Goal: Information Seeking & Learning: Learn about a topic

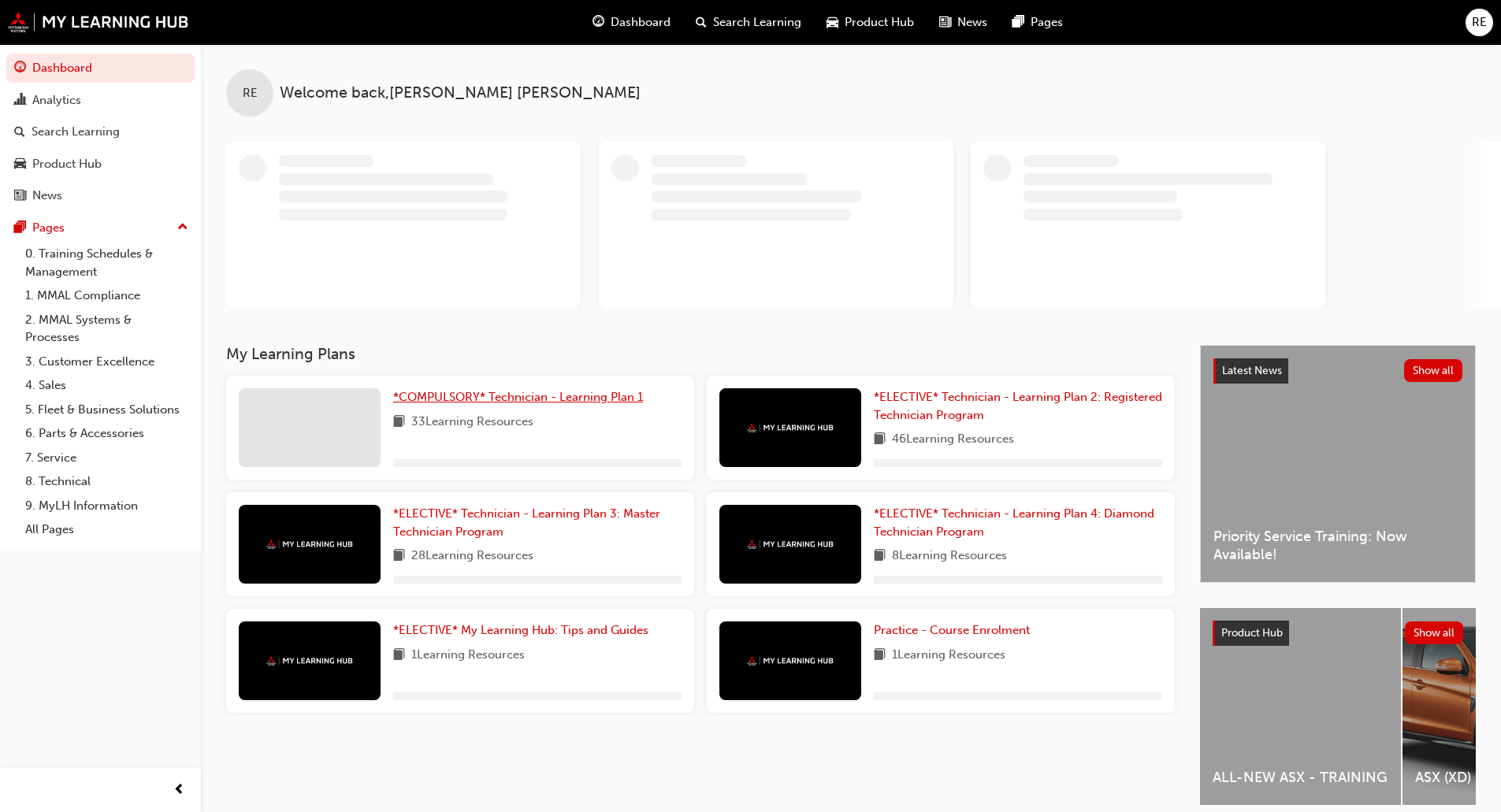
click at [496, 401] on span "*COMPULSORY* Technician - Learning Plan 1" at bounding box center [517, 396] width 249 height 14
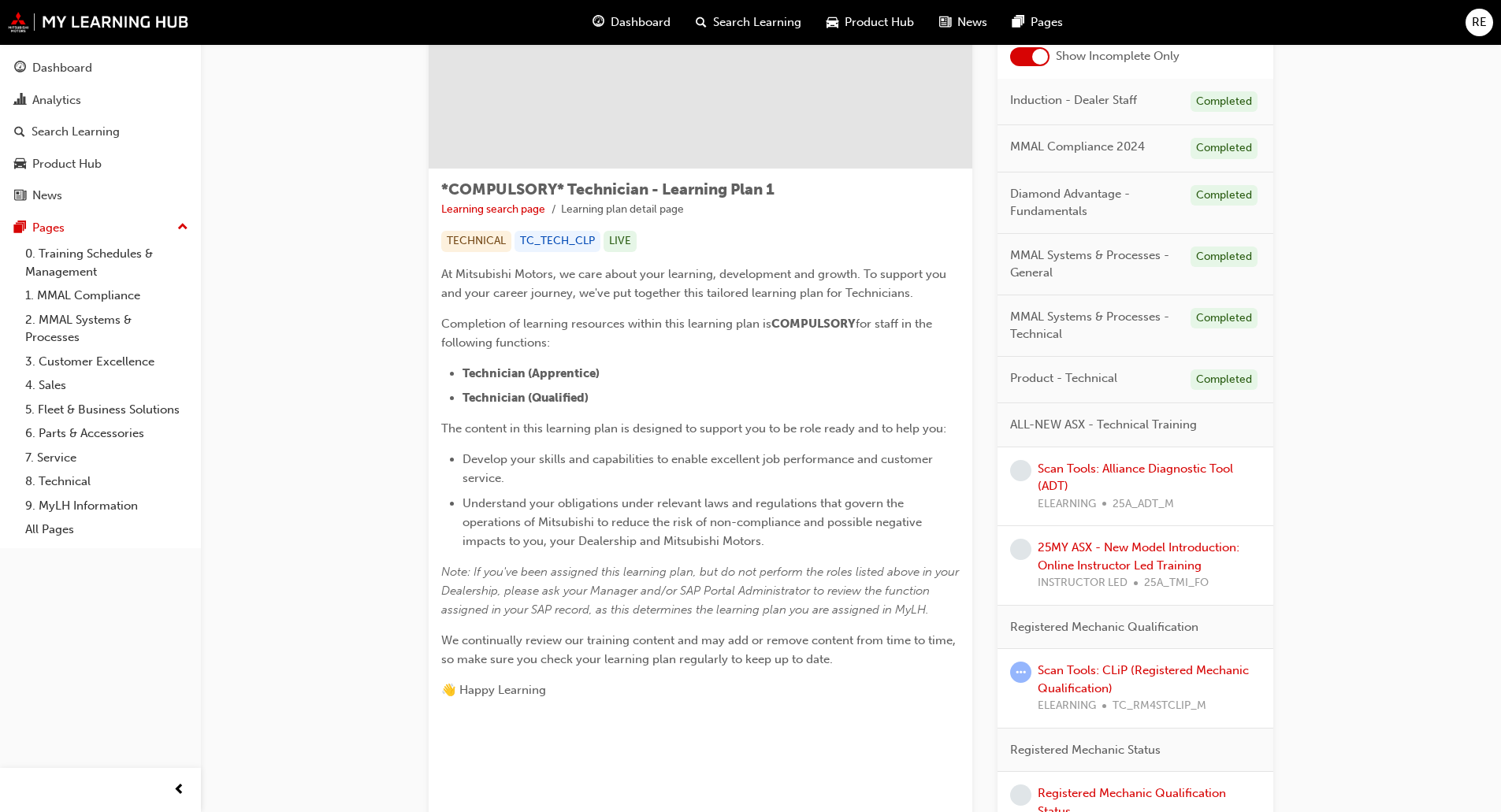
scroll to position [158, 0]
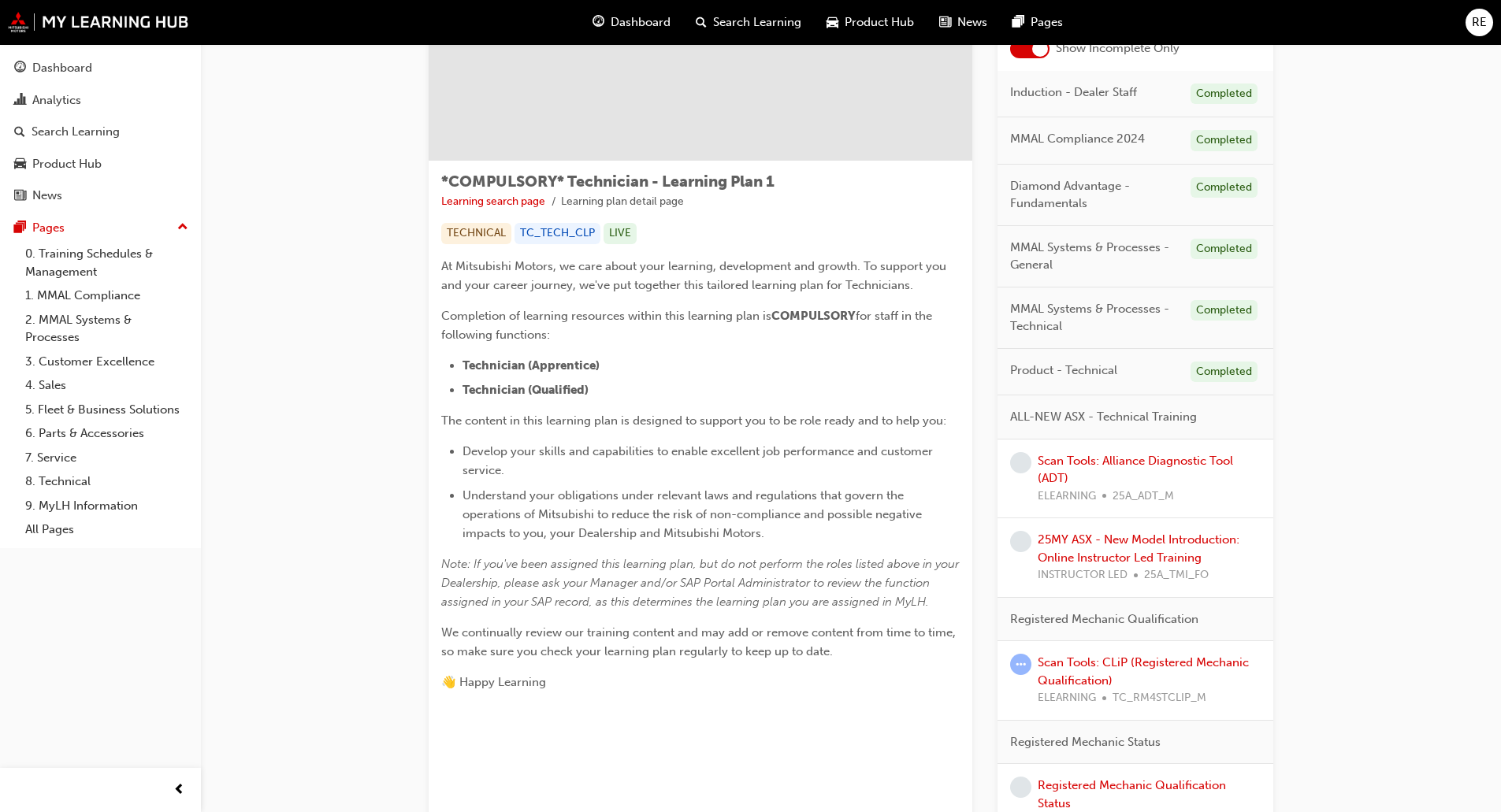
click at [1084, 671] on div "Scan Tools: CLiP (Registered Mechanic Qualification) ELEARNING TC_RM4STCLIP_M" at bounding box center [1148, 680] width 223 height 54
click at [1085, 666] on link "Scan Tools: CLiP (Registered Mechanic Qualification)" at bounding box center [1142, 671] width 211 height 32
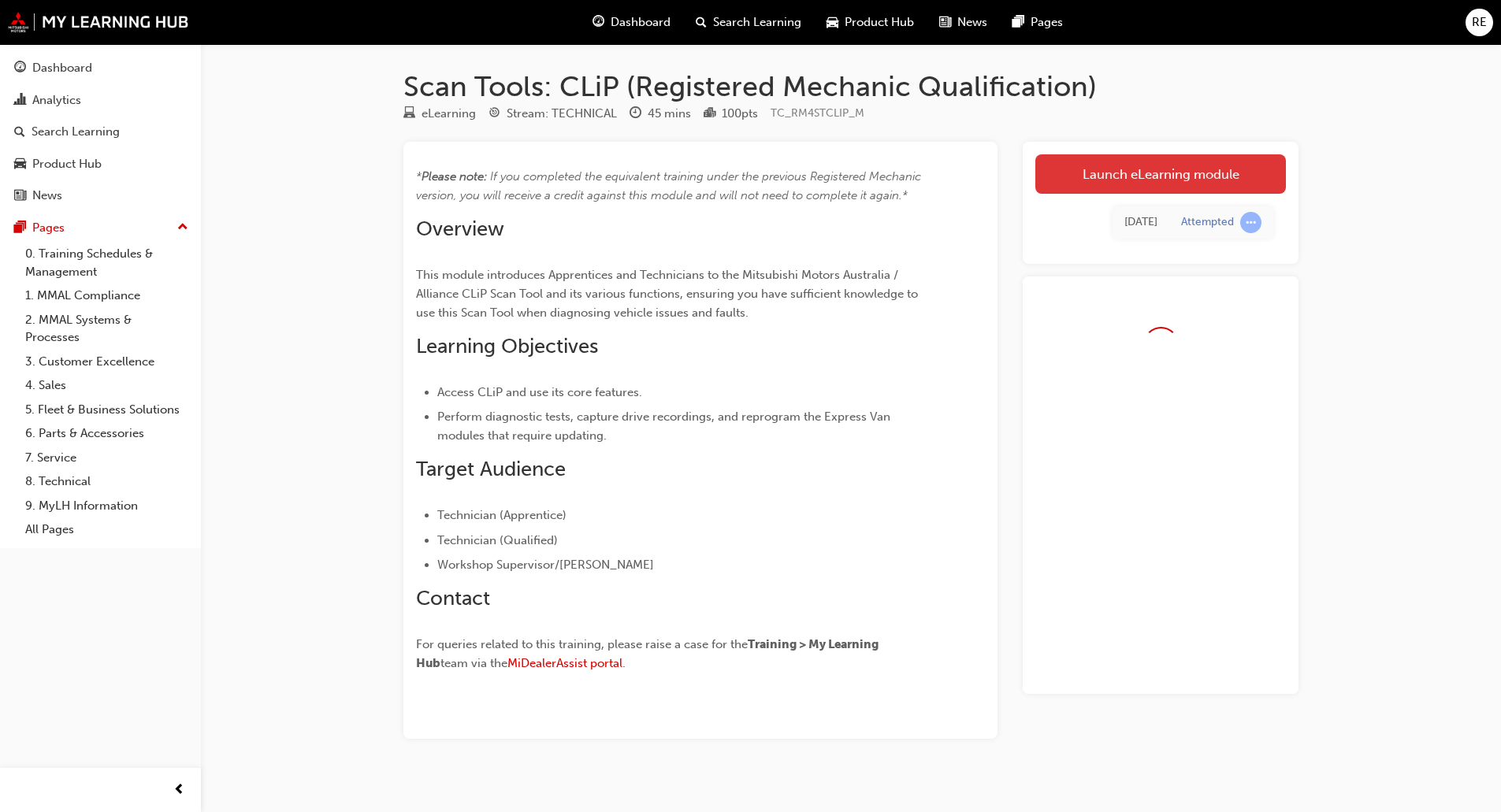
click at [1137, 186] on link "Launch eLearning module" at bounding box center [1160, 174] width 250 height 39
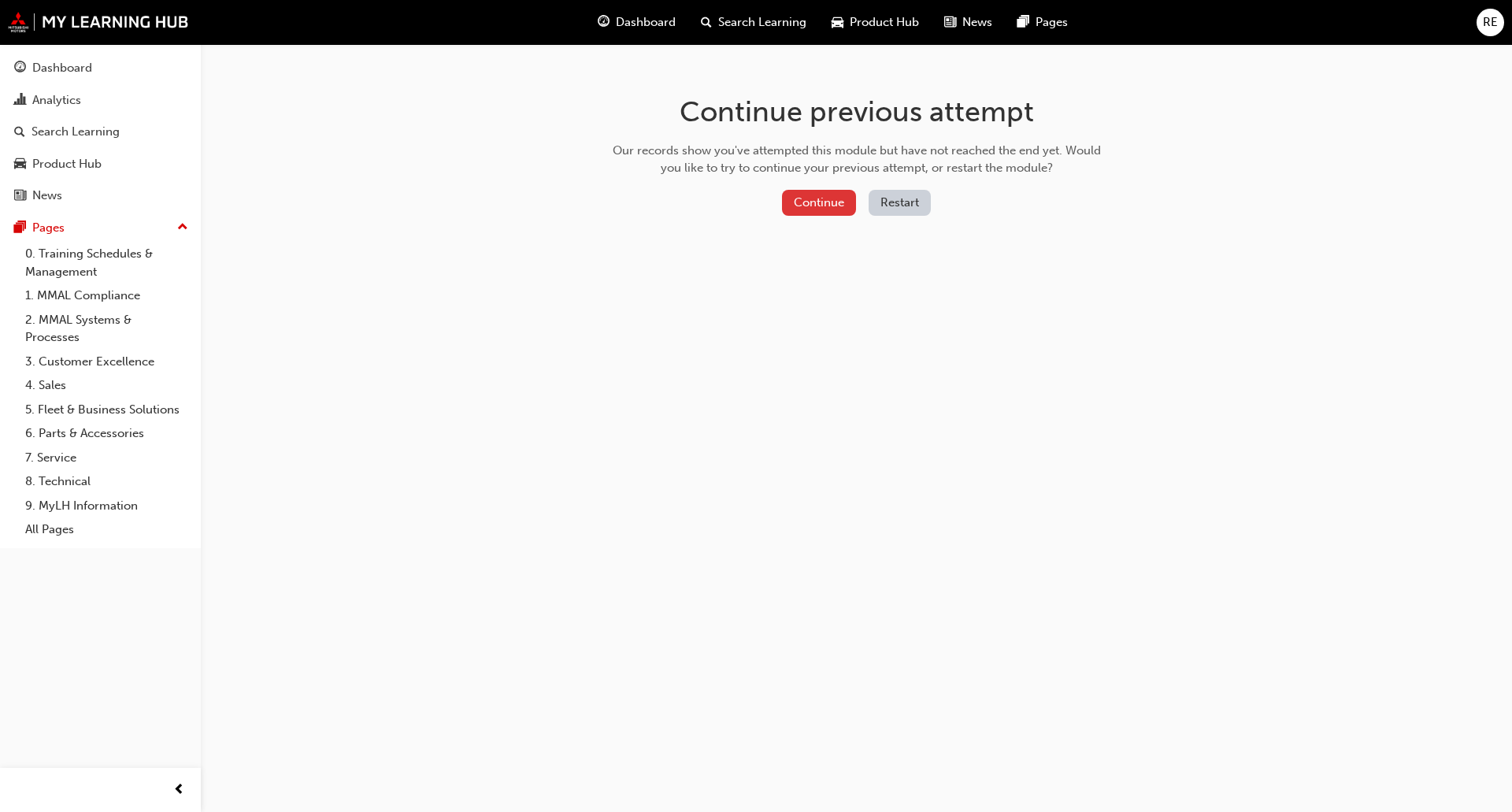
click at [805, 198] on button "Continue" at bounding box center [819, 202] width 74 height 26
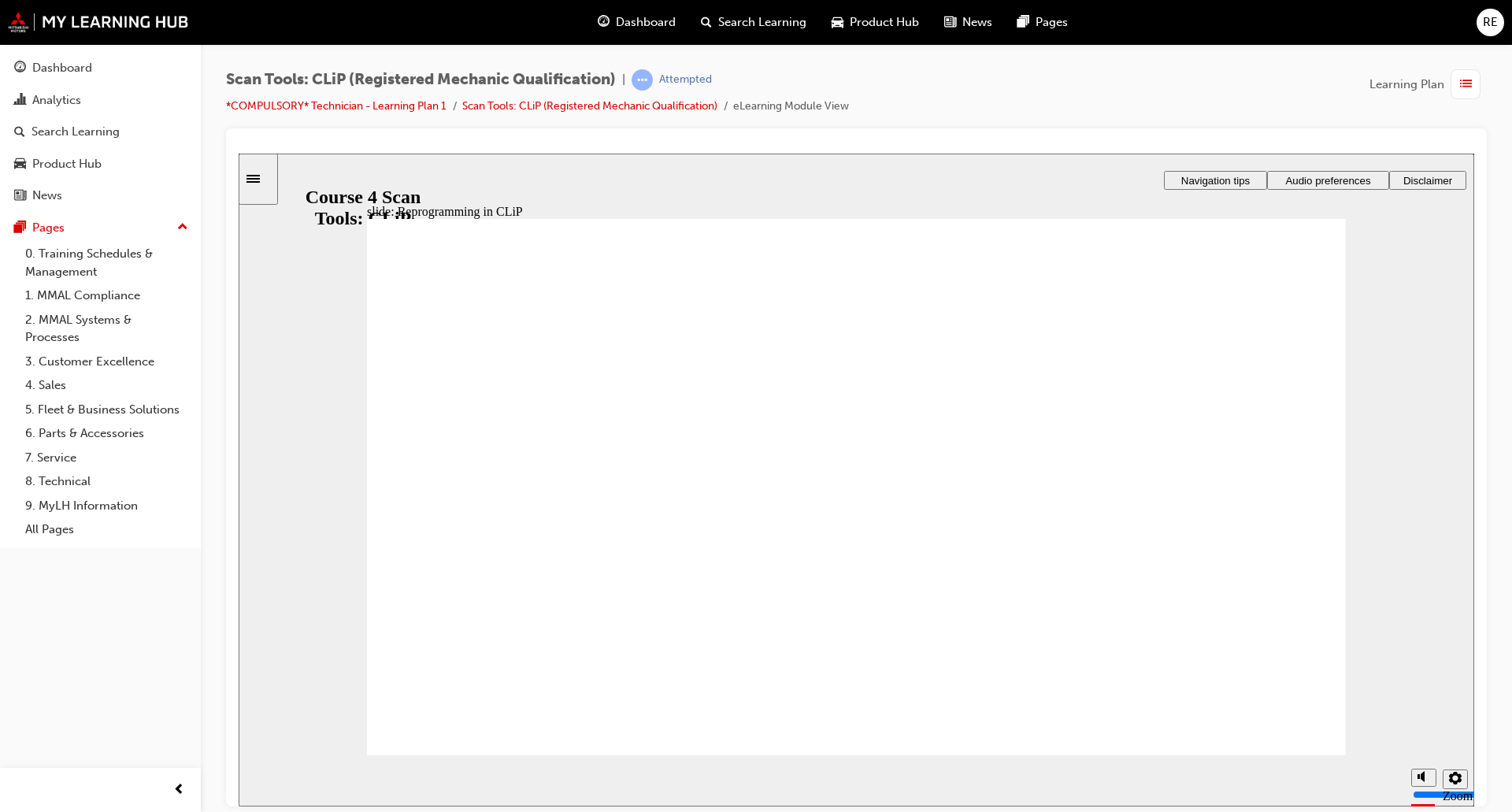
radio input "true"
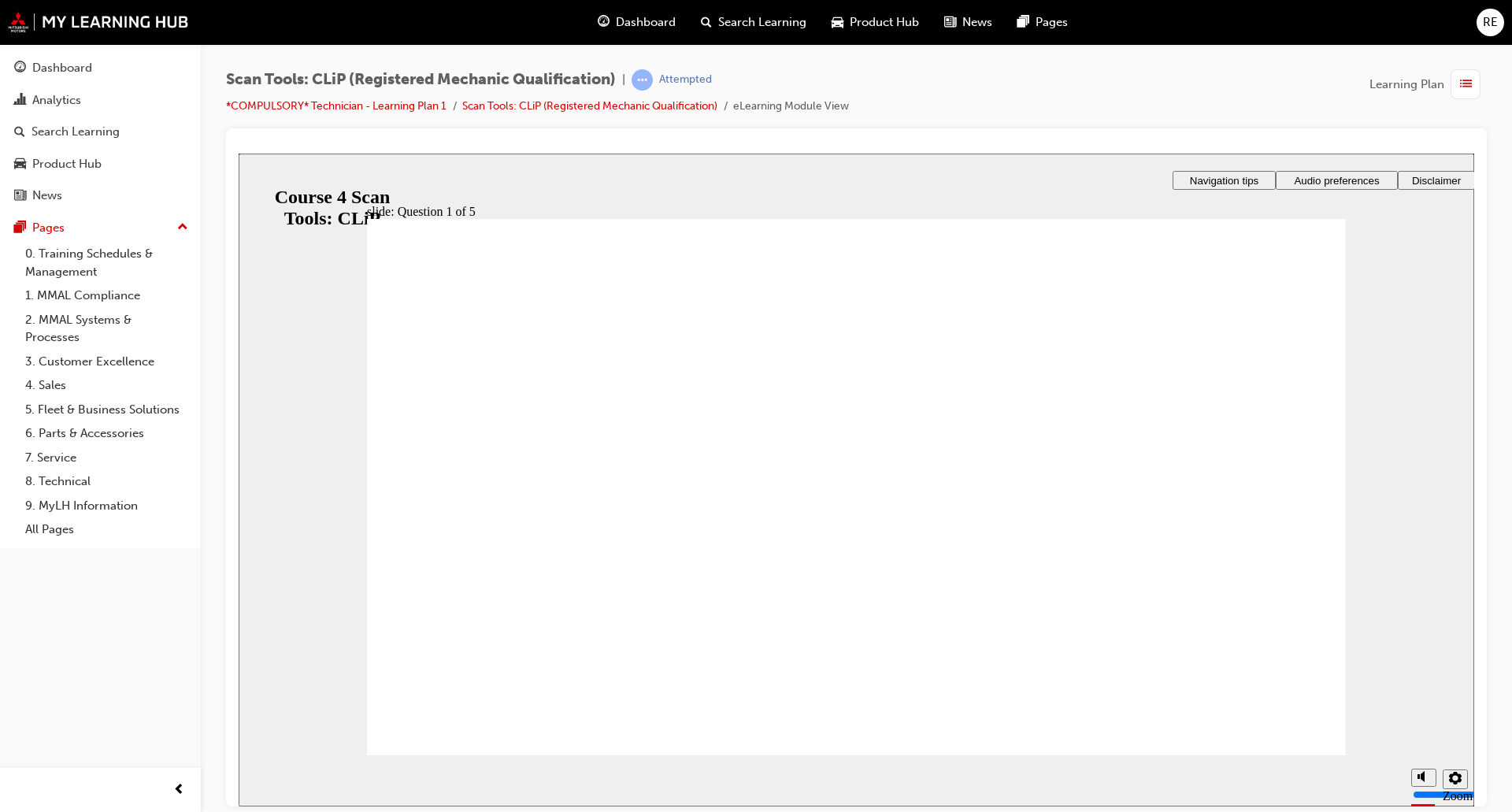
radio input "true"
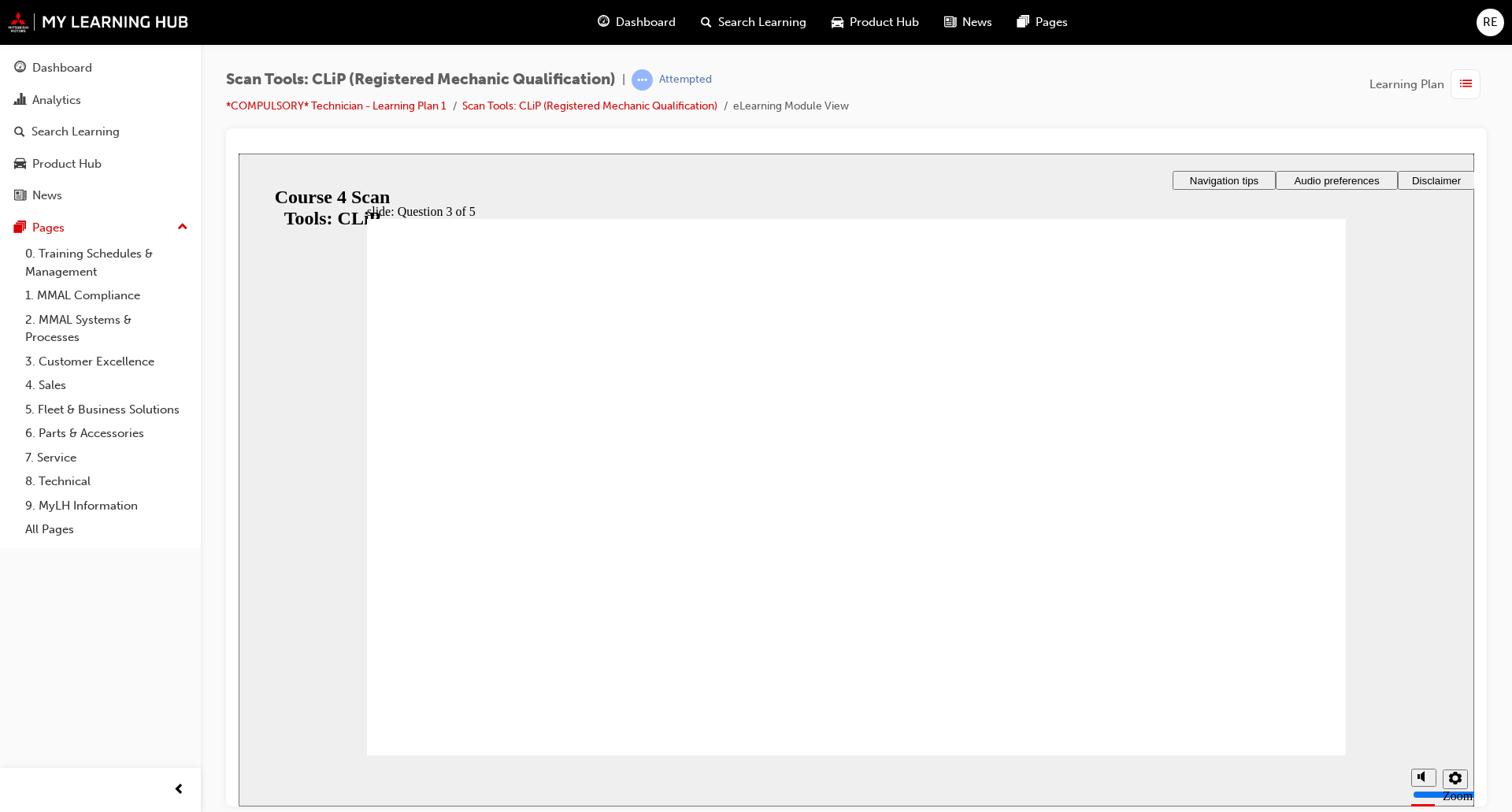
radio input "true"
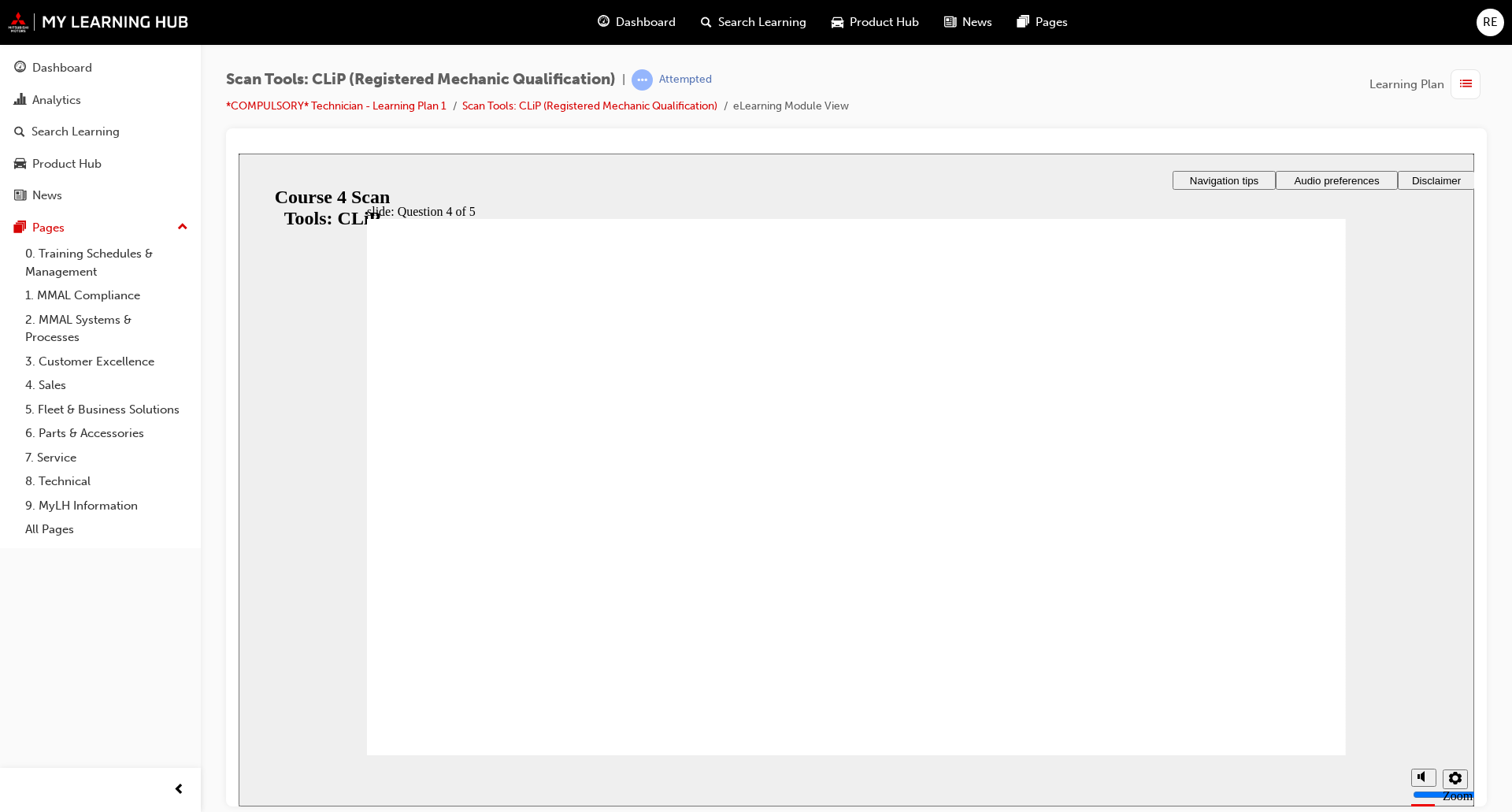
radio input "true"
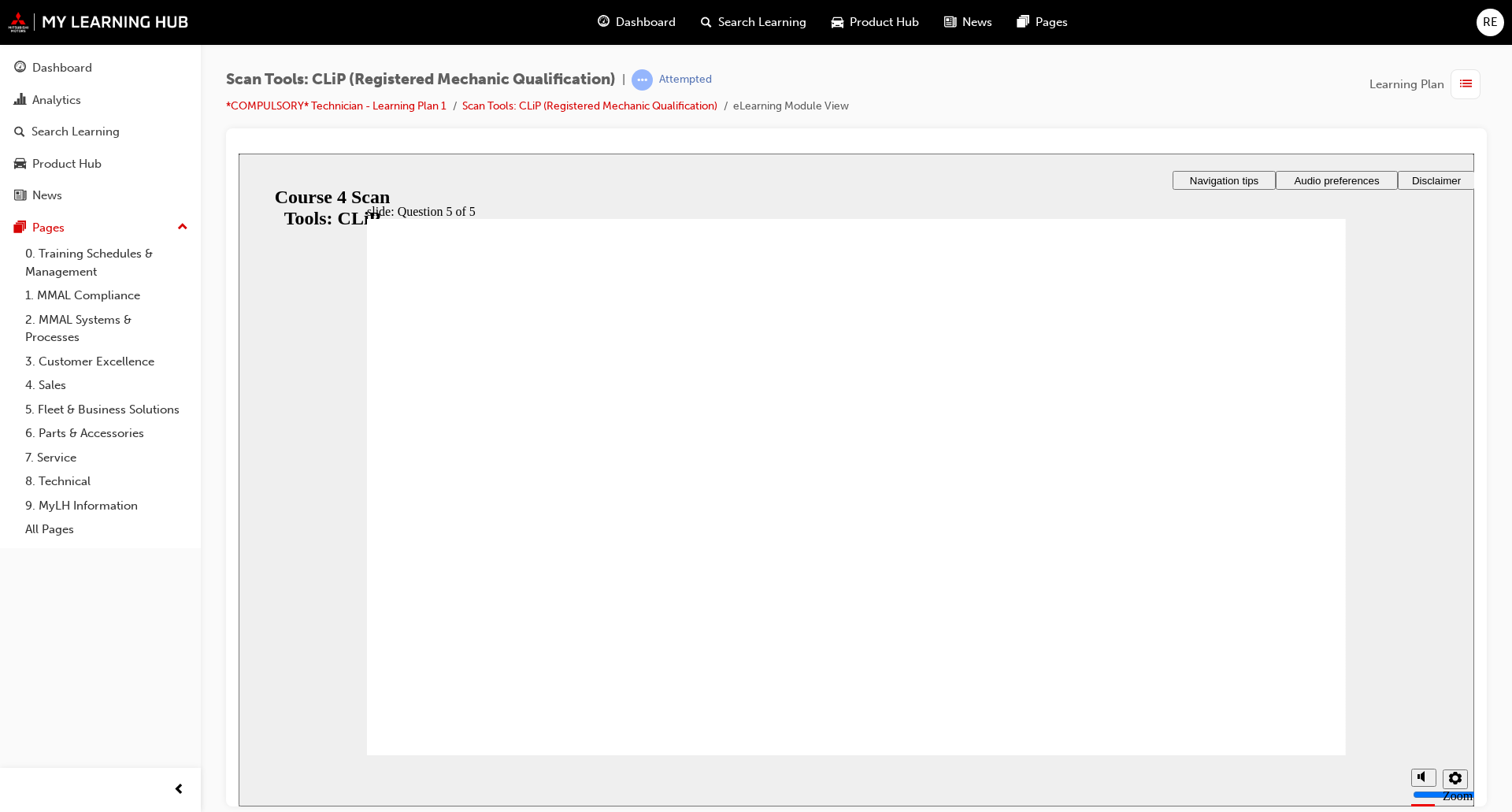
radio input "true"
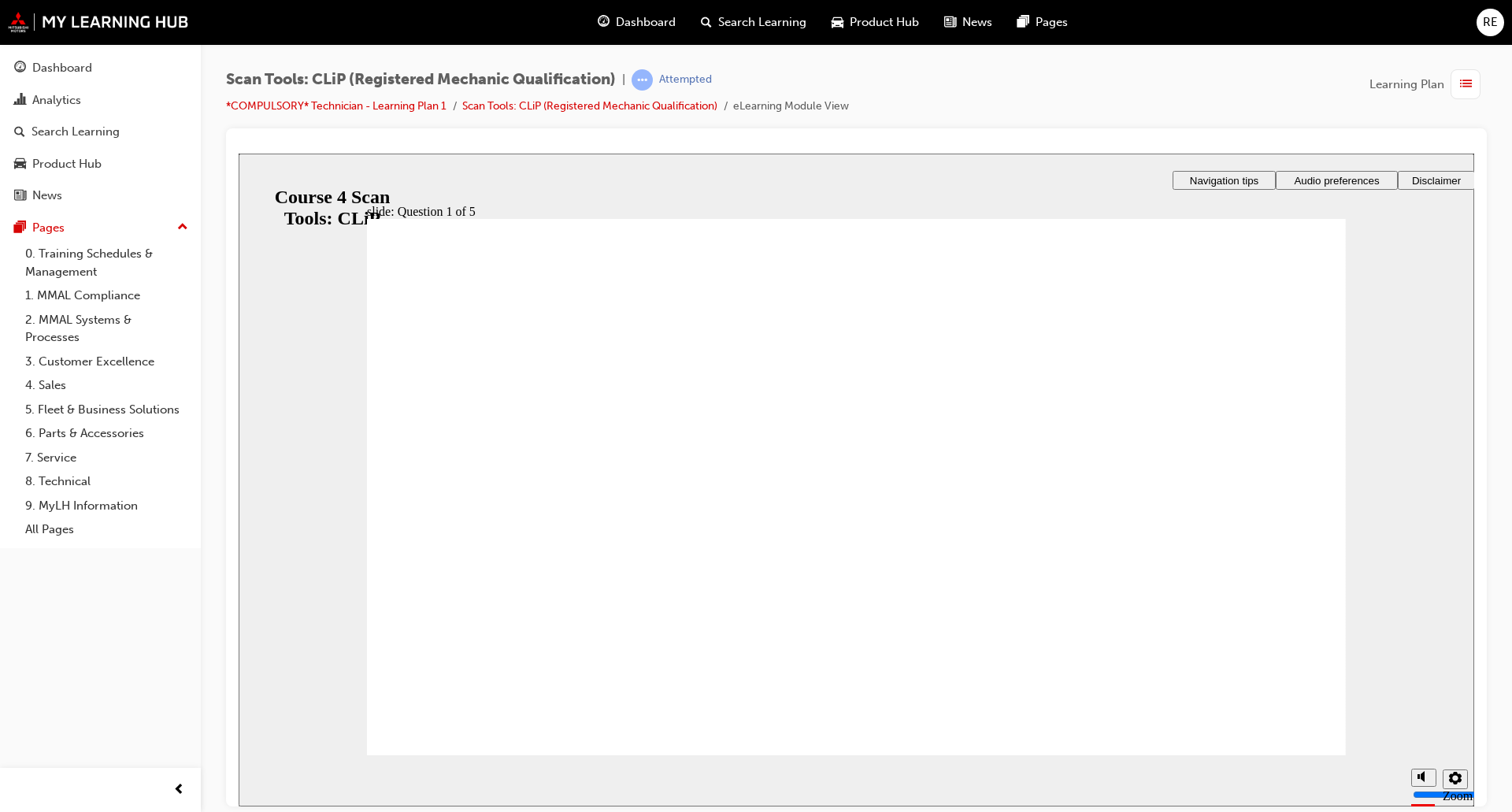
radio input "true"
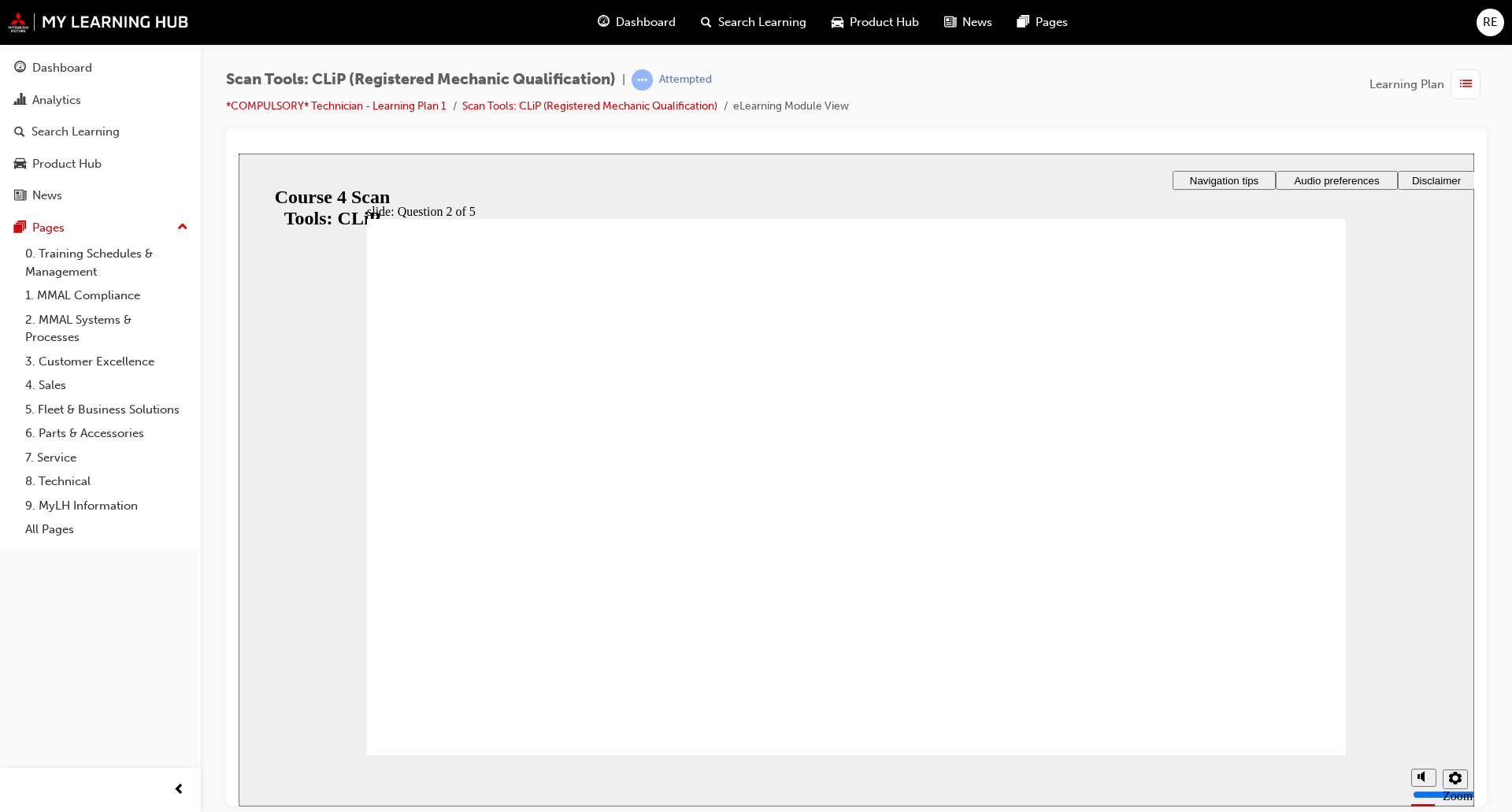
radio input "true"
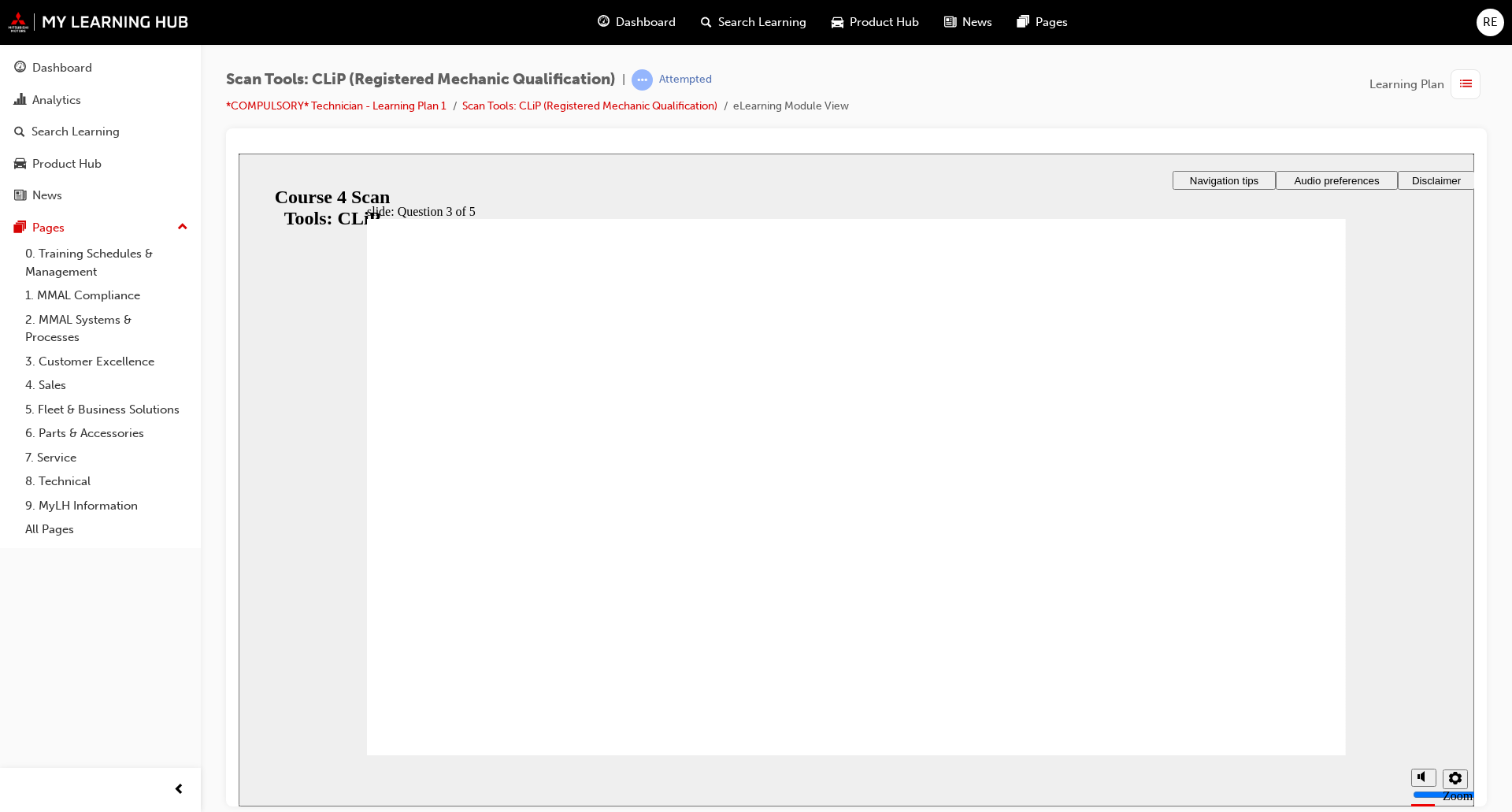
radio input "true"
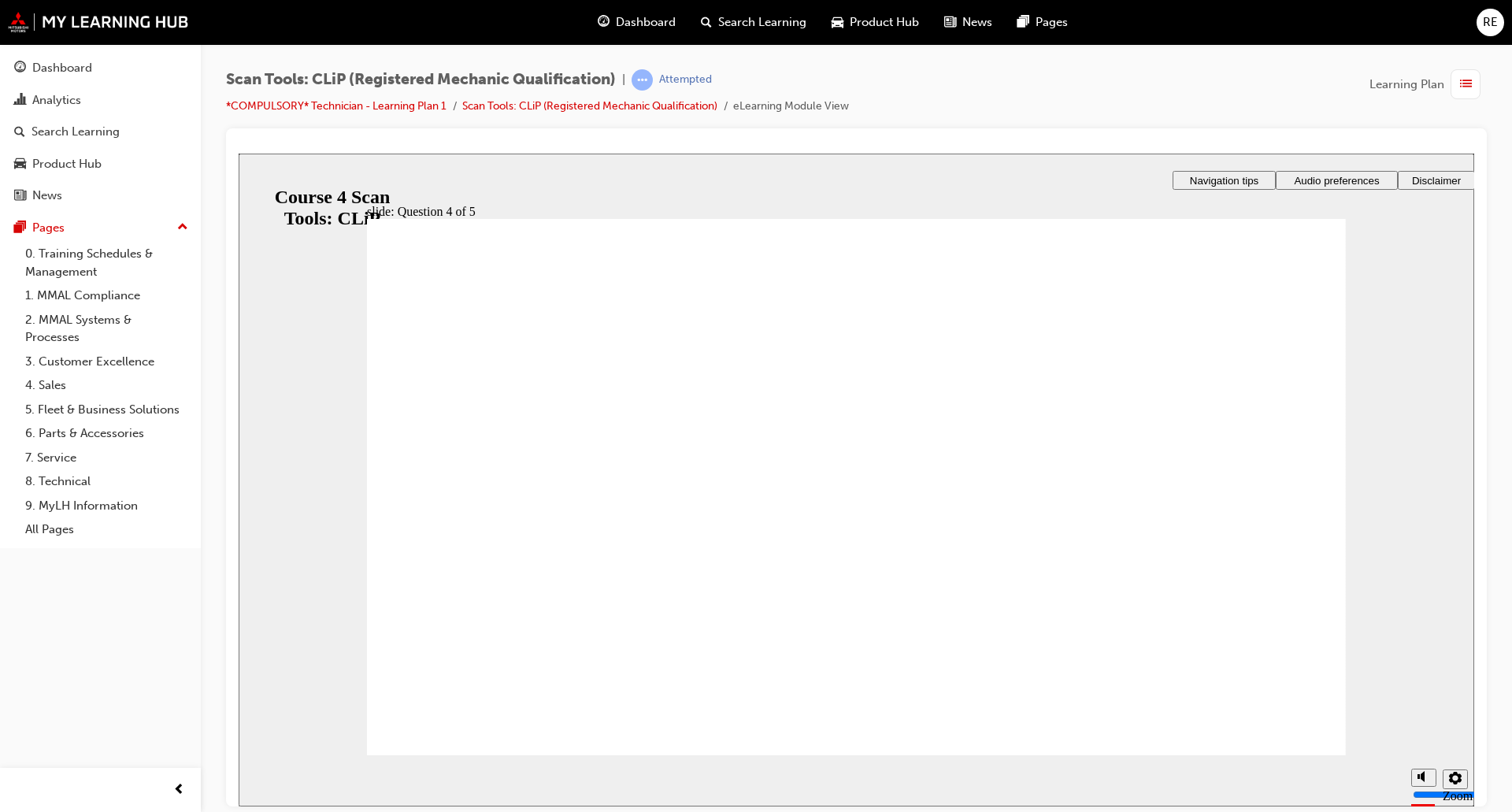
radio input "true"
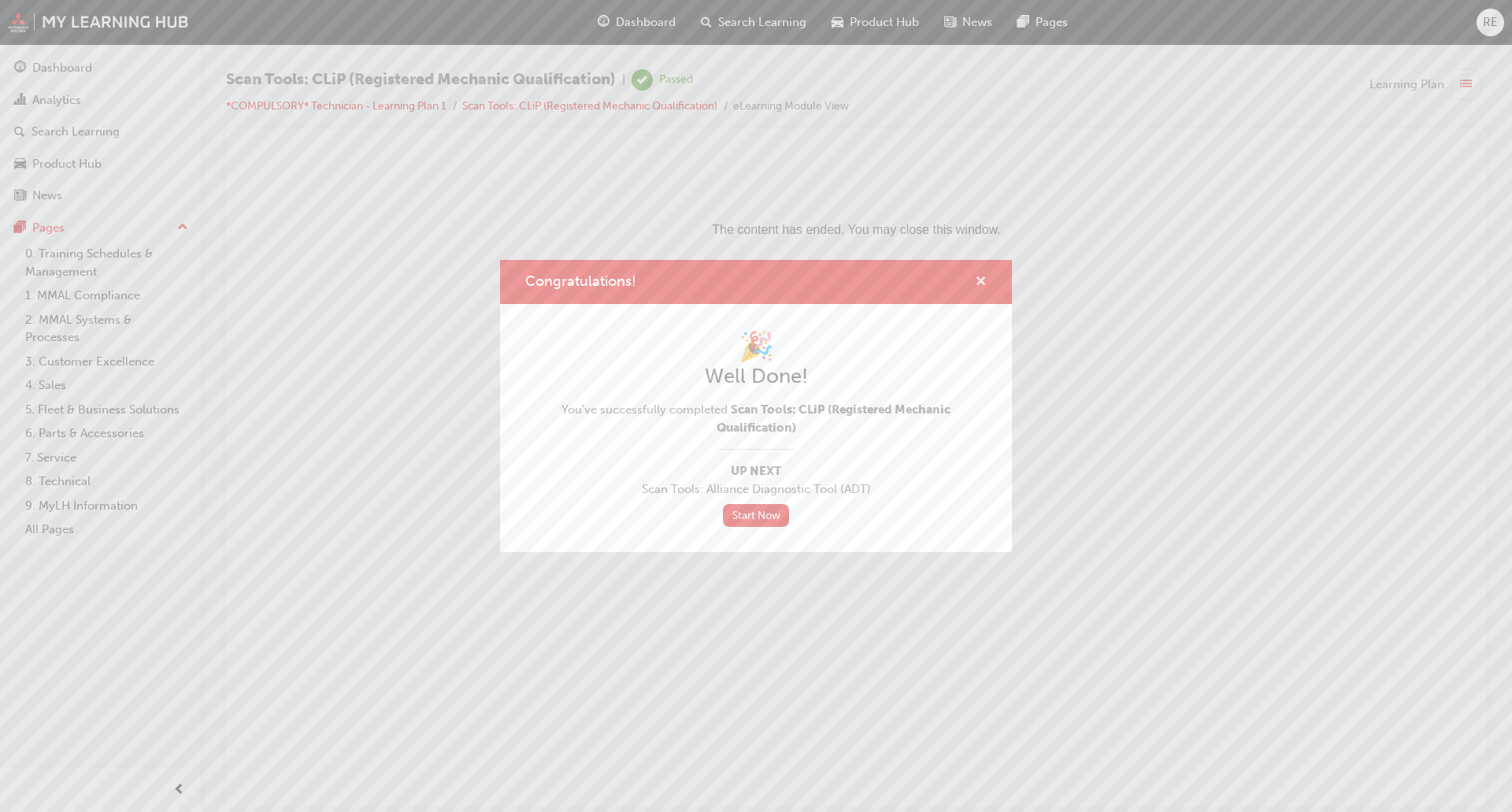
click at [977, 275] on span "cross-icon" at bounding box center [981, 282] width 12 height 14
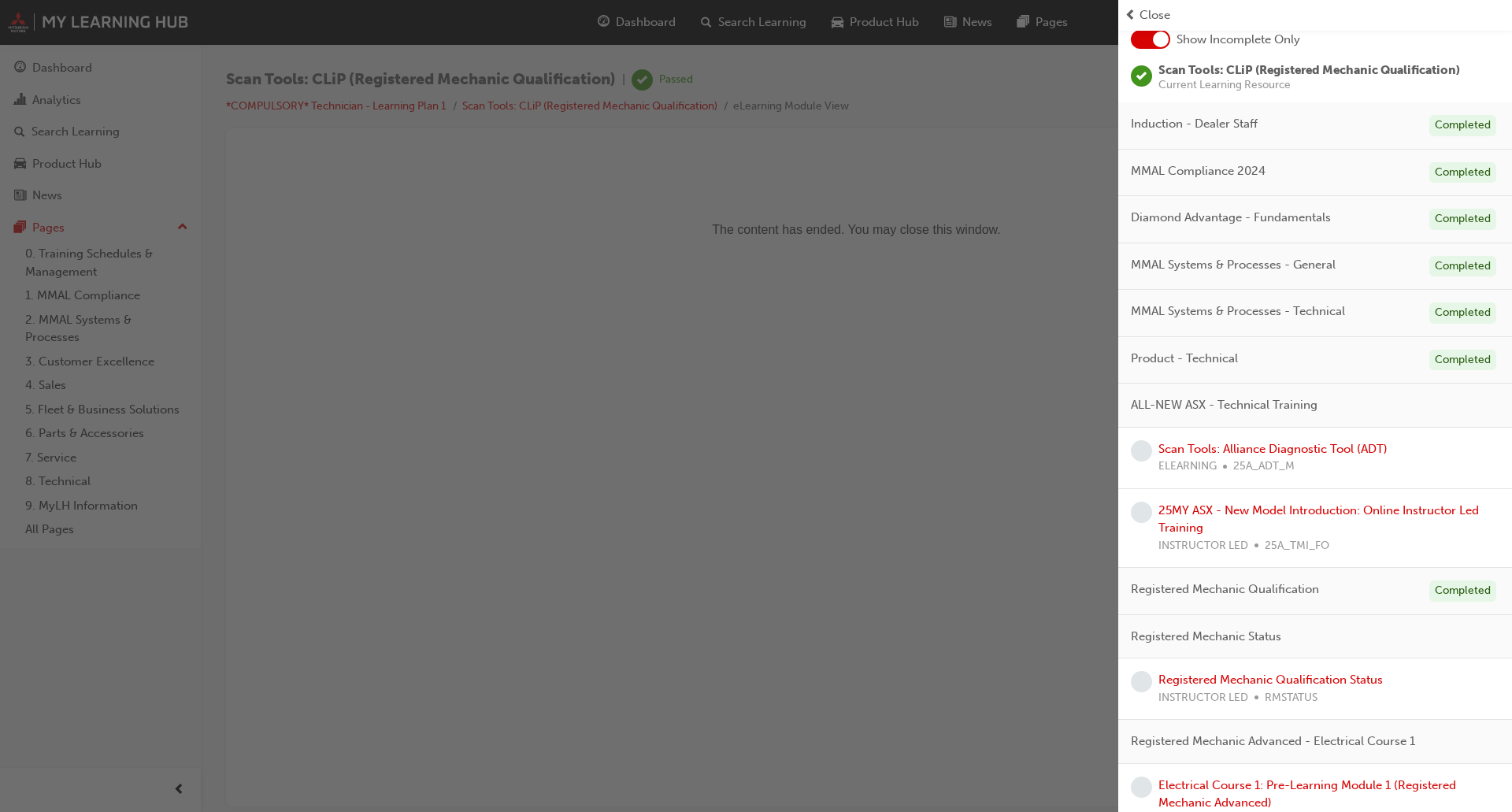
scroll to position [79, 0]
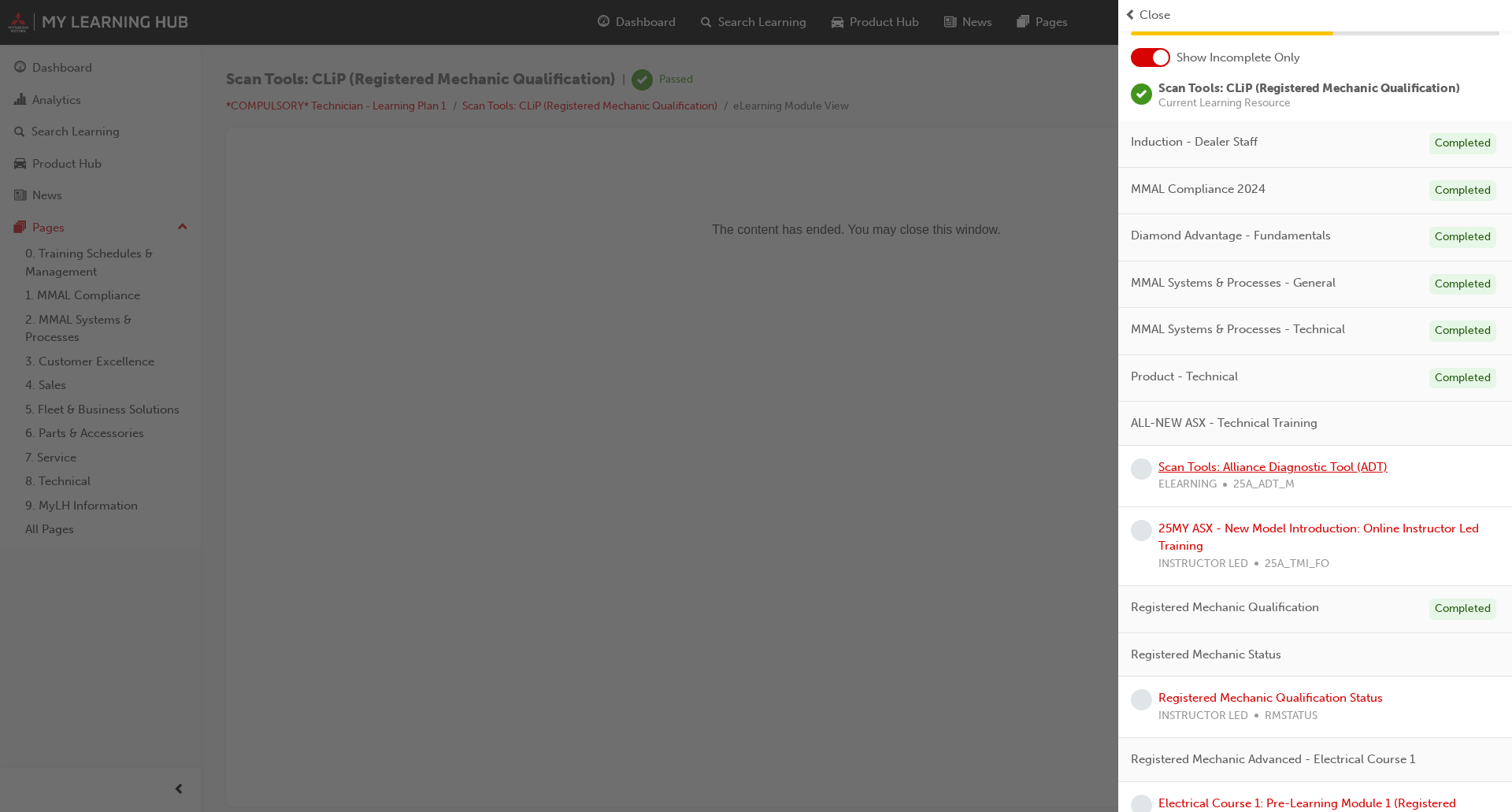
click at [1313, 469] on link "Scan Tools: Alliance Diagnostic Tool (ADT)" at bounding box center [1273, 467] width 229 height 14
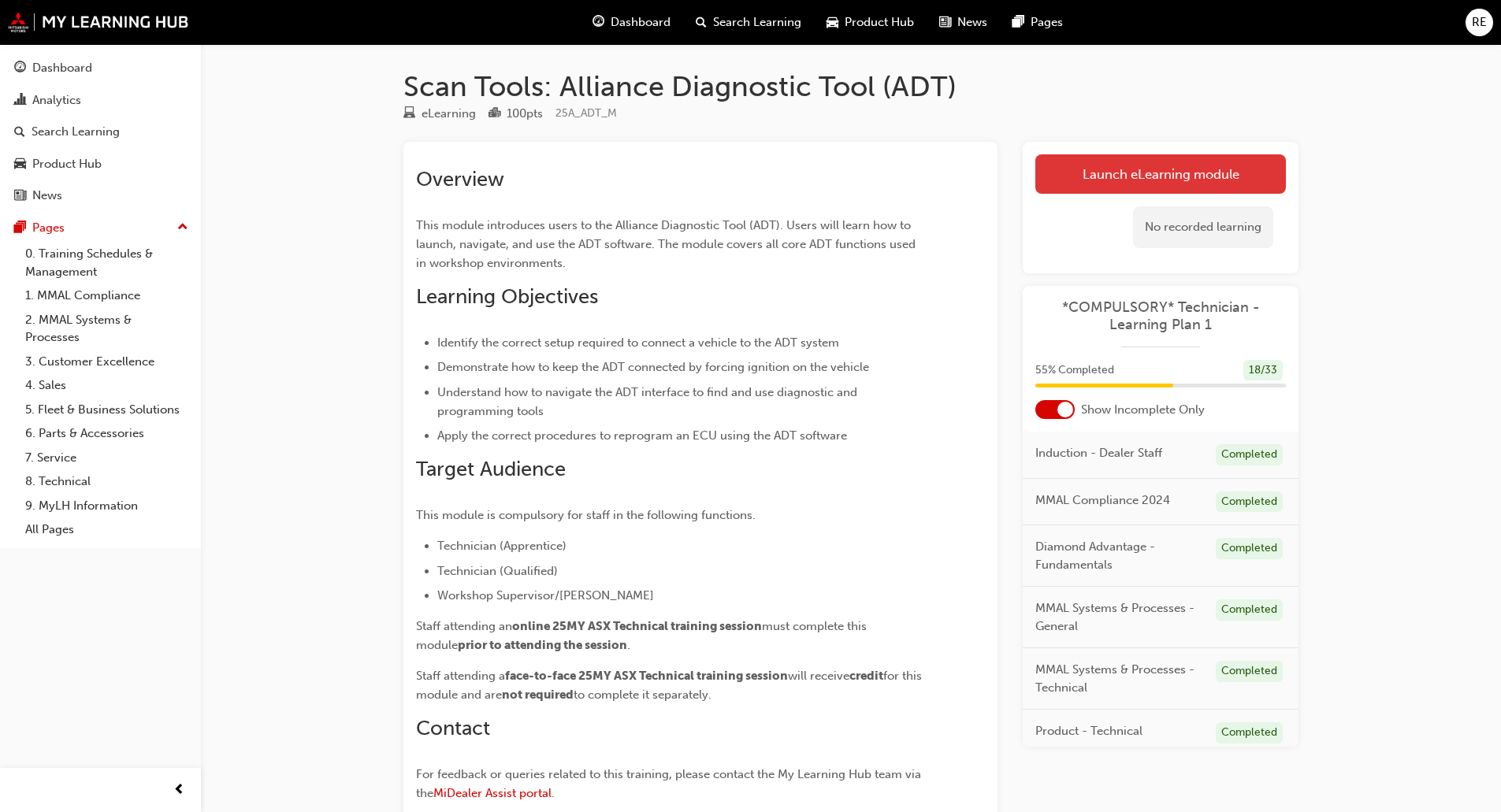
click at [1152, 180] on link "Launch eLearning module" at bounding box center [1160, 174] width 250 height 39
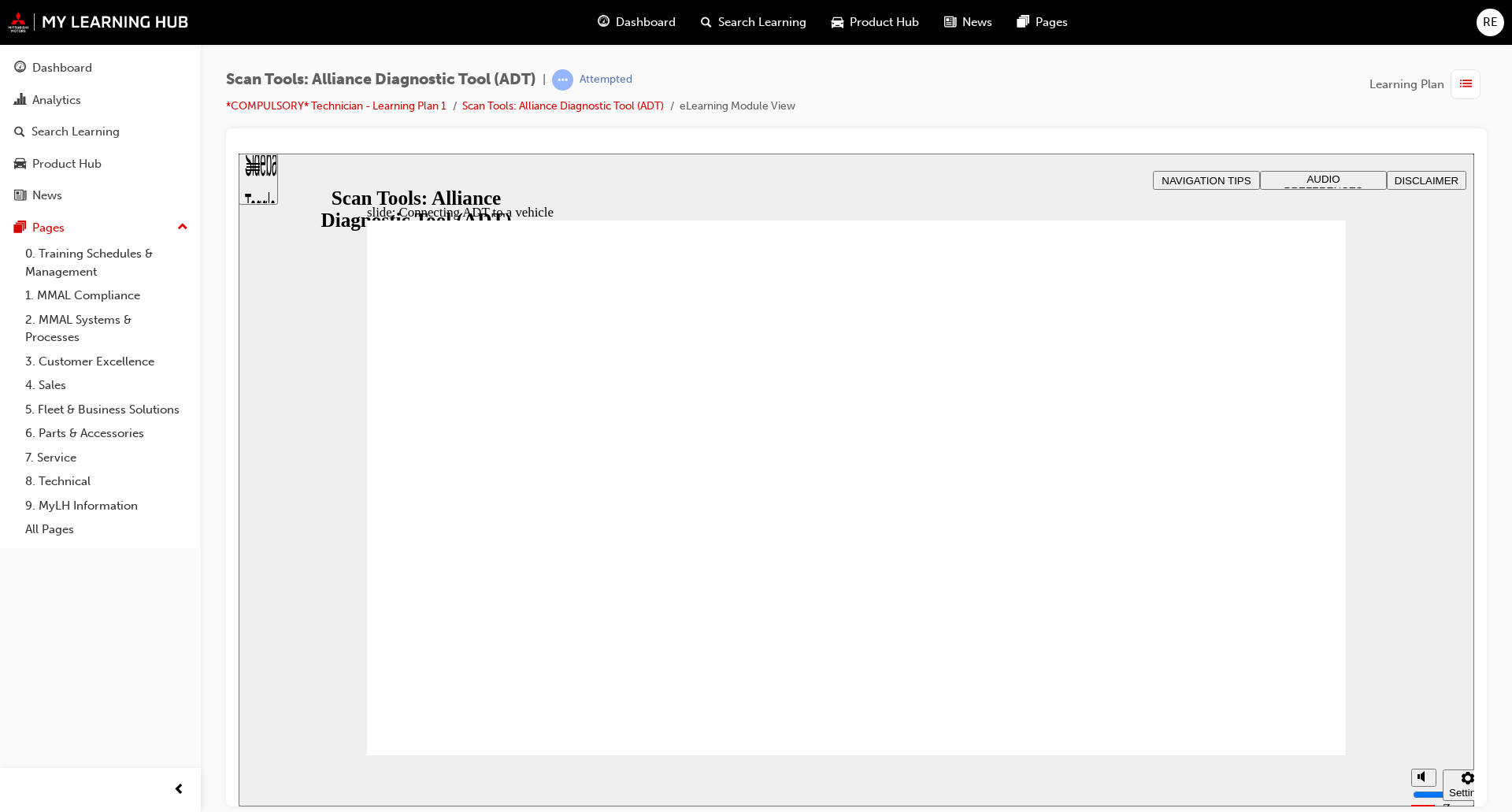
type input "11"
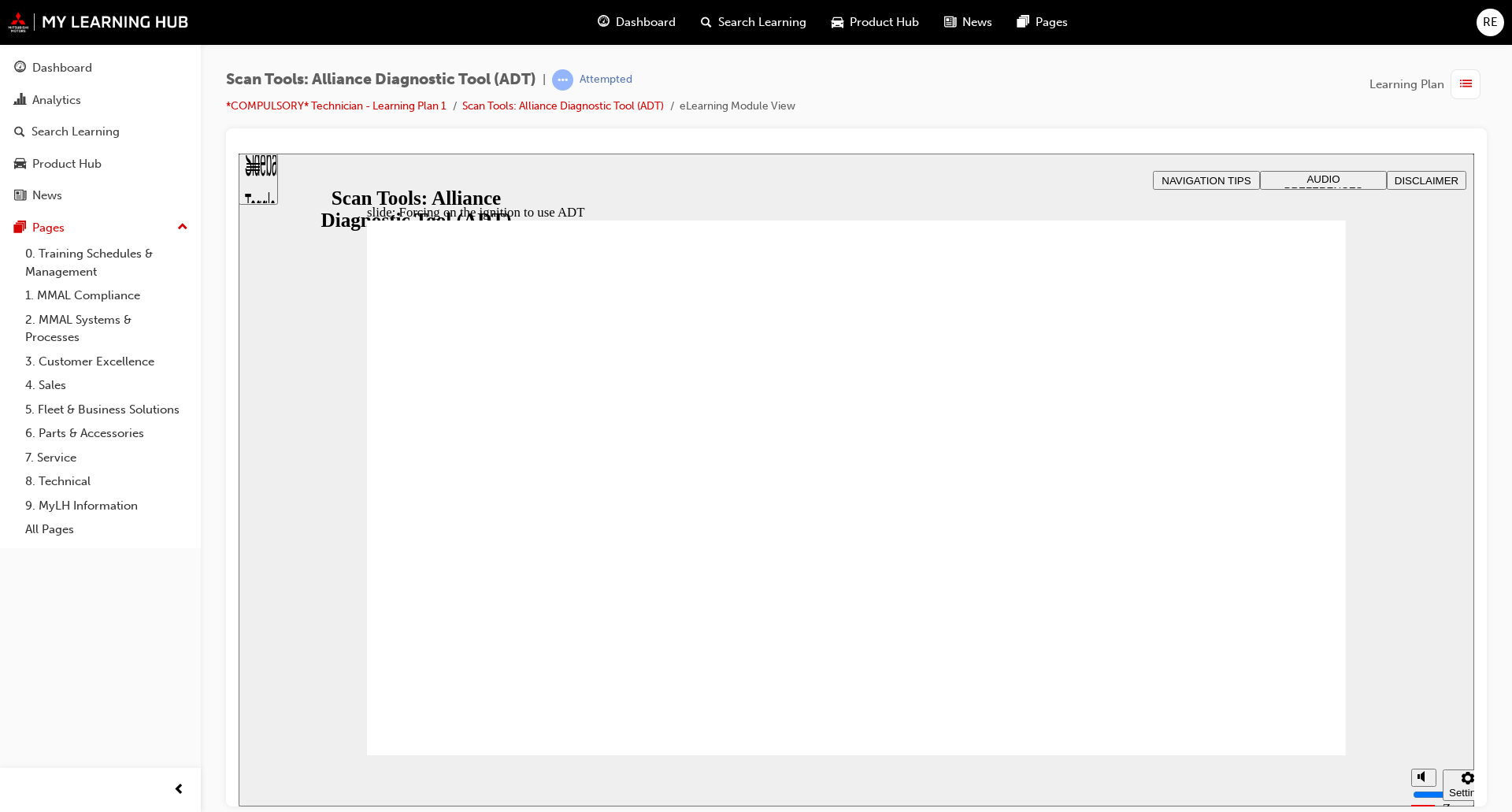
radio input "true"
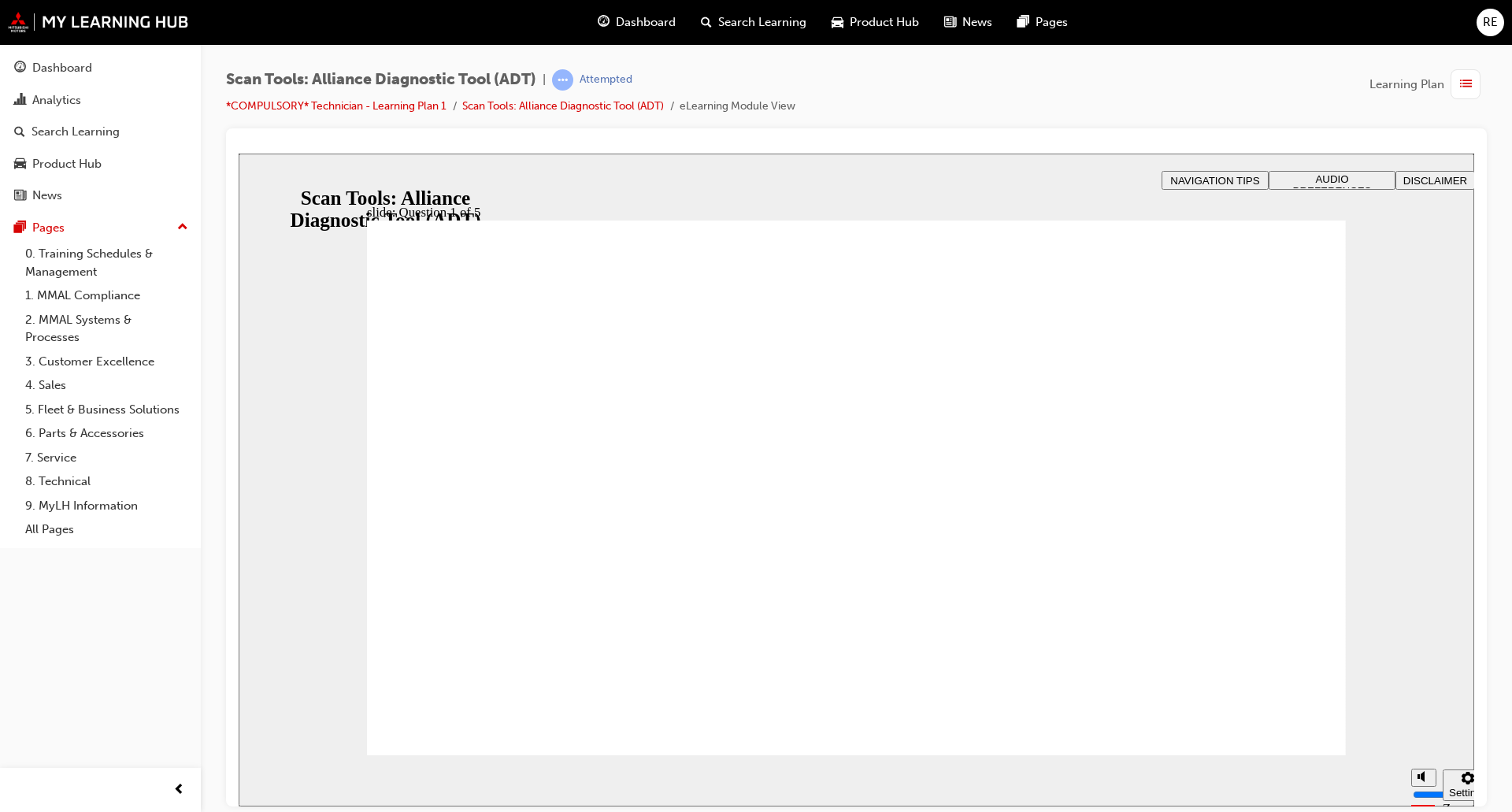
radio input "true"
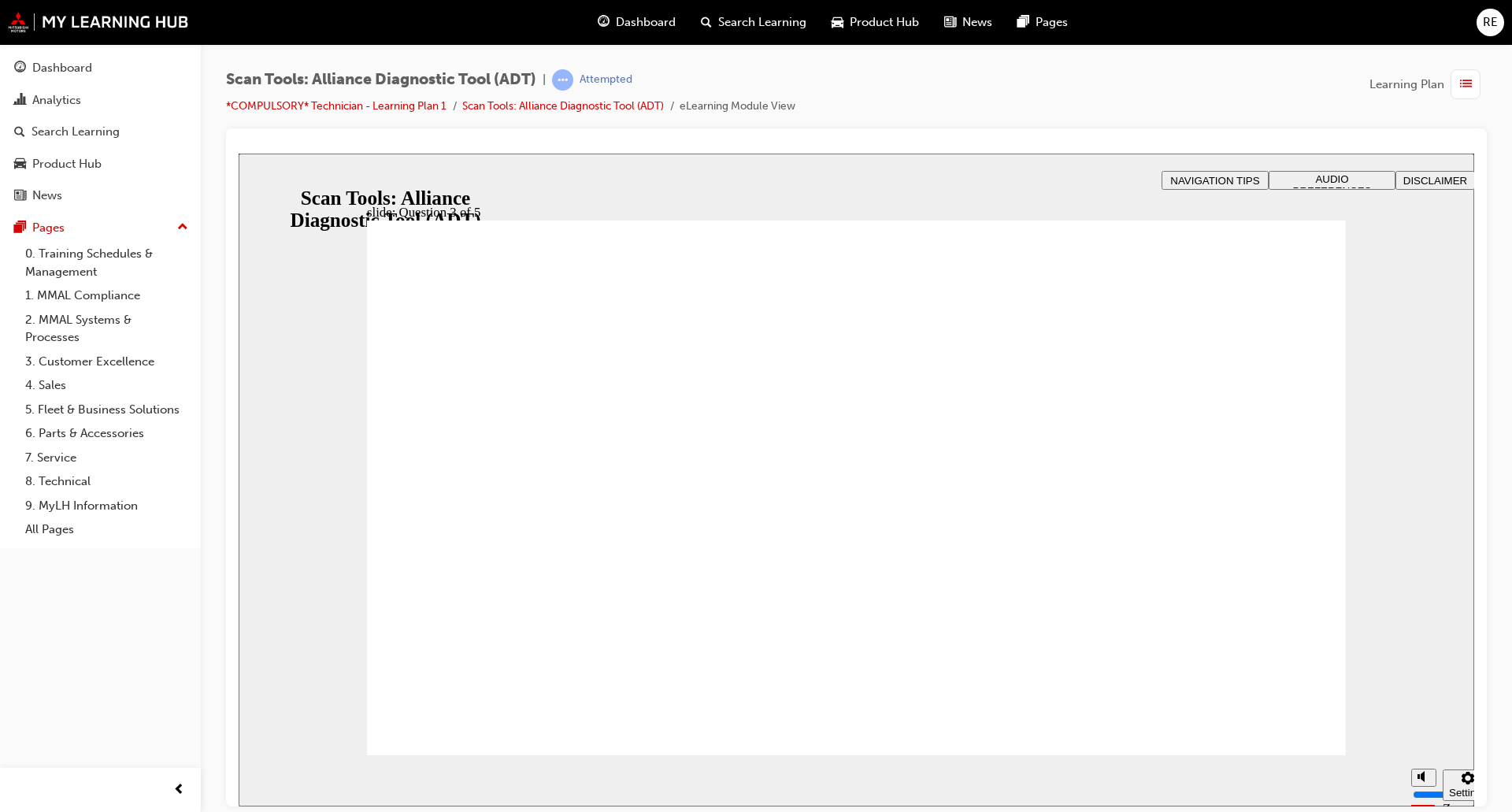
radio input "true"
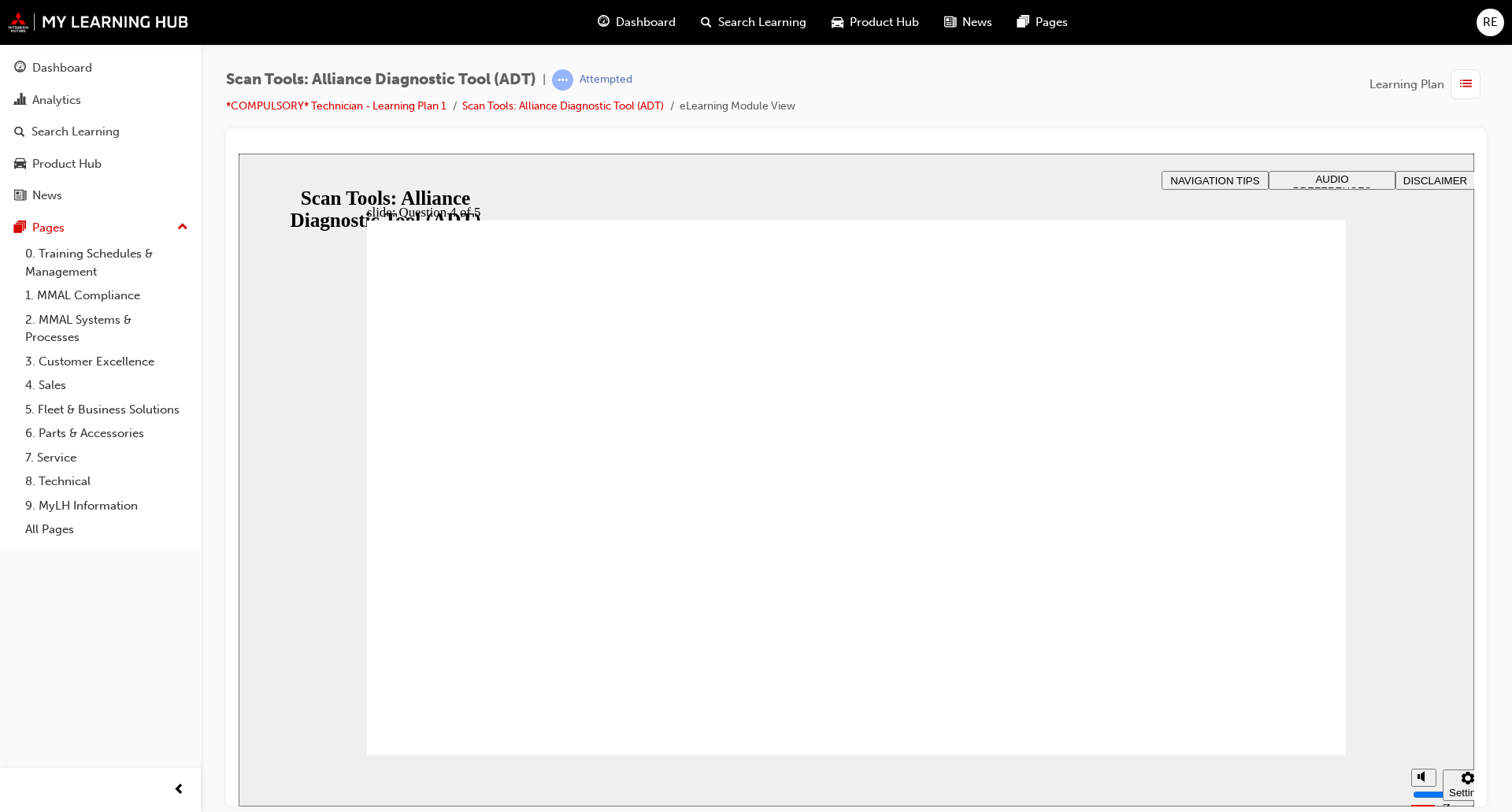
radio input "true"
radio input "false"
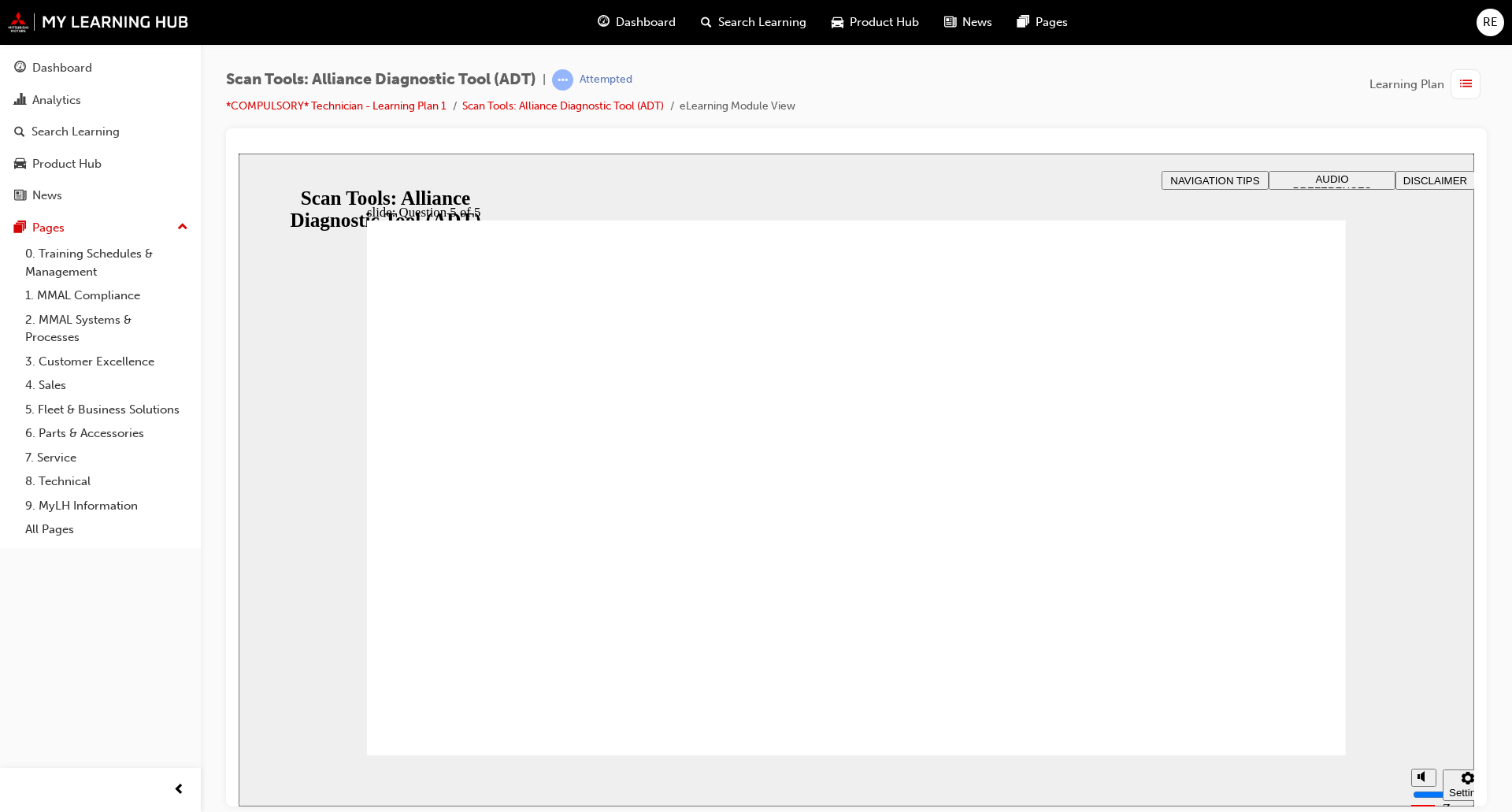
radio input "true"
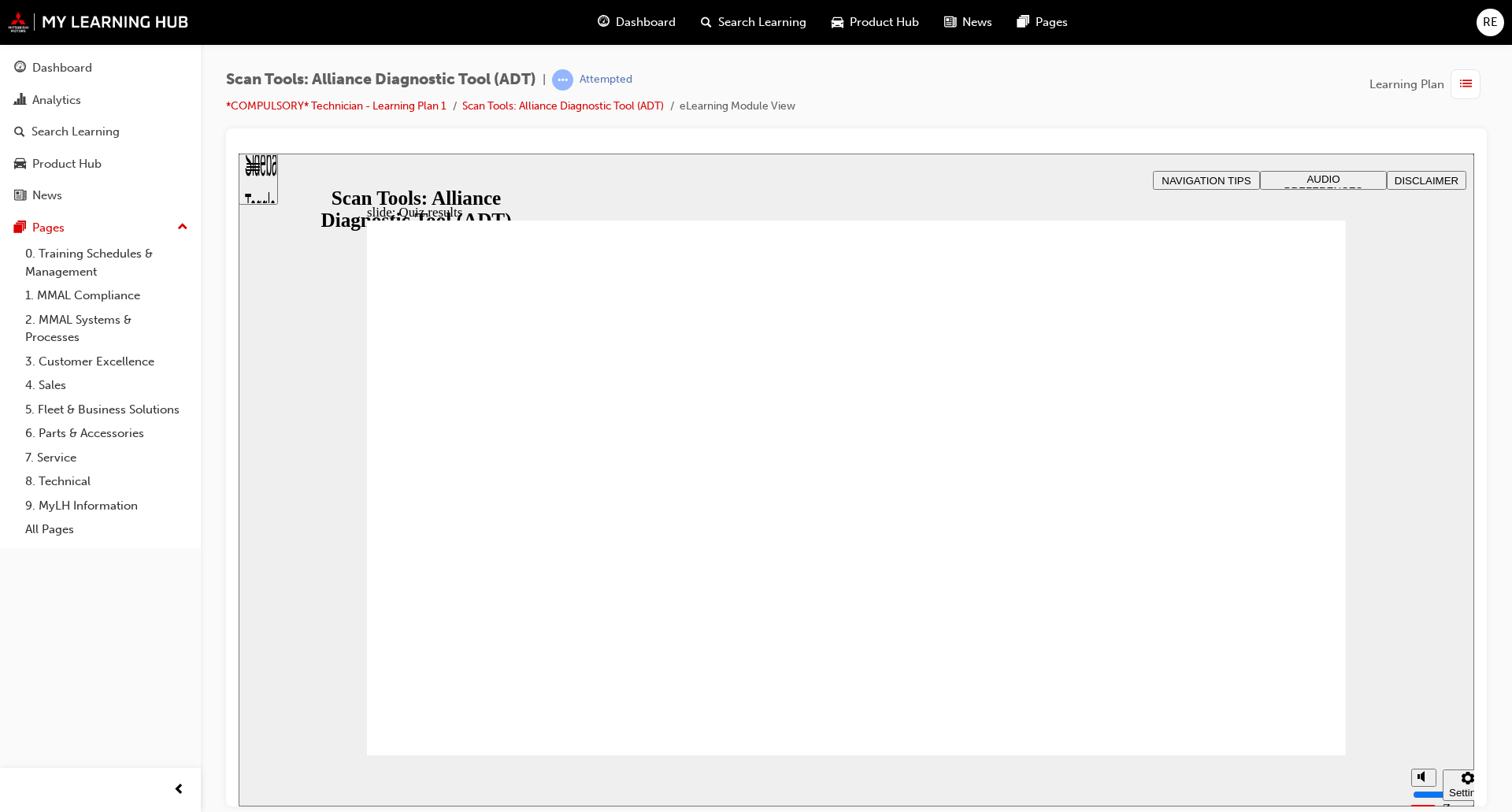
click at [1290, 755] on section "Pause (Ctrl+Alt+P) Replay (Ctrl+Alt+R) Playback speed Playback Speed 2 1.75 1.5" at bounding box center [856, 780] width 1236 height 51
drag, startPoint x: 1421, startPoint y: 718, endPoint x: 1421, endPoint y: 682, distance: 36.0
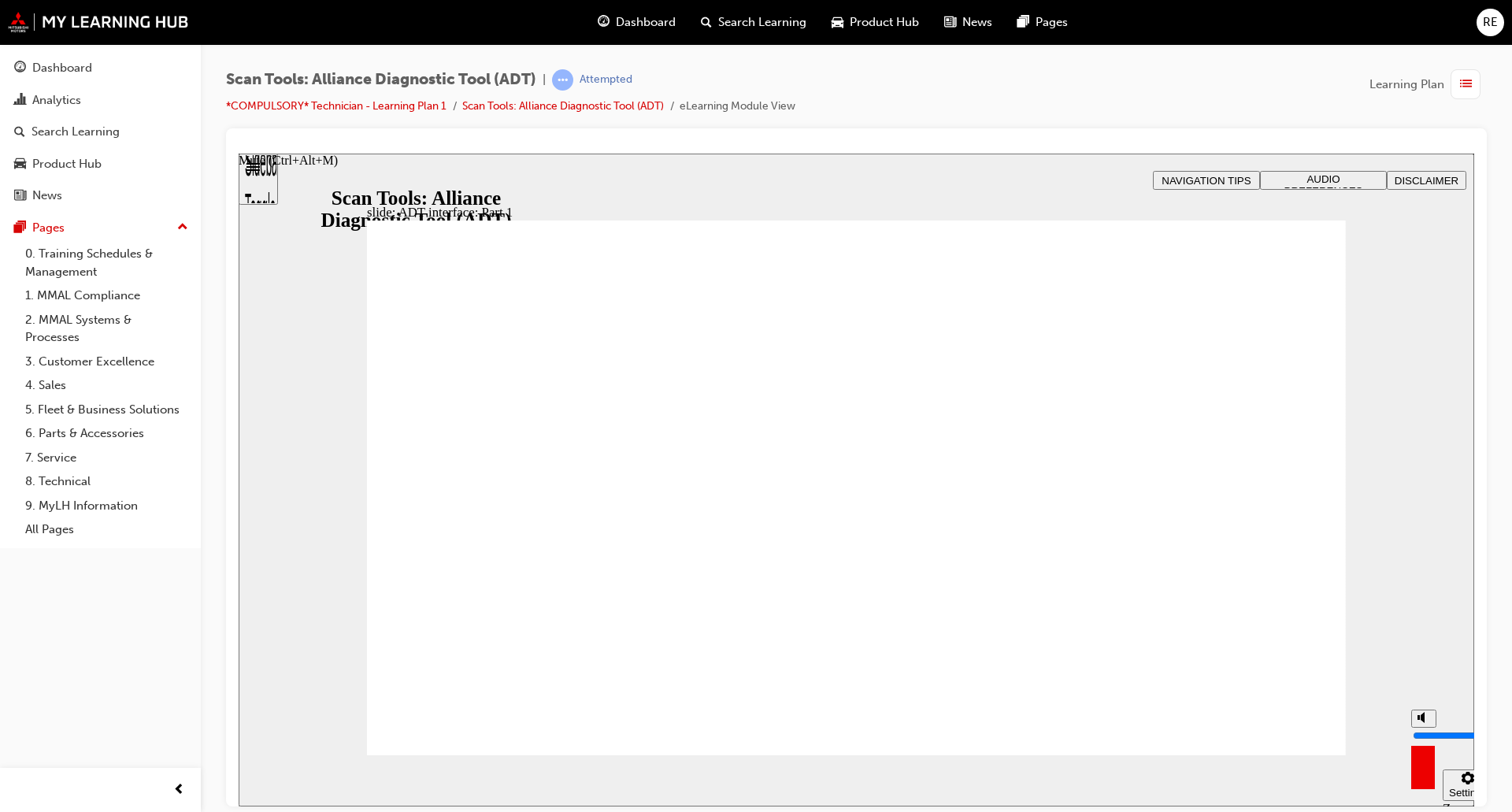
type input "10"
click at [1421, 729] on input "volume" at bounding box center [1463, 735] width 102 height 13
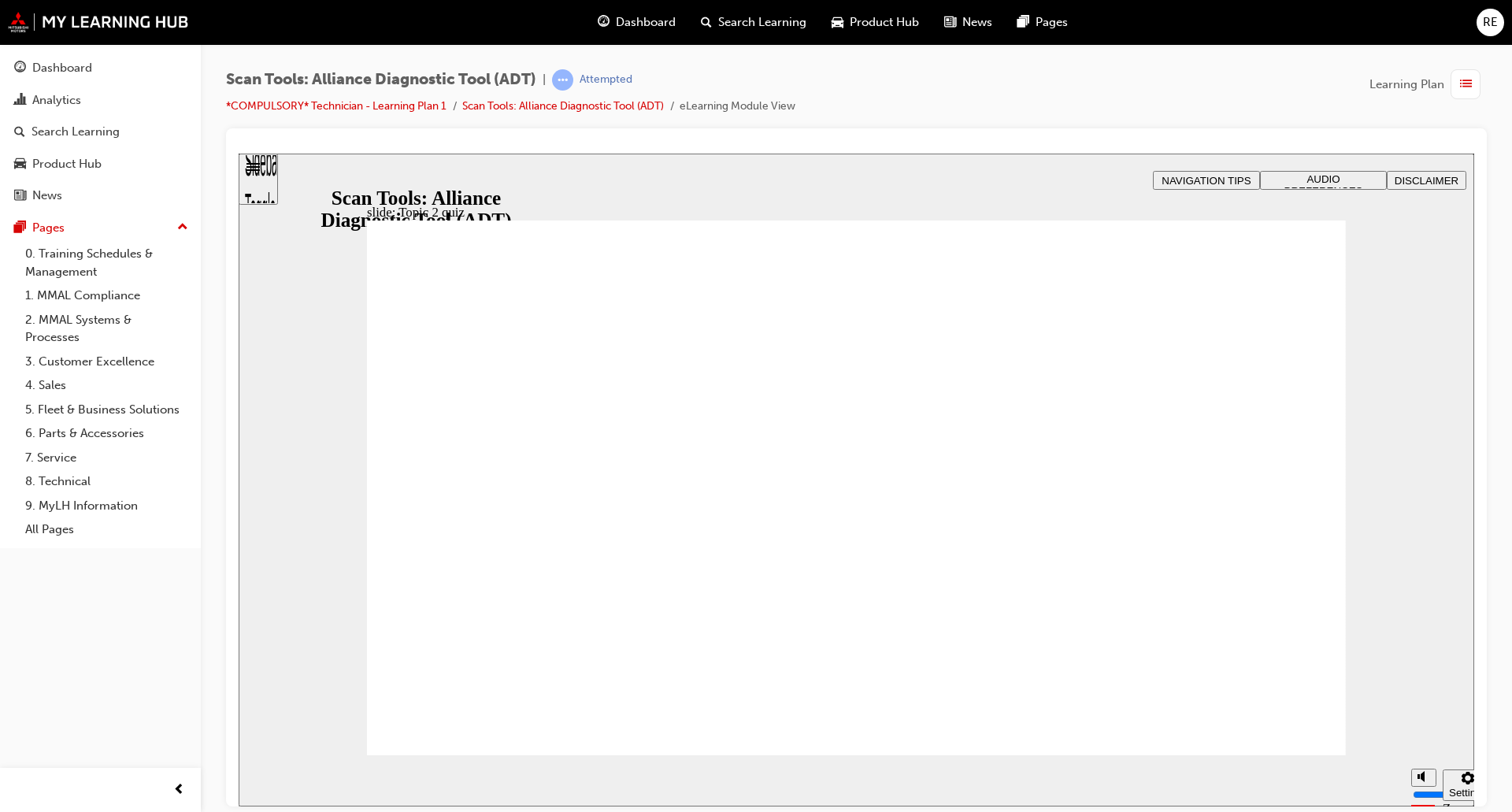
radio input "true"
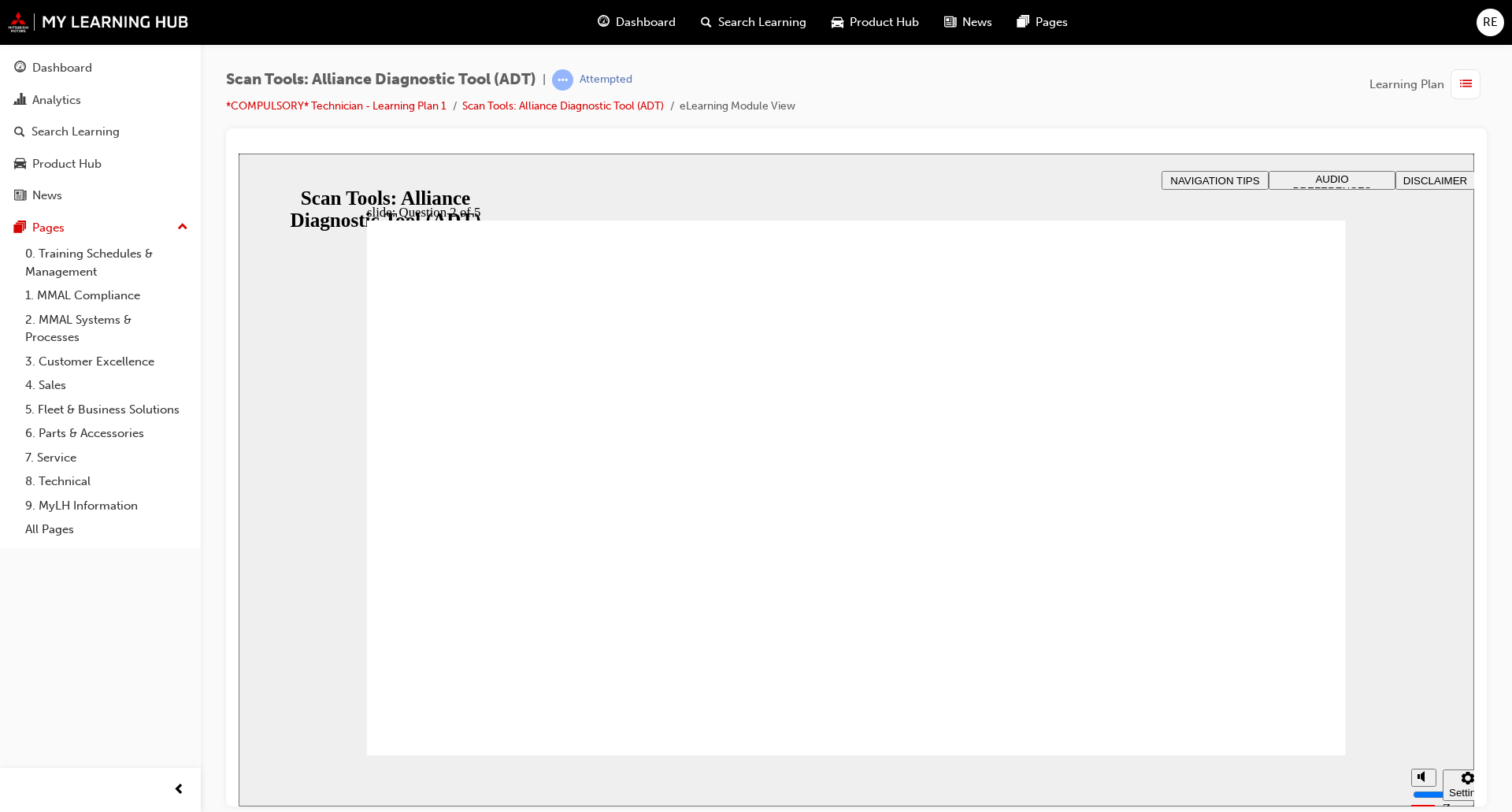
radio input "true"
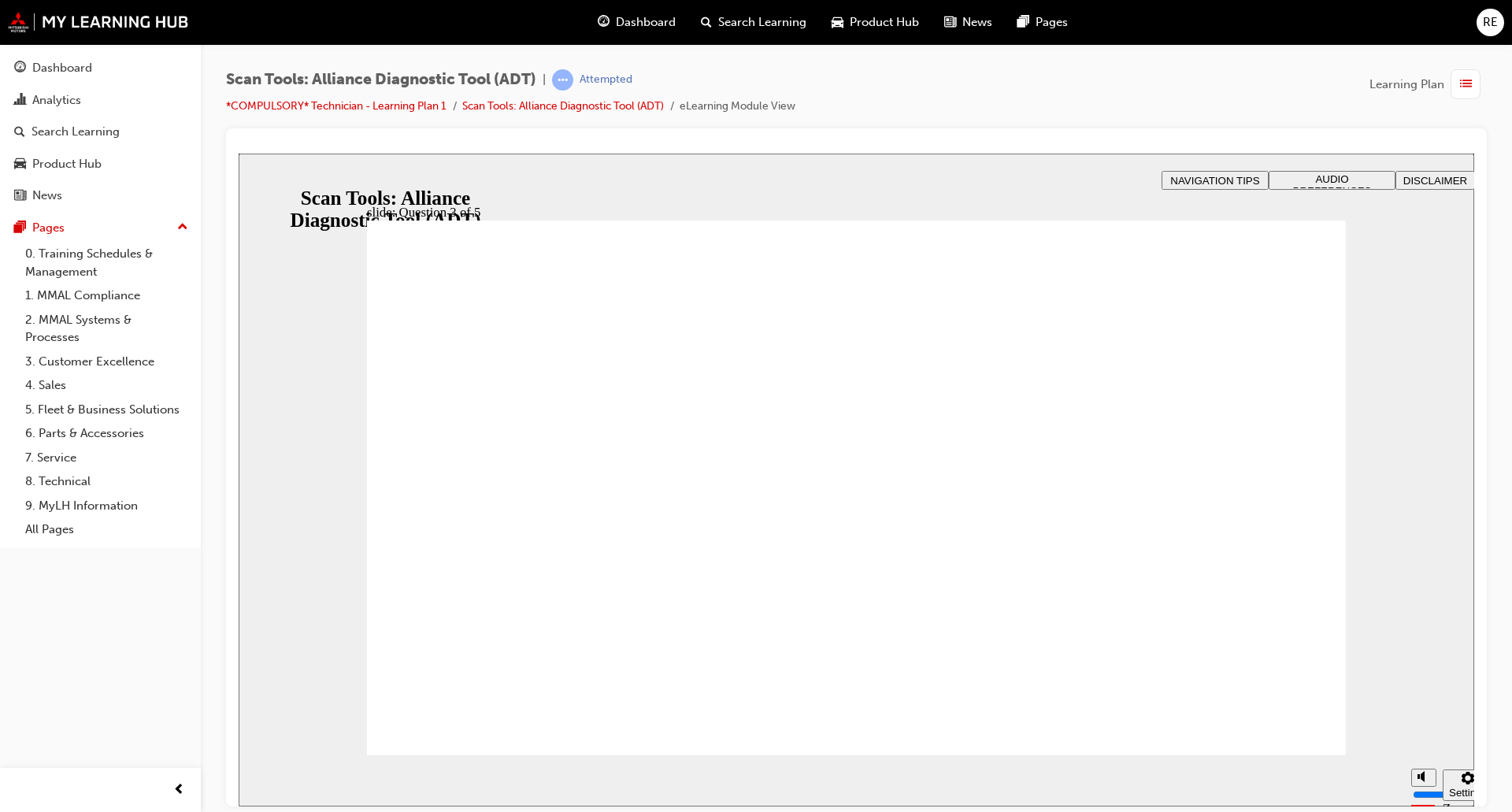
radio input "true"
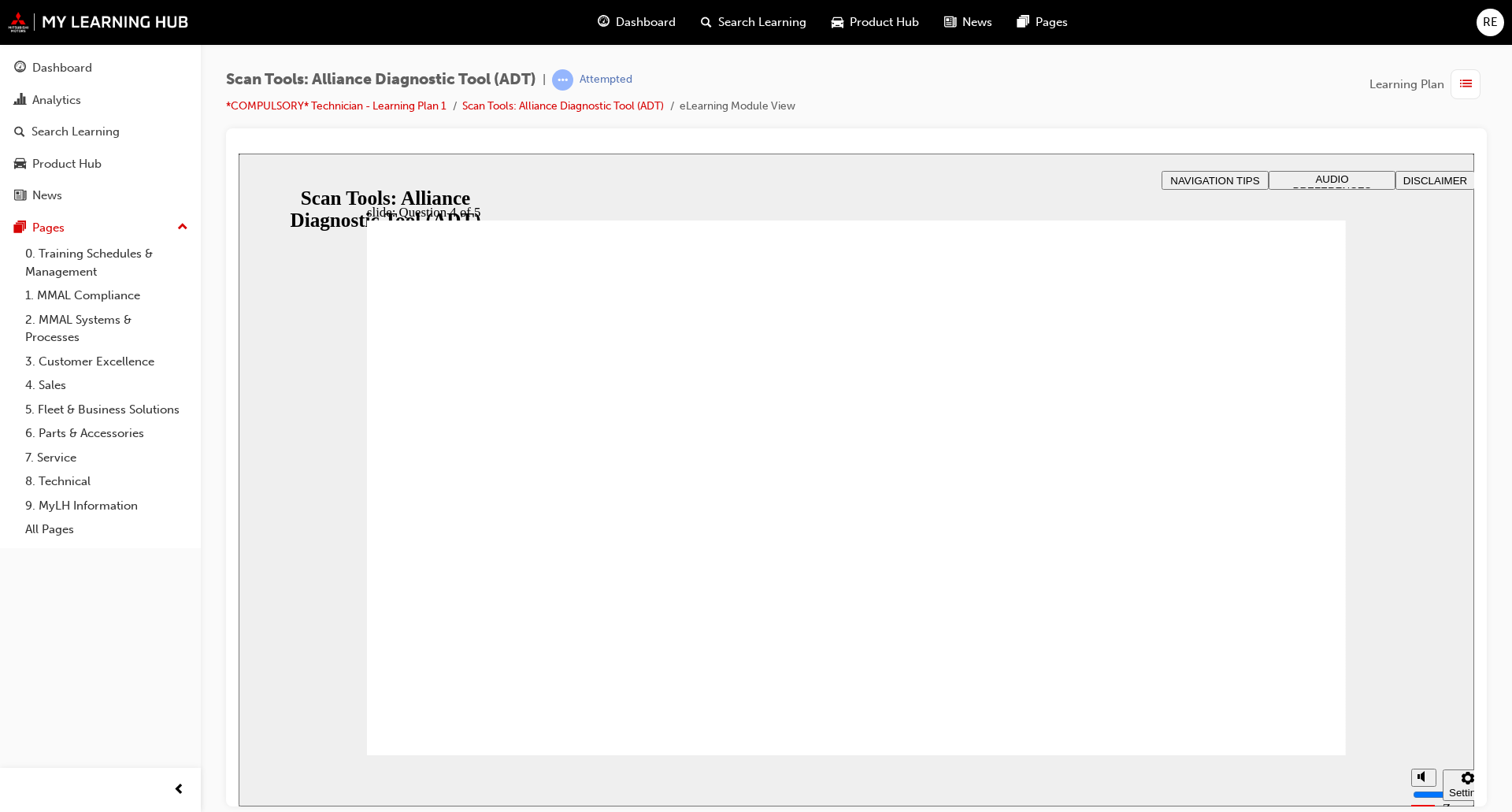
drag, startPoint x: 887, startPoint y: 603, endPoint x: 888, endPoint y: 612, distance: 9.1
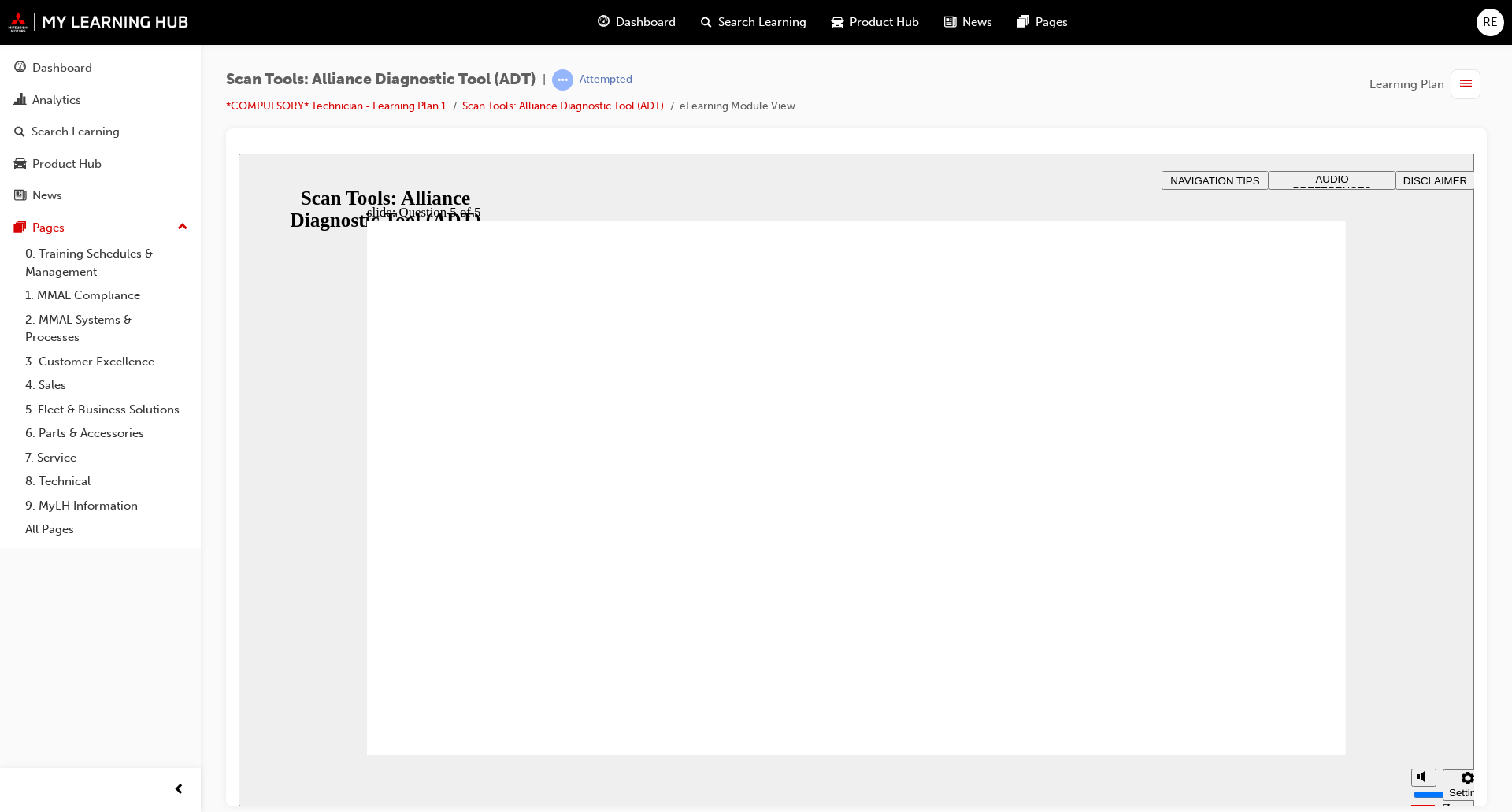
radio input "true"
drag, startPoint x: 893, startPoint y: 616, endPoint x: 971, endPoint y: 650, distance: 85.1
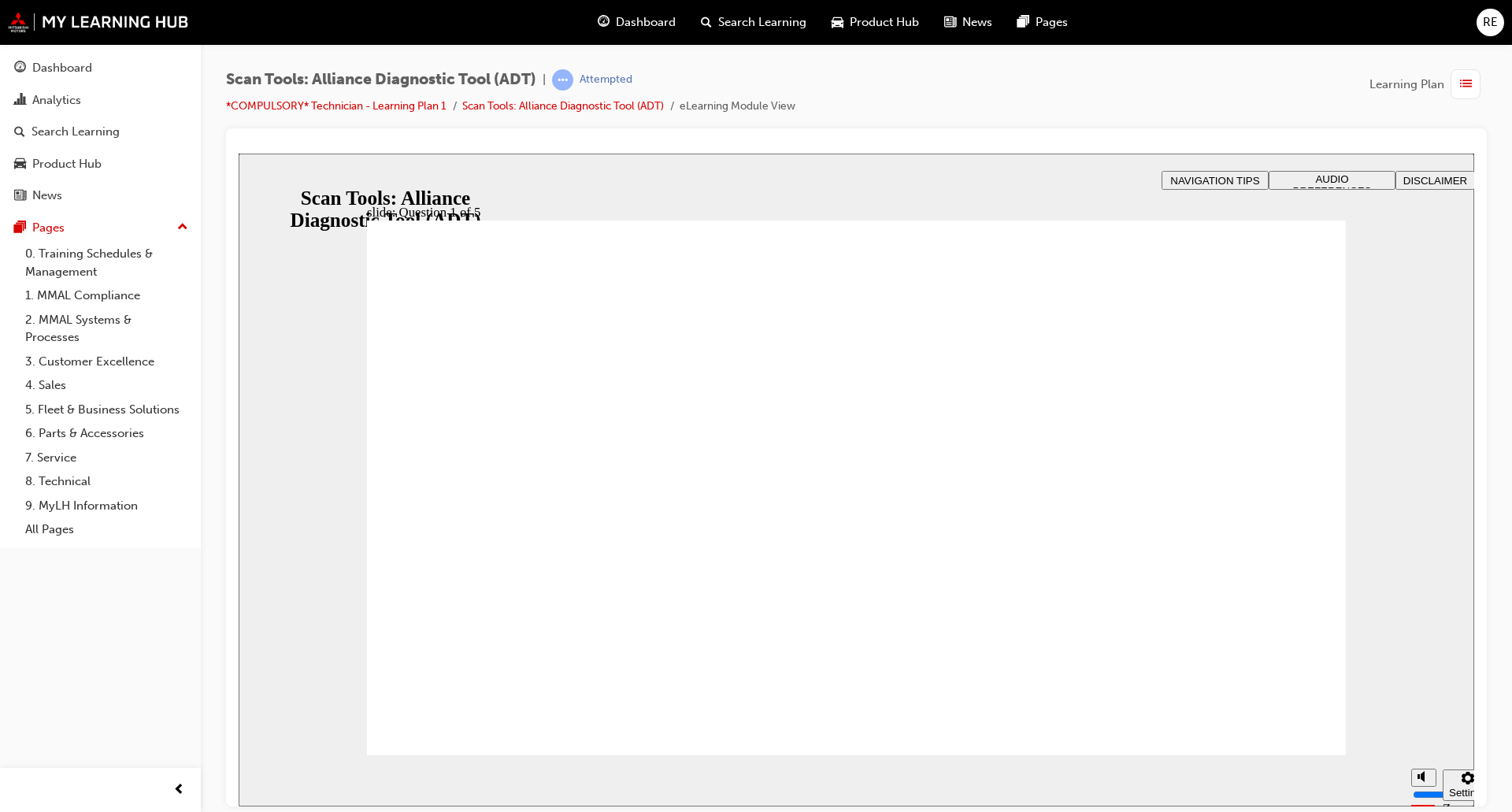
radio input "true"
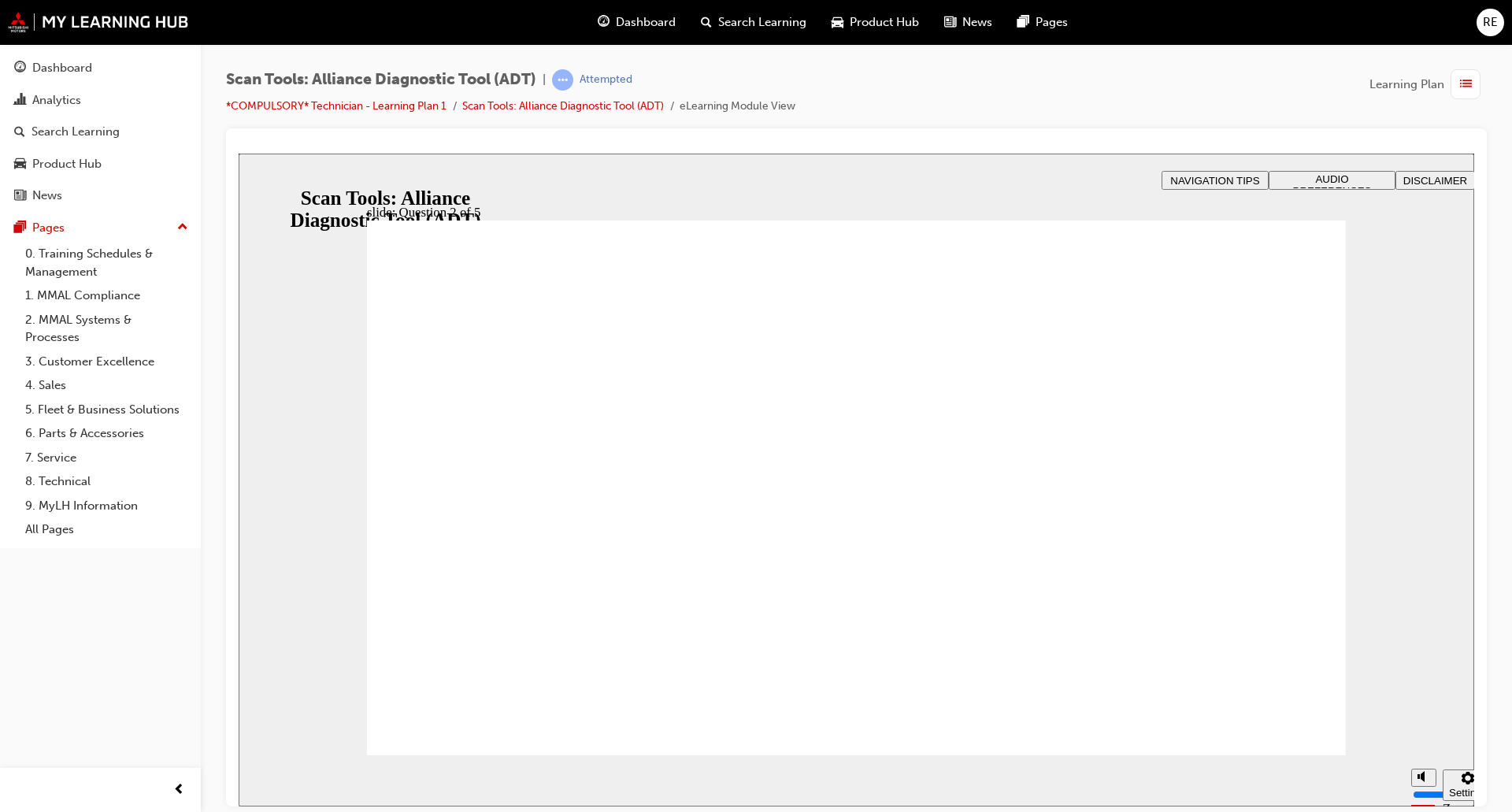
radio input "true"
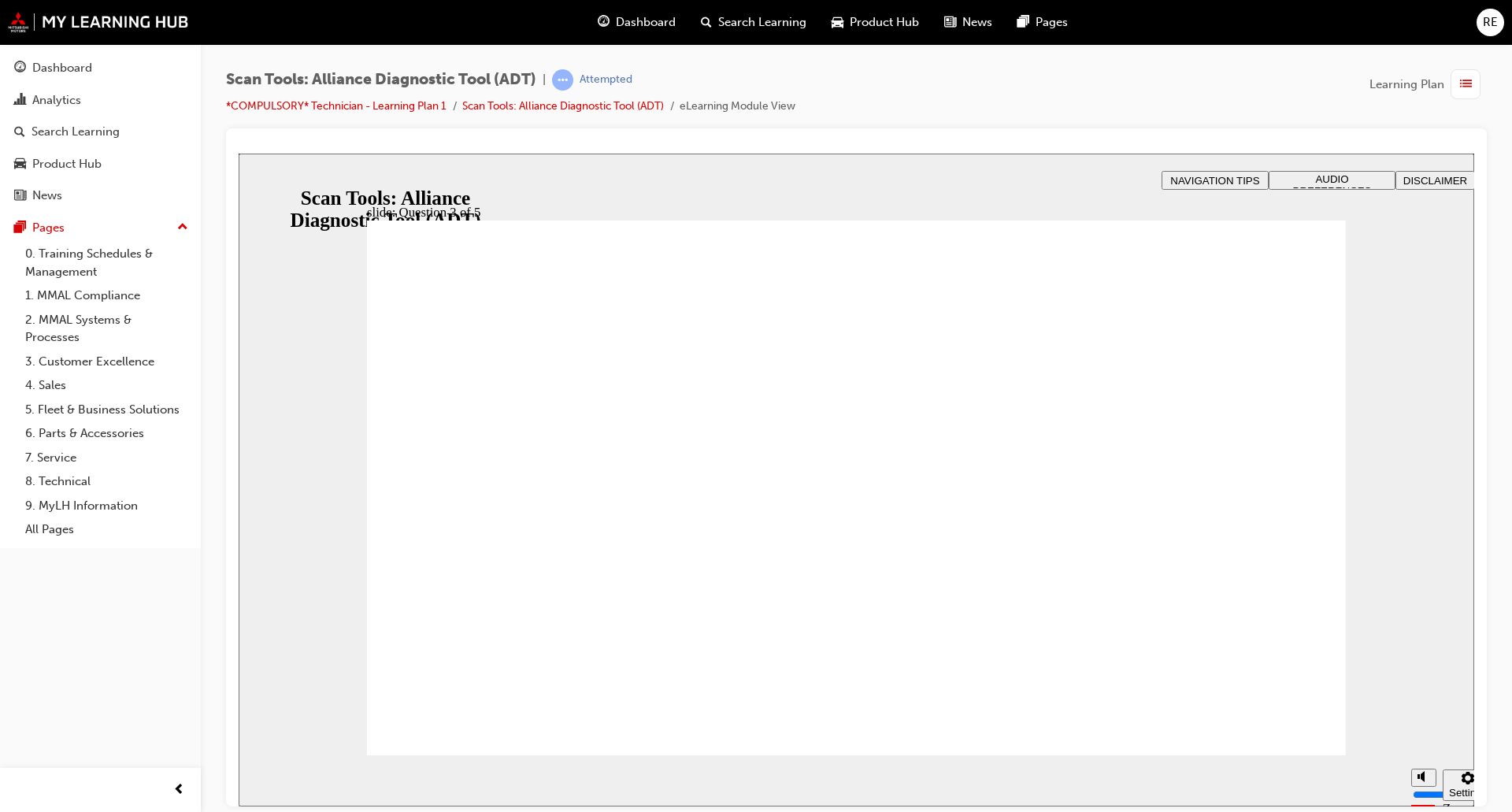
radio input "true"
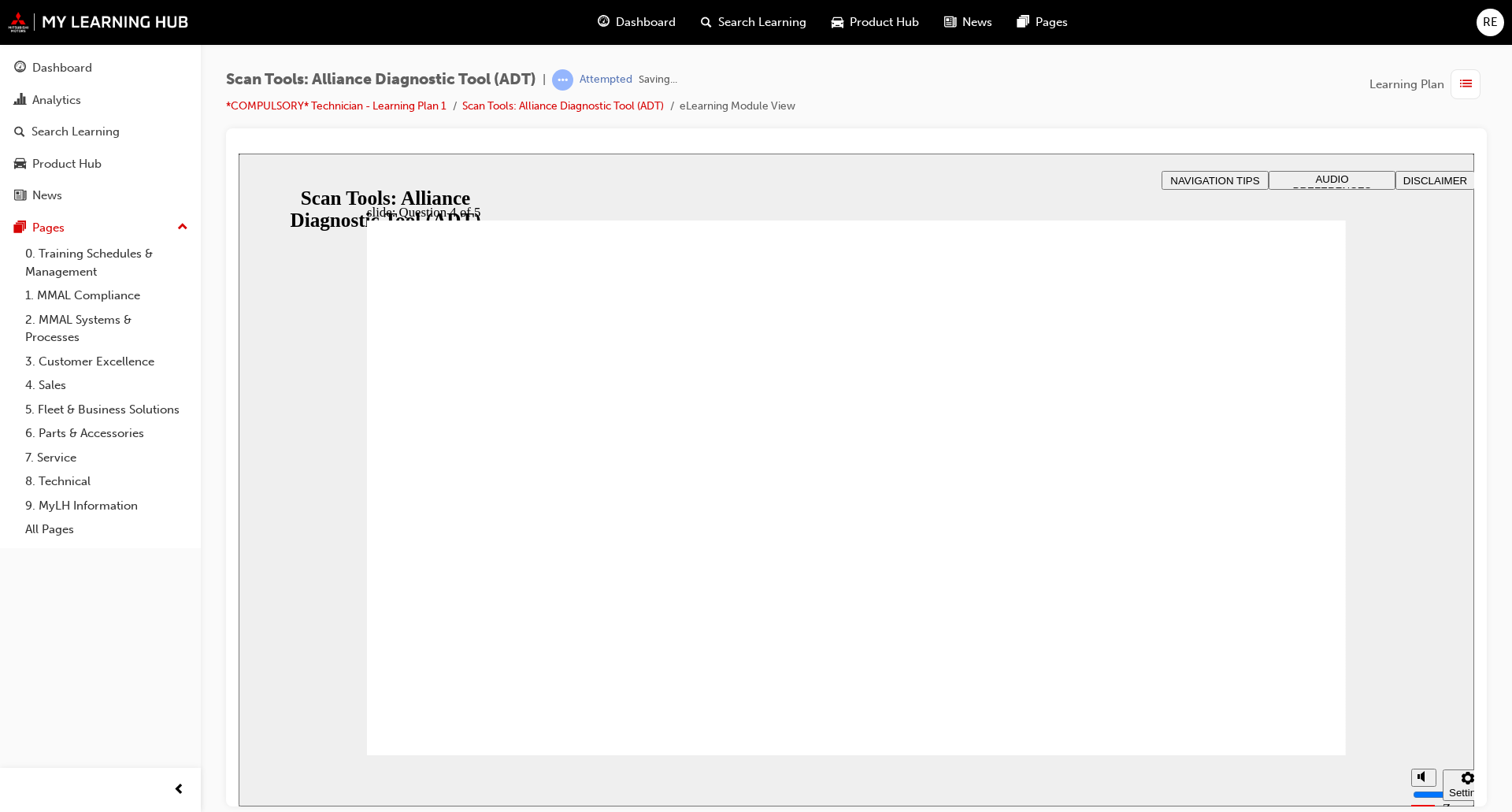
radio input "true"
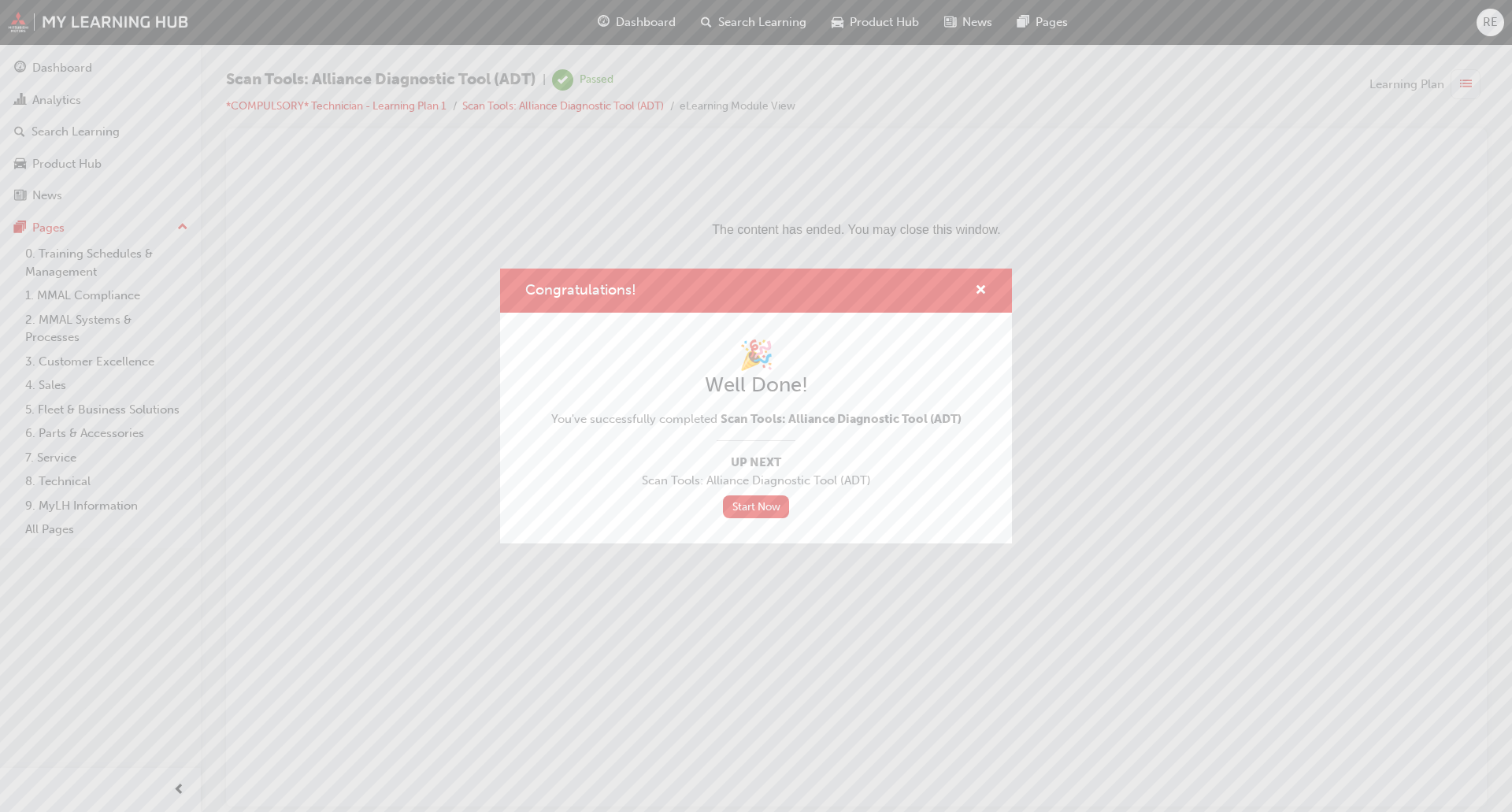
click at [973, 287] on div "Congratulations!" at bounding box center [974, 291] width 24 height 19
click at [986, 292] on span "cross-icon" at bounding box center [981, 291] width 12 height 14
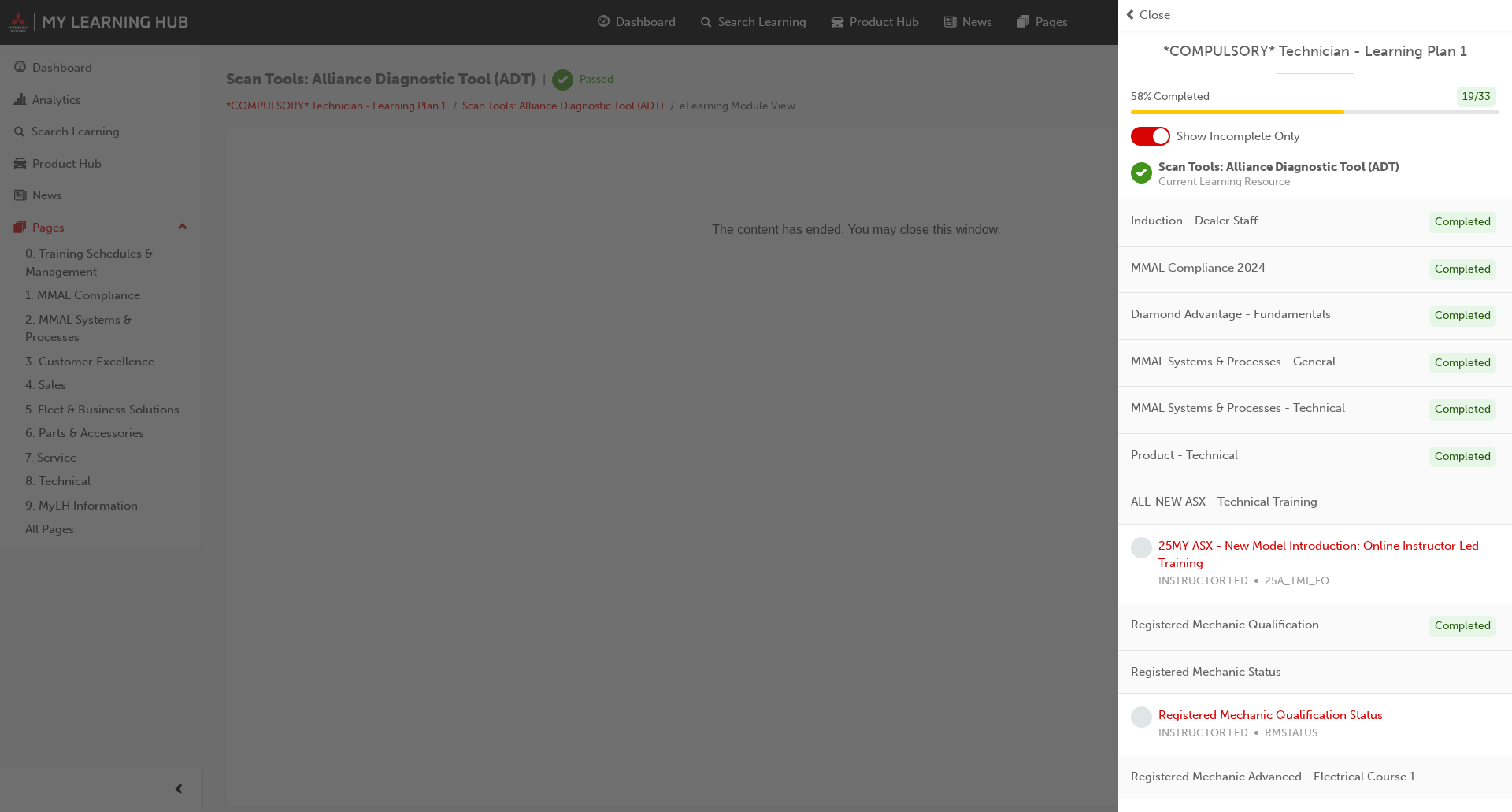
click at [1184, 617] on span "Registered Mechanic Qualification" at bounding box center [1225, 625] width 188 height 18
click at [1469, 620] on div "Completed" at bounding box center [1462, 626] width 67 height 21
click at [1211, 102] on div "58 % Completed 19 / 33" at bounding box center [1315, 97] width 369 height 21
click at [1453, 107] on div "58 % Completed 19 / 33" at bounding box center [1315, 107] width 394 height 41
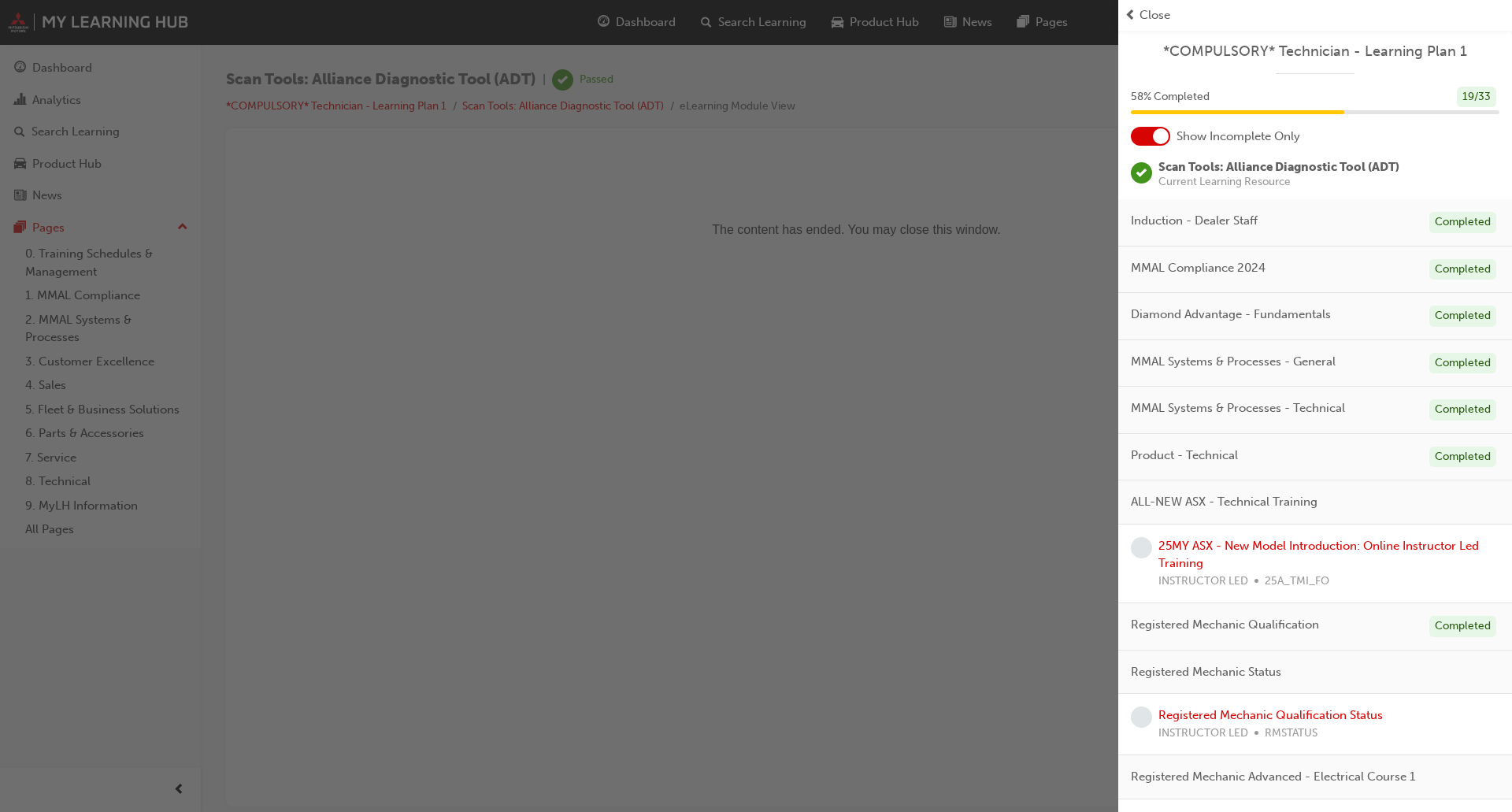
click at [1465, 91] on div "19 / 33" at bounding box center [1476, 97] width 39 height 21
click at [1160, 138] on div at bounding box center [1160, 136] width 16 height 16
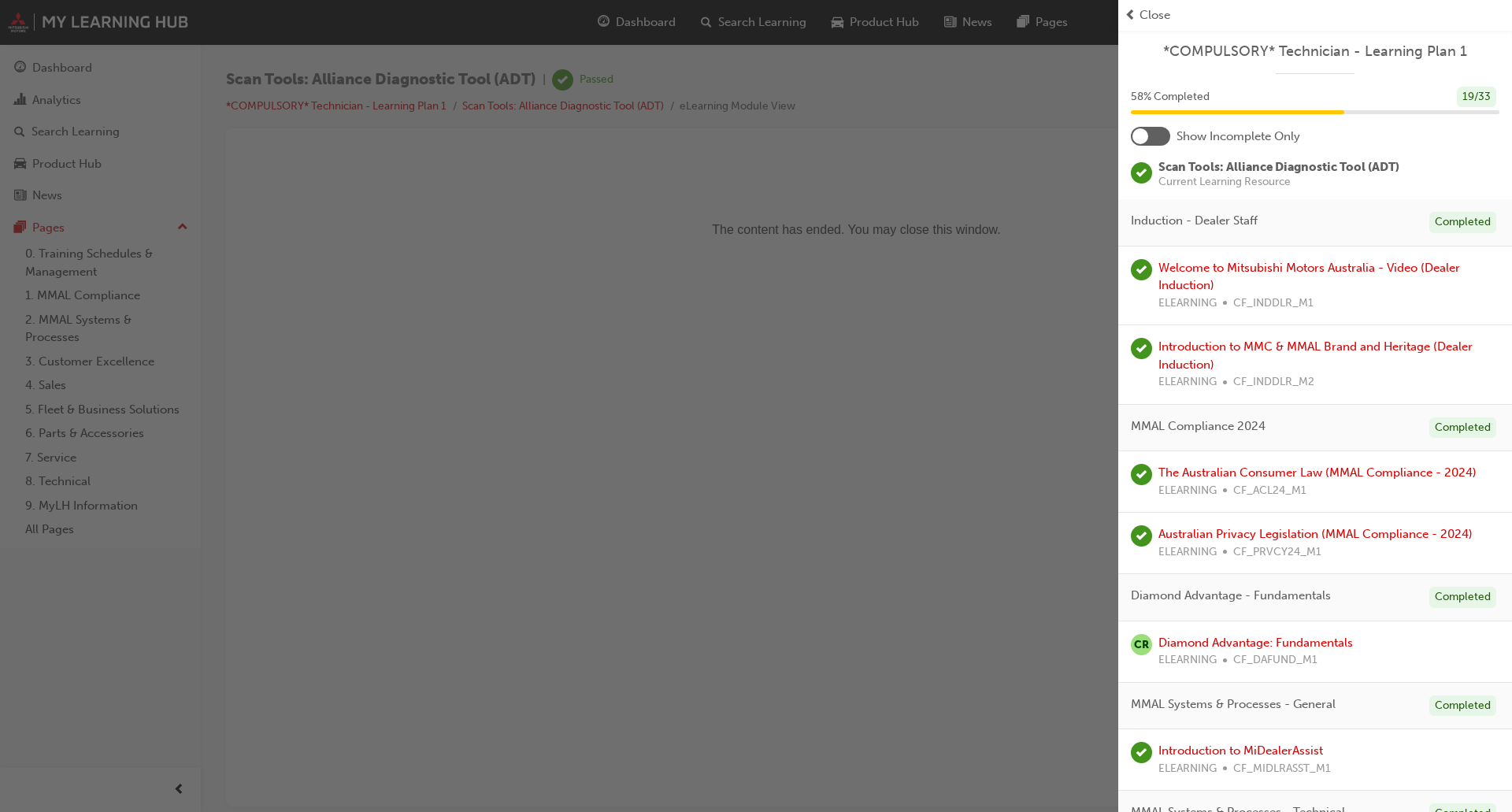
click at [1158, 138] on div at bounding box center [1150, 136] width 39 height 19
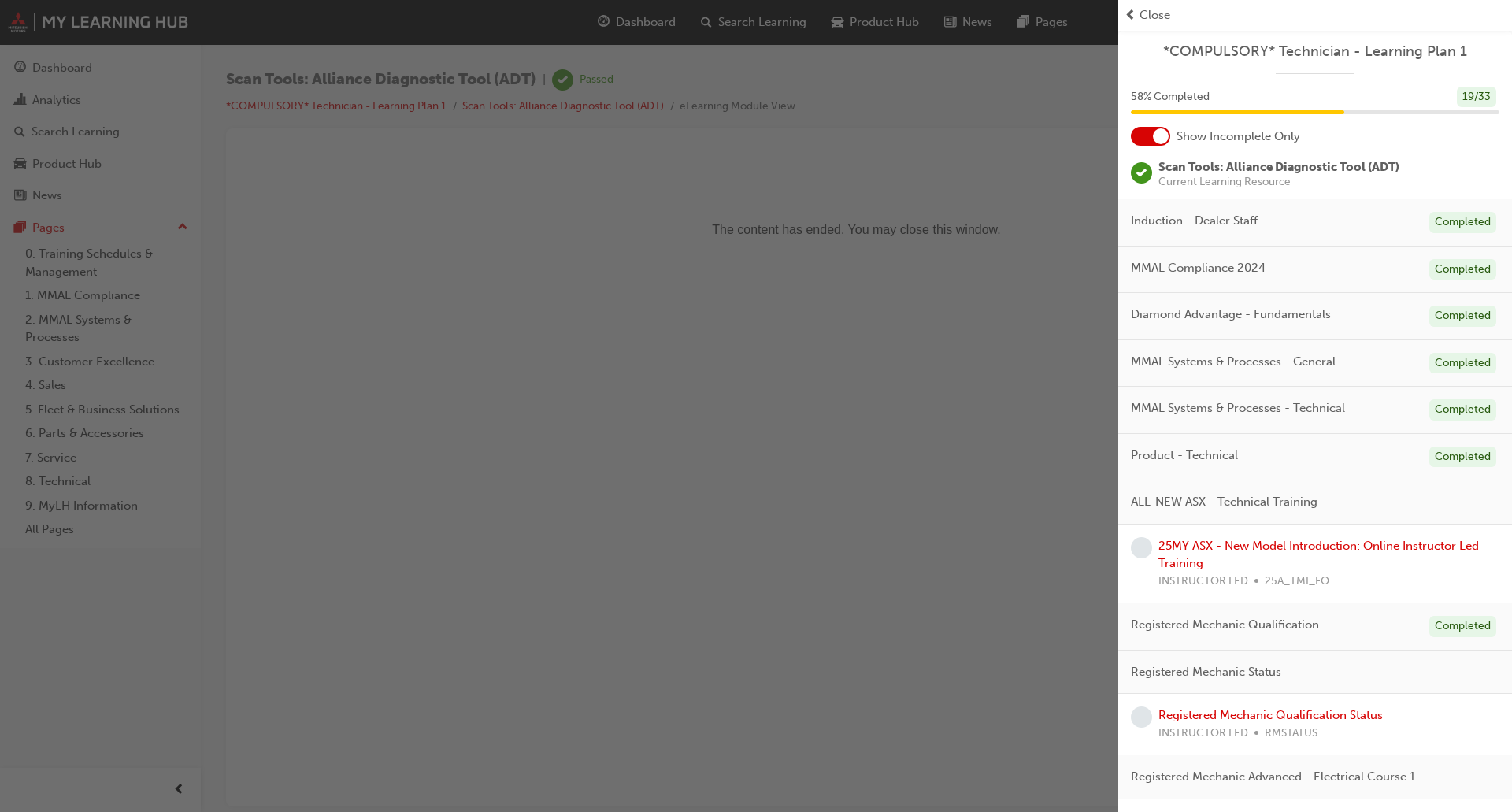
drag, startPoint x: 1177, startPoint y: 198, endPoint x: 1277, endPoint y: 240, distance: 108.5
click at [1277, 240] on div "Induction - Dealer Staff Completed" at bounding box center [1315, 223] width 394 height 47
click at [1266, 233] on div "Induction - Dealer Staff Completed" at bounding box center [1315, 223] width 394 height 47
click at [1449, 215] on div "Completed" at bounding box center [1462, 222] width 67 height 21
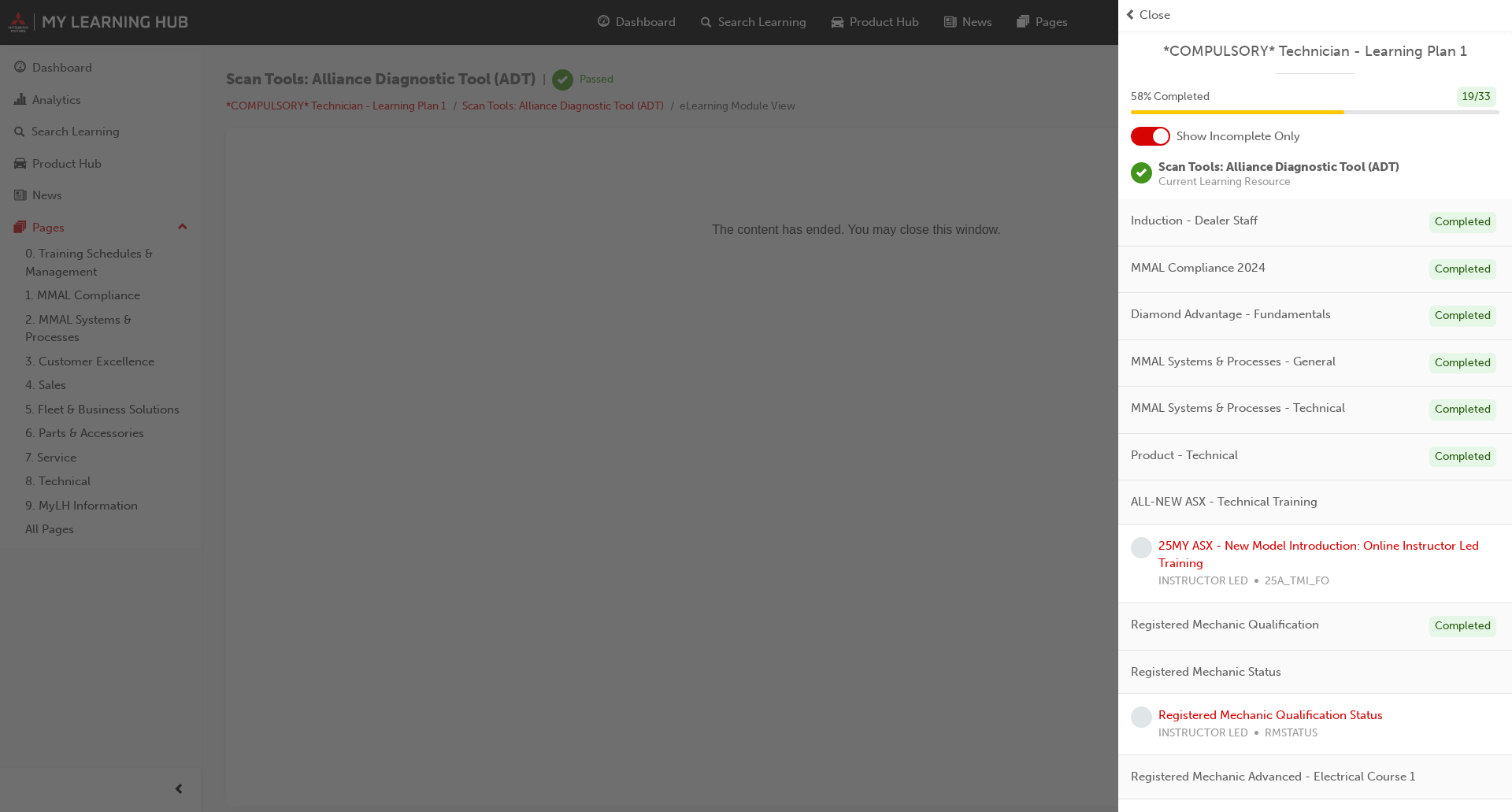
drag, startPoint x: 1460, startPoint y: 281, endPoint x: 1458, endPoint y: 291, distance: 10.2
click at [1459, 289] on div "MMAL Compliance 2024 Completed" at bounding box center [1315, 270] width 394 height 47
click at [1461, 336] on div "Diamond Advantage - Fundamentals Completed" at bounding box center [1315, 317] width 394 height 47
drag, startPoint x: 1462, startPoint y: 359, endPoint x: 1462, endPoint y: 381, distance: 22.0
click at [1462, 374] on div "MMAL Systems & Processes - General Completed" at bounding box center [1315, 364] width 394 height 47
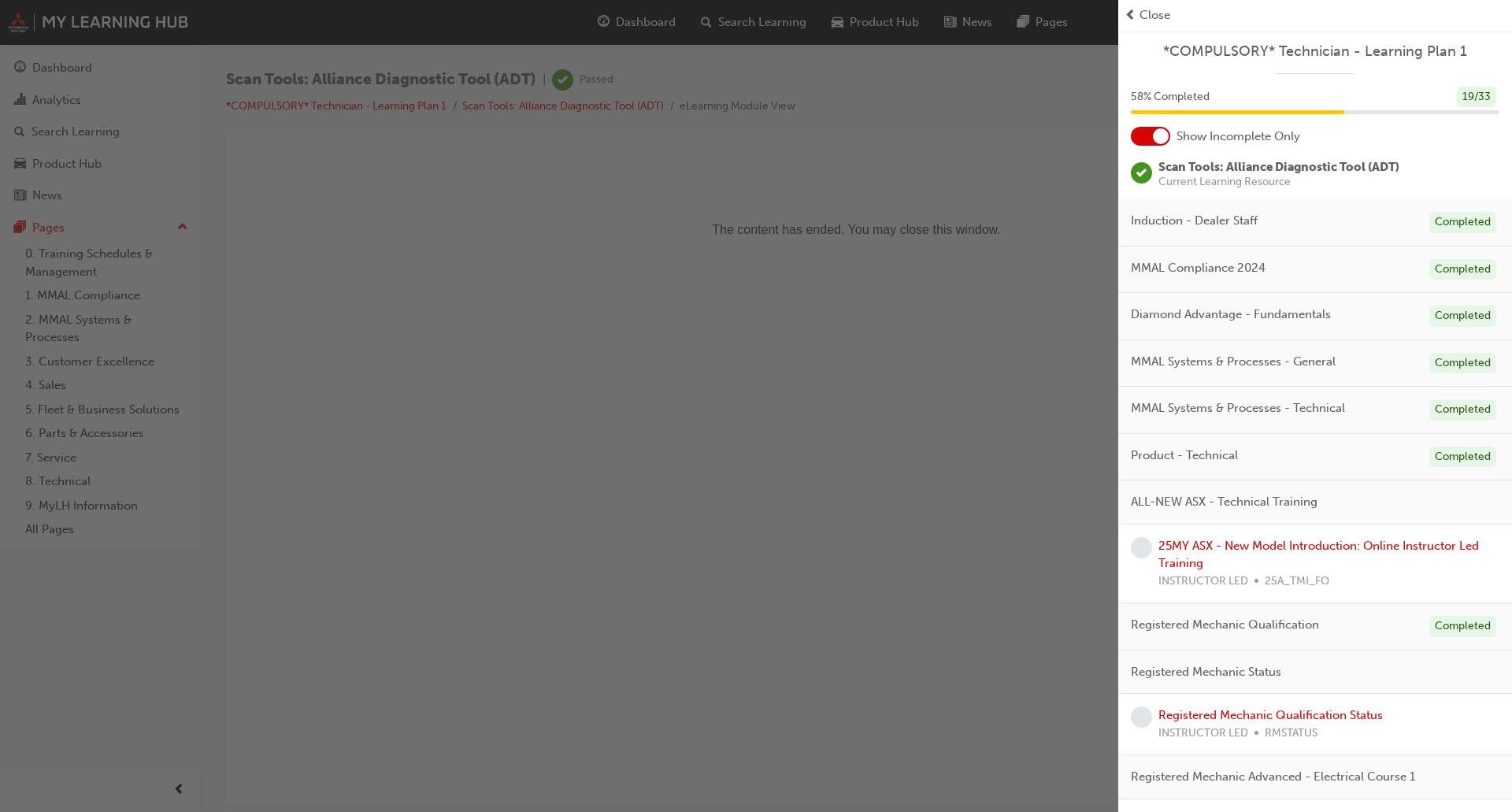
drag, startPoint x: 1464, startPoint y: 414, endPoint x: 1461, endPoint y: 429, distance: 15.3
click at [1461, 427] on div "MMAL Systems & Processes - Technical Completed" at bounding box center [1315, 411] width 394 height 47
click at [1457, 463] on div "Completed" at bounding box center [1462, 457] width 67 height 21
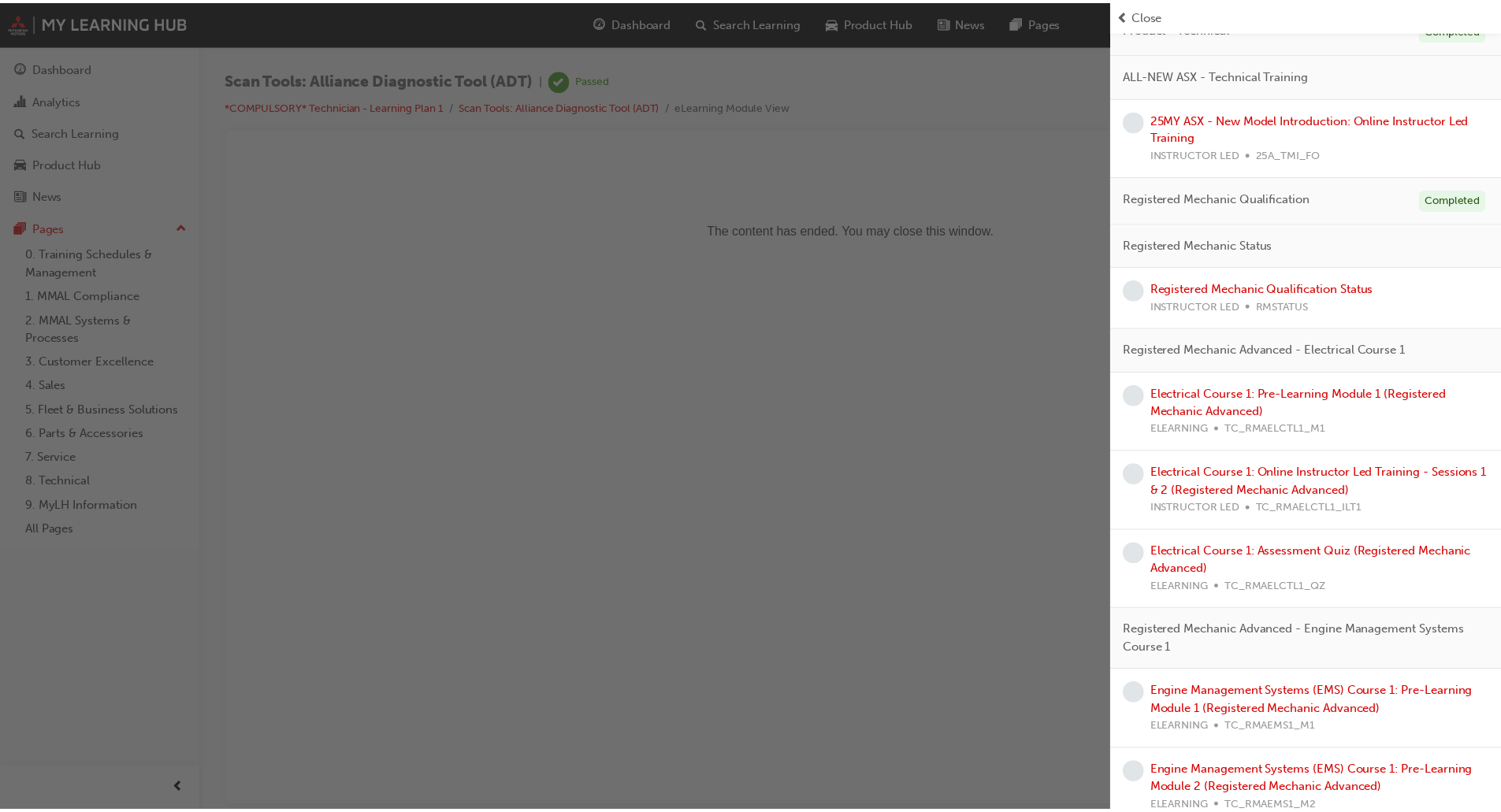
scroll to position [473, 0]
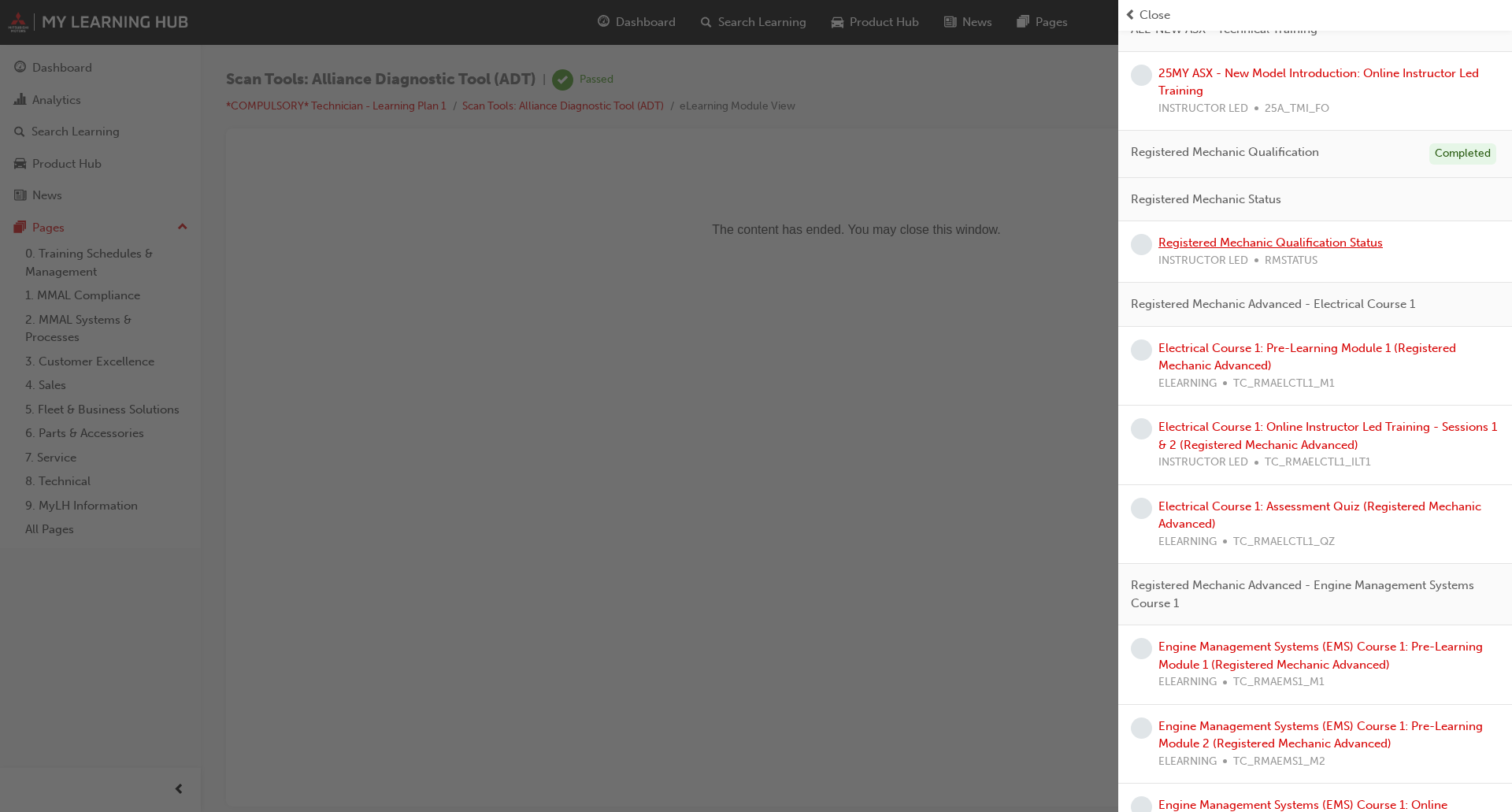
click at [1332, 244] on link "Registered Mechanic Qualification Status" at bounding box center [1270, 242] width 224 height 14
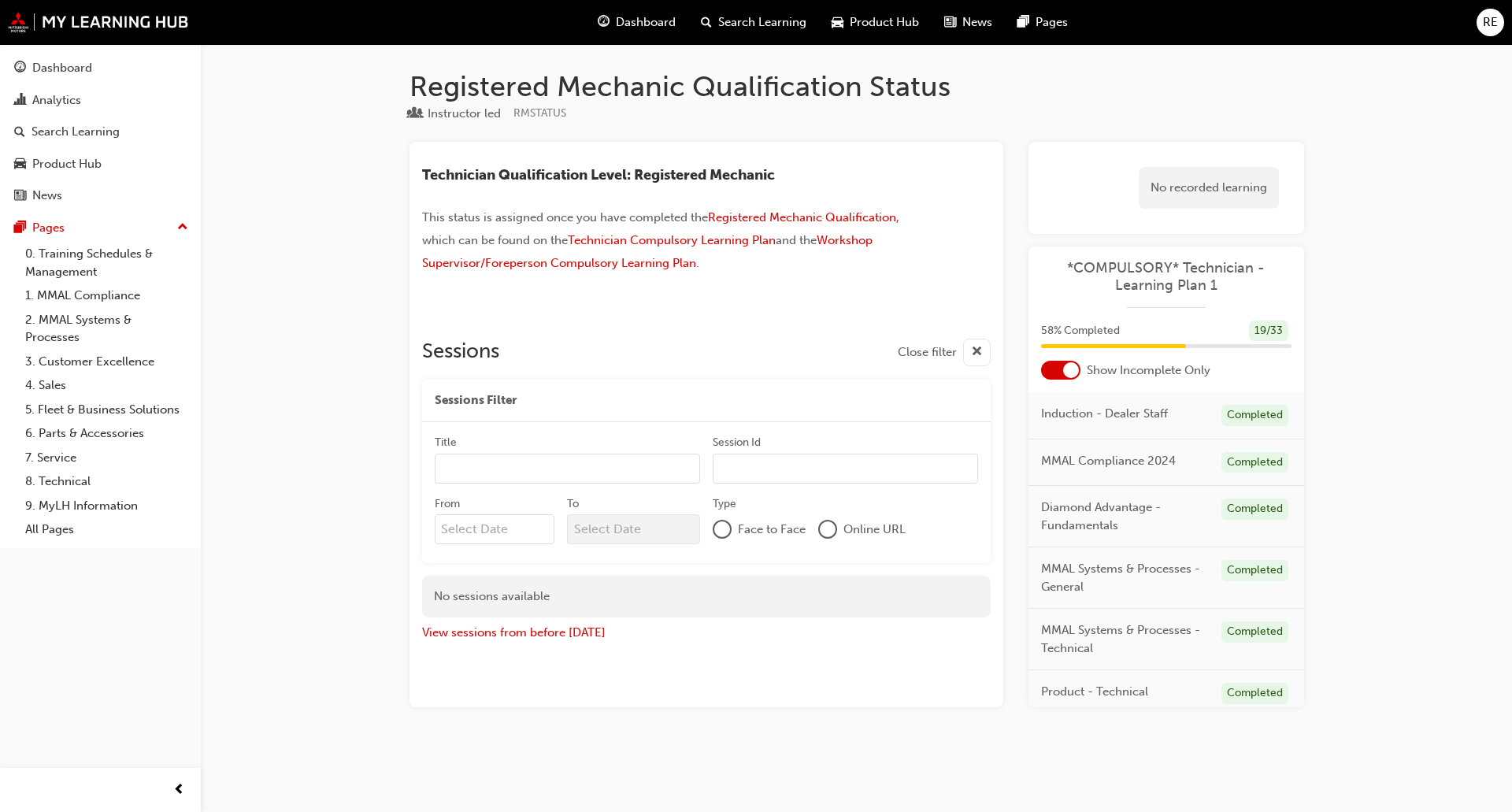
click at [628, 471] on input "Title" at bounding box center [568, 469] width 265 height 30
click at [577, 579] on div "No sessions available" at bounding box center [706, 597] width 568 height 42
click at [580, 637] on button "View sessions from before [DATE]" at bounding box center [514, 633] width 184 height 18
click at [578, 635] on button "View sessions from today and in the future" at bounding box center [541, 633] width 238 height 18
click at [983, 353] on div "button" at bounding box center [976, 352] width 28 height 28
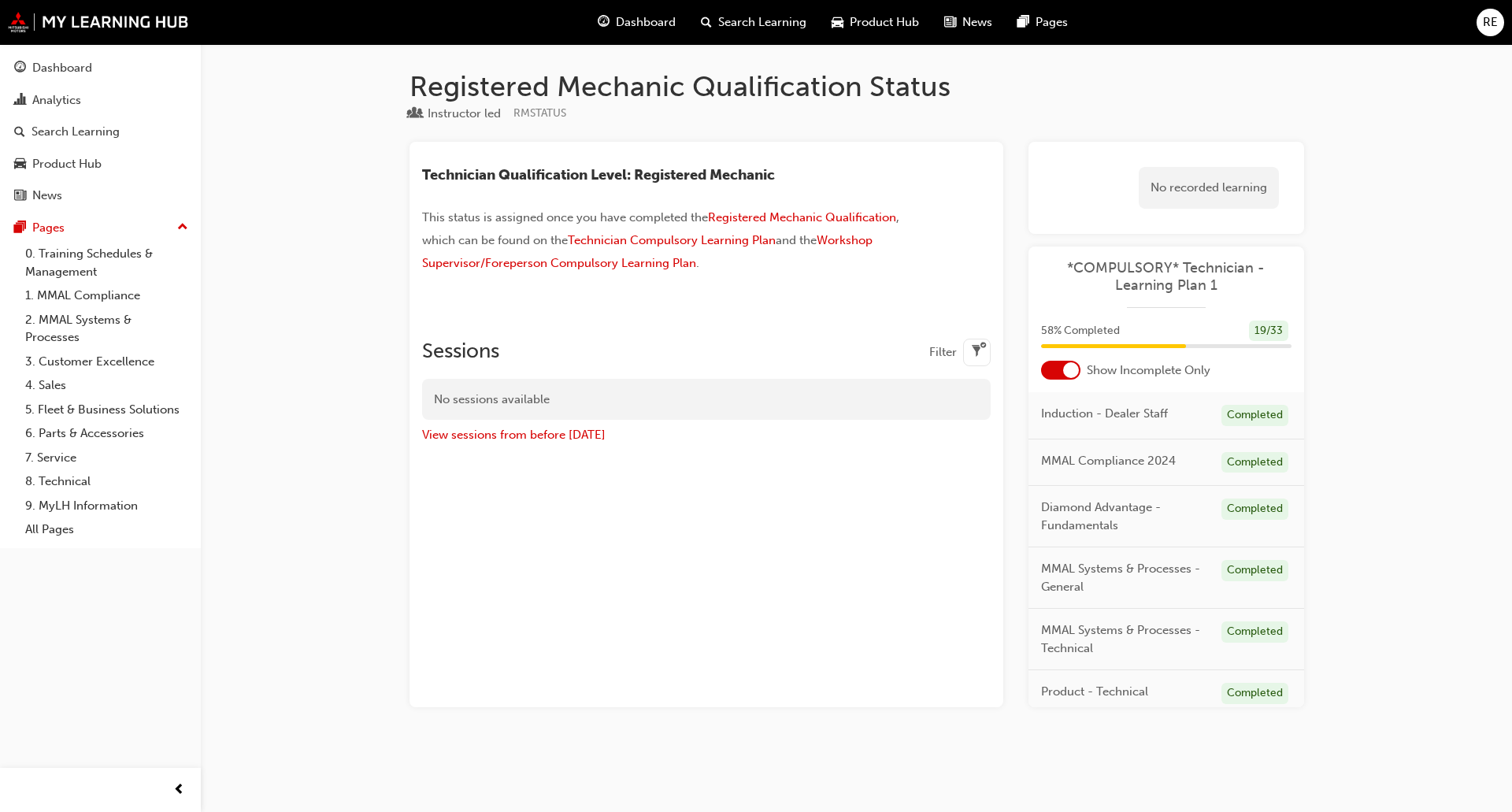
click at [965, 352] on div "button" at bounding box center [976, 352] width 28 height 28
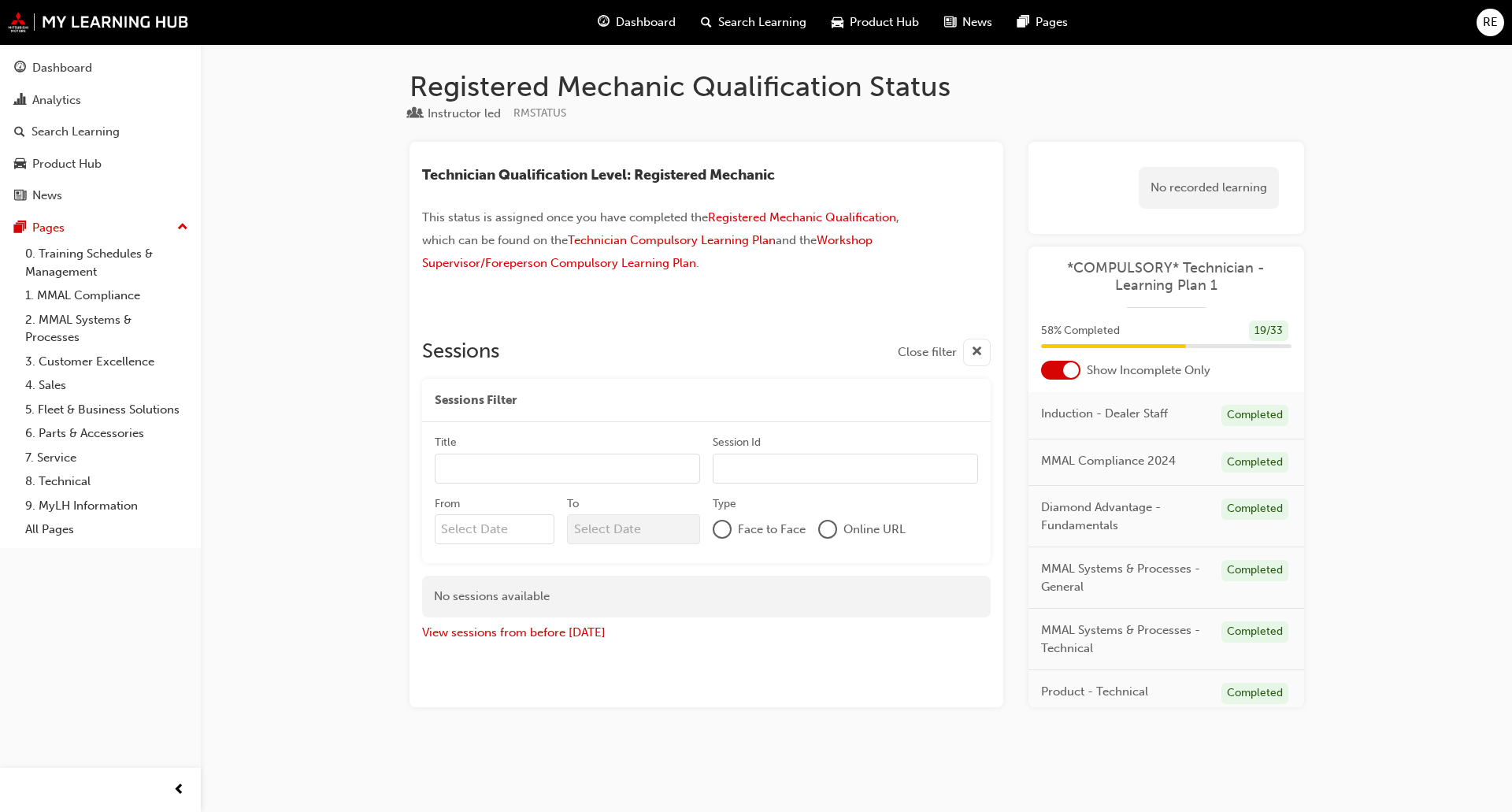
click at [1230, 357] on div "58 % Completed 19 / 33" at bounding box center [1166, 341] width 275 height 41
click at [647, 27] on span "Dashboard" at bounding box center [645, 23] width 60 height 18
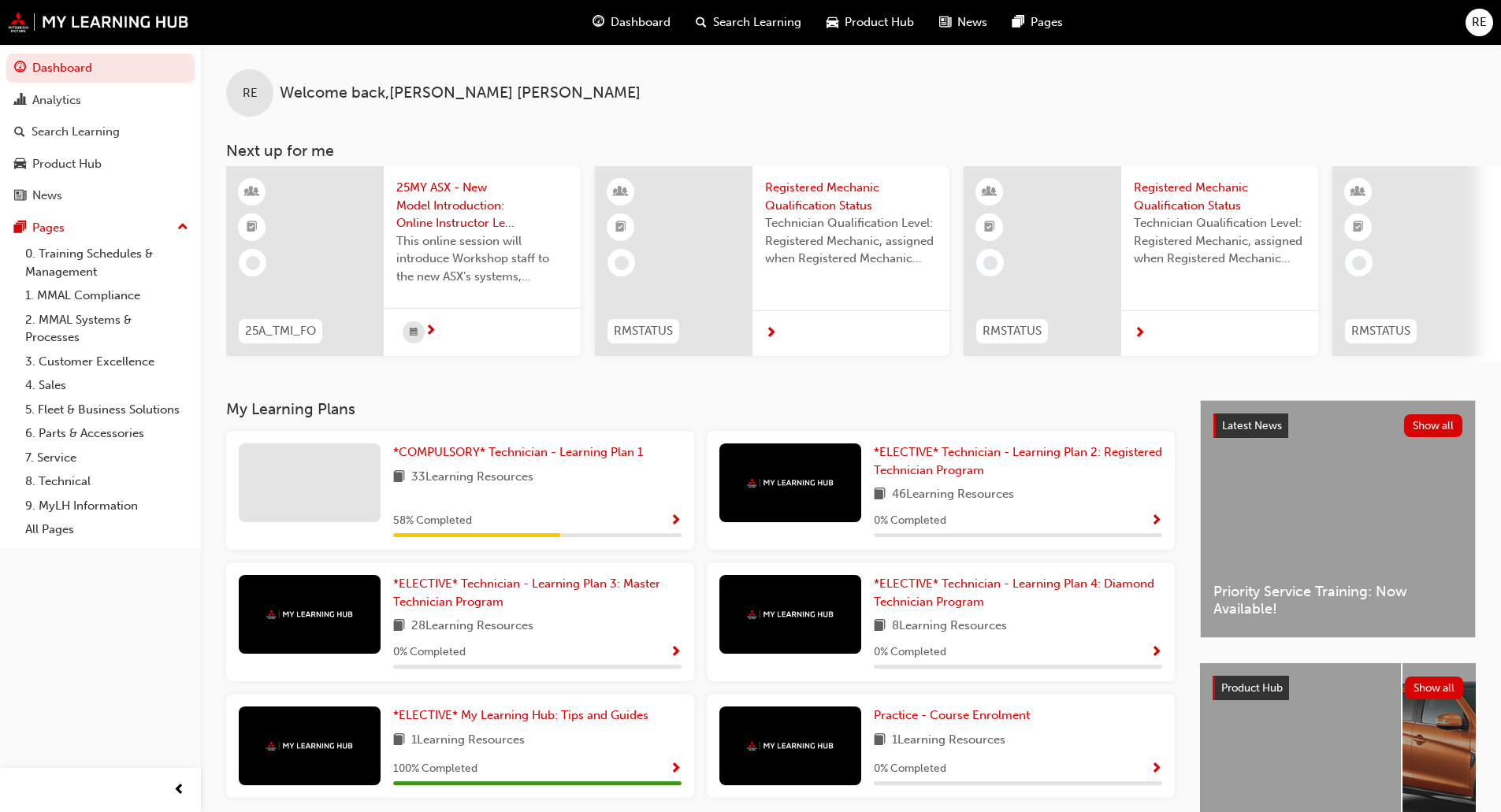
click at [1478, 19] on span "RE" at bounding box center [1479, 23] width 15 height 18
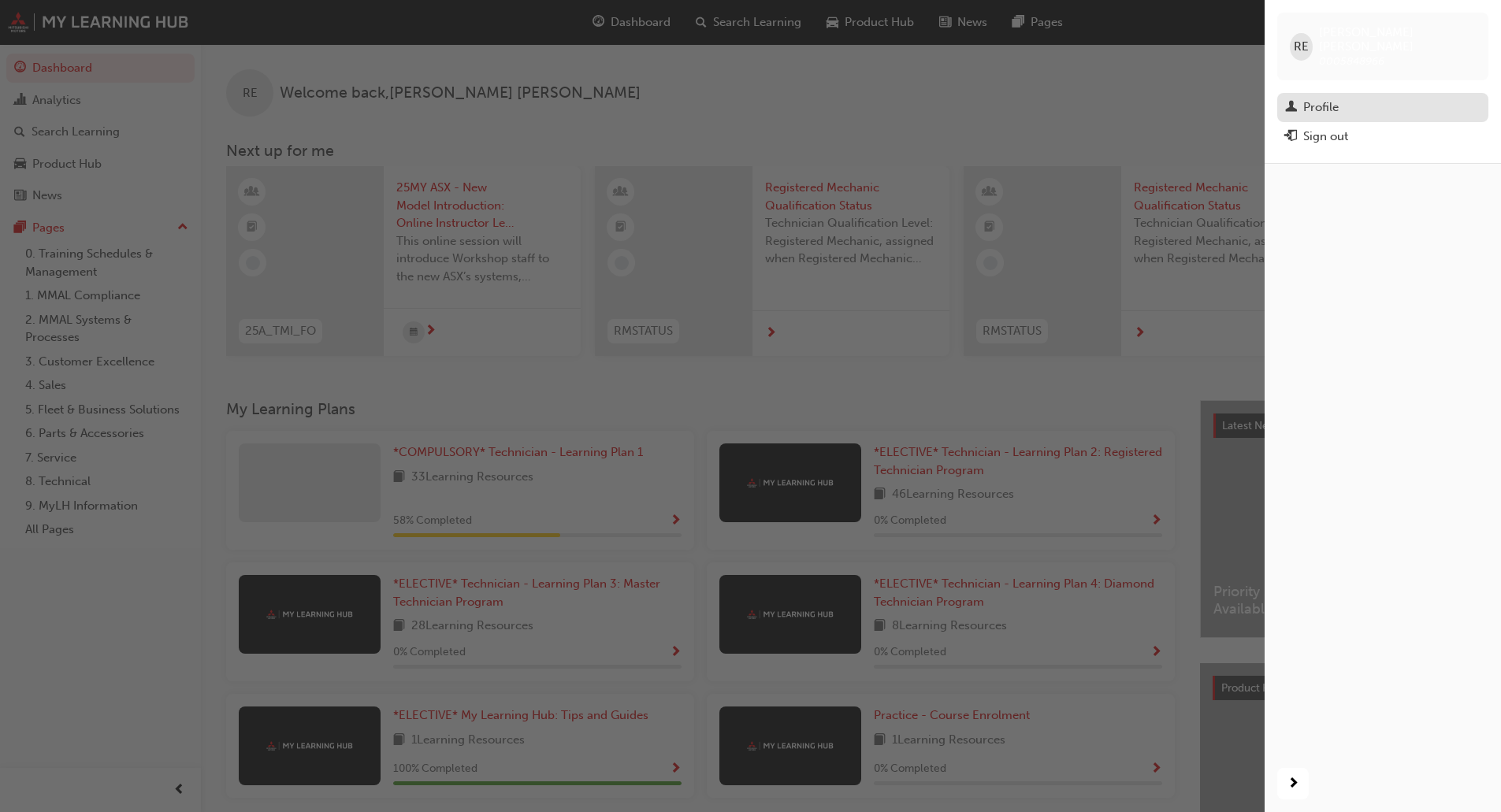
click at [1355, 97] on div "Profile" at bounding box center [1383, 107] width 196 height 19
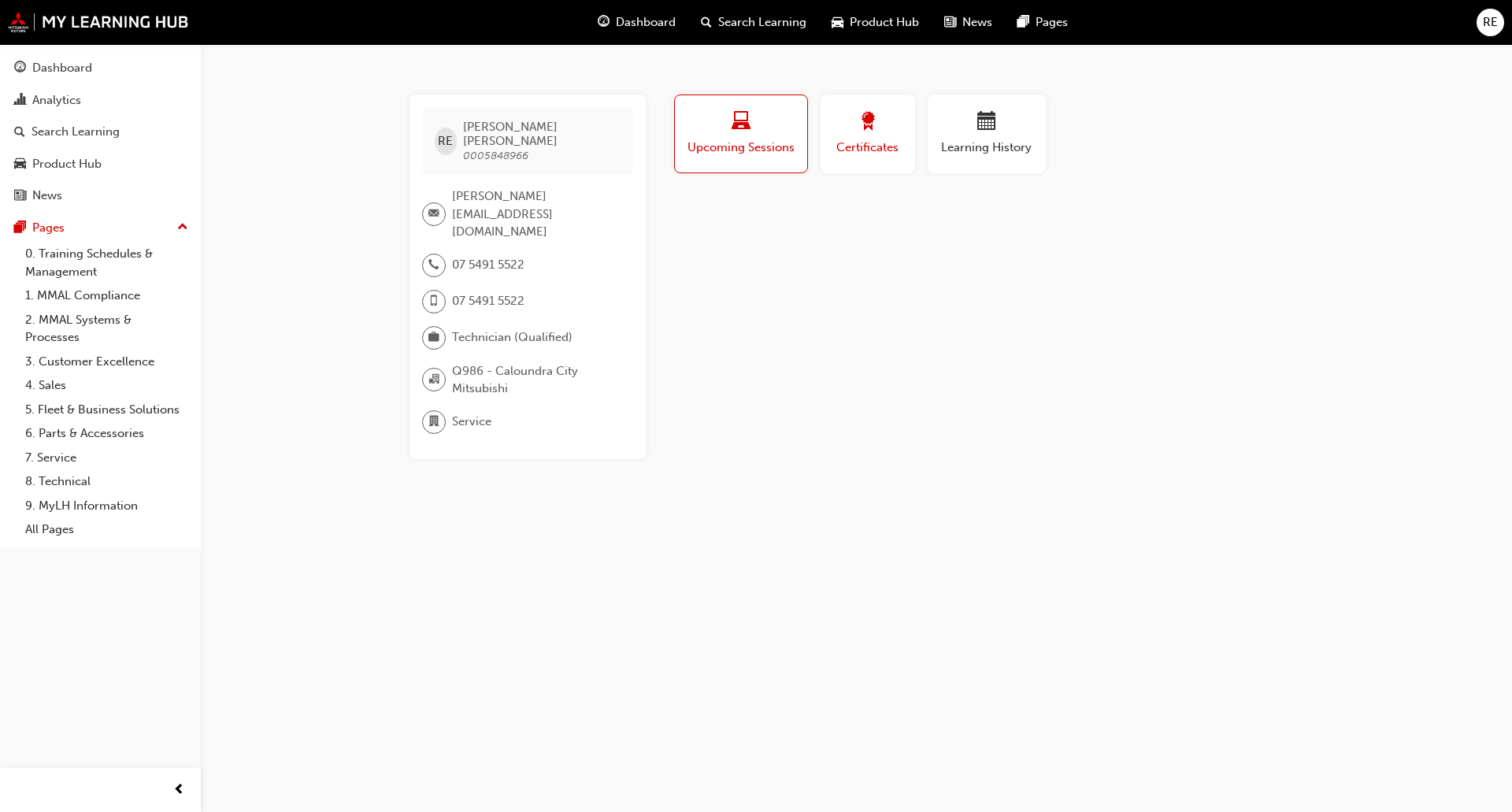
click at [889, 151] on span "Certificates" at bounding box center [867, 148] width 71 height 18
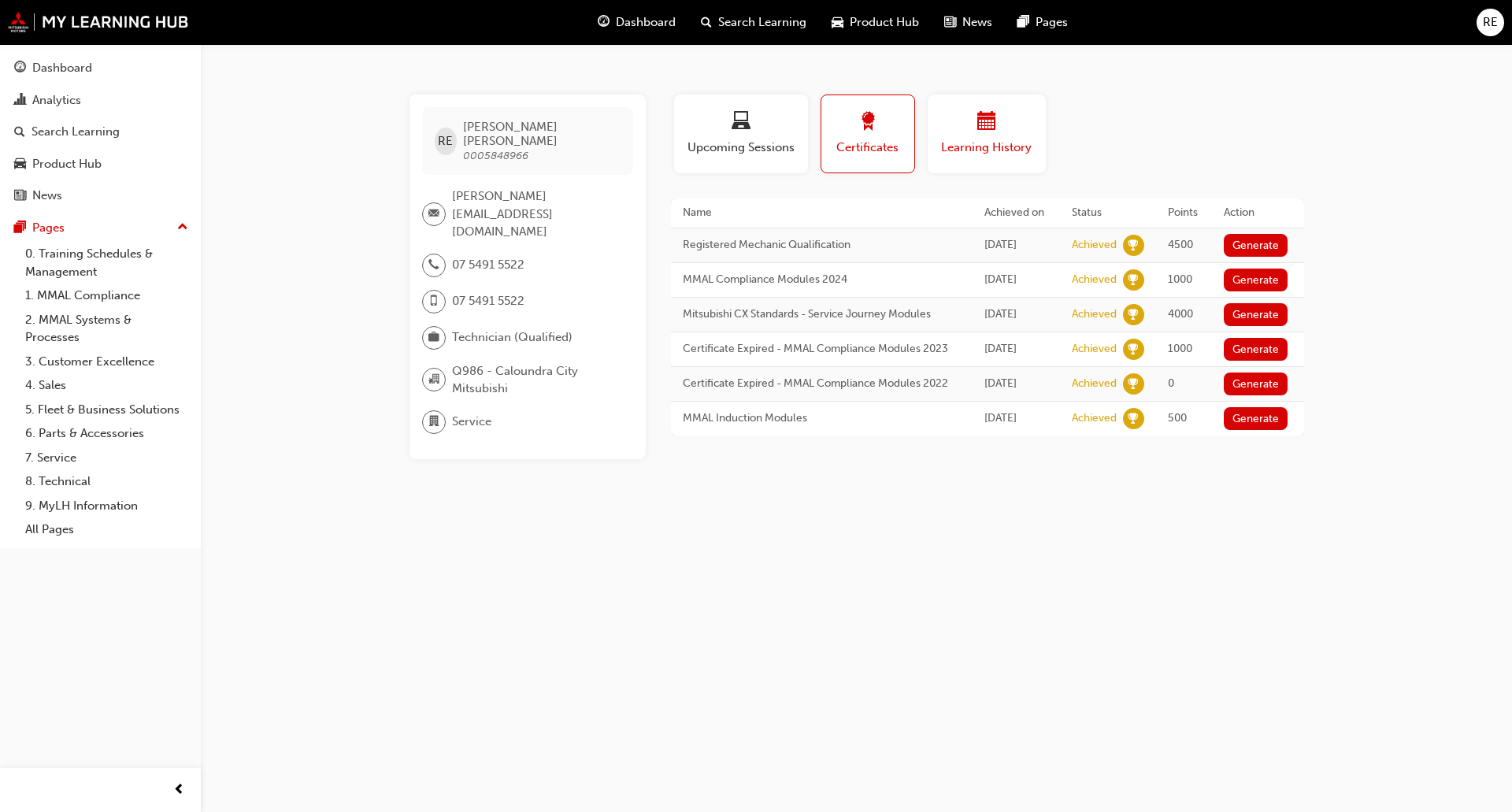
click at [978, 139] on span "Learning History" at bounding box center [986, 148] width 95 height 18
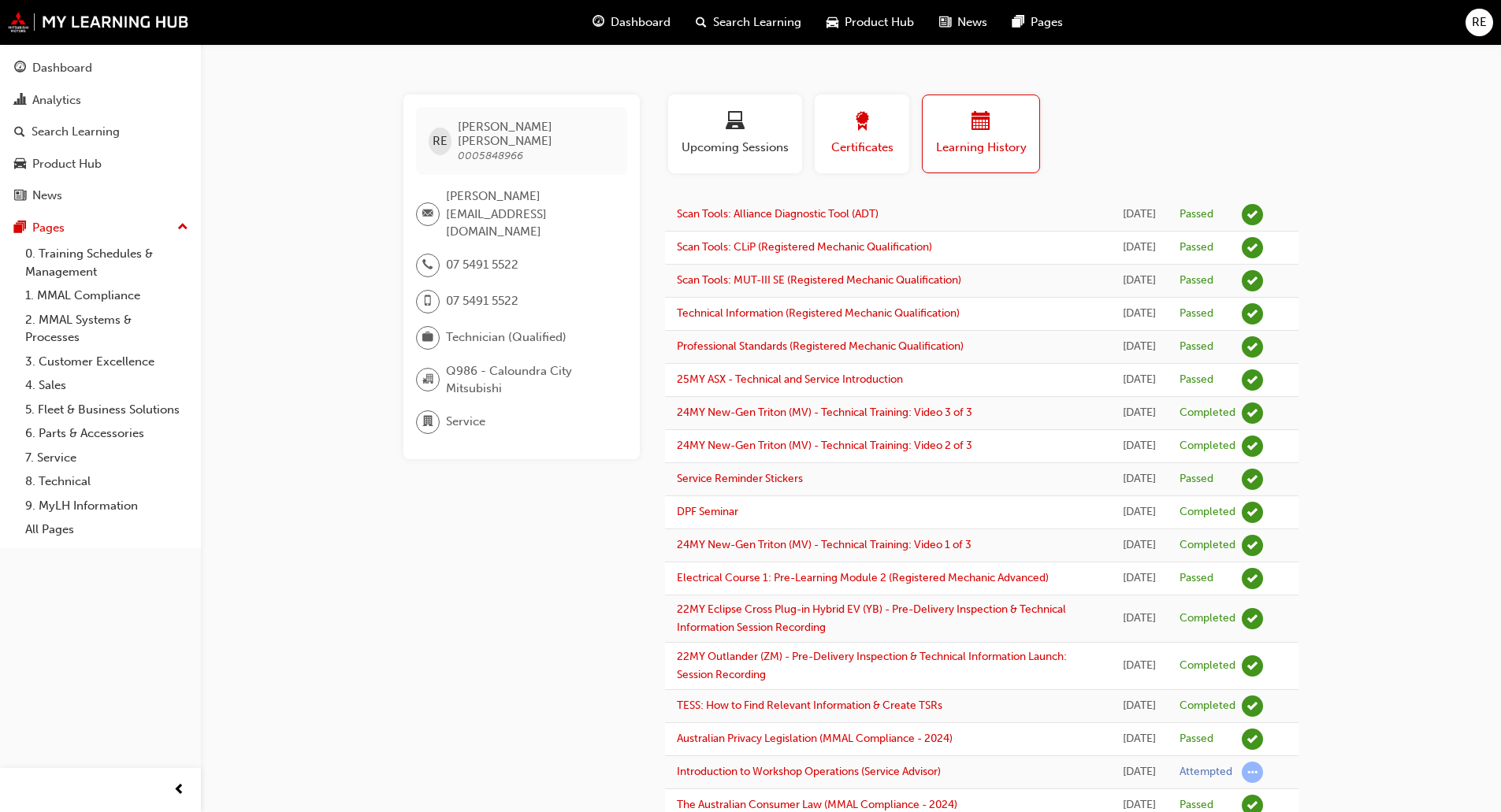
click at [881, 139] on span "Certificates" at bounding box center [862, 148] width 71 height 18
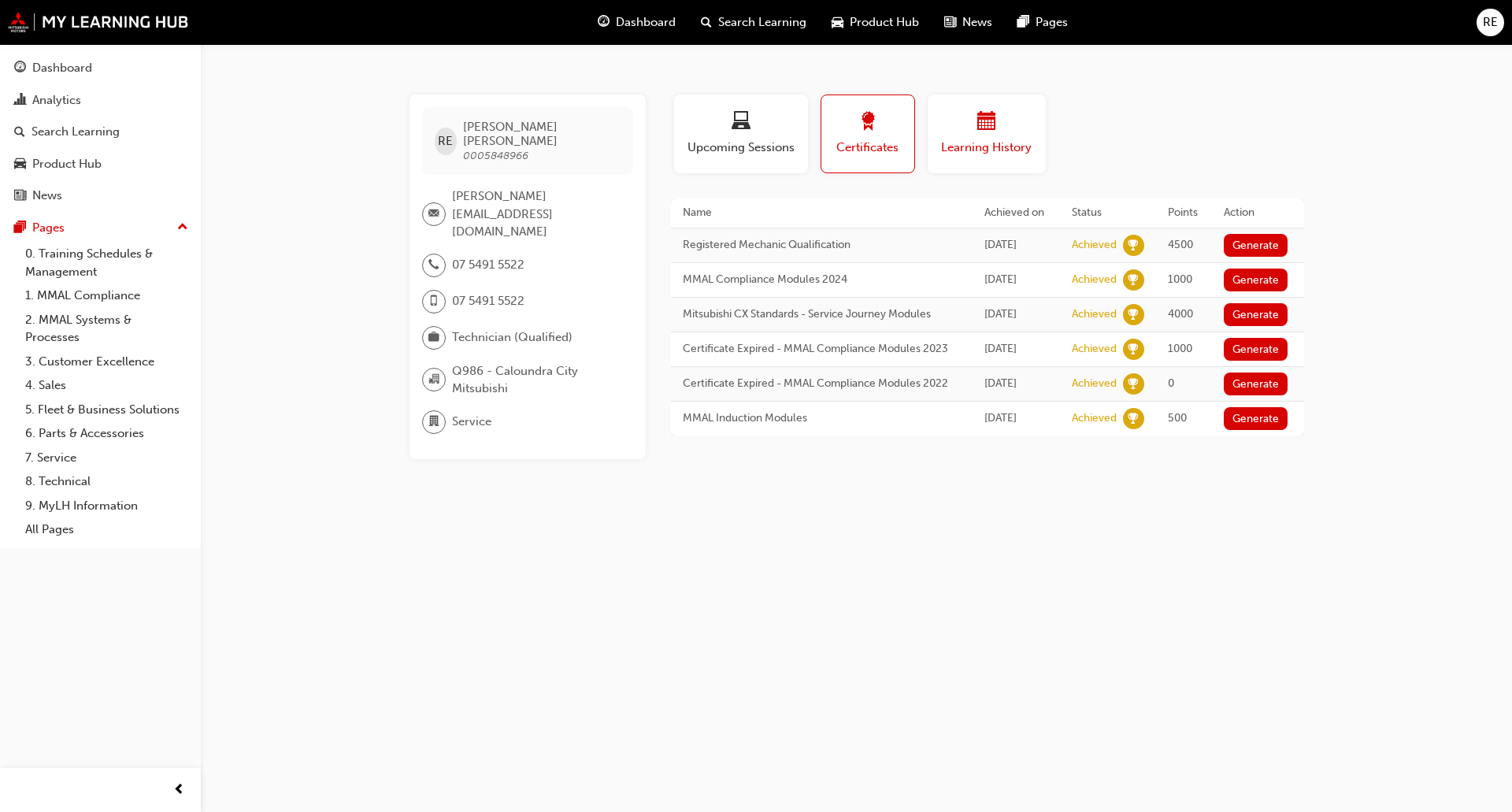
click at [1021, 147] on span "Learning History" at bounding box center [986, 148] width 95 height 18
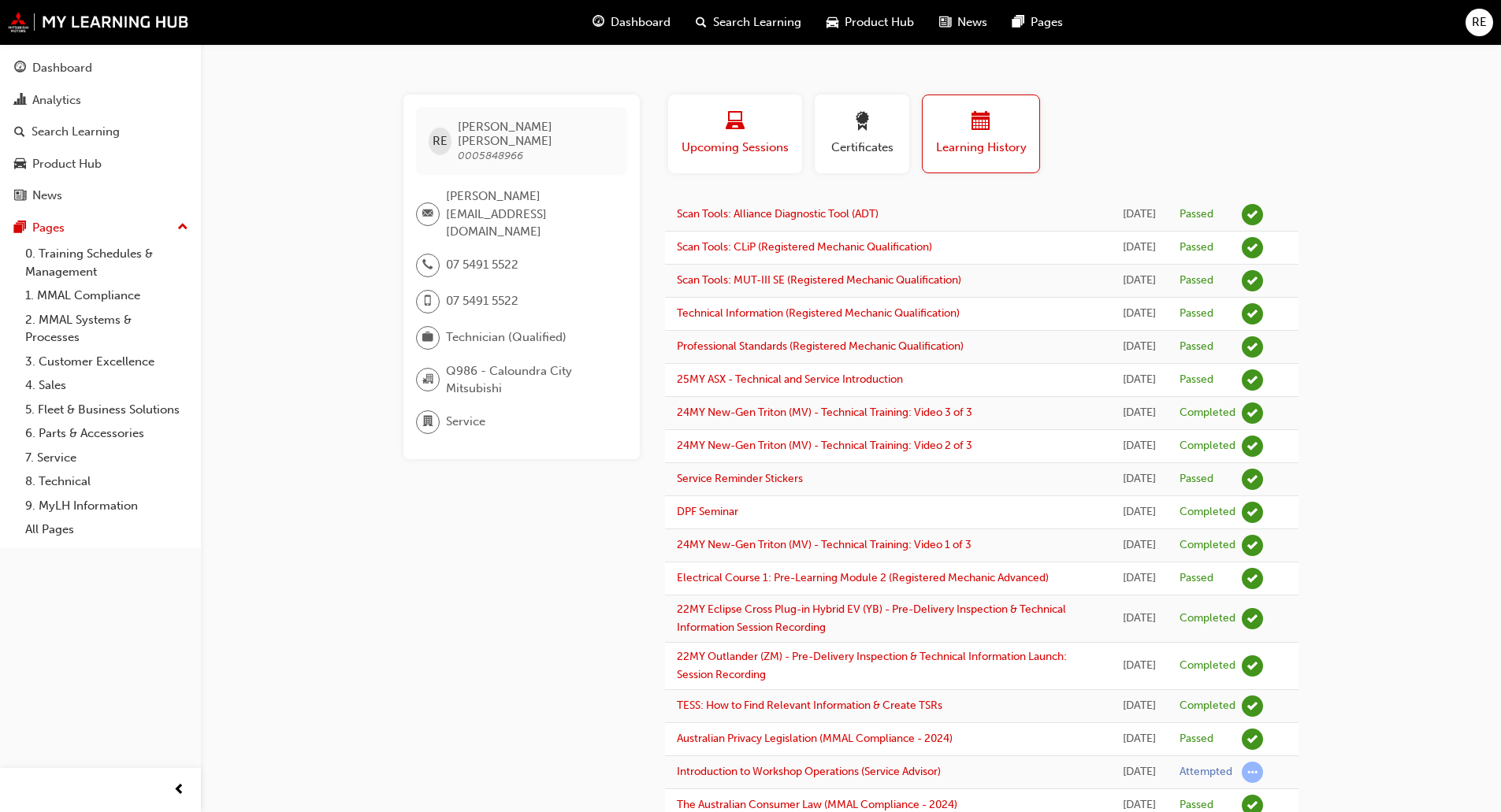
click at [764, 139] on span "Upcoming Sessions" at bounding box center [734, 148] width 110 height 18
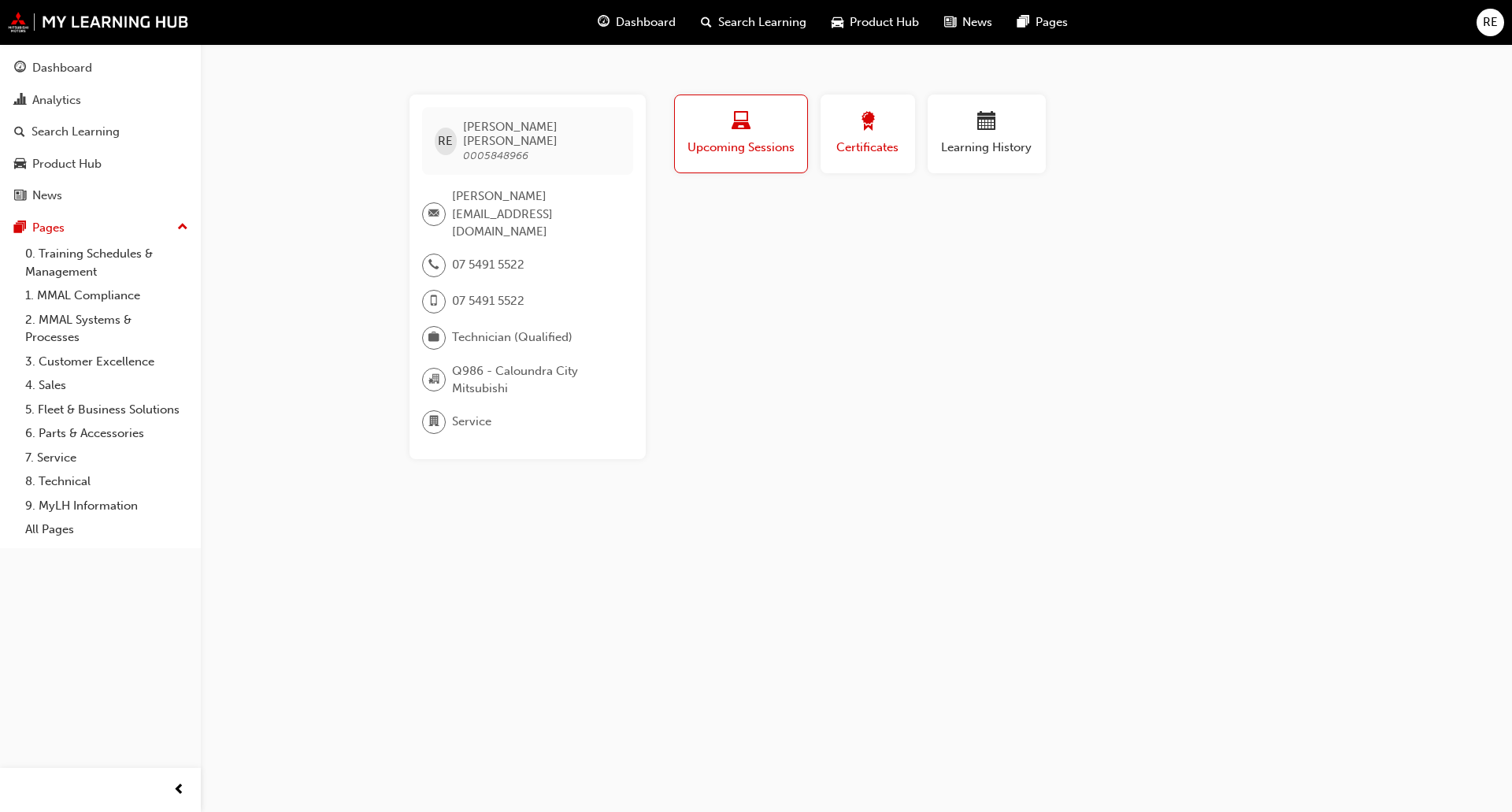
click at [874, 145] on span "Certificates" at bounding box center [867, 148] width 71 height 18
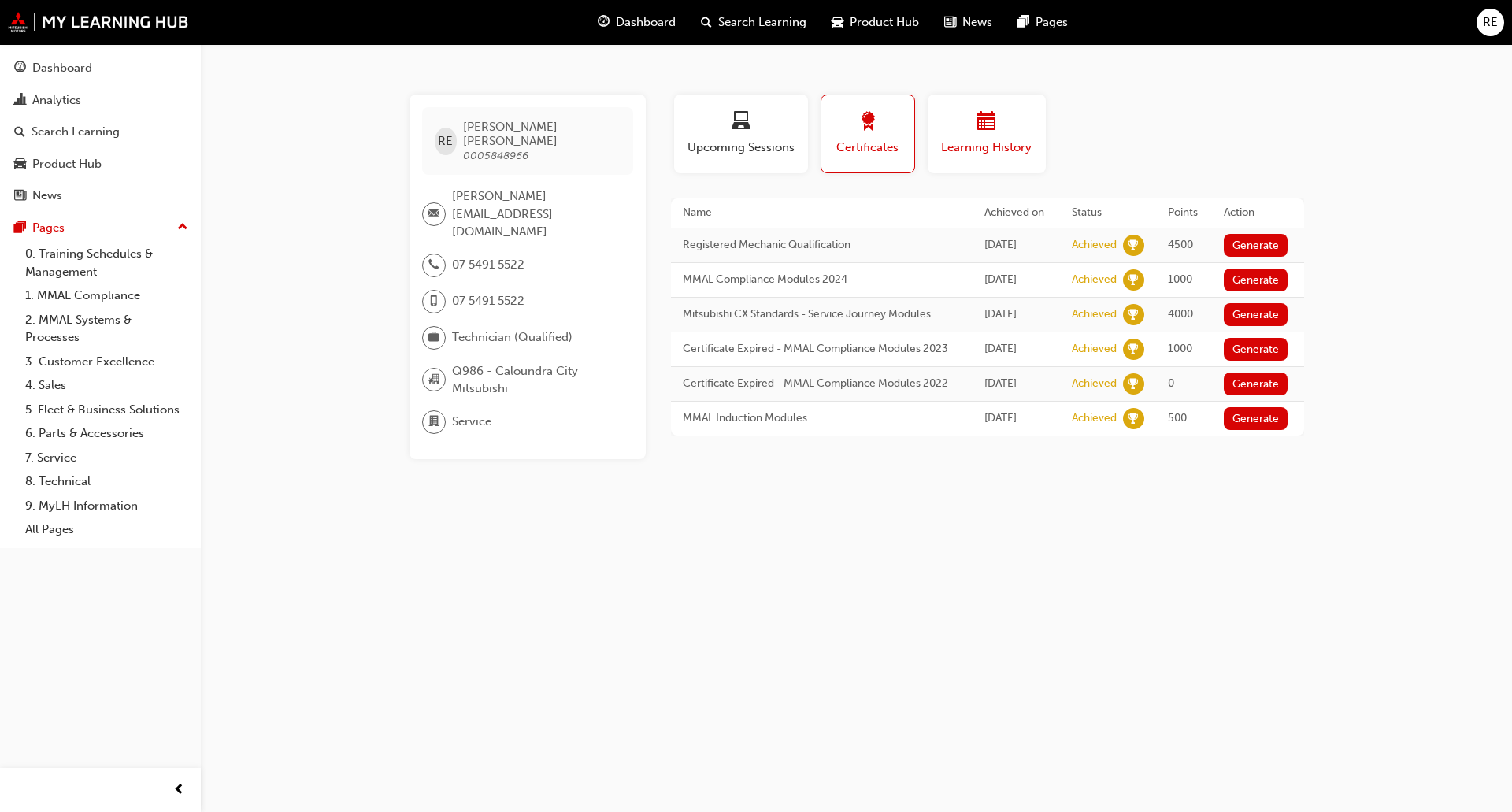
click at [982, 149] on span "Learning History" at bounding box center [986, 148] width 95 height 18
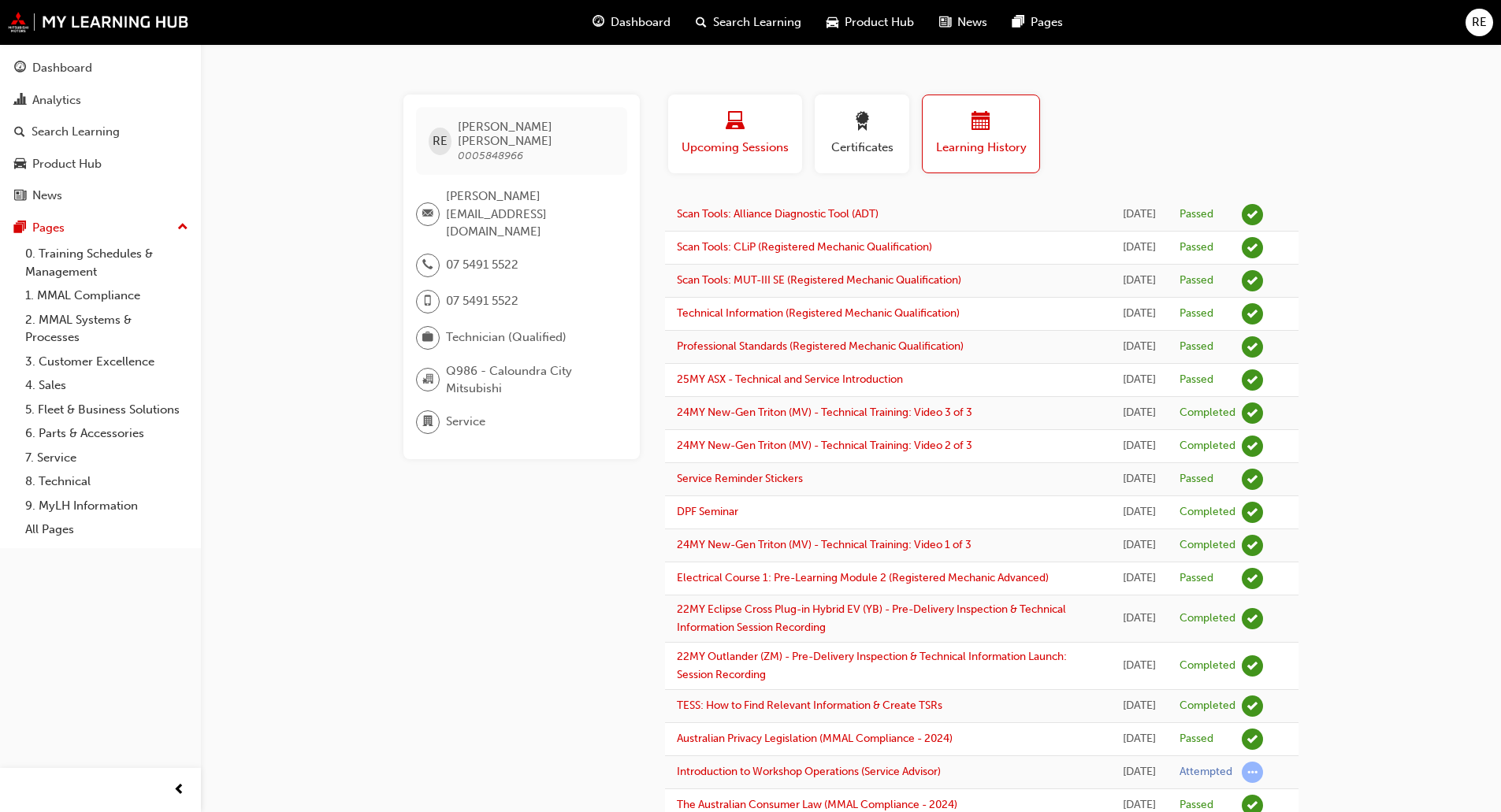
click at [772, 121] on div "button" at bounding box center [734, 123] width 110 height 24
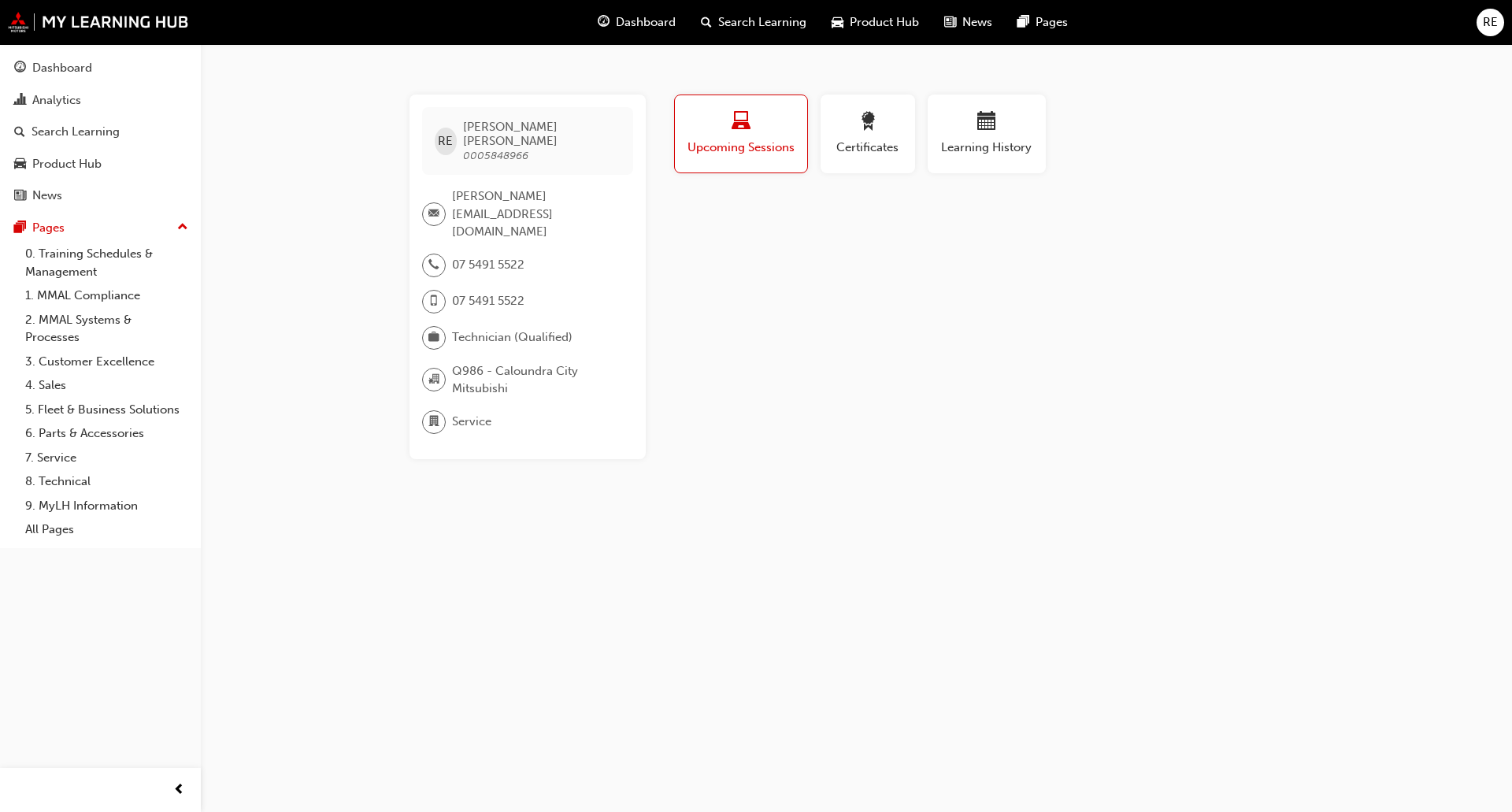
click at [668, 24] on span "Dashboard" at bounding box center [645, 23] width 60 height 18
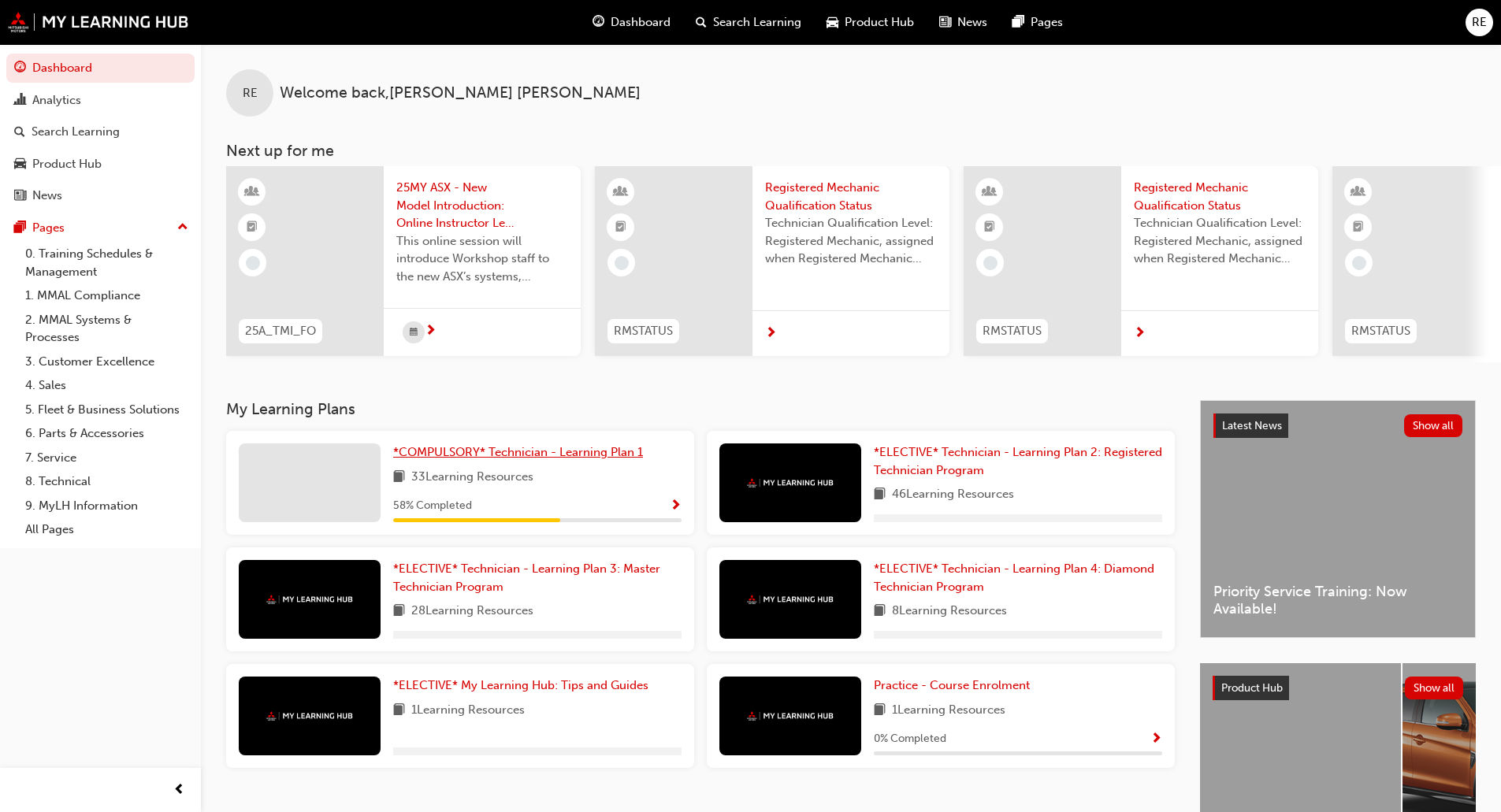
click at [512, 459] on span "*COMPULSORY* Technician - Learning Plan 1" at bounding box center [517, 452] width 249 height 14
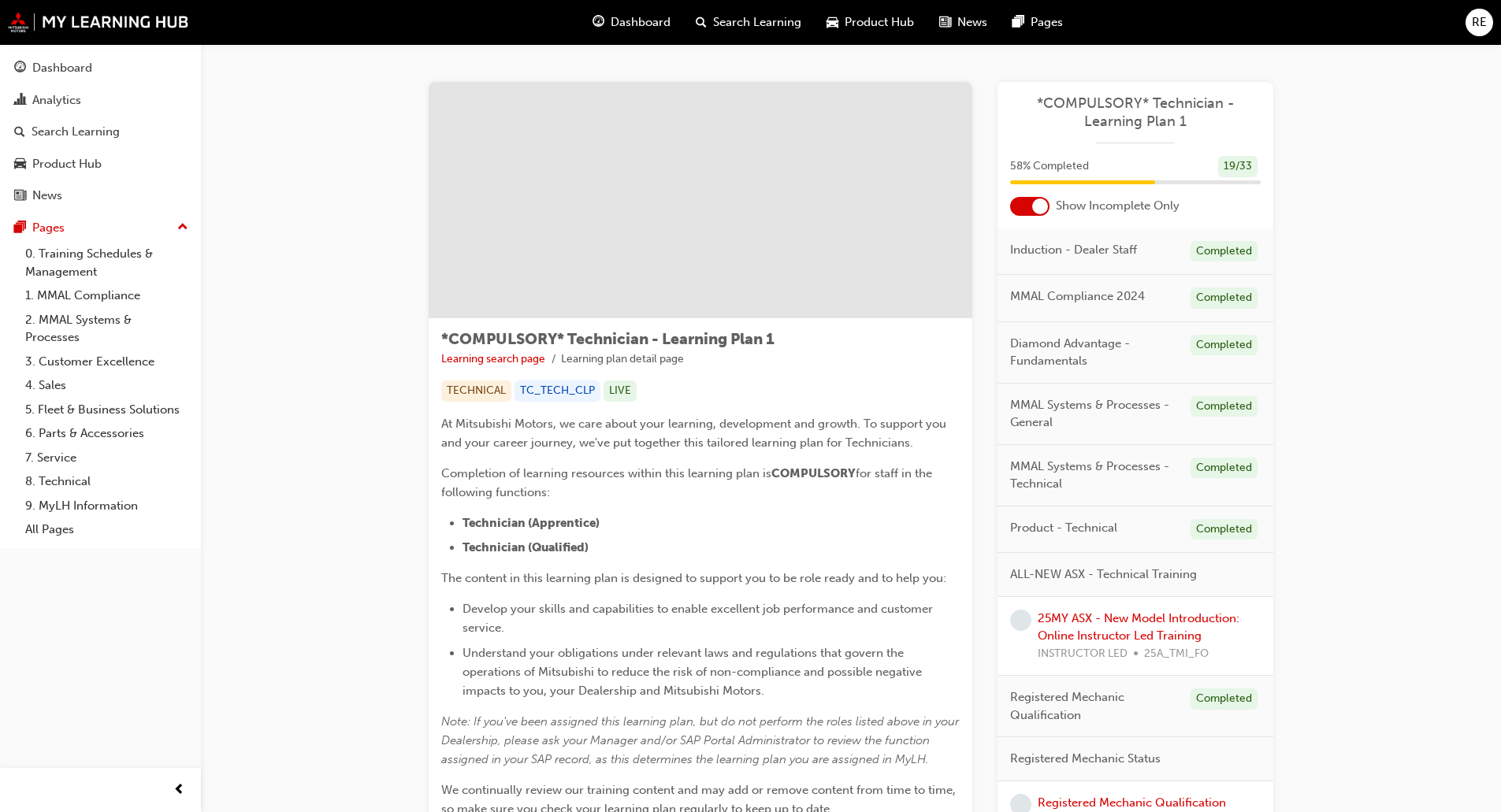
click at [611, 20] on span "Dashboard" at bounding box center [640, 23] width 60 height 18
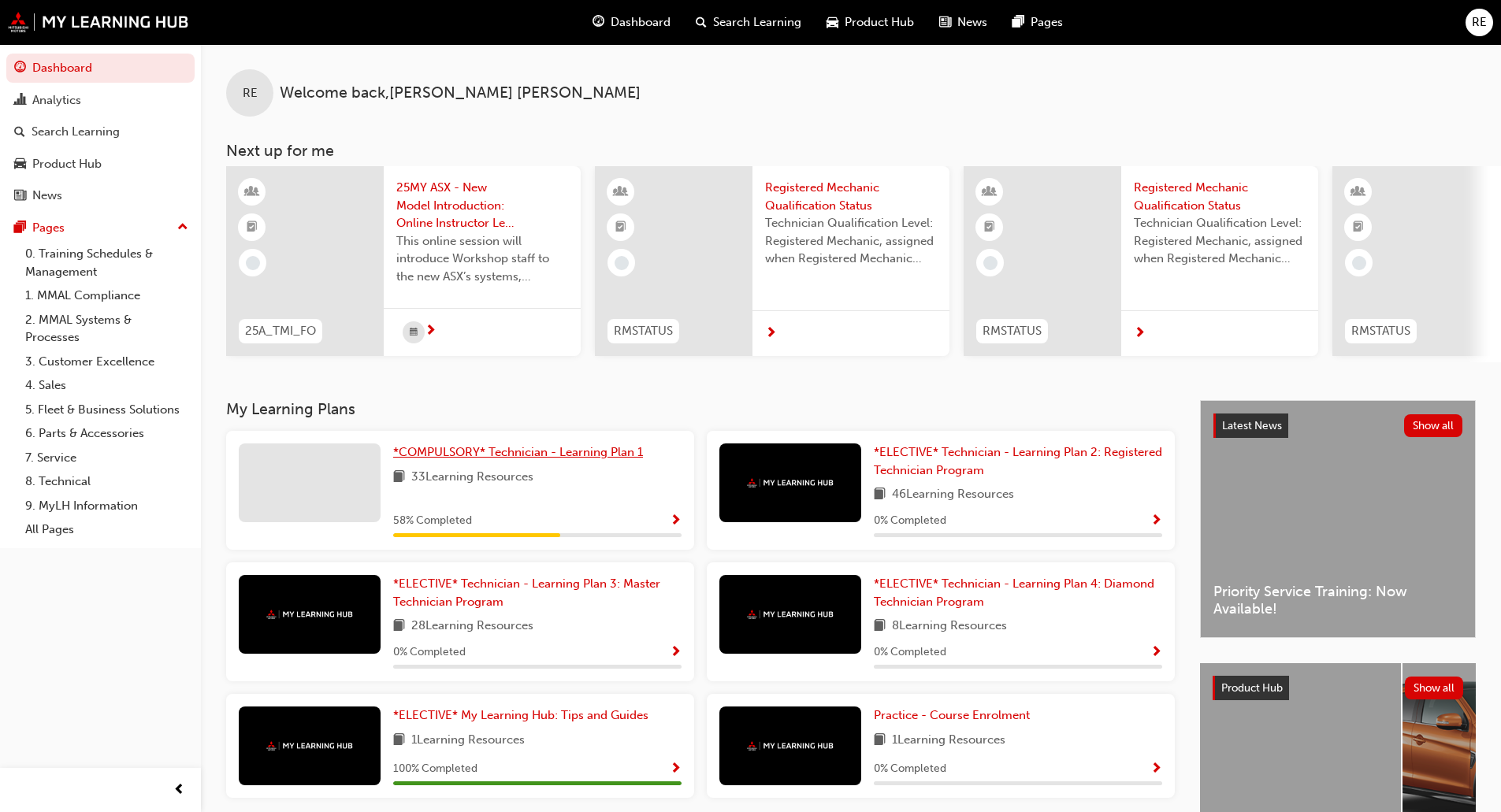
click at [483, 459] on span "*COMPULSORY* Technician - Learning Plan 1" at bounding box center [517, 452] width 249 height 14
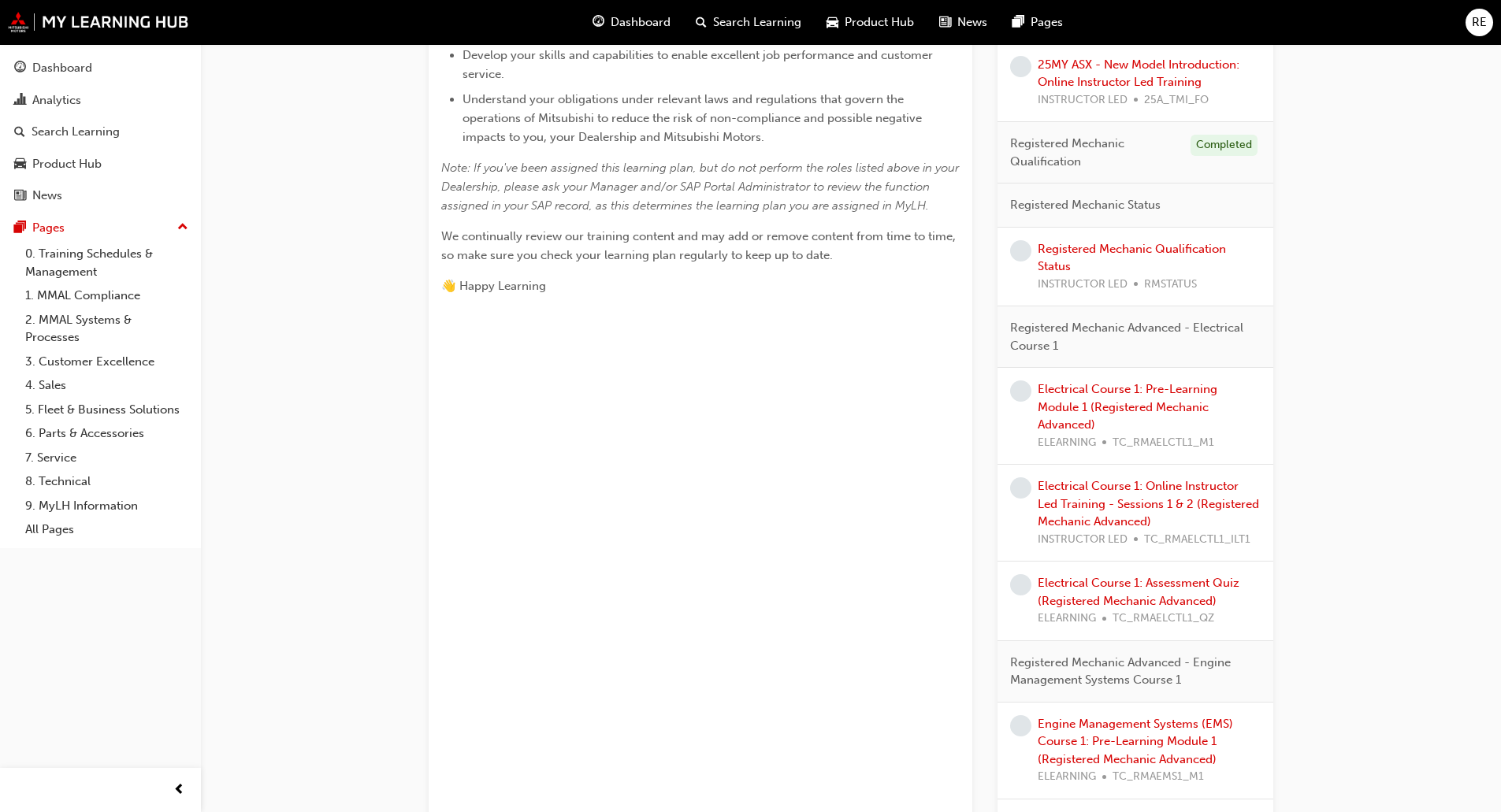
scroll to position [552, 0]
click at [1130, 414] on link "Electrical Course 1: Pre-Learning Module 1 (Registered Mechanic Advanced)" at bounding box center [1127, 409] width 180 height 50
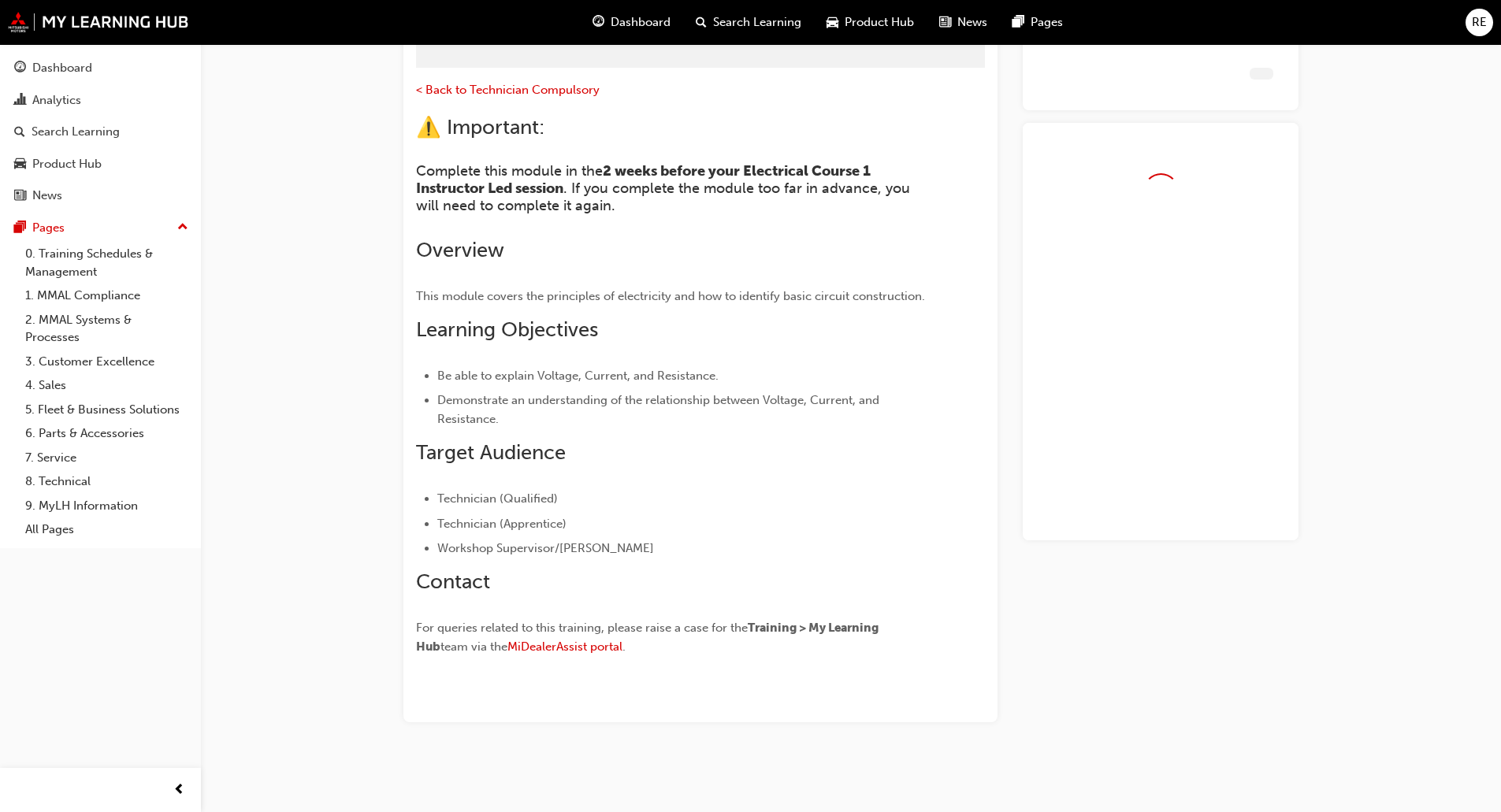
scroll to position [121, 0]
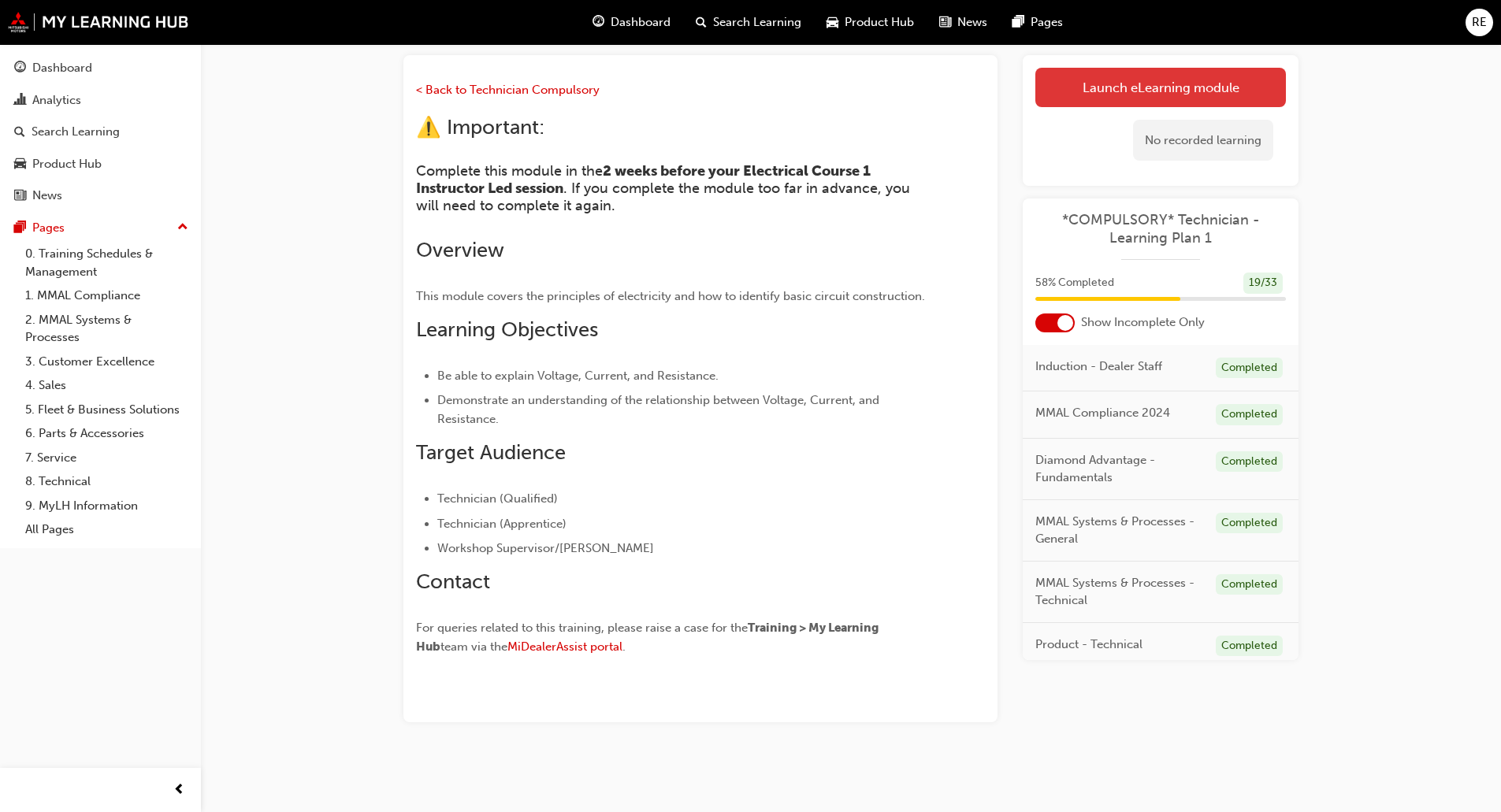
click at [1136, 83] on link "Launch eLearning module" at bounding box center [1160, 87] width 250 height 39
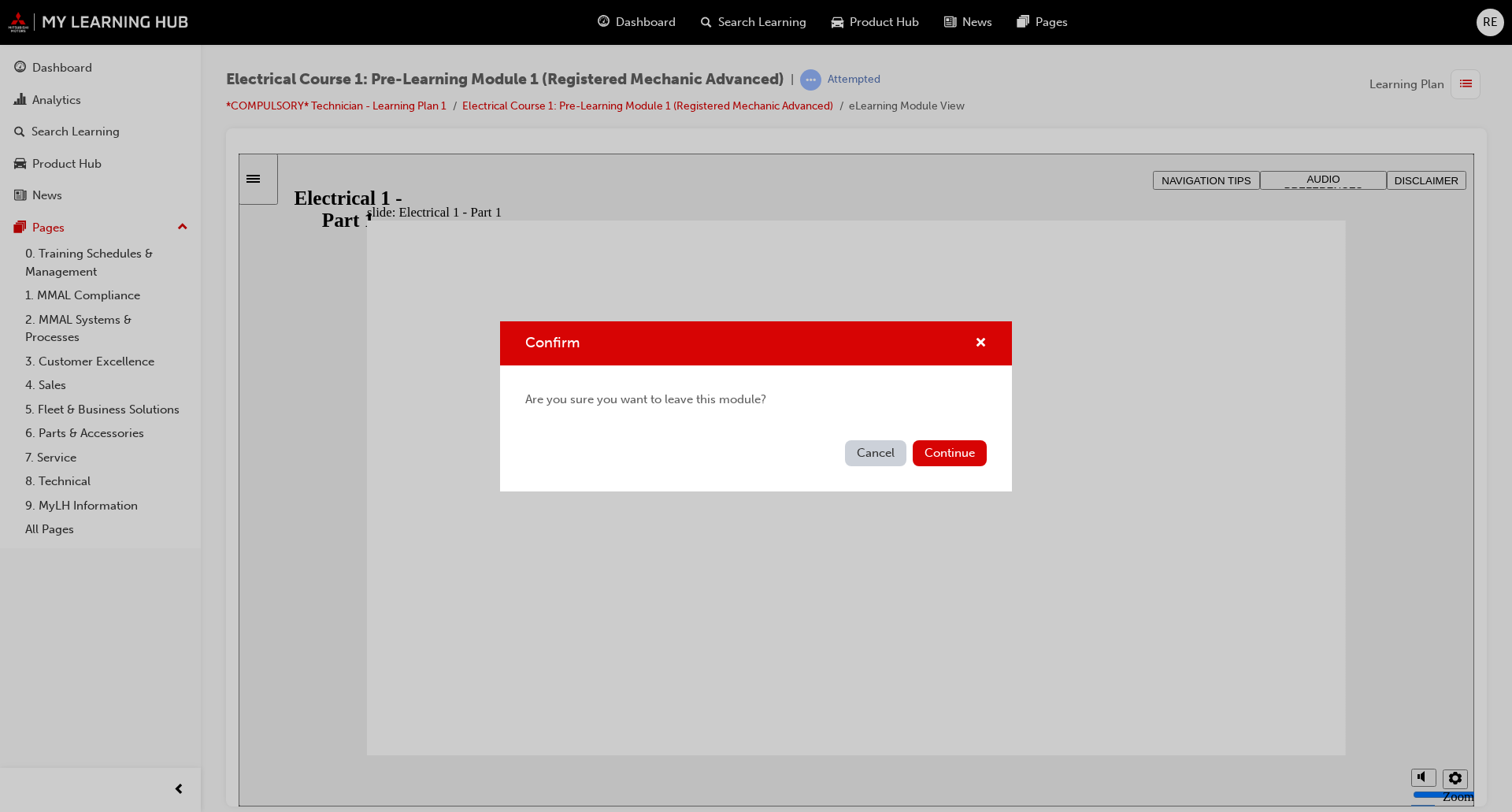
click at [945, 434] on div "Cancel Continue" at bounding box center [756, 463] width 512 height 57
click at [946, 442] on button "Continue" at bounding box center [950, 453] width 74 height 26
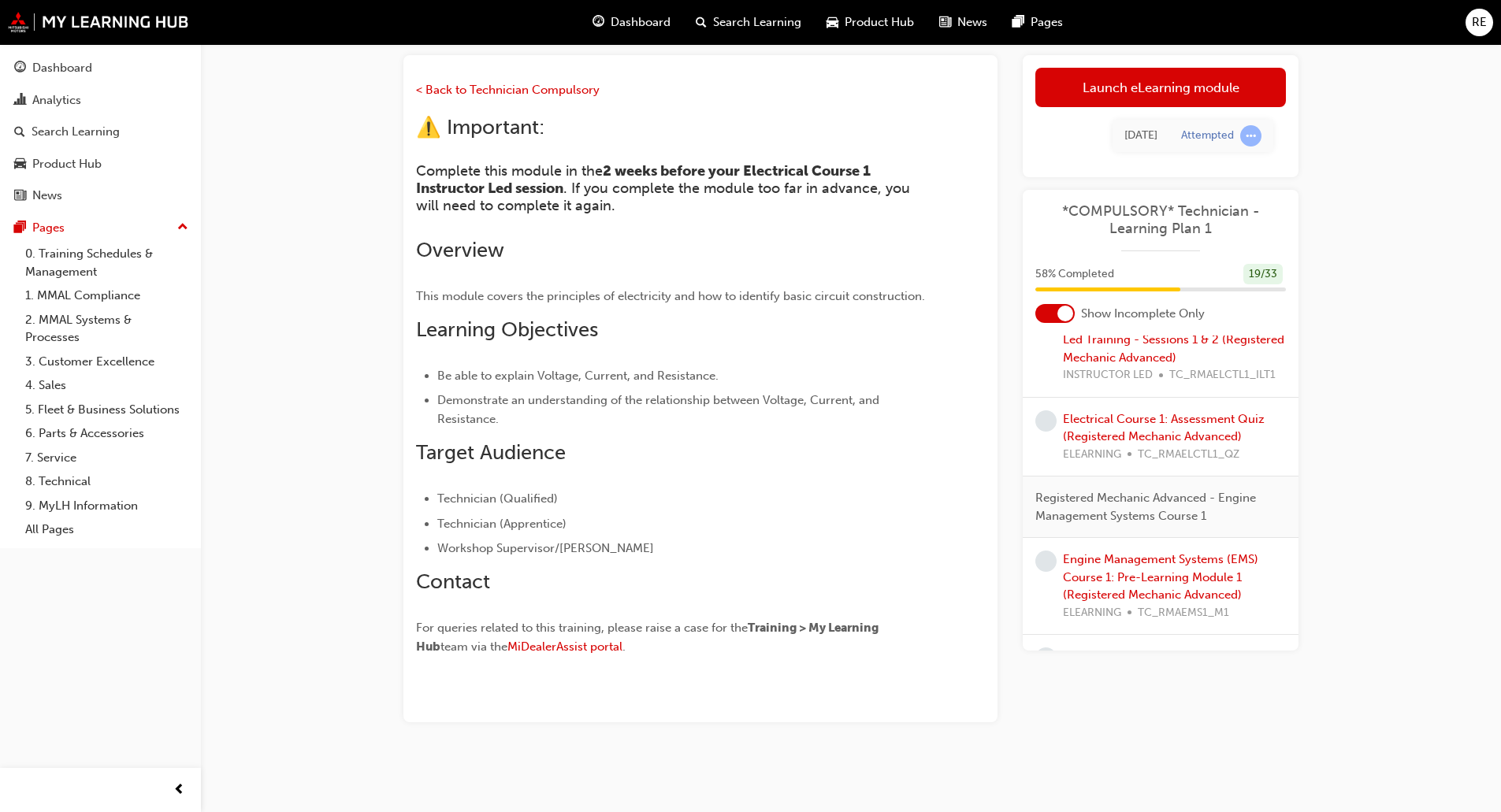
scroll to position [867, 0]
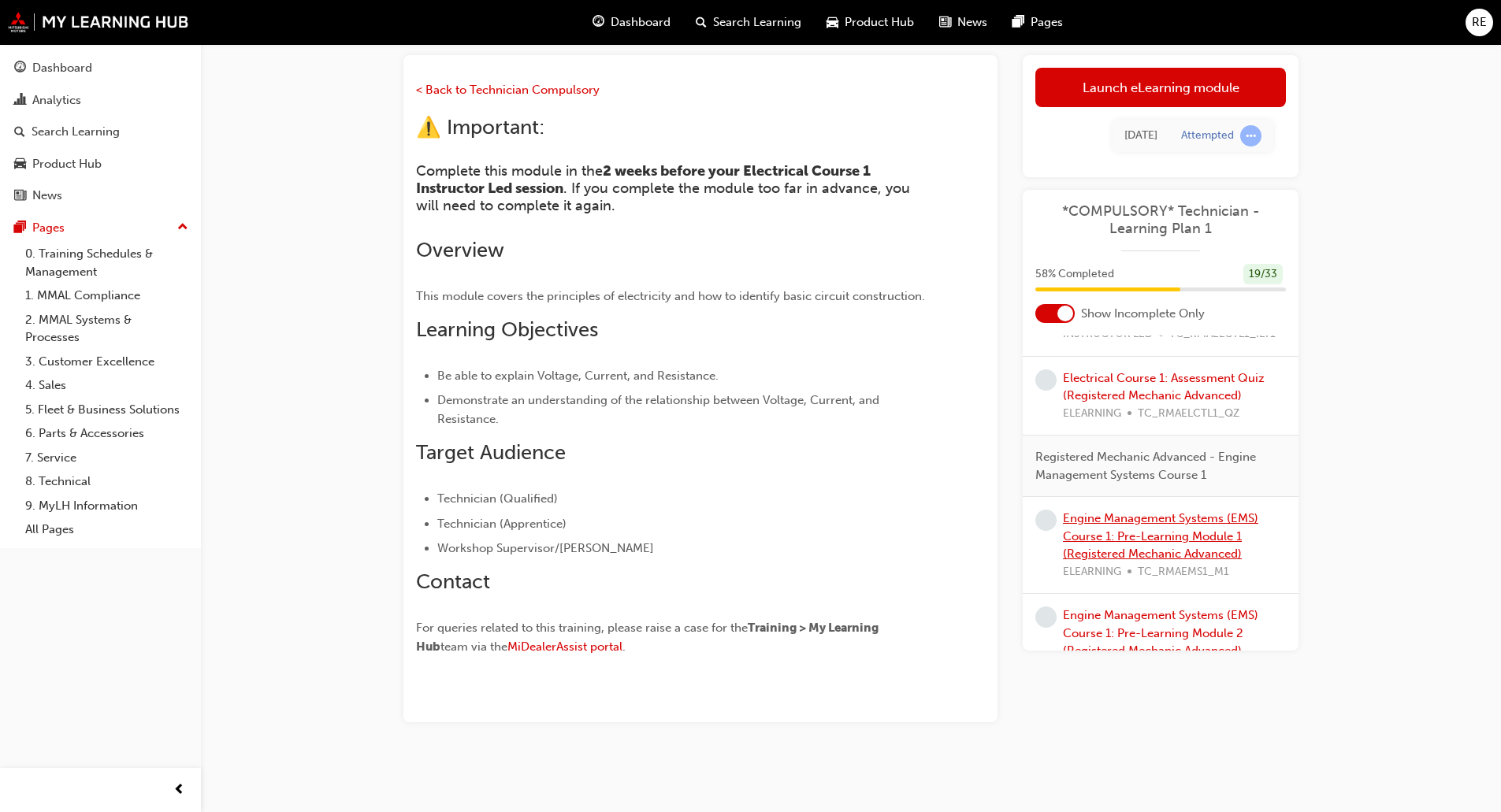
click at [1160, 561] on link "Engine Management Systems (EMS) Course 1: Pre-Learning Module 1 (Registered Mec…" at bounding box center [1160, 536] width 196 height 50
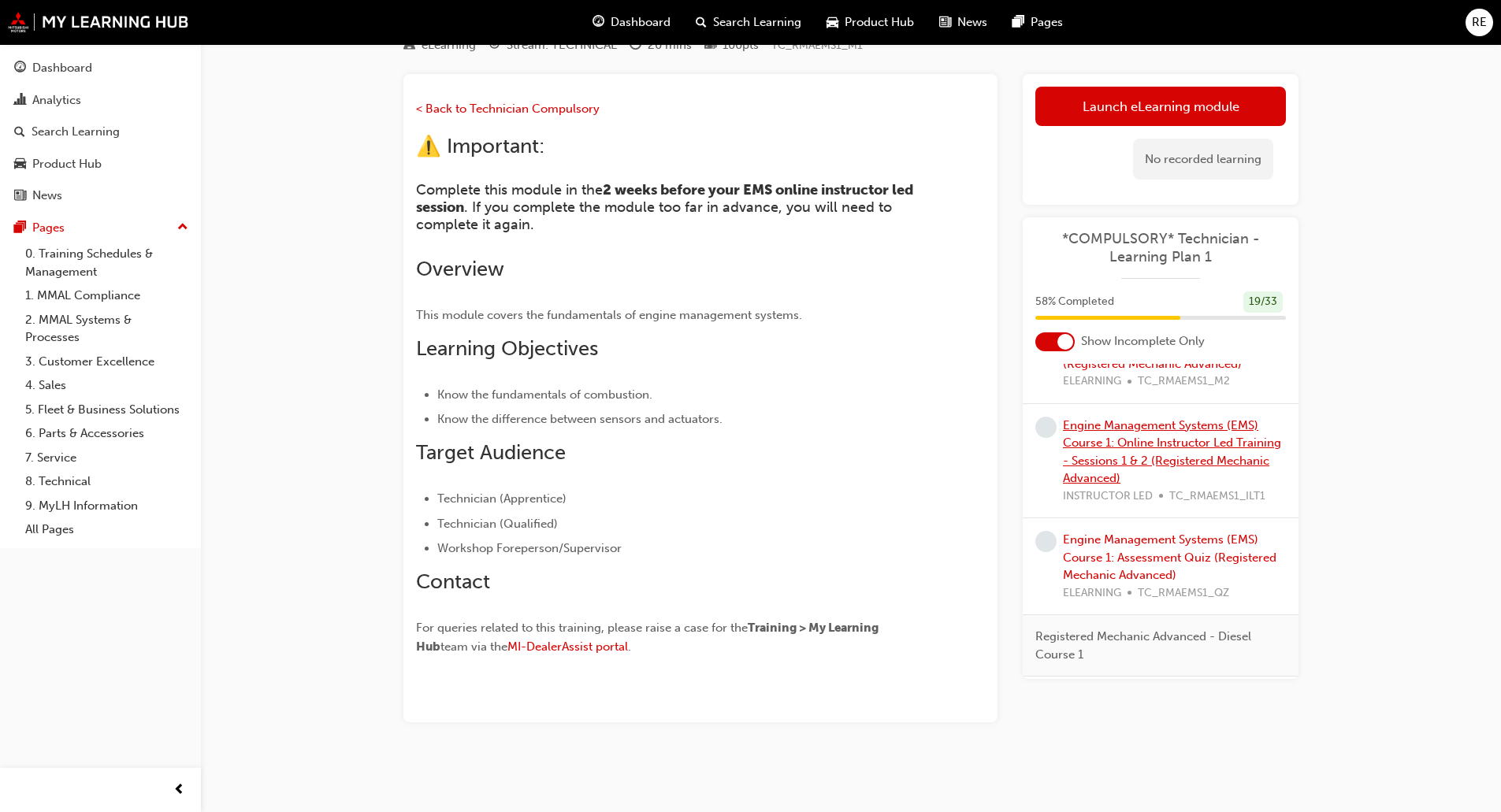
scroll to position [1496, 0]
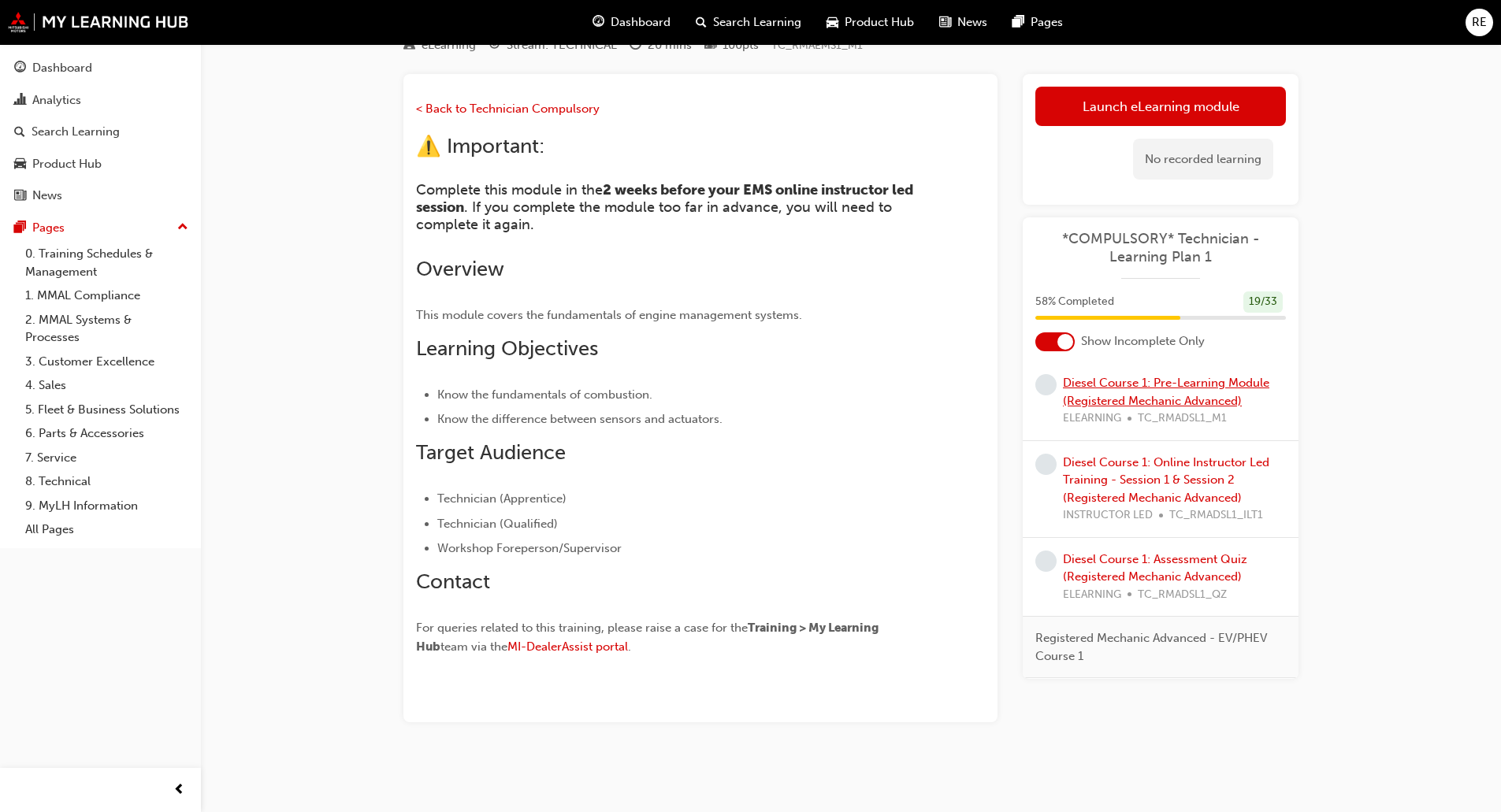
click at [1147, 408] on link "Diesel Course 1: Pre-Learning Module (Registered Mechanic Advanced)" at bounding box center [1166, 391] width 207 height 32
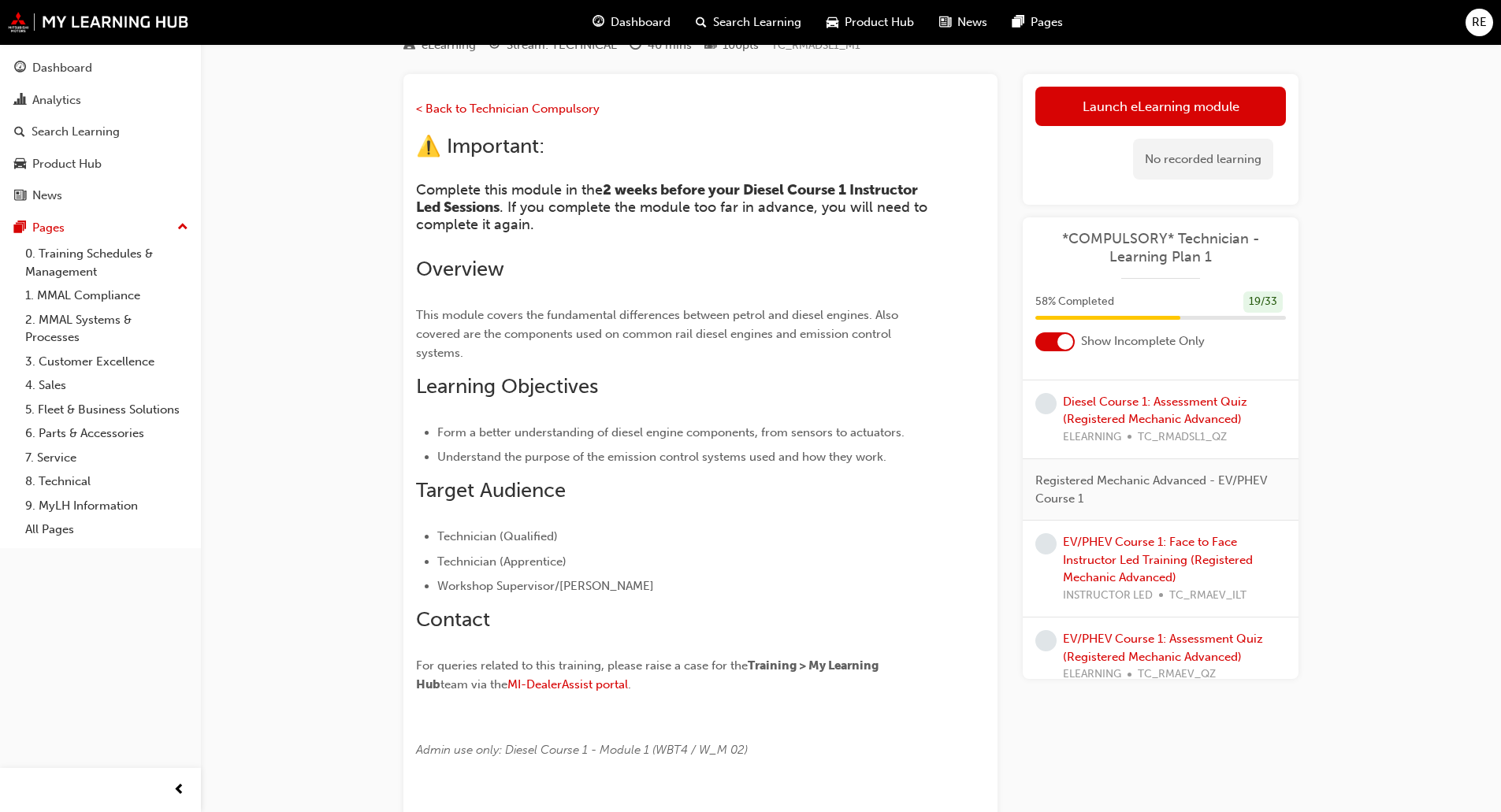
scroll to position [1689, 0]
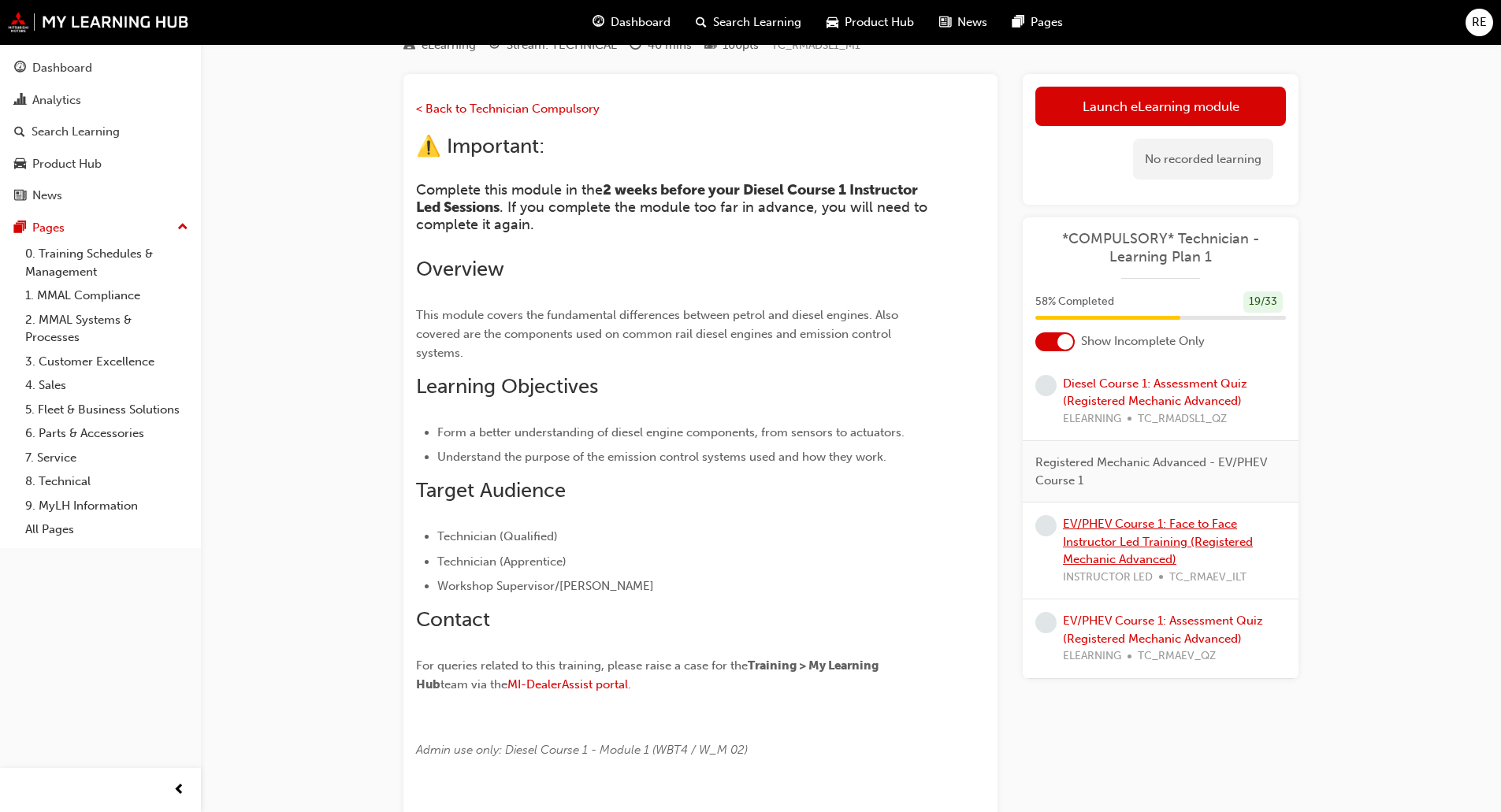
click at [1170, 530] on link "EV/PHEV Course 1: Face to Face Instructor Led Training (Registered Mechanic Adv…" at bounding box center [1157, 541] width 190 height 50
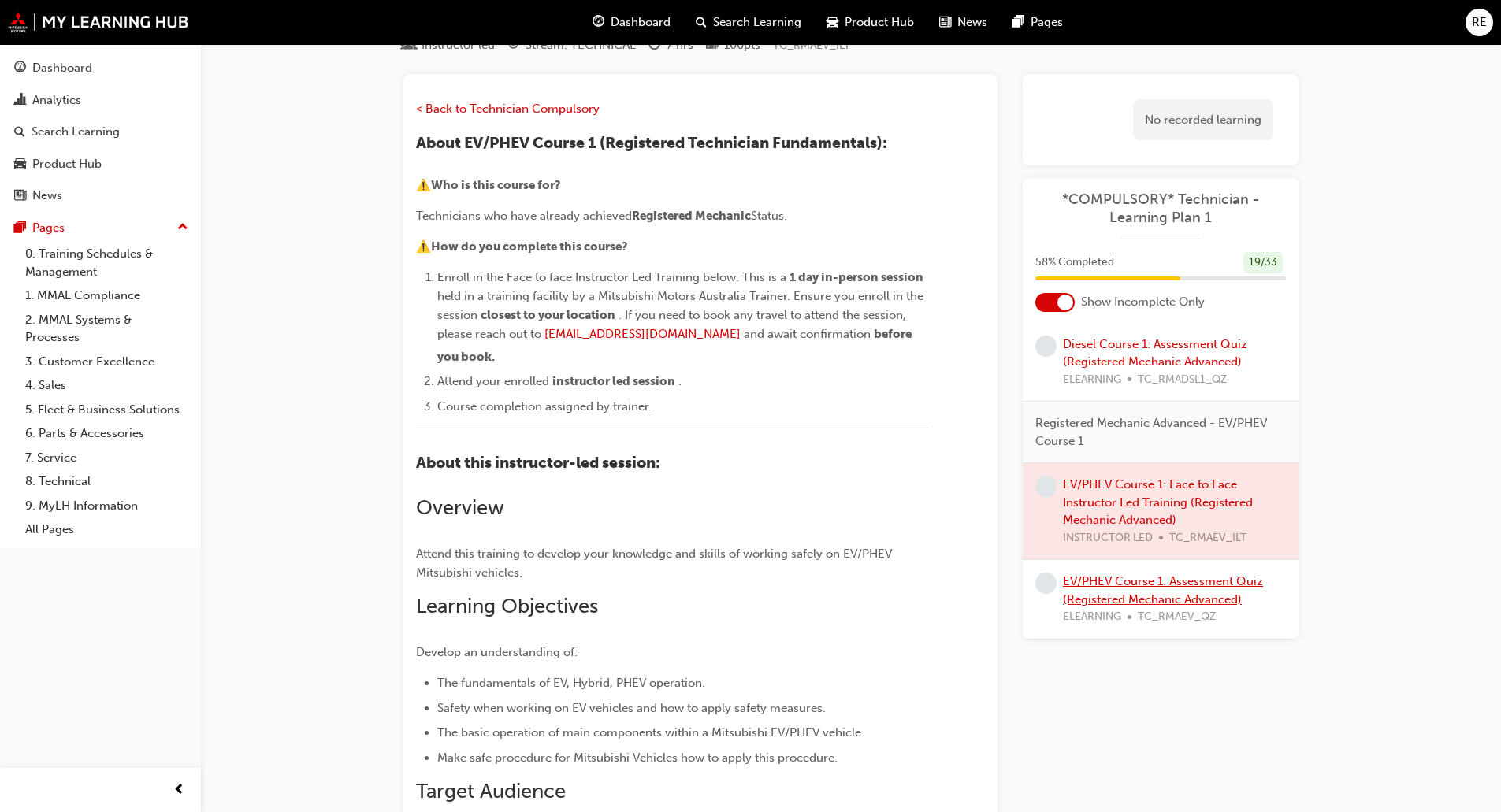
click at [1146, 597] on link "EV/PHEV Course 1: Assessment Quiz (Registered Mechanic Advanced)" at bounding box center [1162, 590] width 200 height 32
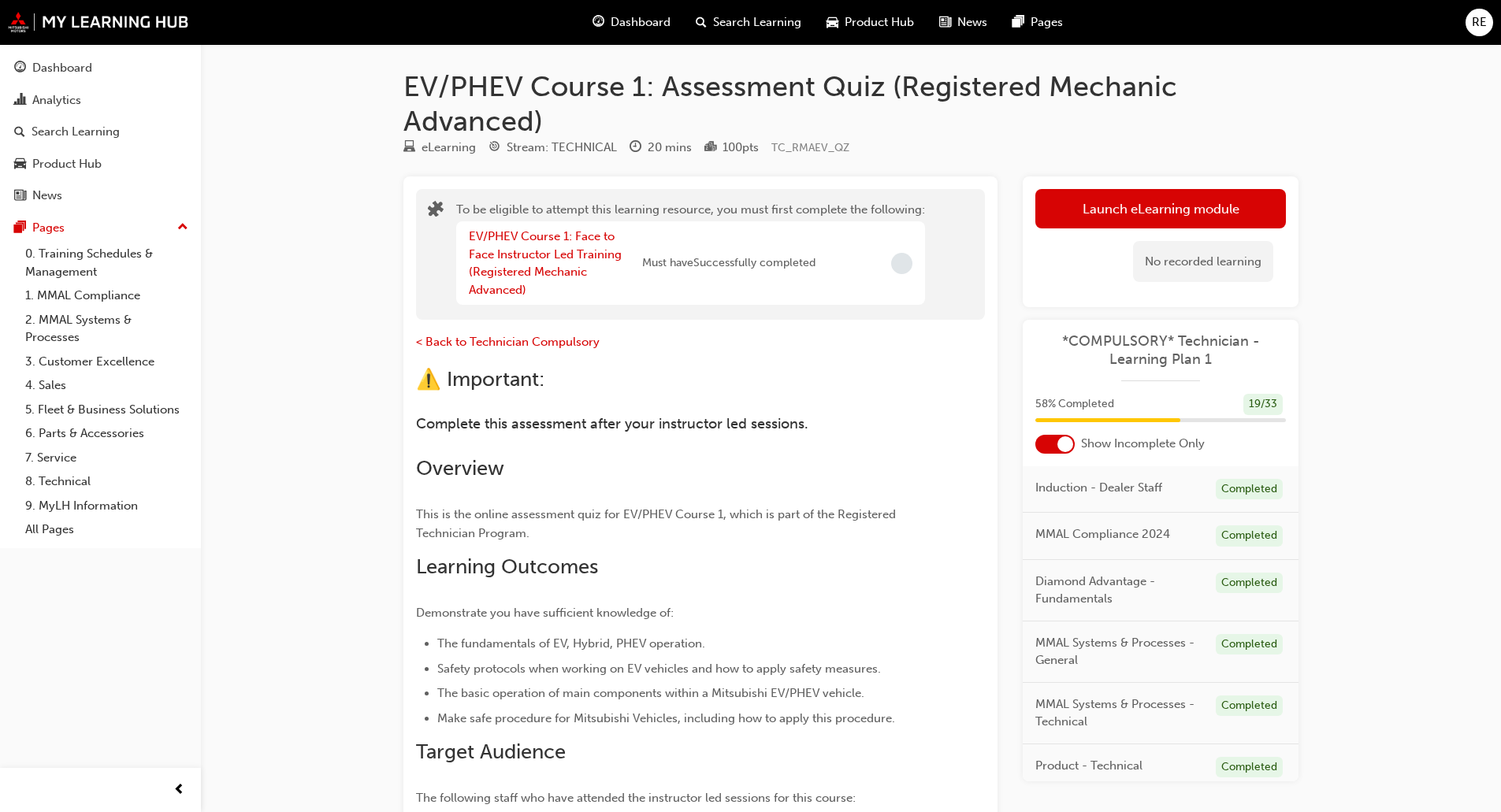
click at [615, 27] on span "Dashboard" at bounding box center [640, 23] width 60 height 18
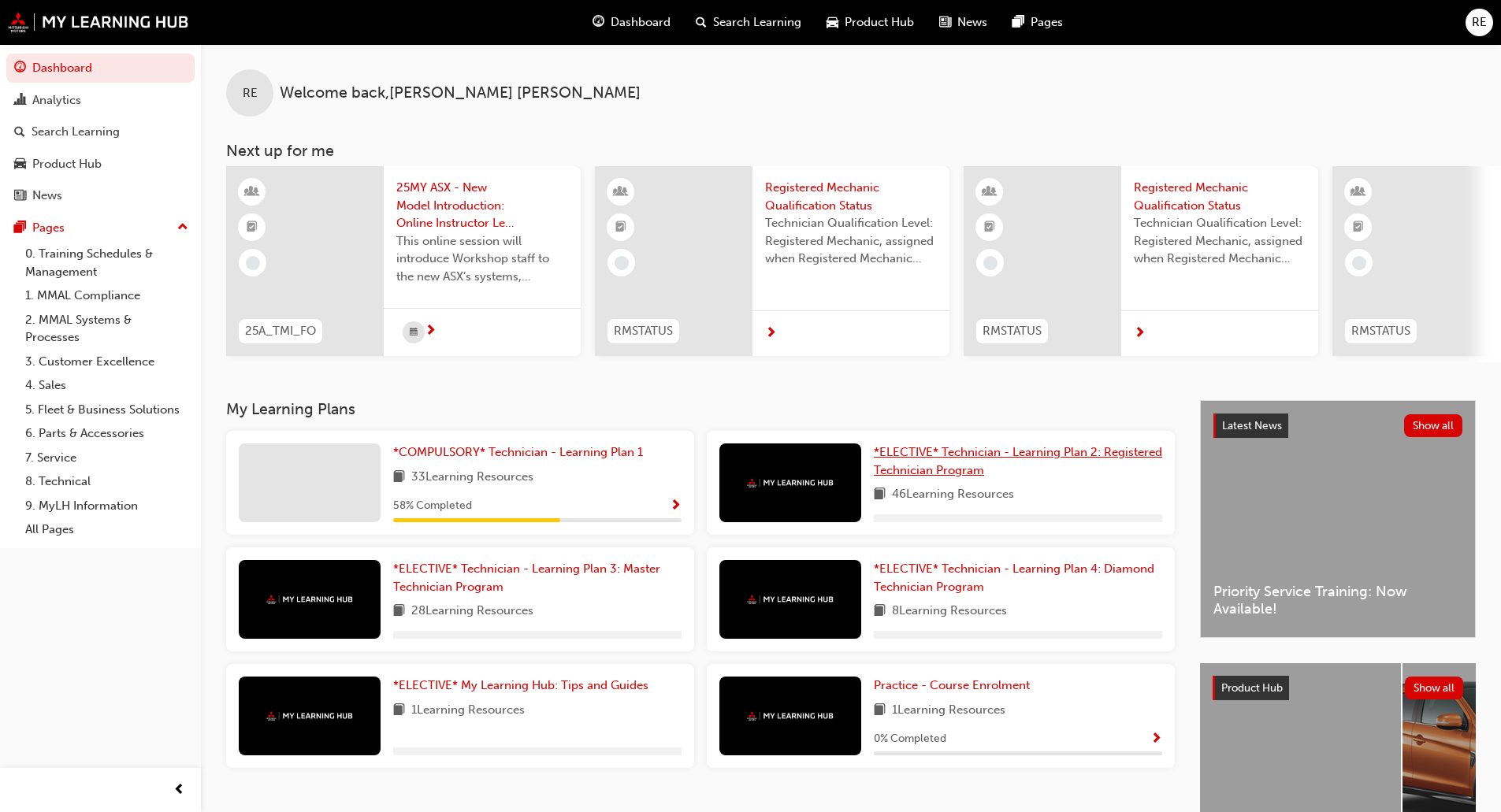
click at [932, 477] on span "*ELECTIVE* Technician - Learning Plan 2: Registered Technician Program" at bounding box center [1017, 461] width 288 height 32
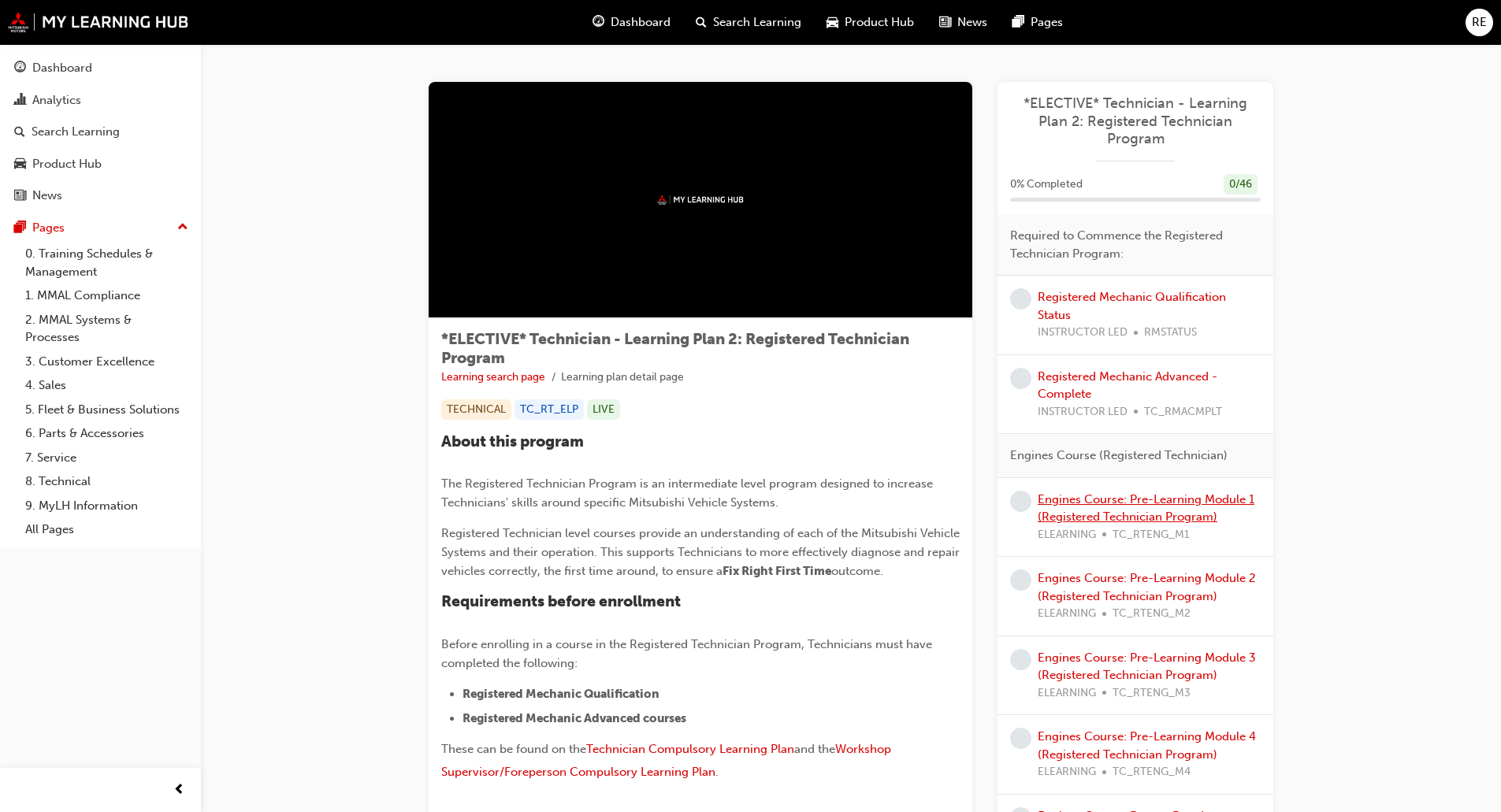
click at [1148, 505] on link "Engines Course: Pre-Learning Module 1 (Registered Technician Program)" at bounding box center [1146, 508] width 217 height 32
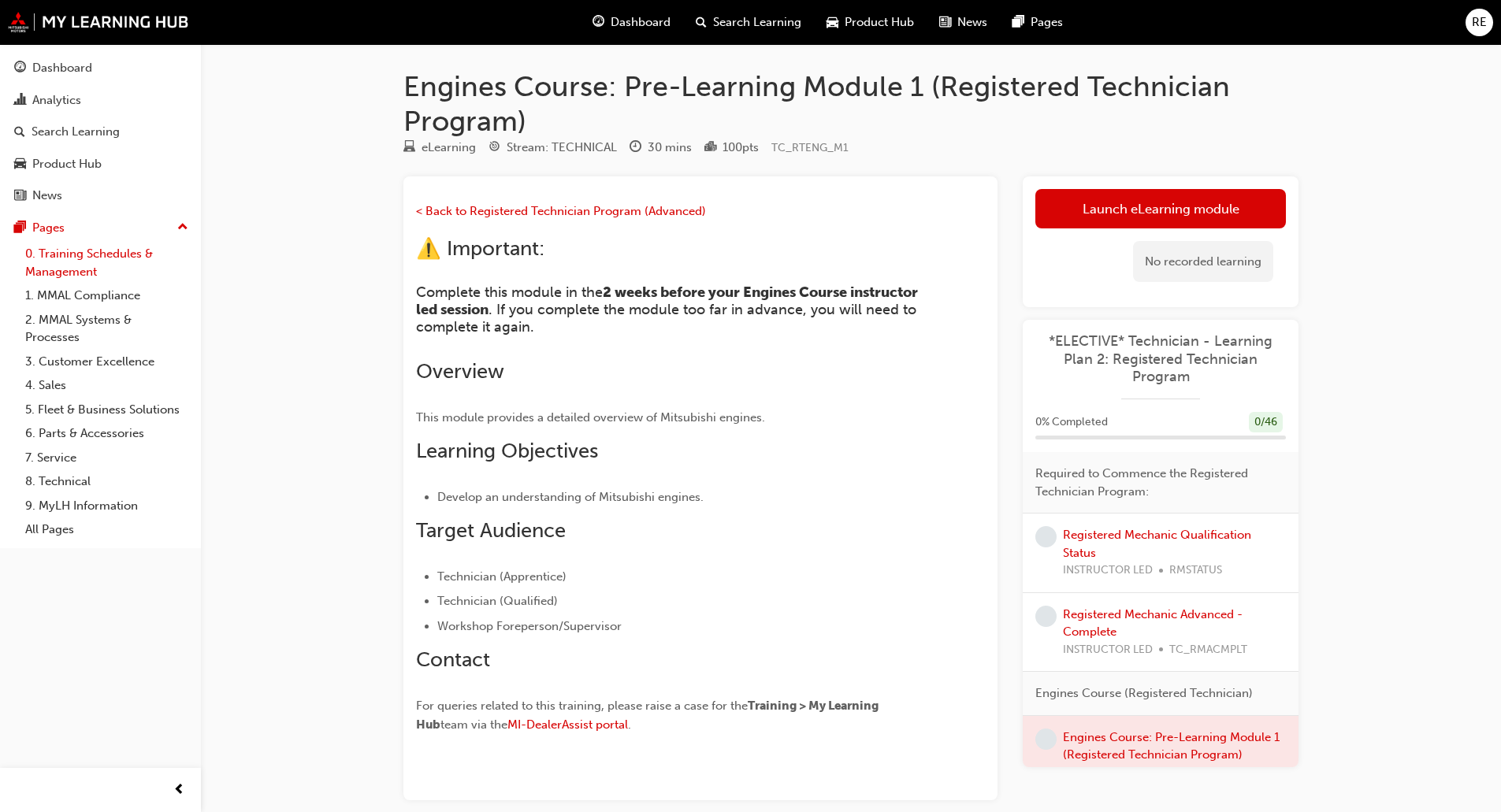
click at [140, 259] on link "0. Training Schedules & Management" at bounding box center [107, 263] width 176 height 42
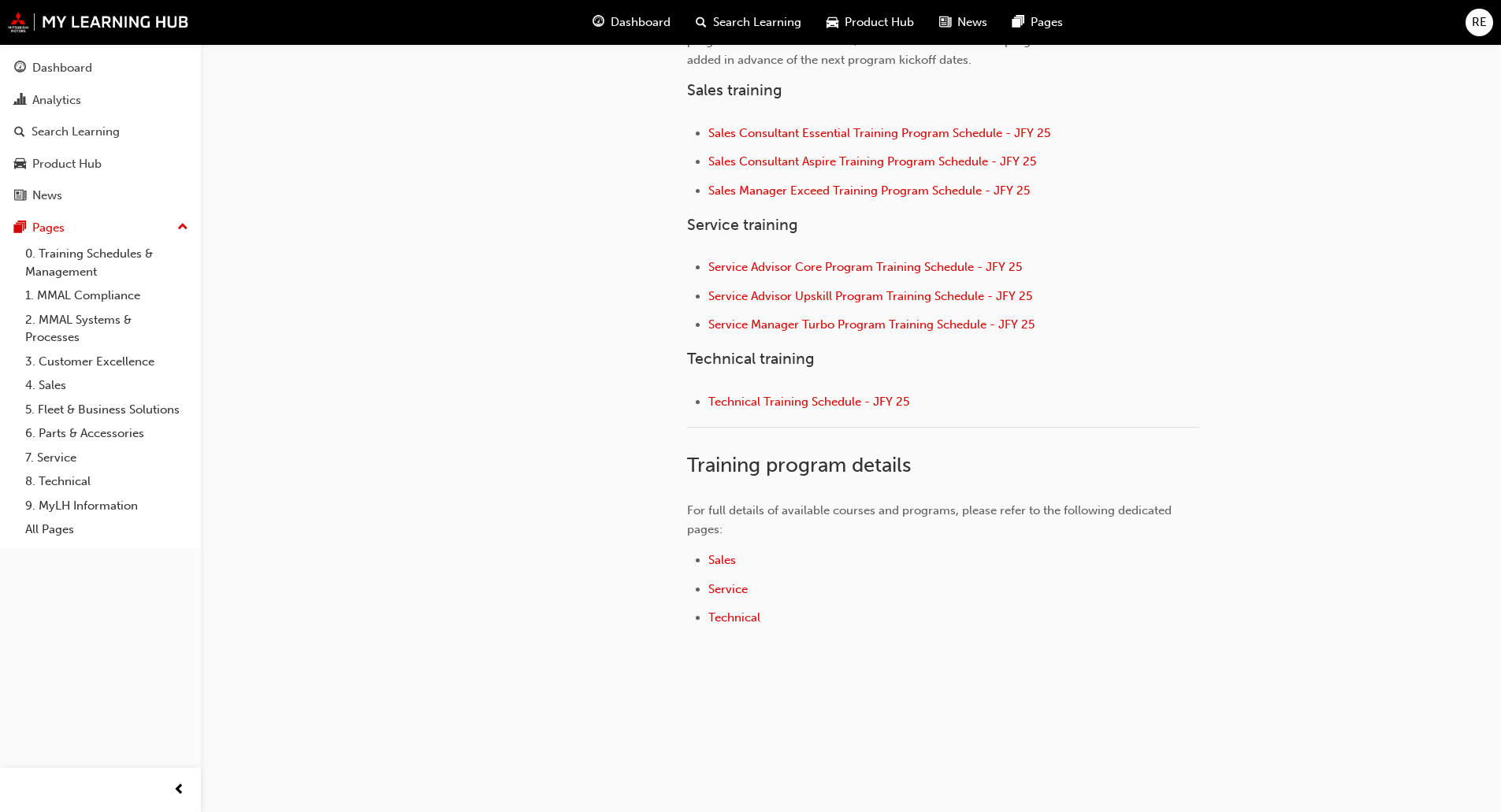
scroll to position [606, 0]
click at [737, 587] on span "Service" at bounding box center [727, 587] width 39 height 14
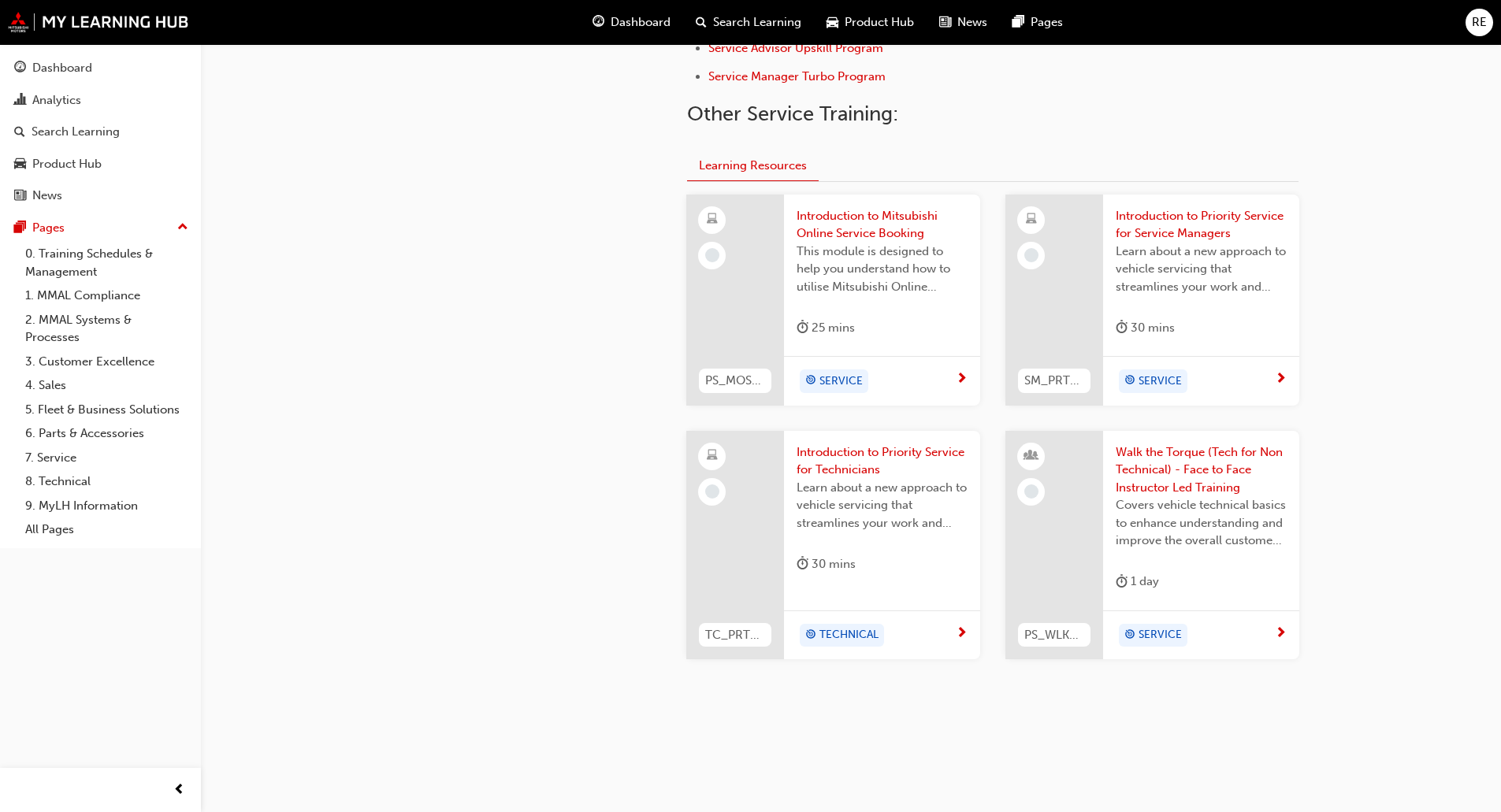
scroll to position [596, 0]
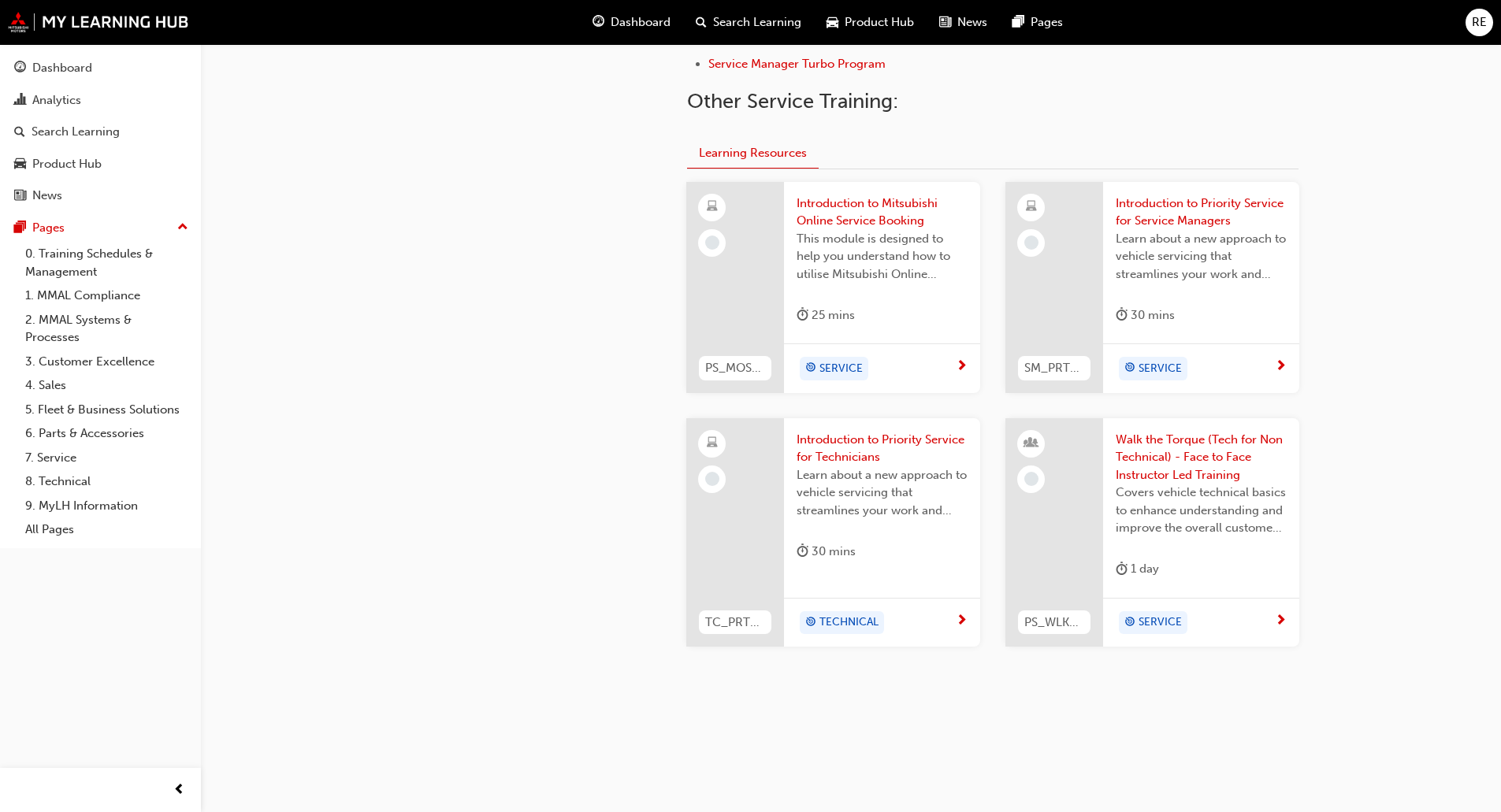
click at [832, 469] on span "Learn about a new approach to vehicle servicing that streamlines your work and …" at bounding box center [882, 493] width 171 height 54
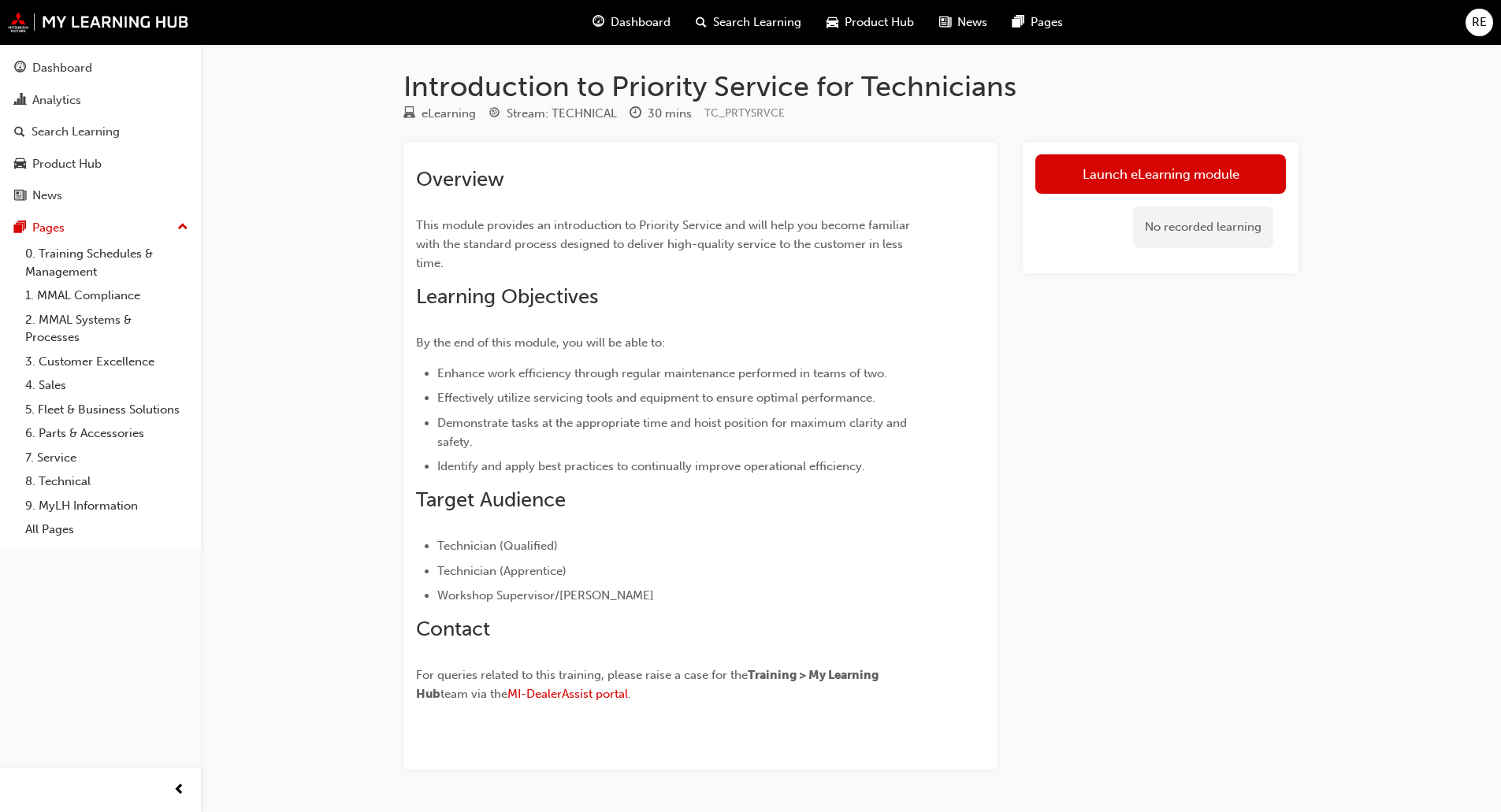
click at [1168, 196] on div "No recorded learning" at bounding box center [1160, 228] width 250 height 67
click at [1166, 179] on link "Launch eLearning module" at bounding box center [1160, 174] width 250 height 39
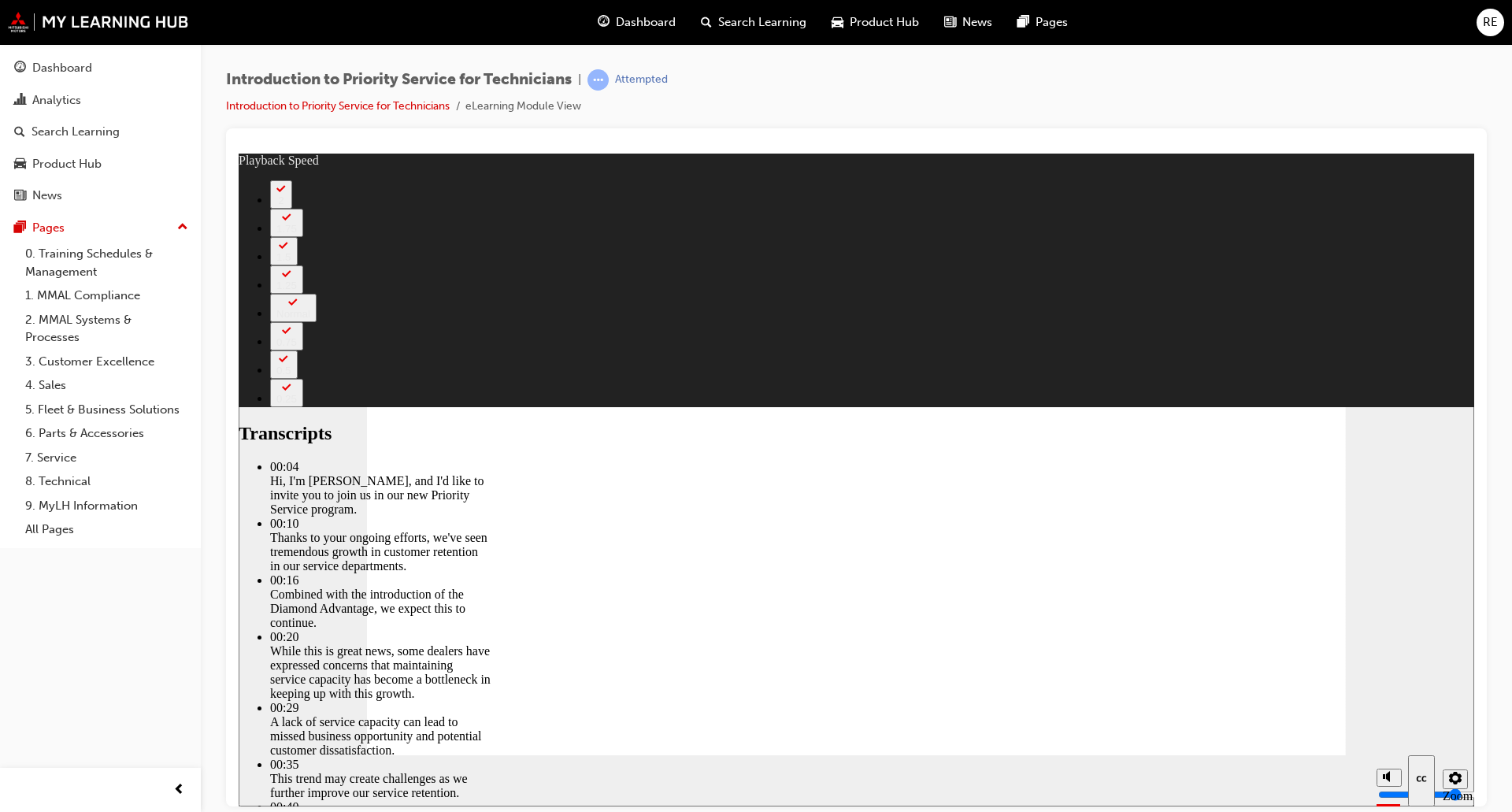
type input "7"
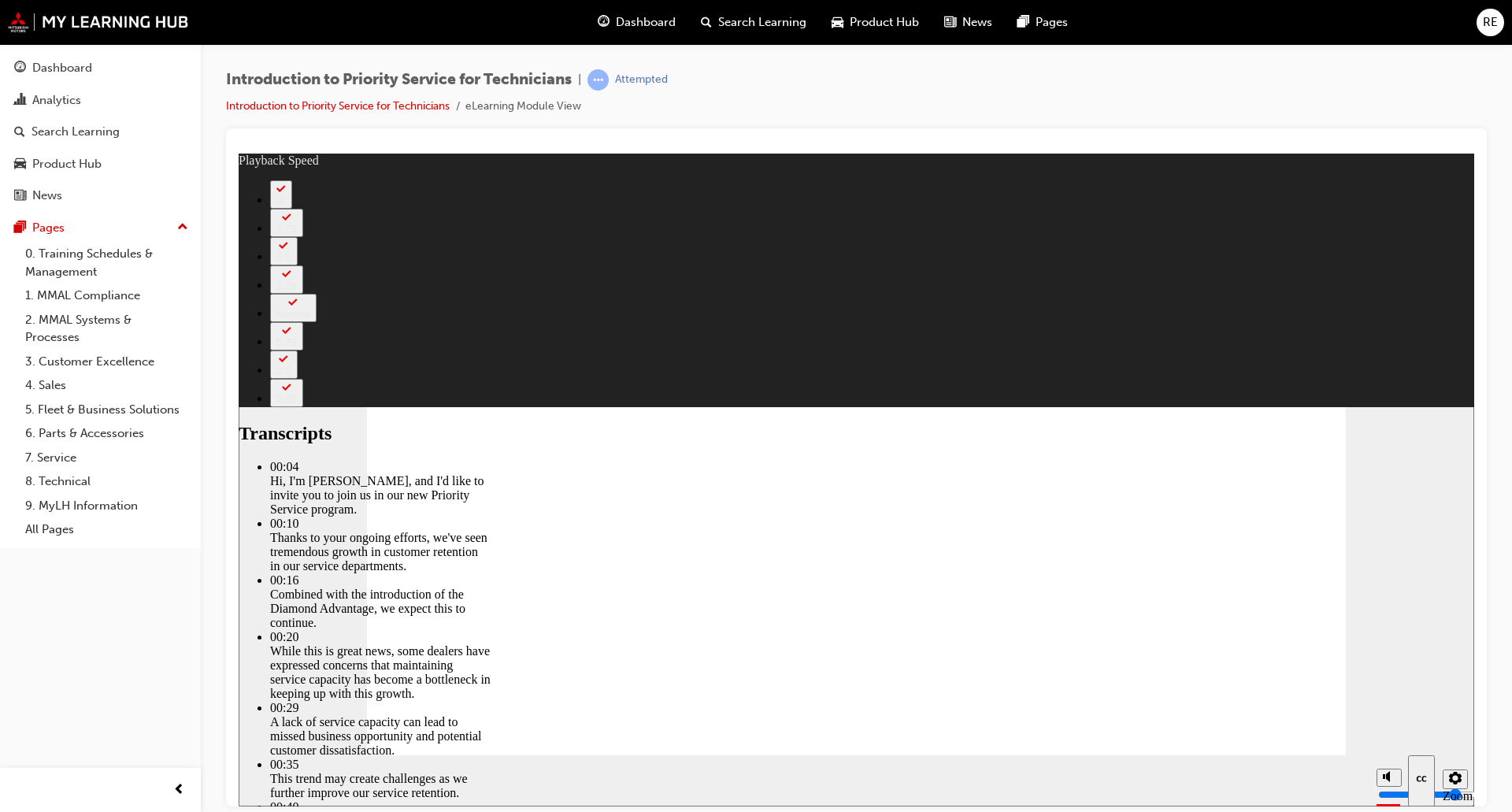
type input "127"
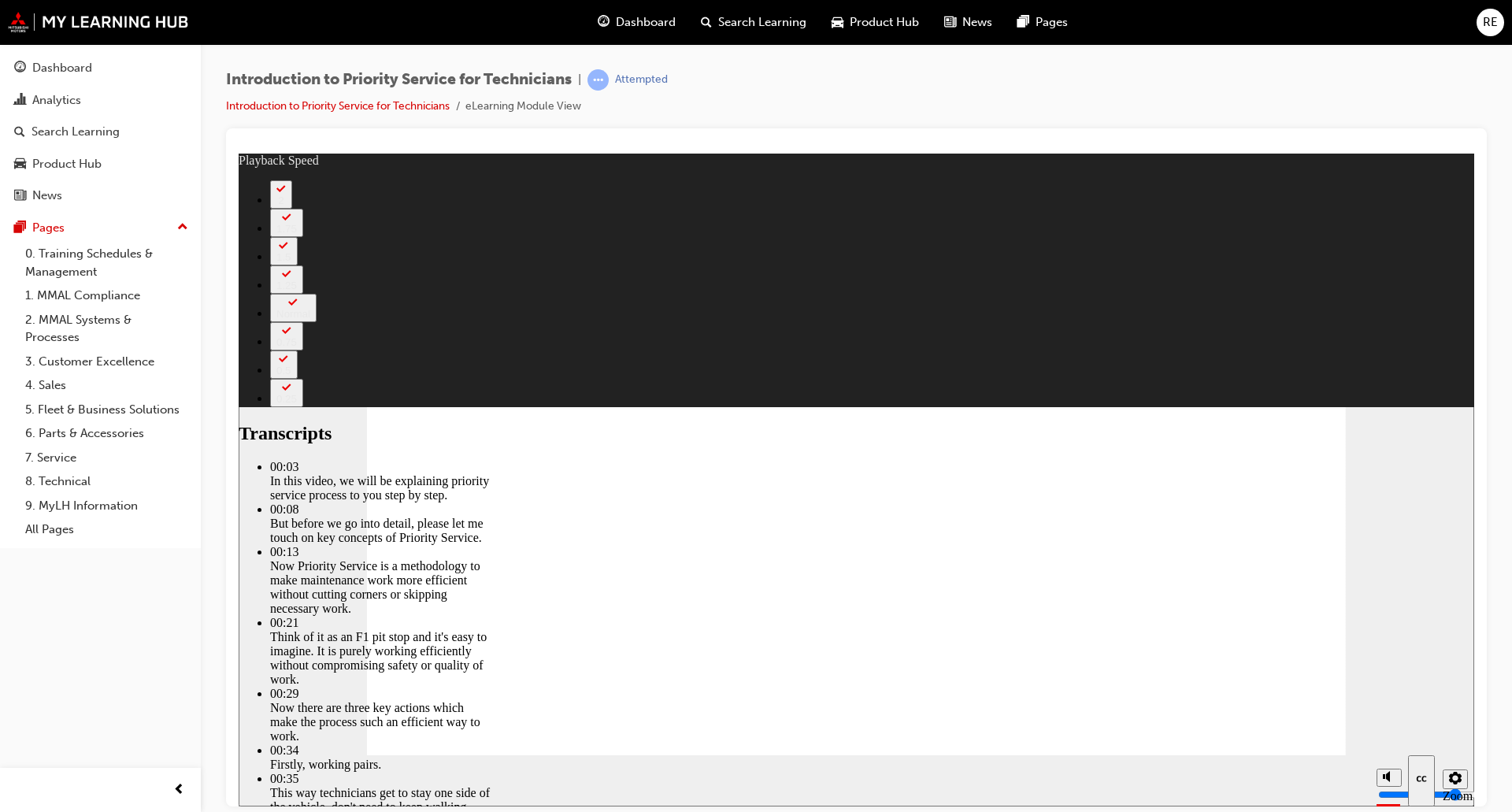
type input "118"
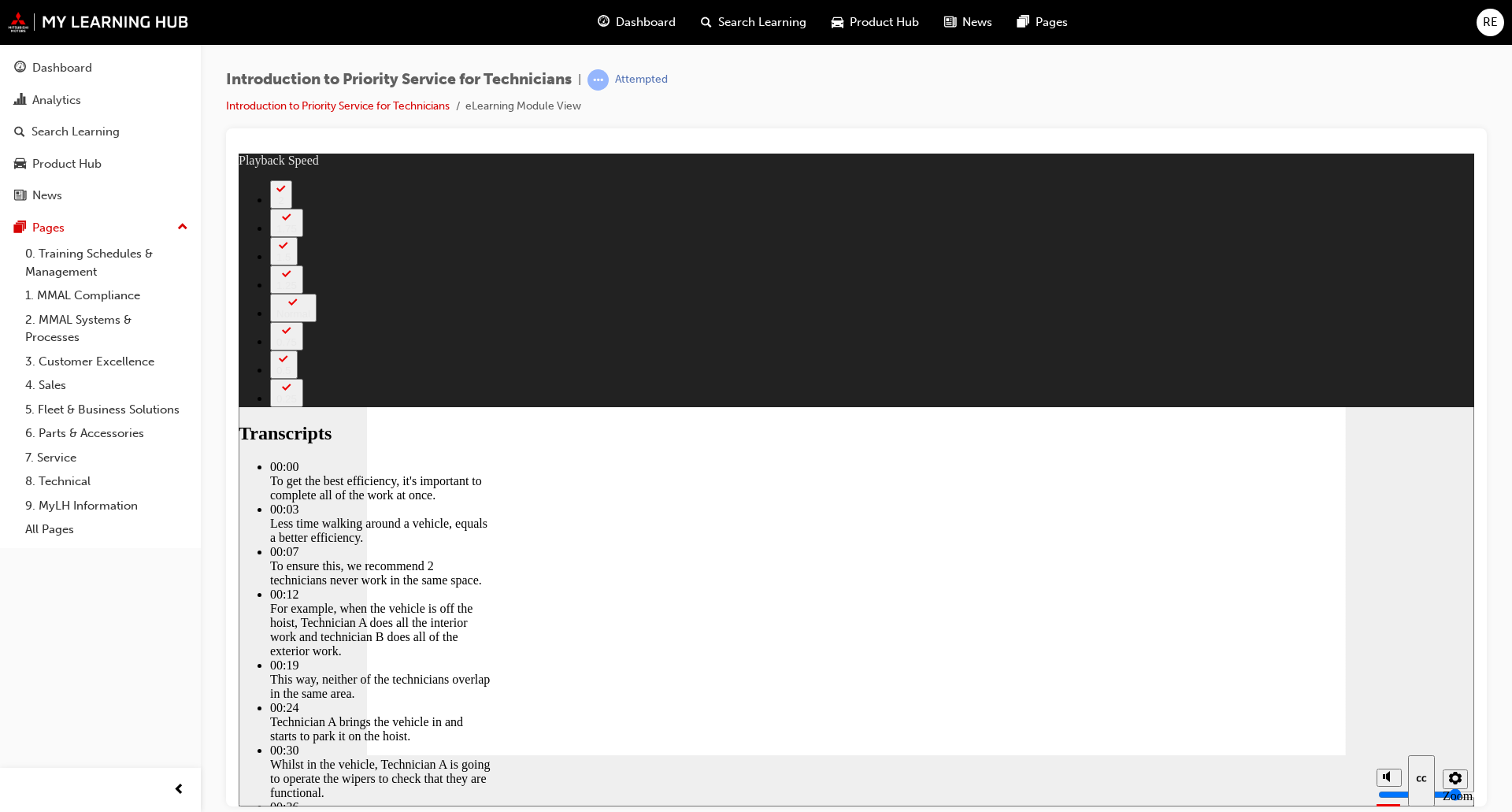
type input "219"
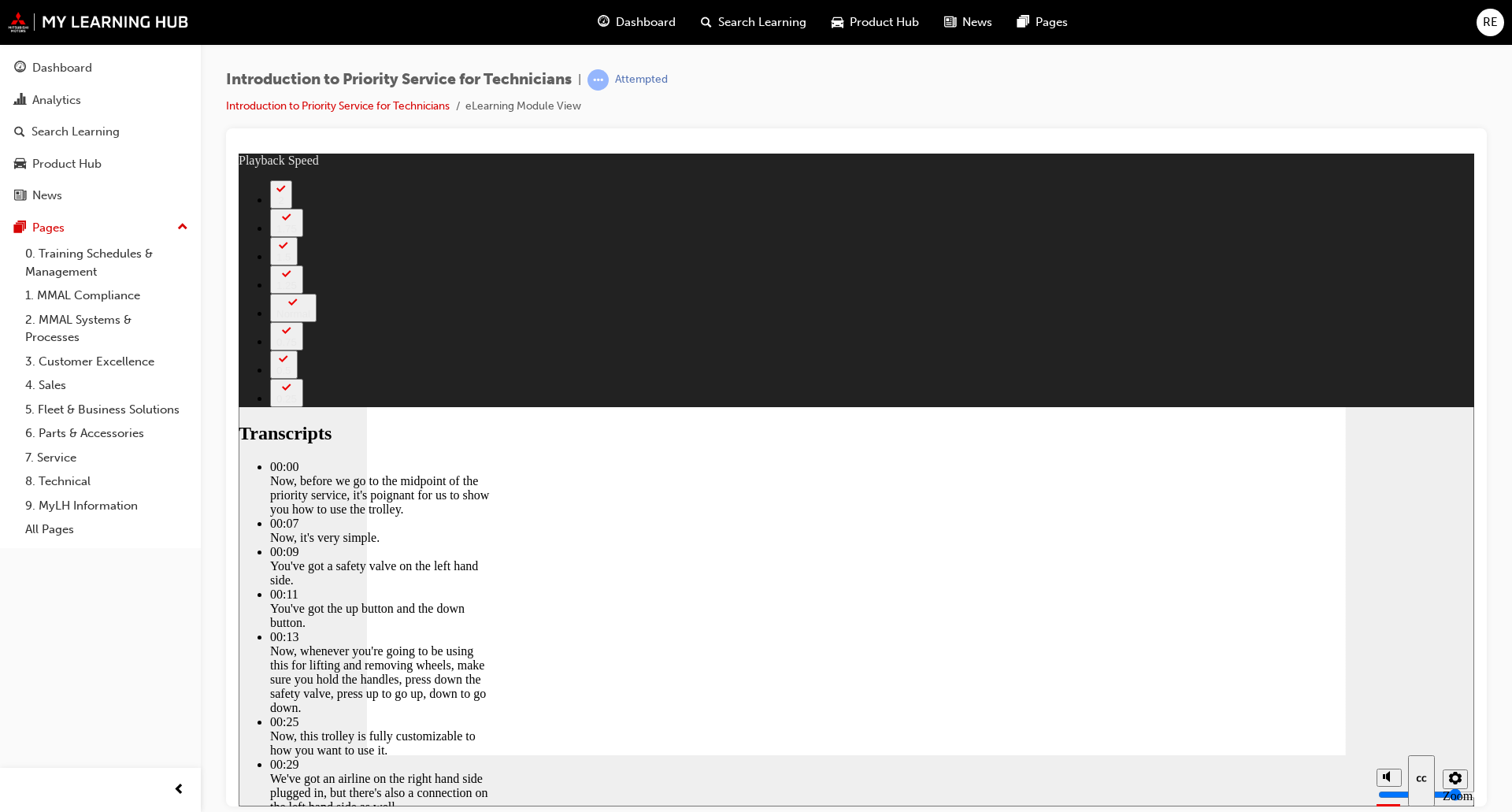
type input "67"
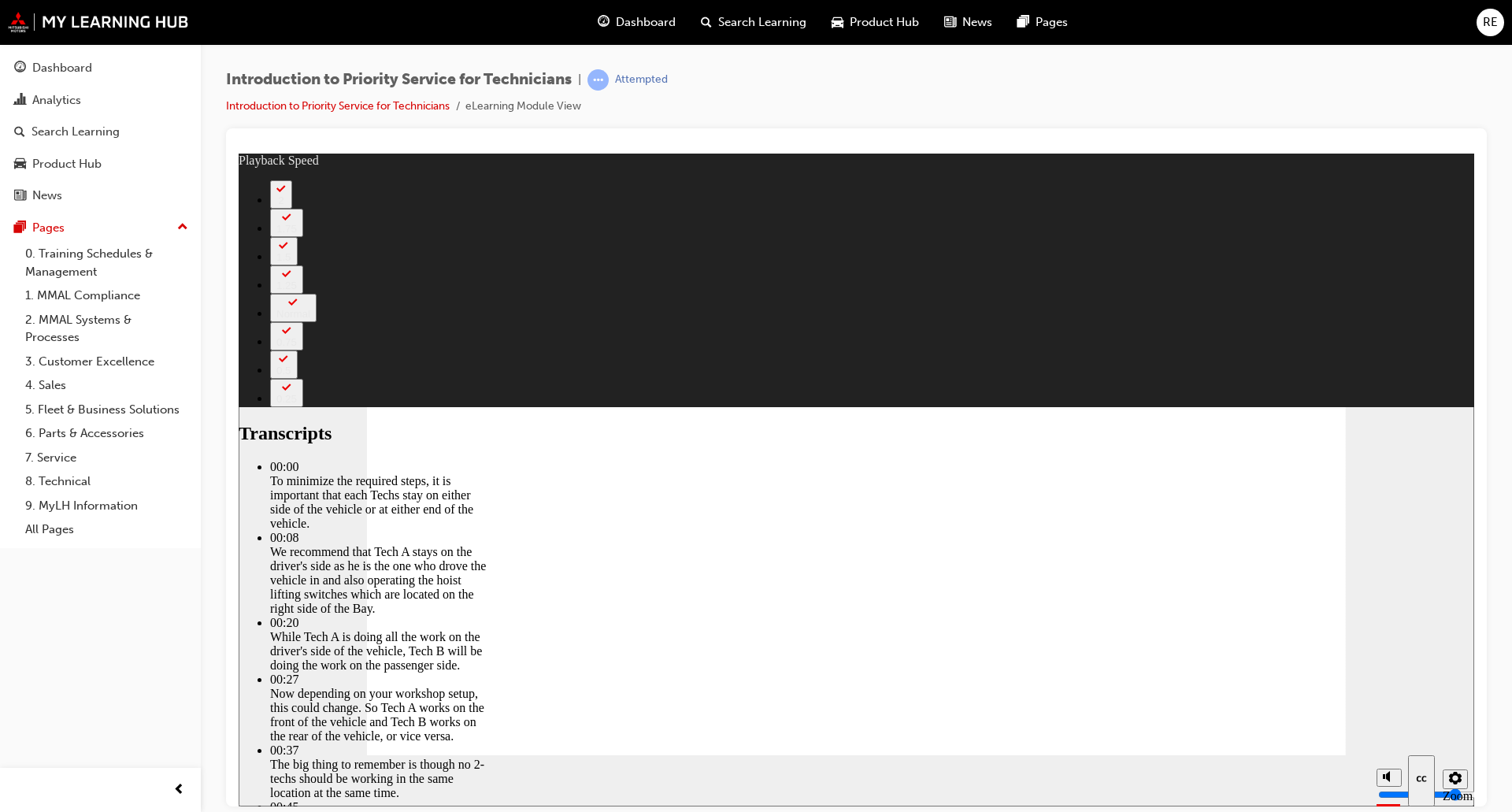
type input "308"
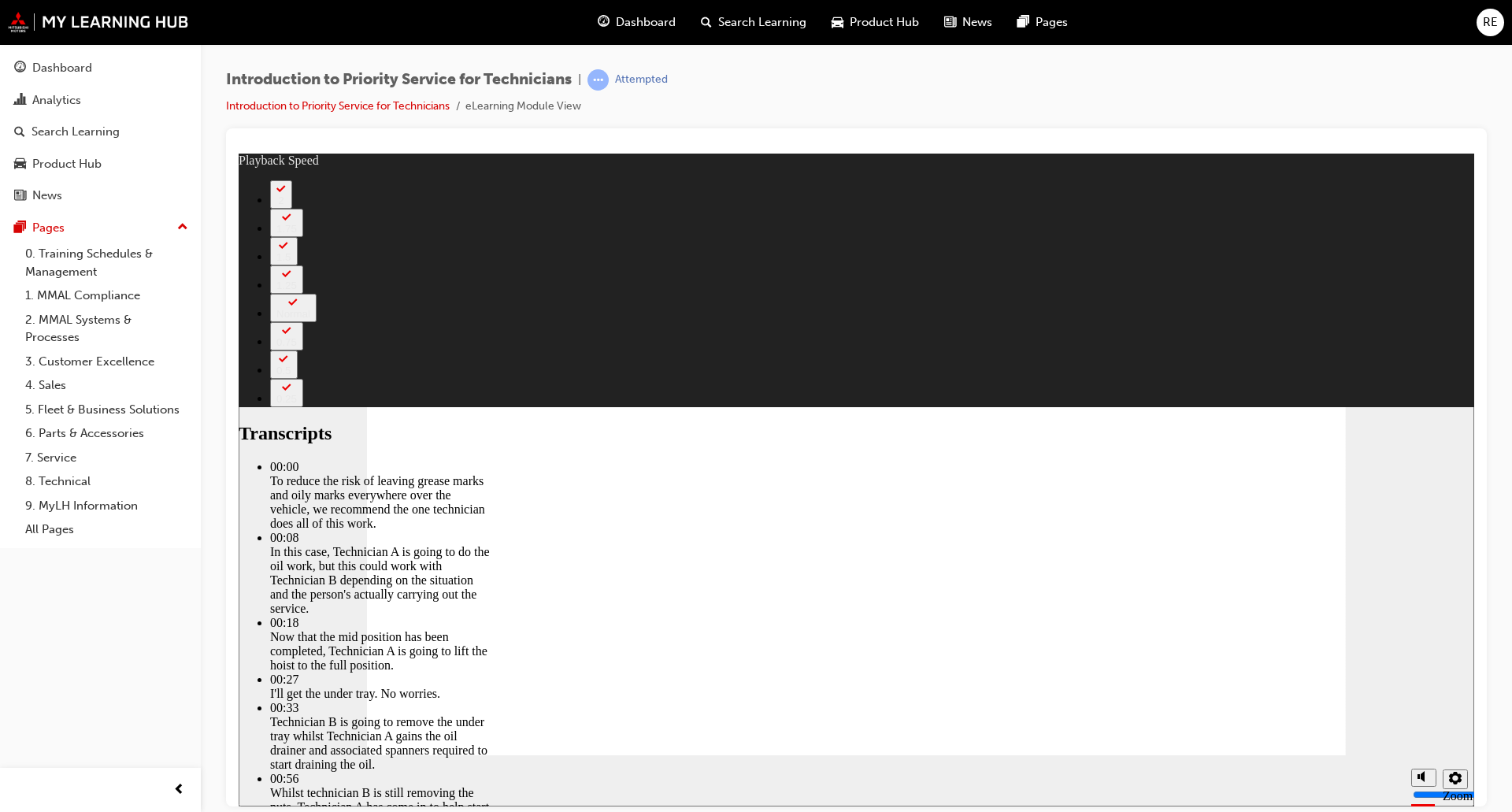
type input "511"
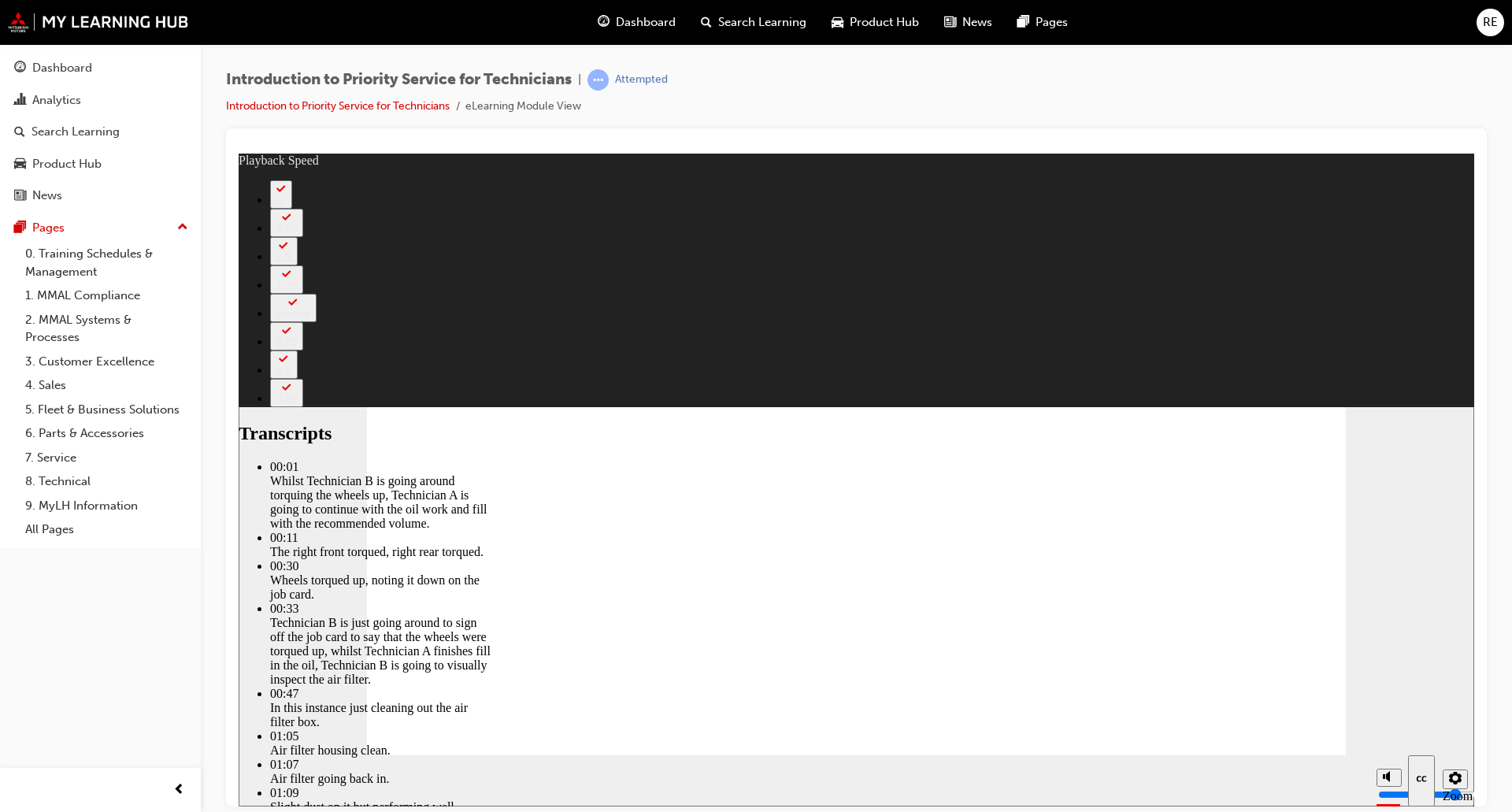
type input "406"
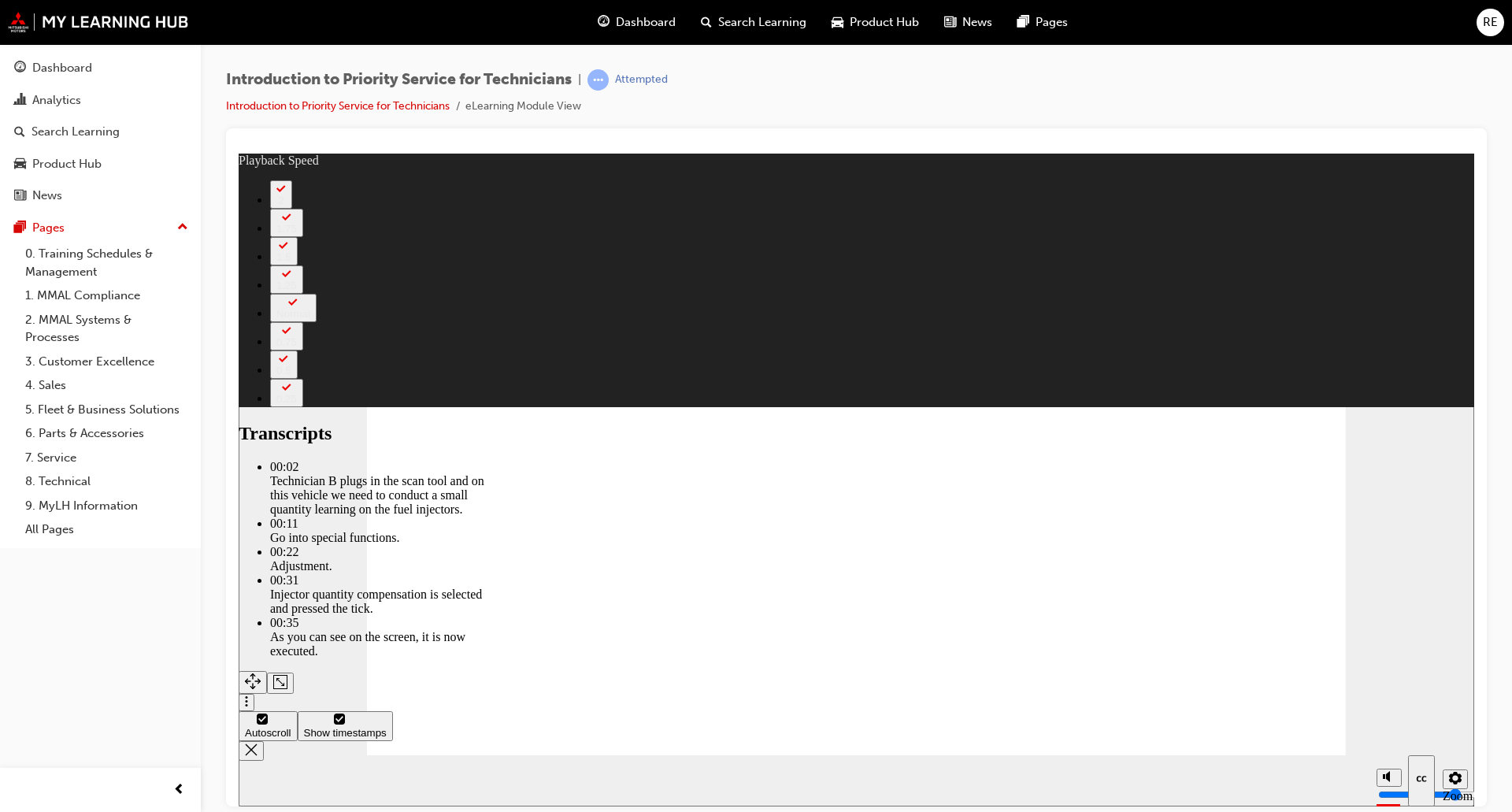
type input "44"
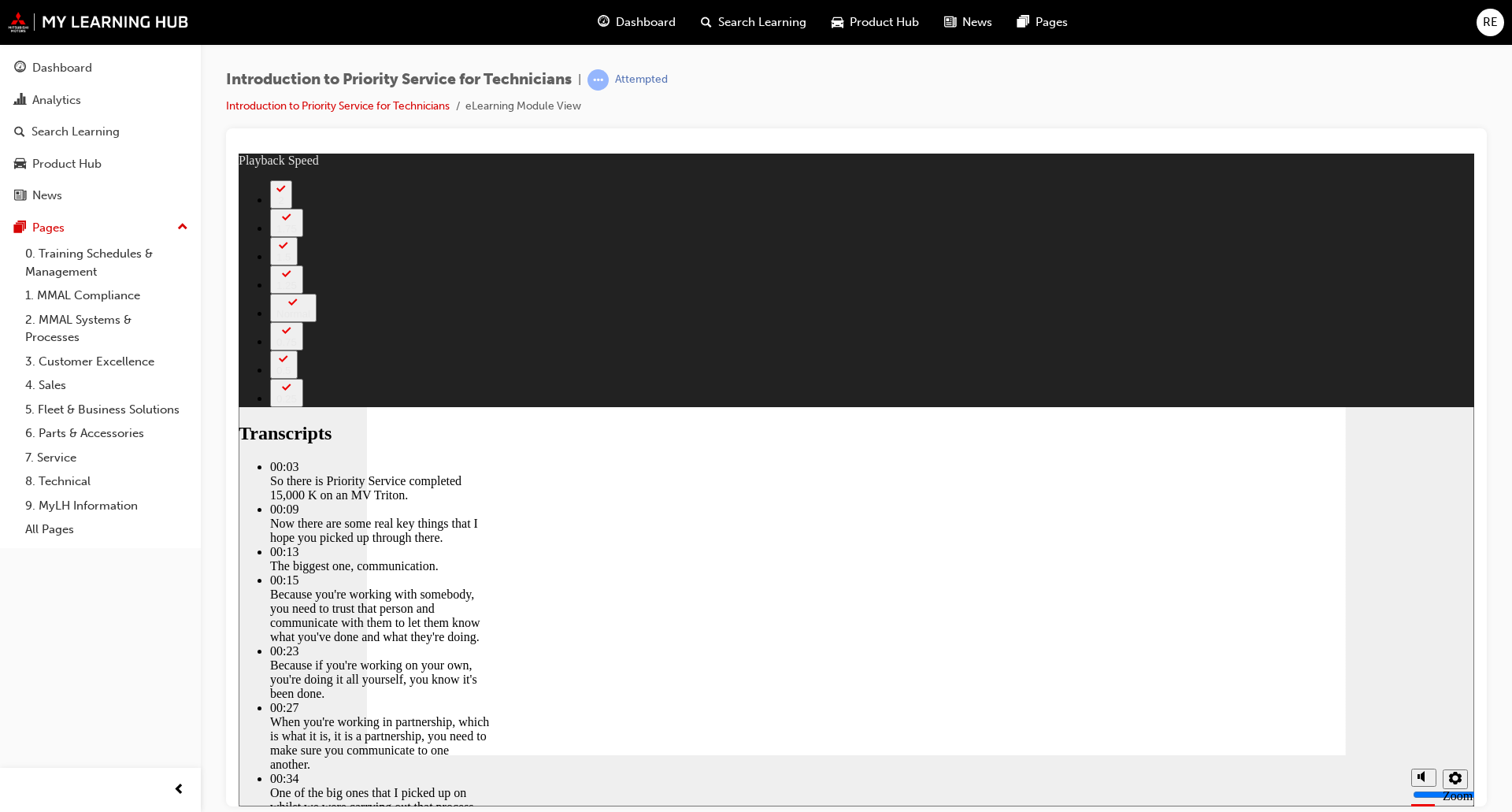
type input "125"
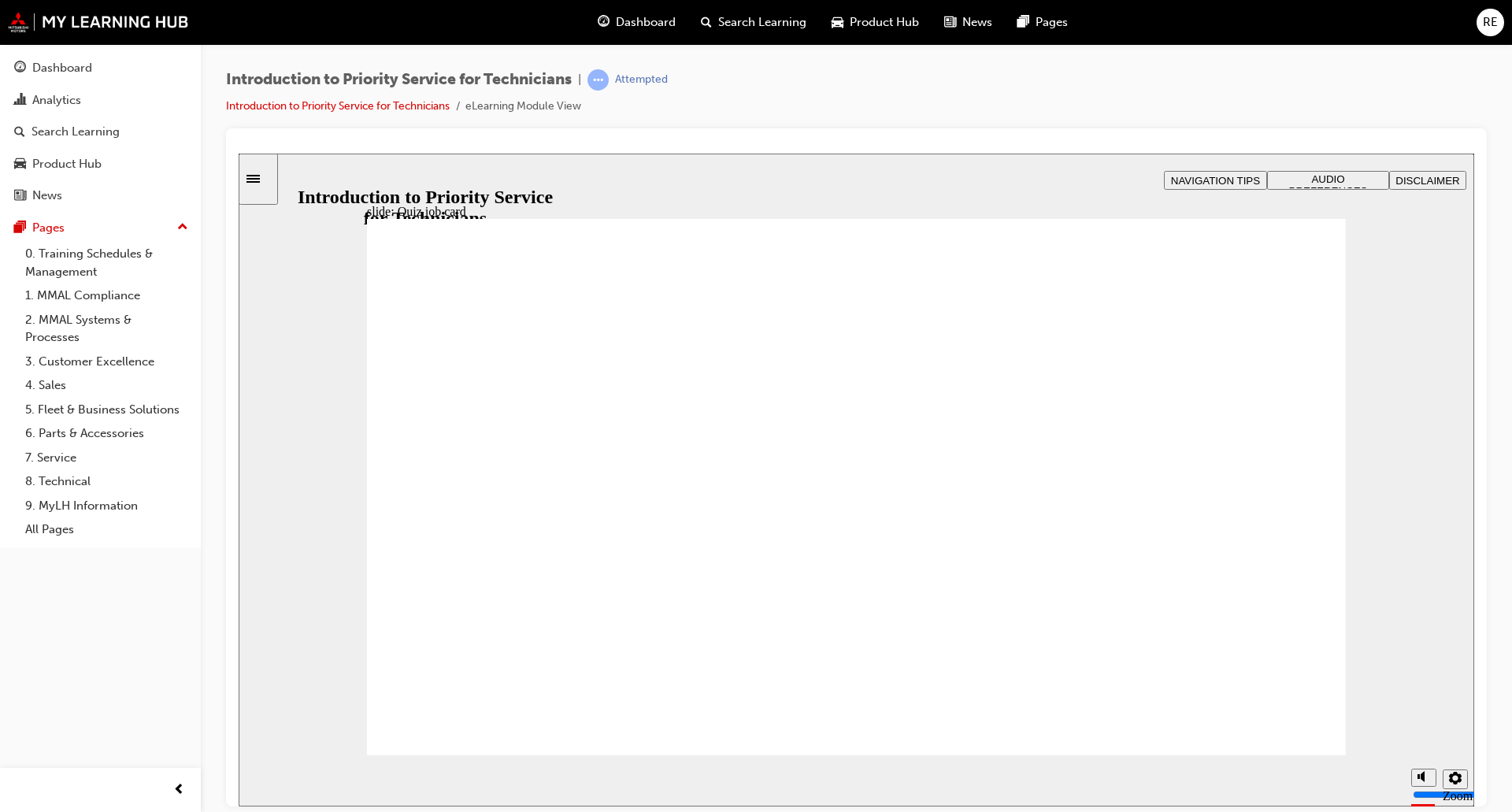
radio input "true"
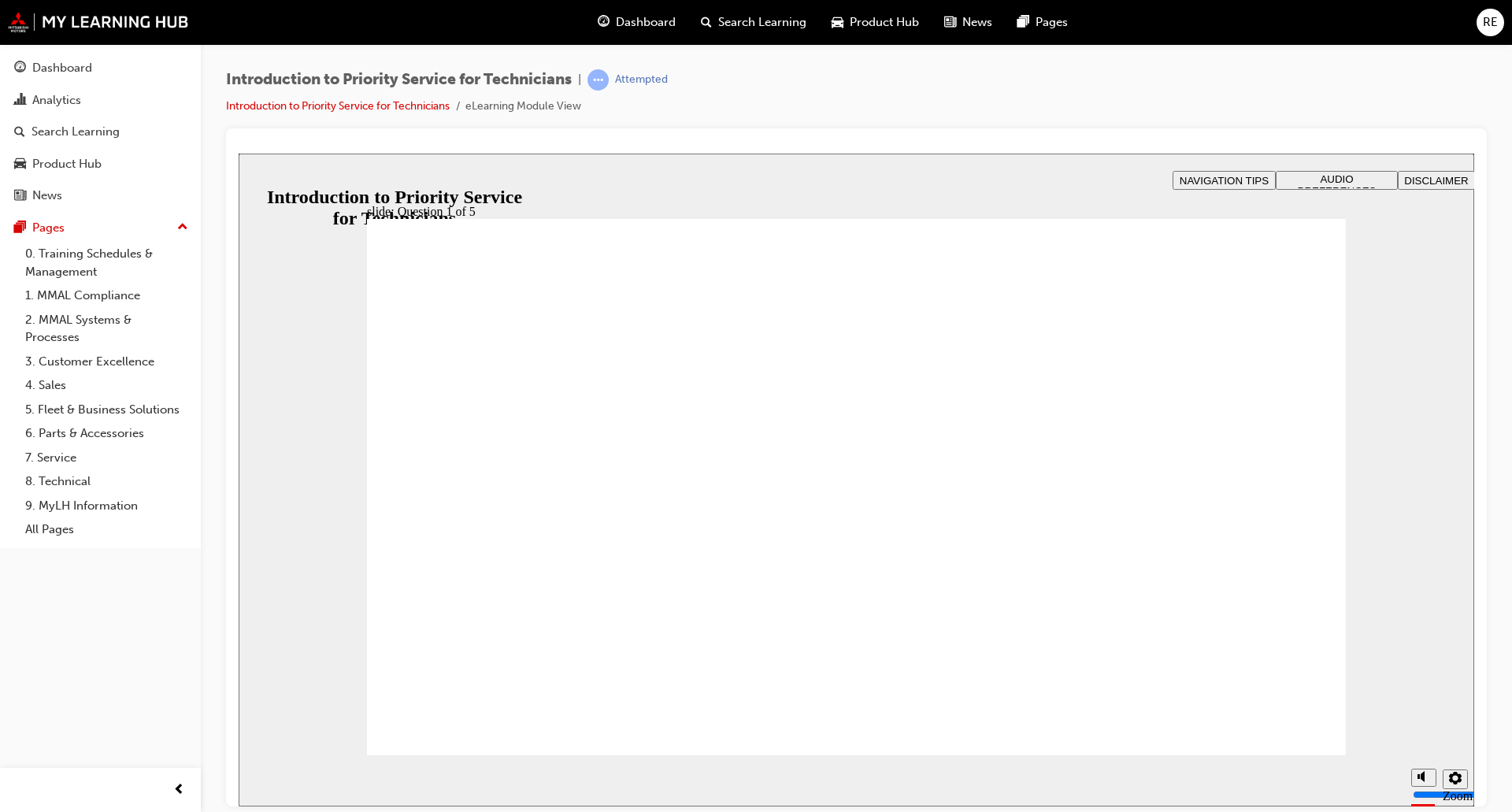
radio input "true"
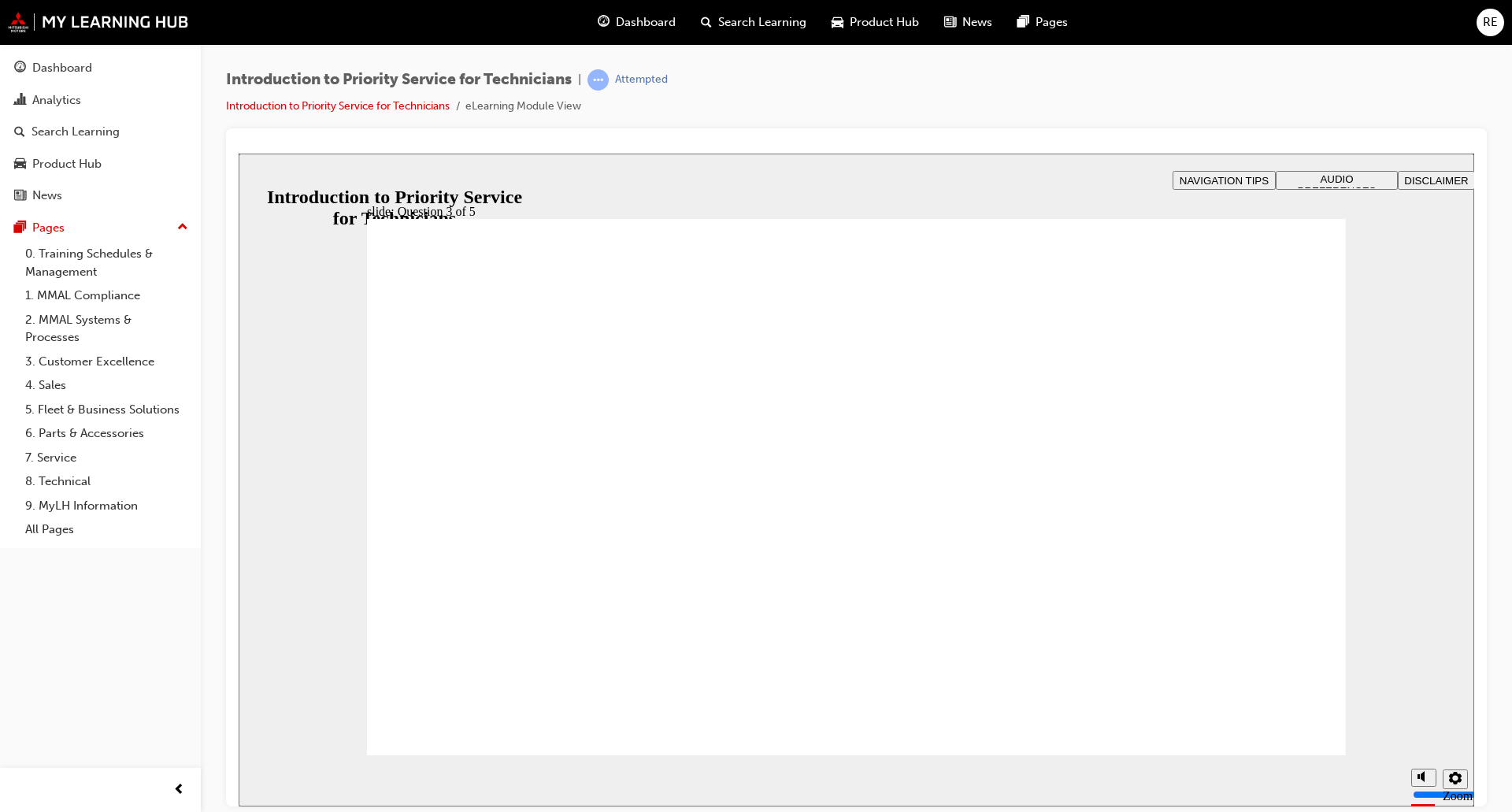
checkbox input "true"
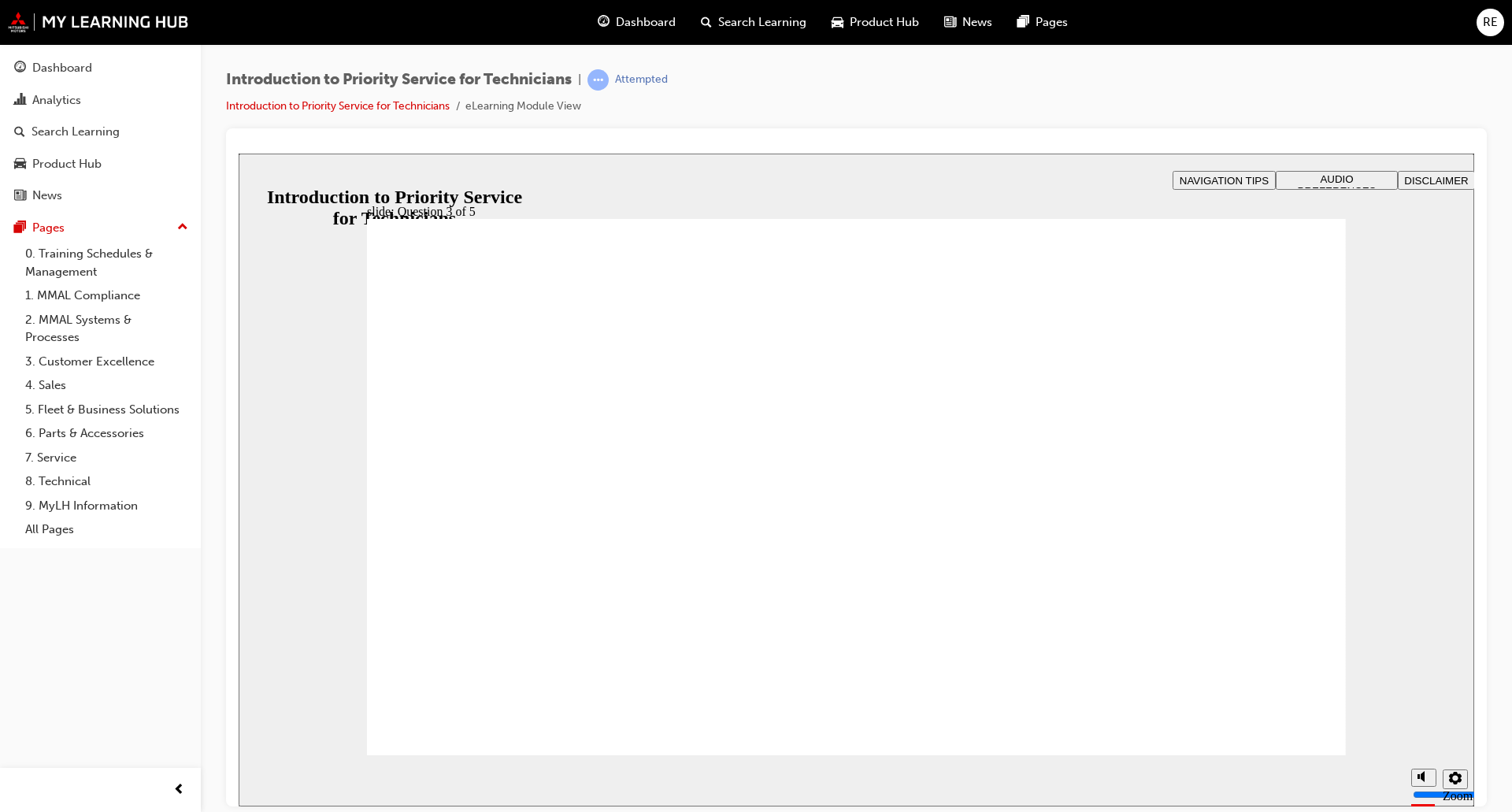
drag, startPoint x: 711, startPoint y: 615, endPoint x: 540, endPoint y: 487, distance: 213.6
drag, startPoint x: 882, startPoint y: 628, endPoint x: 636, endPoint y: 491, distance: 281.6
drag, startPoint x: 1078, startPoint y: 600, endPoint x: 918, endPoint y: 527, distance: 175.9
drag, startPoint x: 525, startPoint y: 592, endPoint x: 1052, endPoint y: 506, distance: 534.0
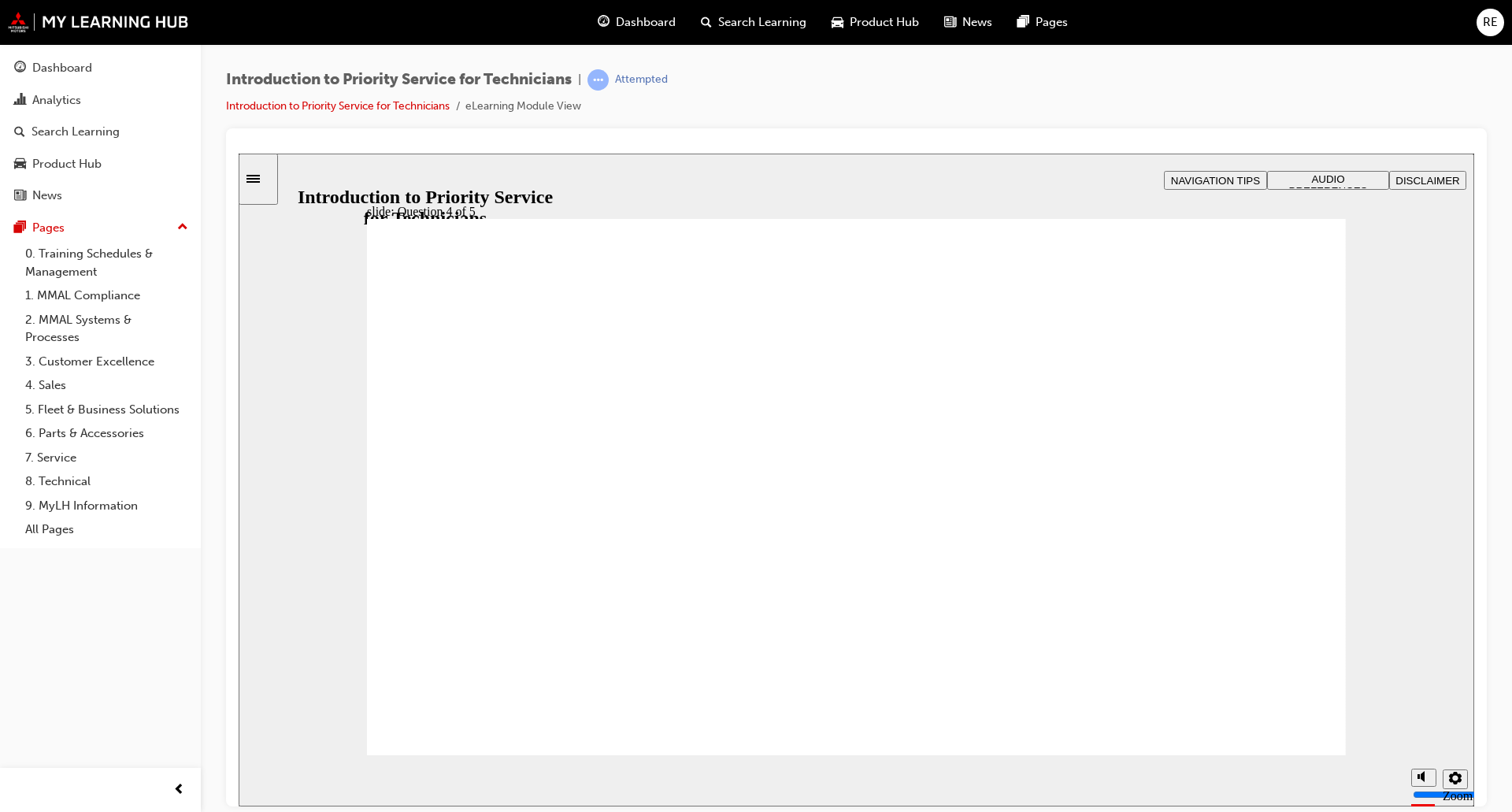
checkbox input "true"
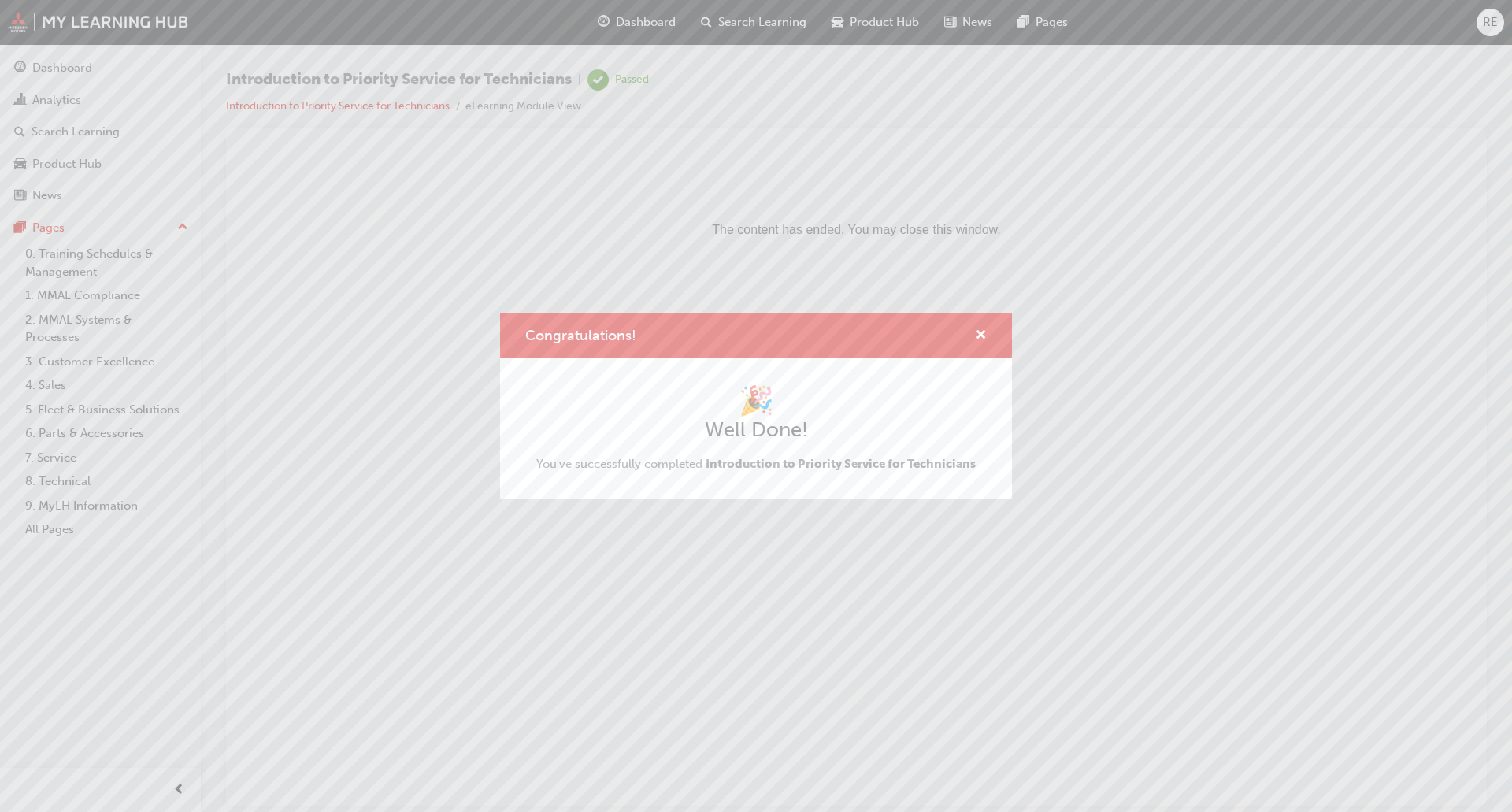
click at [978, 323] on div "Congratulations!" at bounding box center [756, 335] width 512 height 45
click at [984, 334] on span "cross-icon" at bounding box center [981, 336] width 12 height 14
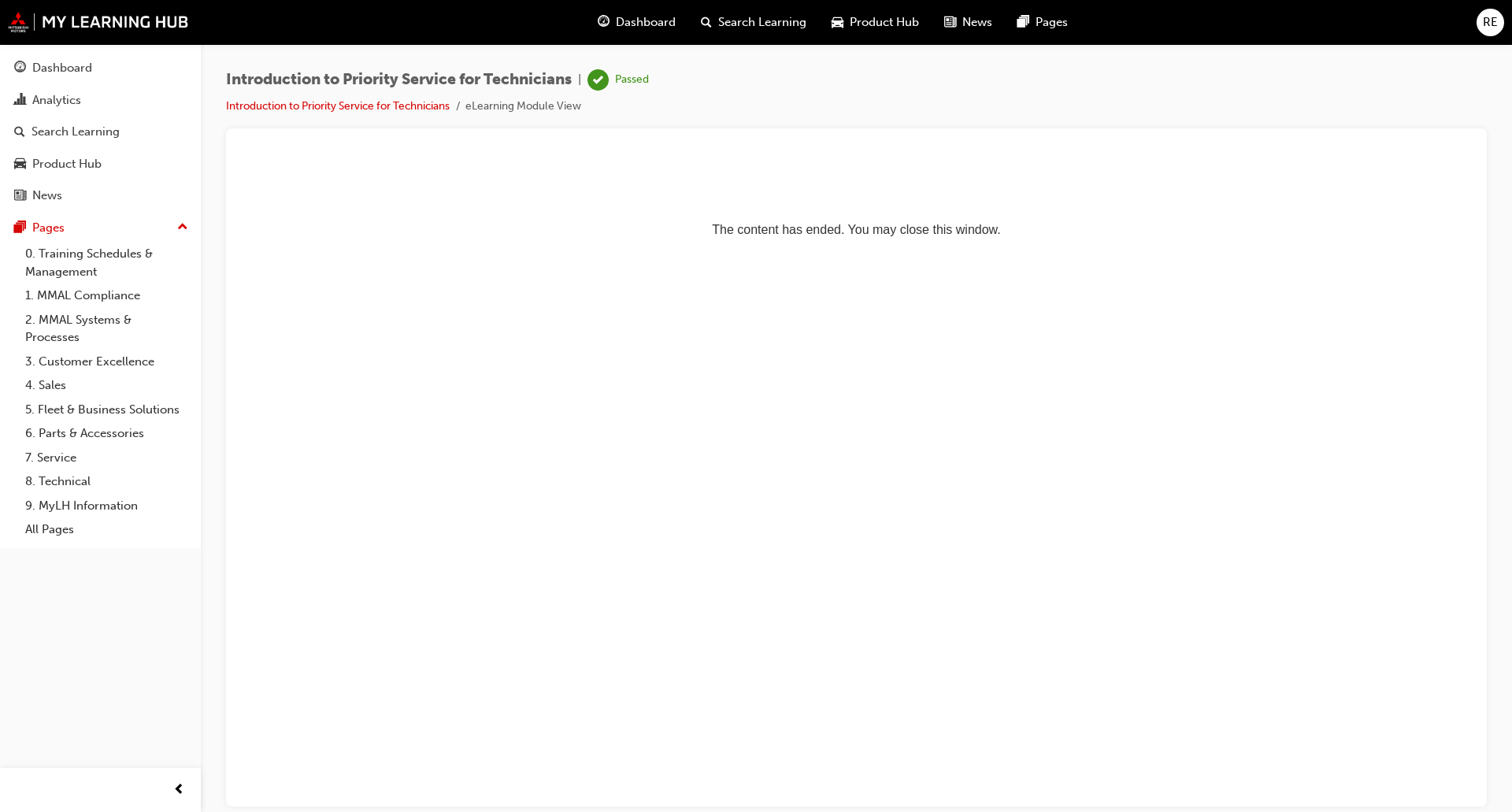
click at [1486, 18] on span "RE" at bounding box center [1490, 23] width 15 height 18
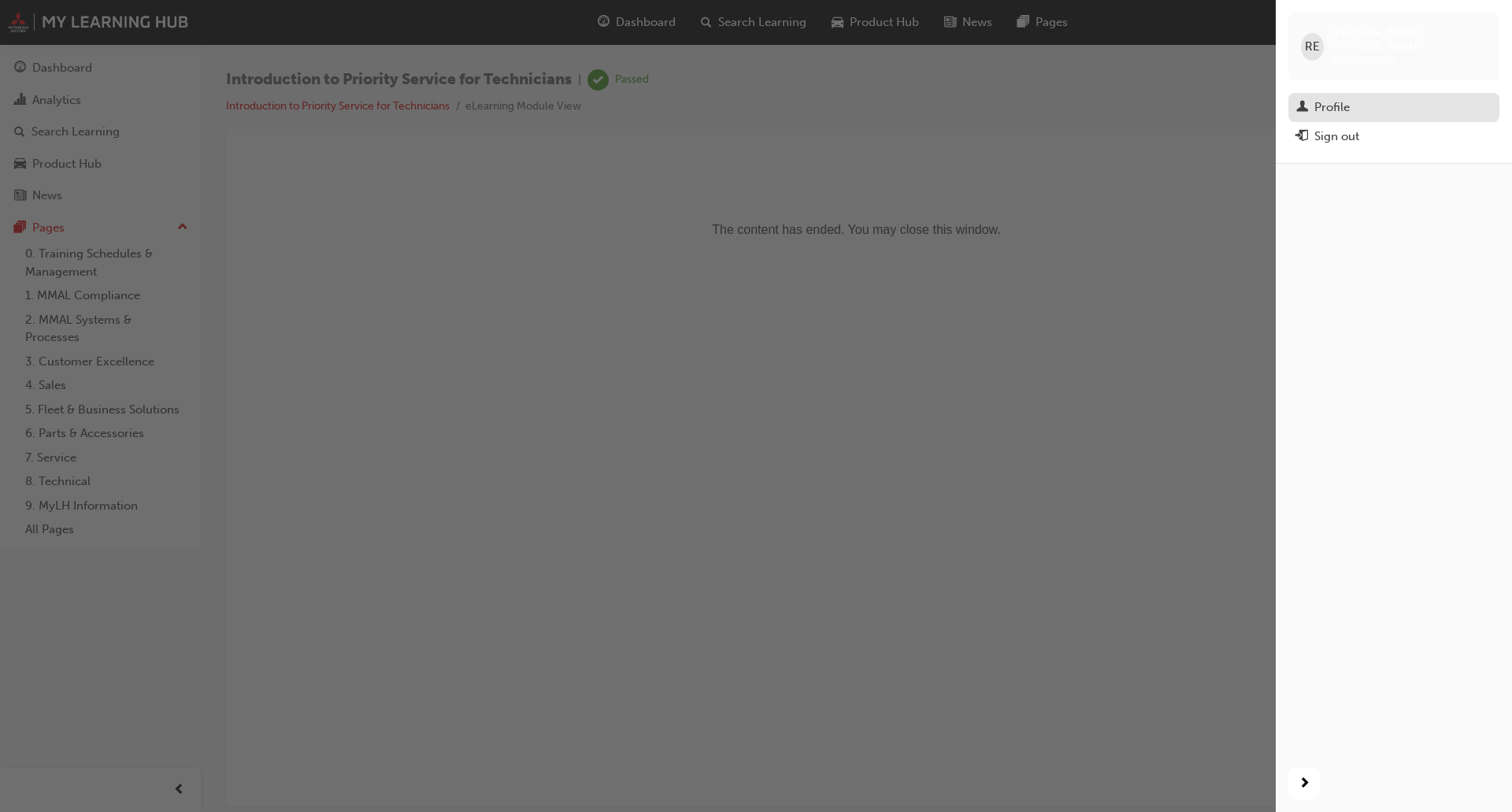
click at [1314, 98] on div "Profile" at bounding box center [1332, 107] width 35 height 18
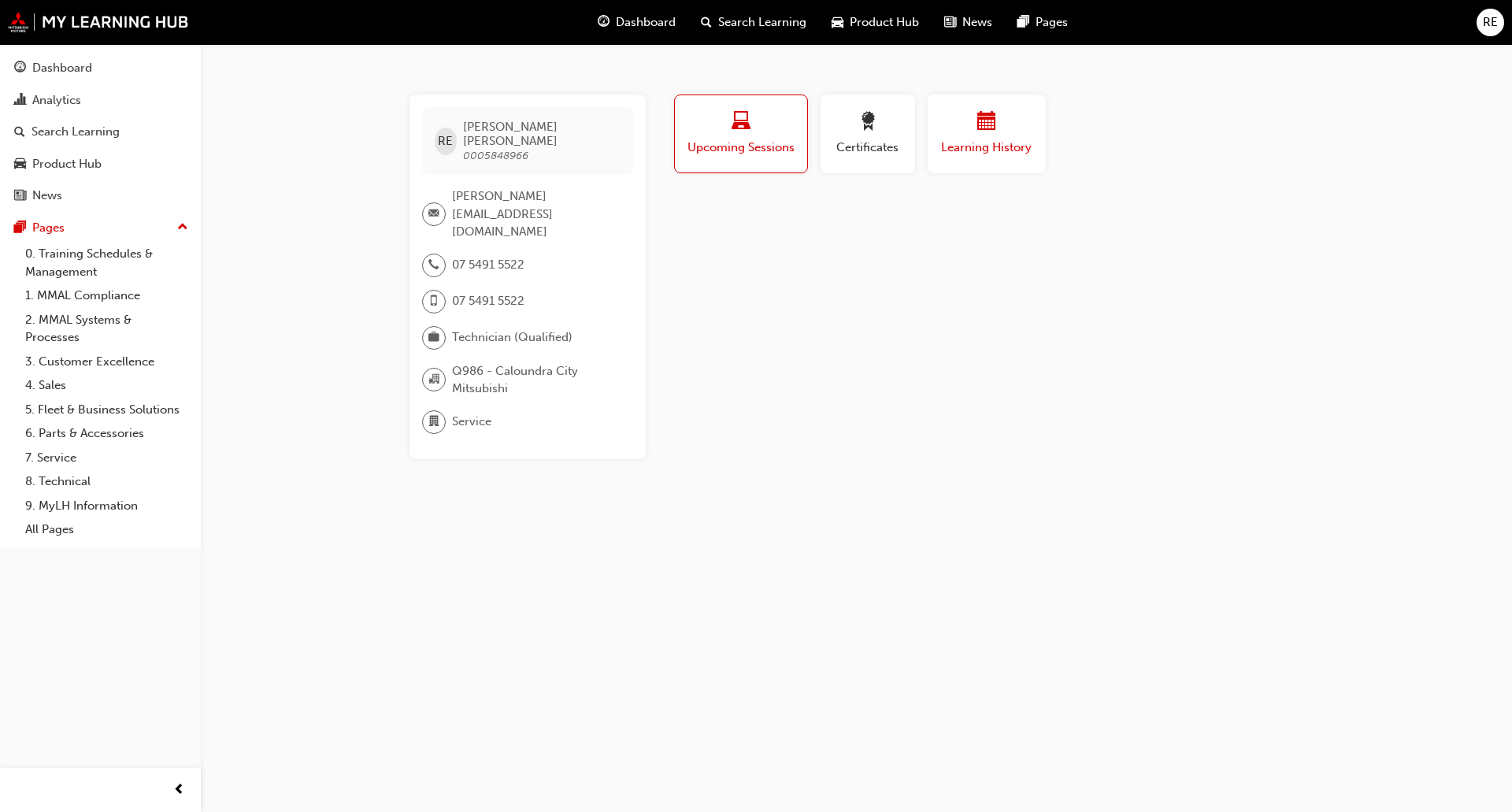
click at [940, 146] on span "Learning History" at bounding box center [986, 148] width 95 height 18
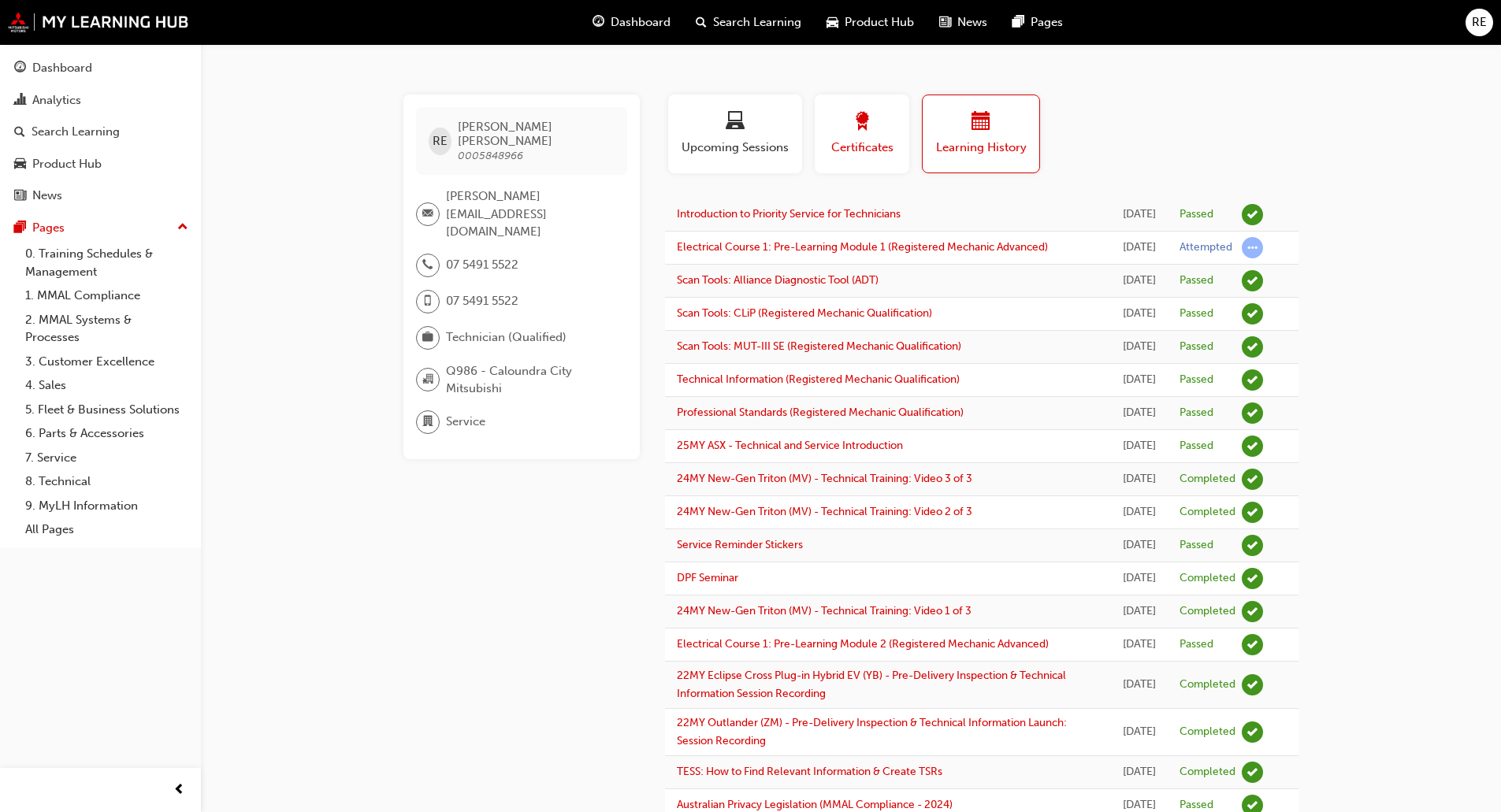
click at [885, 150] on span "Certificates" at bounding box center [862, 148] width 71 height 18
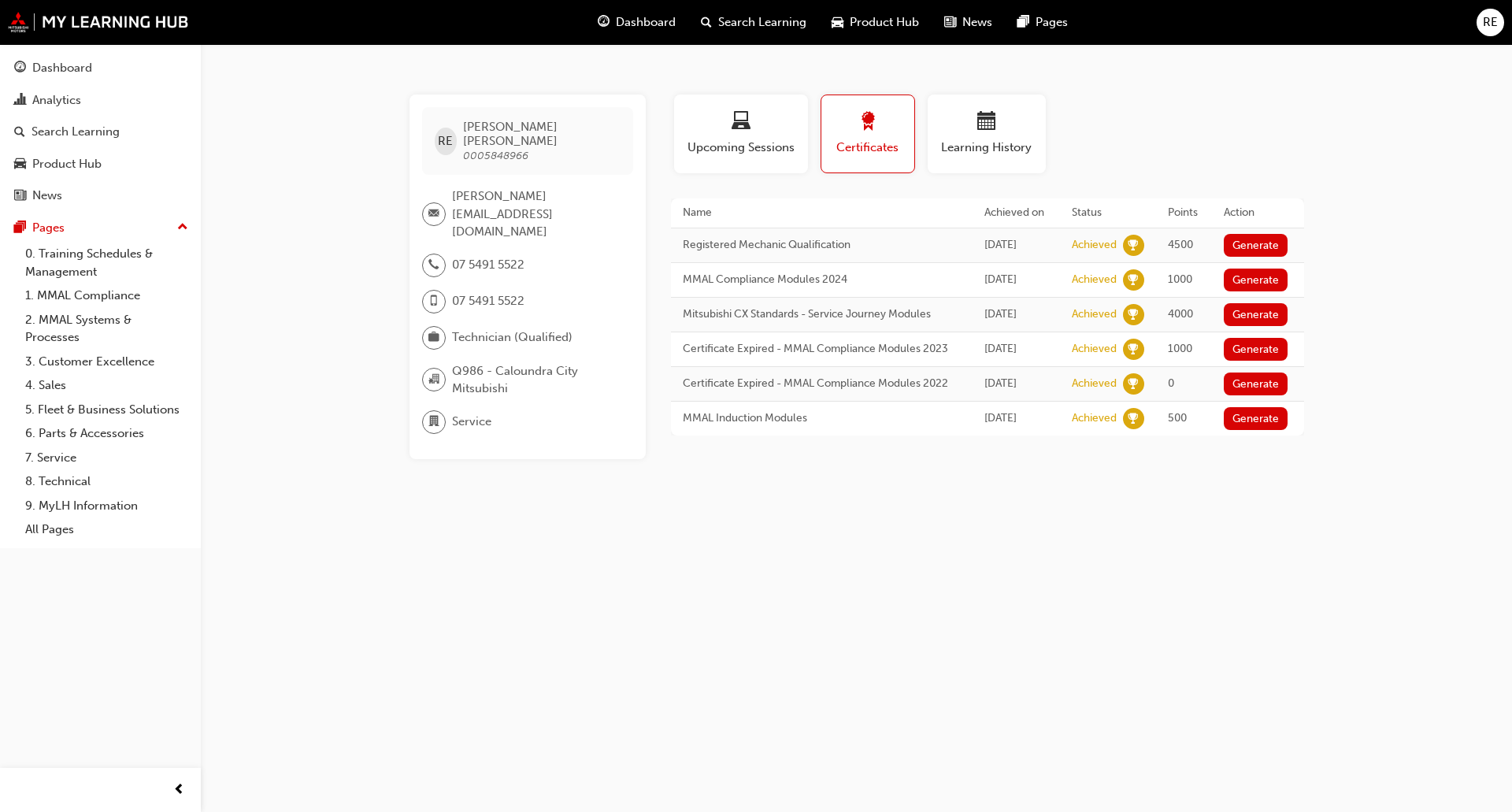
click at [638, 25] on span "Dashboard" at bounding box center [645, 23] width 60 height 18
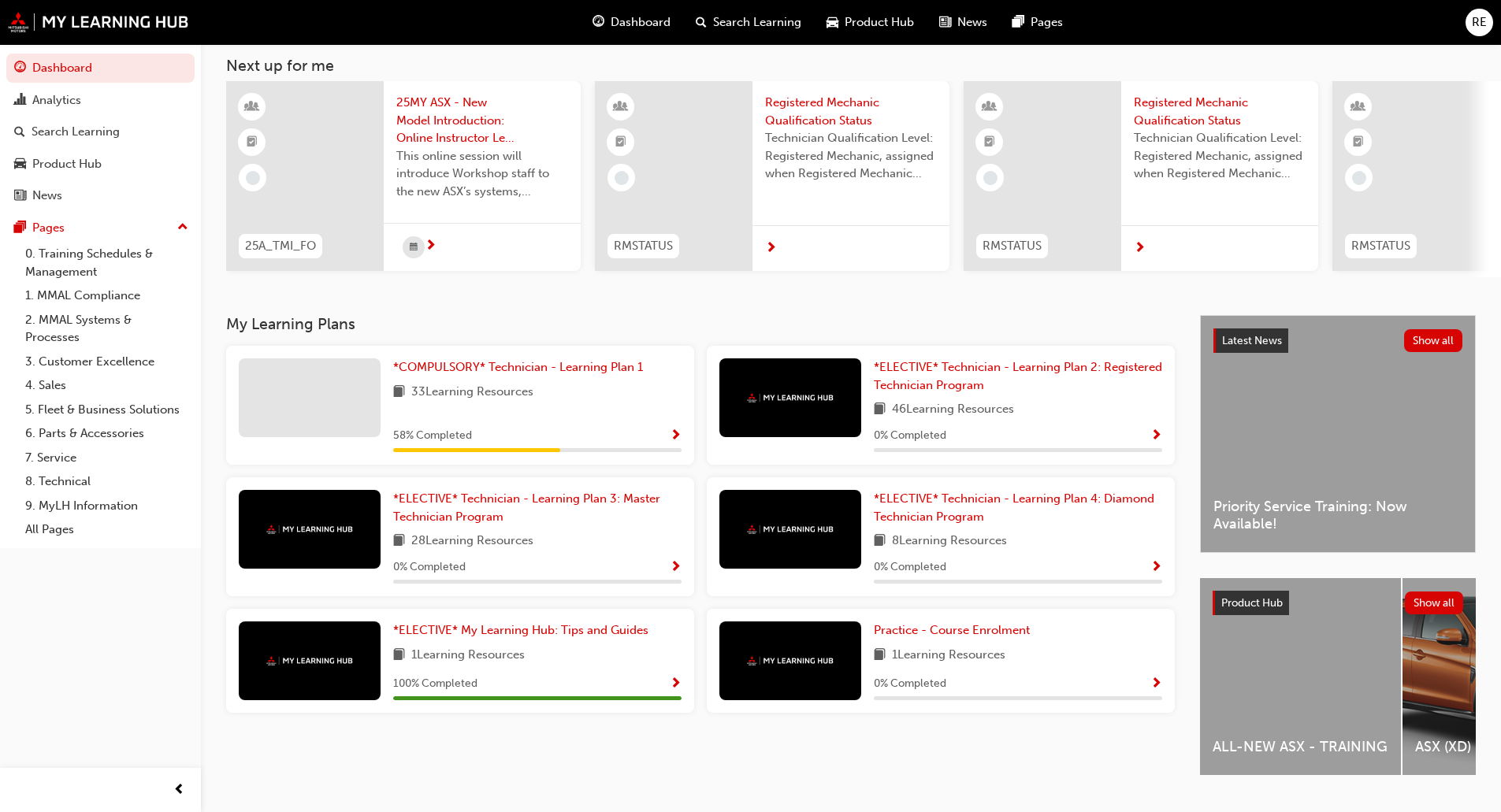
scroll to position [128, 0]
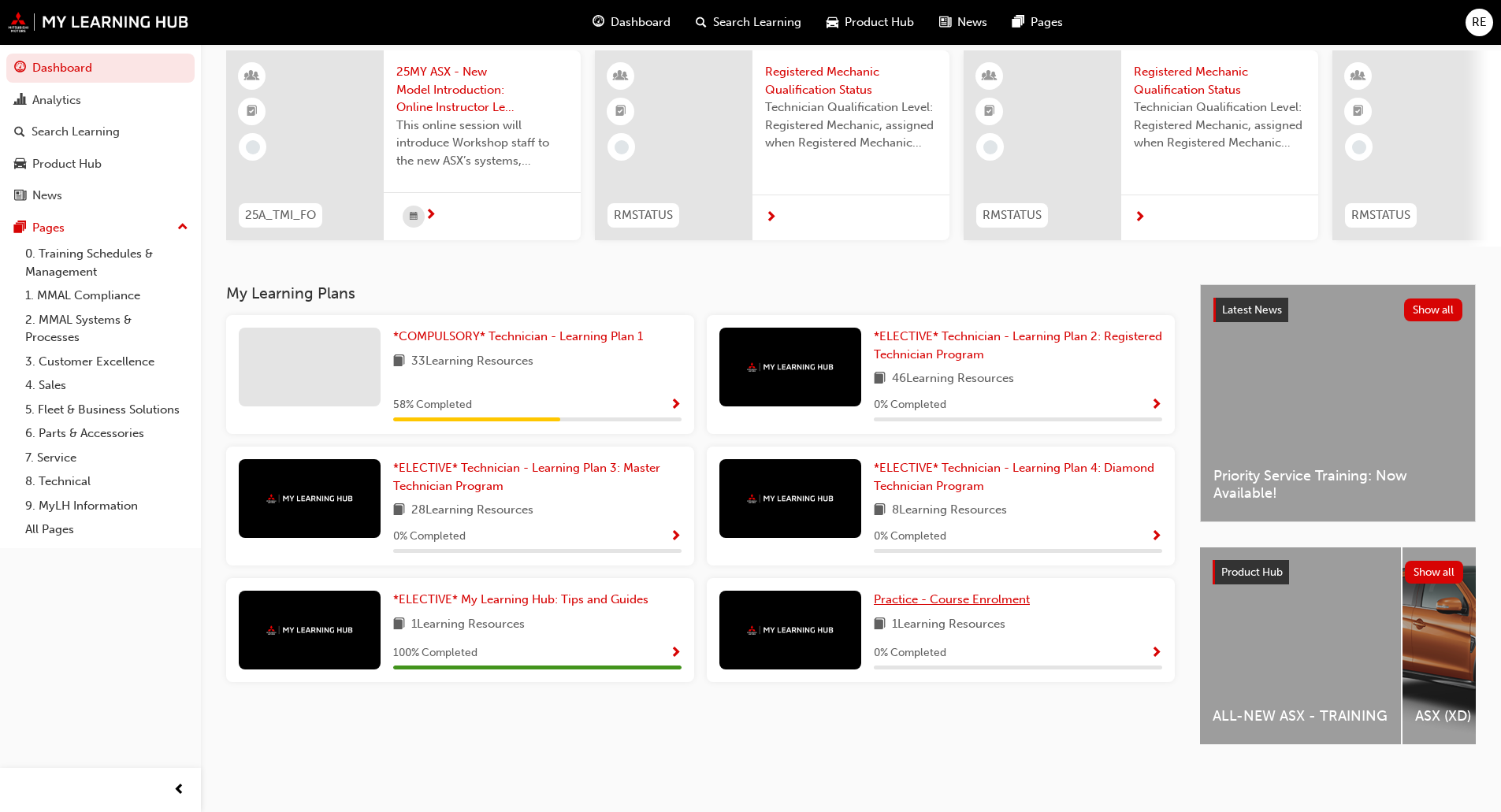
click at [1007, 592] on span "Practice - Course Enrolment" at bounding box center [952, 599] width 156 height 14
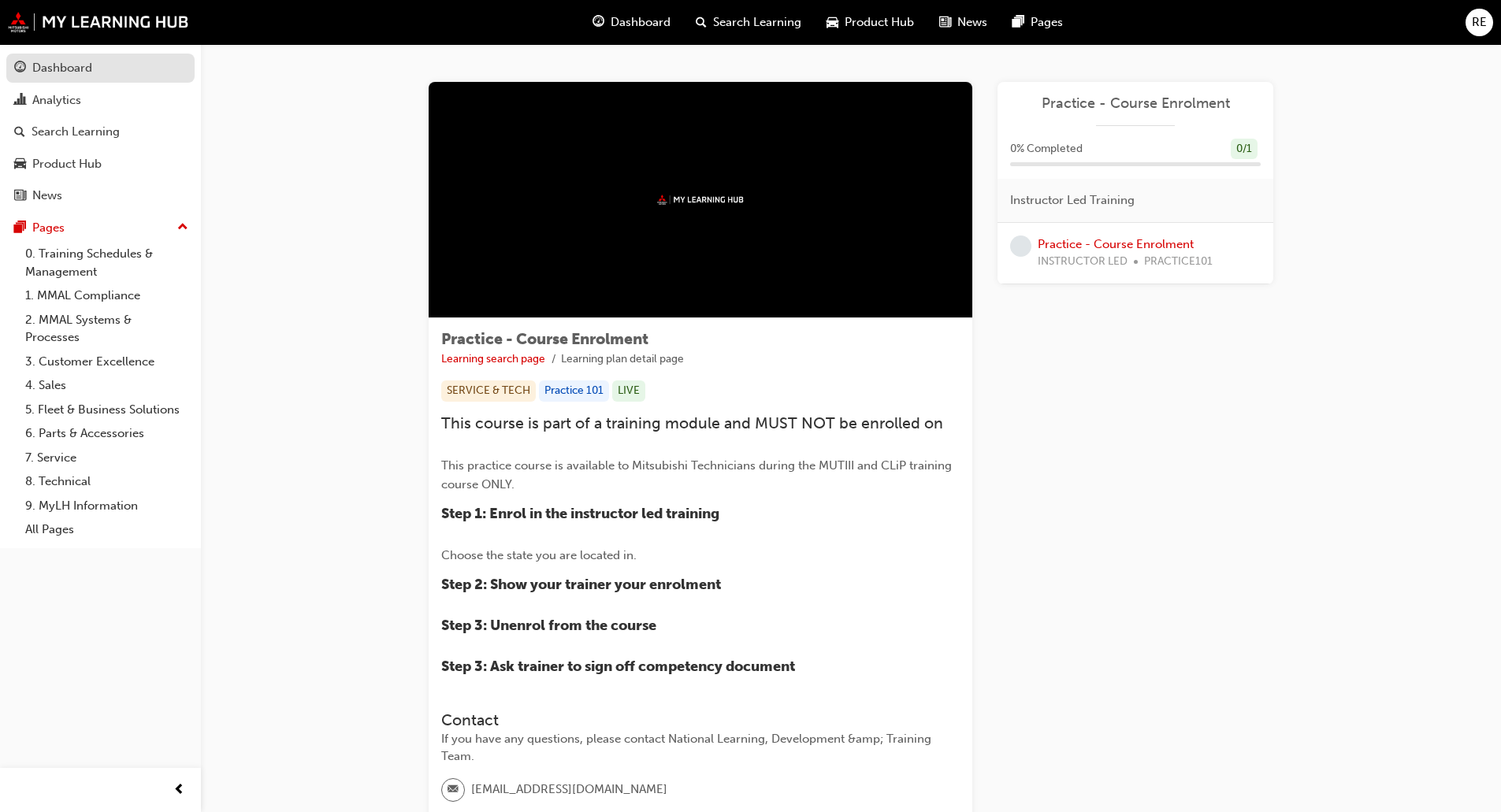
click at [92, 68] on div "Dashboard" at bounding box center [100, 67] width 172 height 19
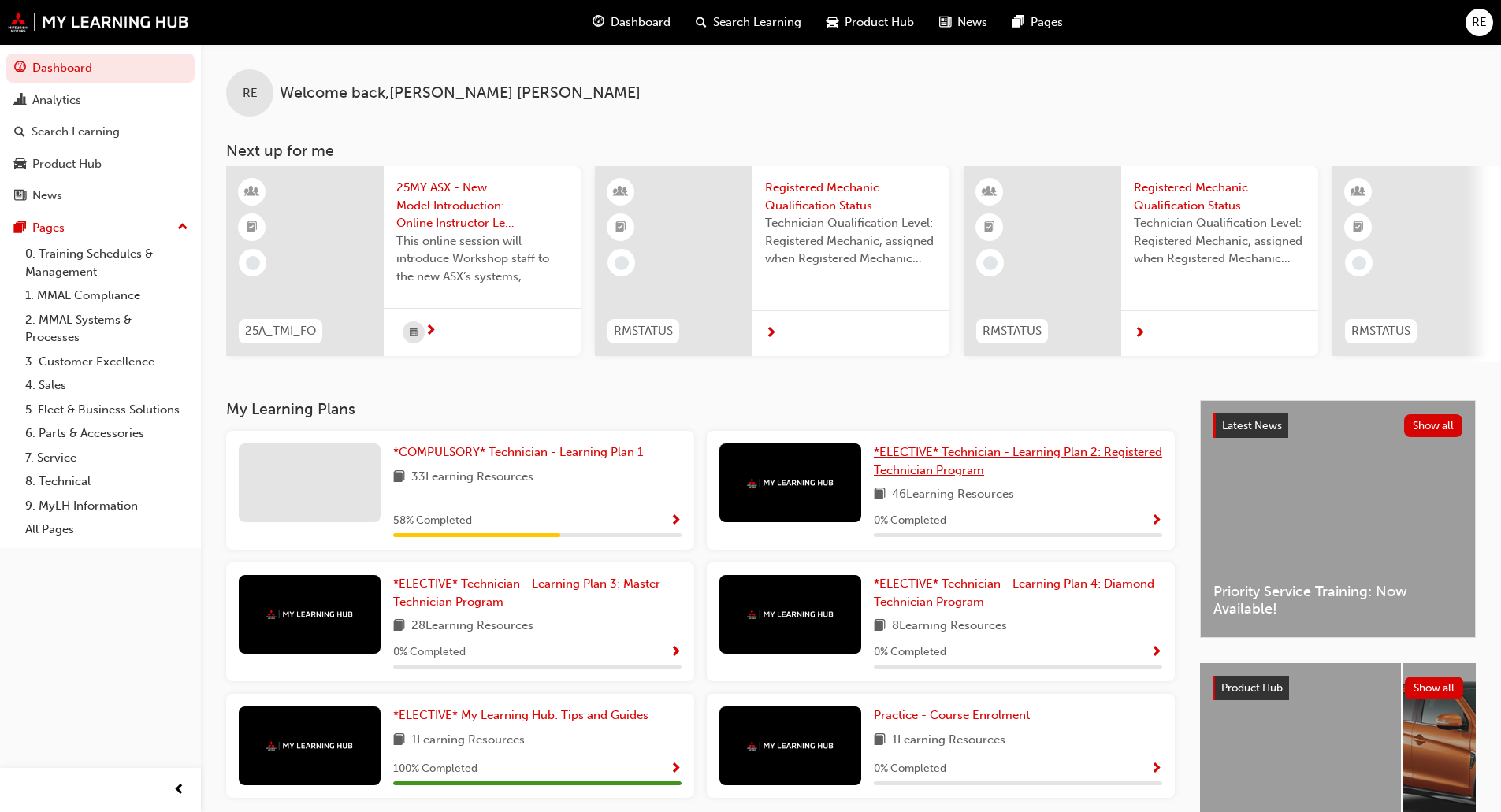
click at [947, 463] on span "*ELECTIVE* Technician - Learning Plan 2: Registered Technician Program" at bounding box center [1017, 461] width 288 height 32
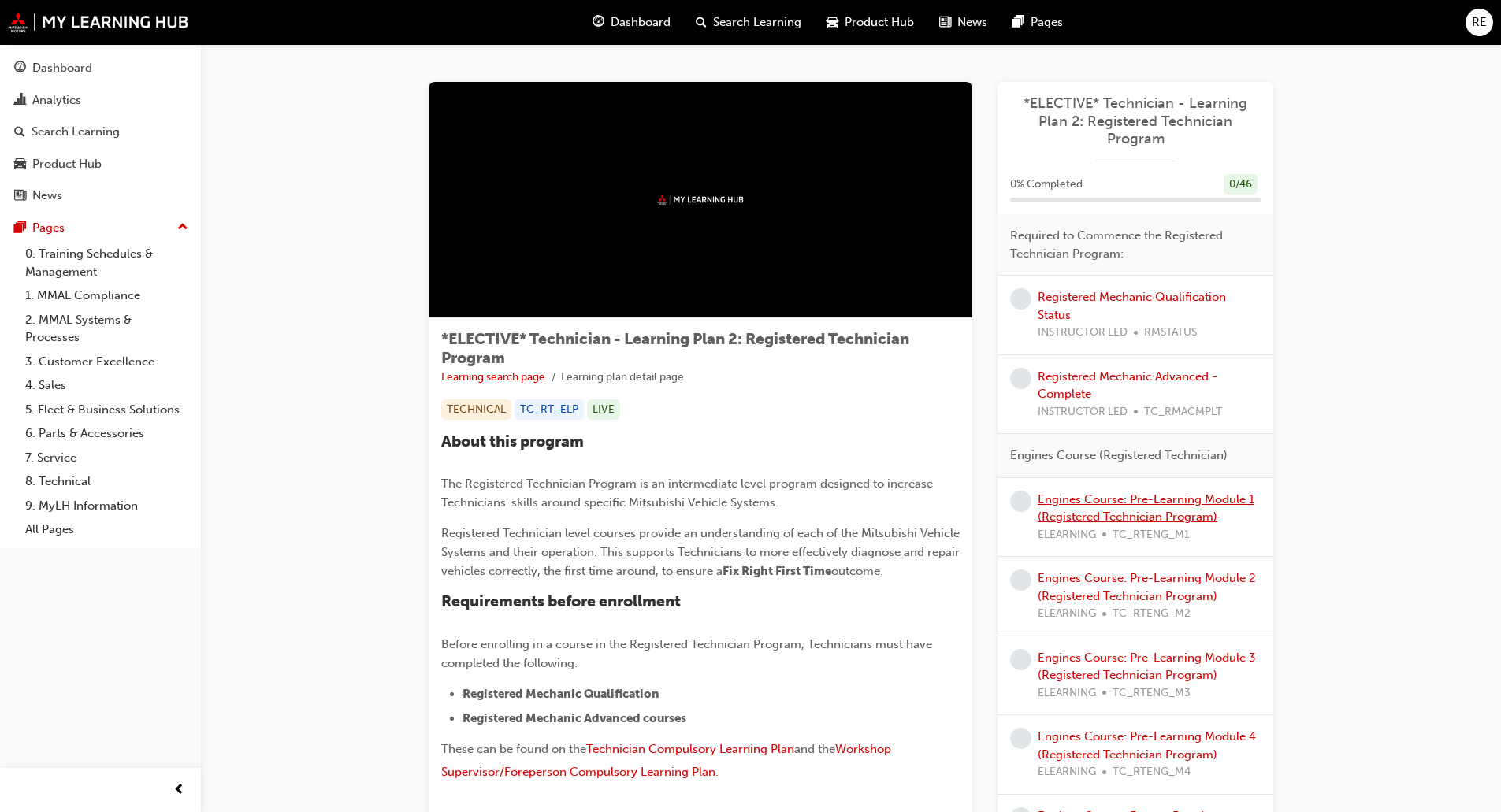
click at [1168, 516] on link "Engines Course: Pre-Learning Module 1 (Registered Technician Program)" at bounding box center [1146, 508] width 217 height 32
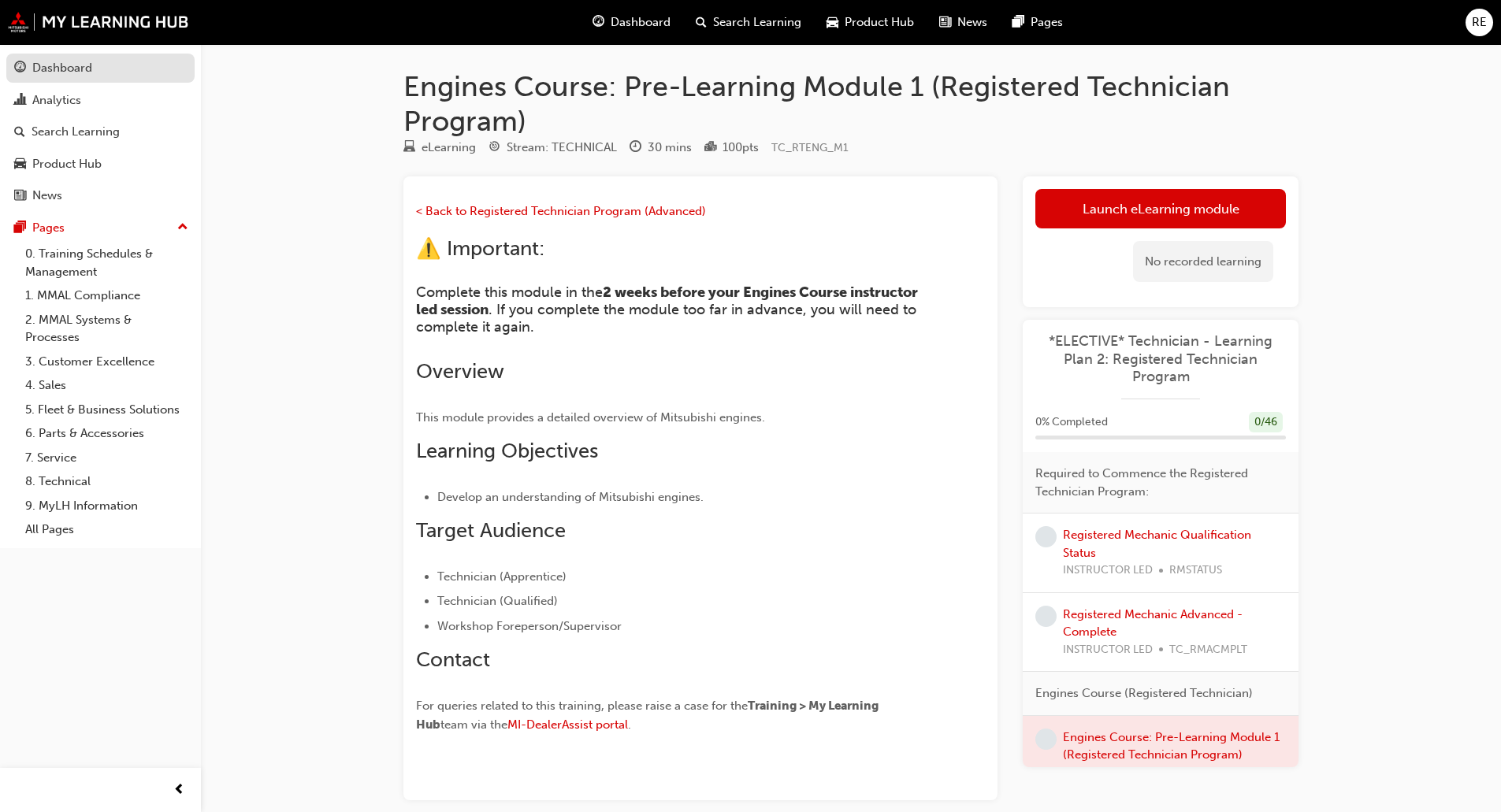
click at [48, 78] on link "Dashboard" at bounding box center [101, 68] width 188 height 29
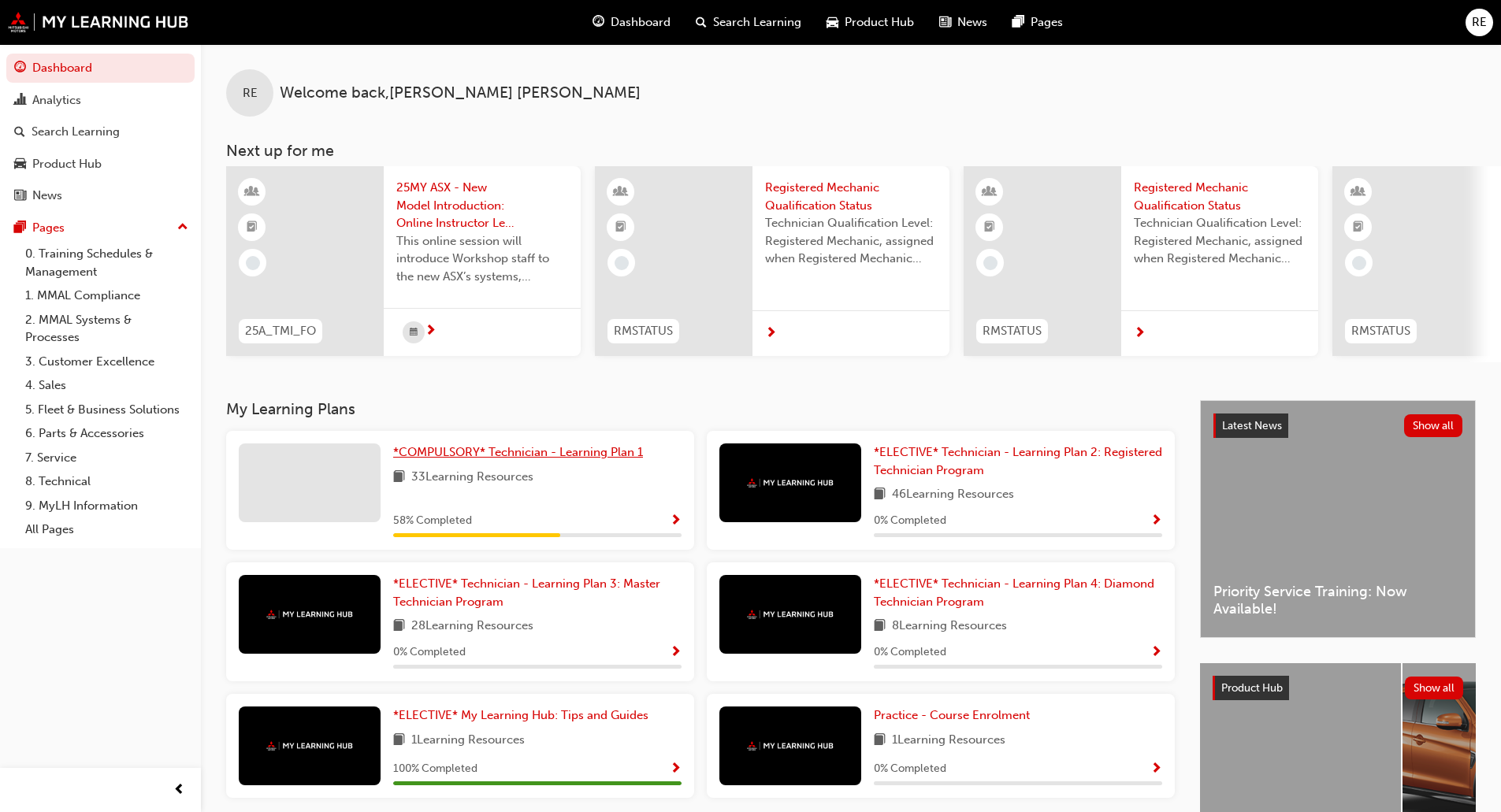
click at [539, 458] on span "*COMPULSORY* Technician - Learning Plan 1" at bounding box center [517, 452] width 249 height 14
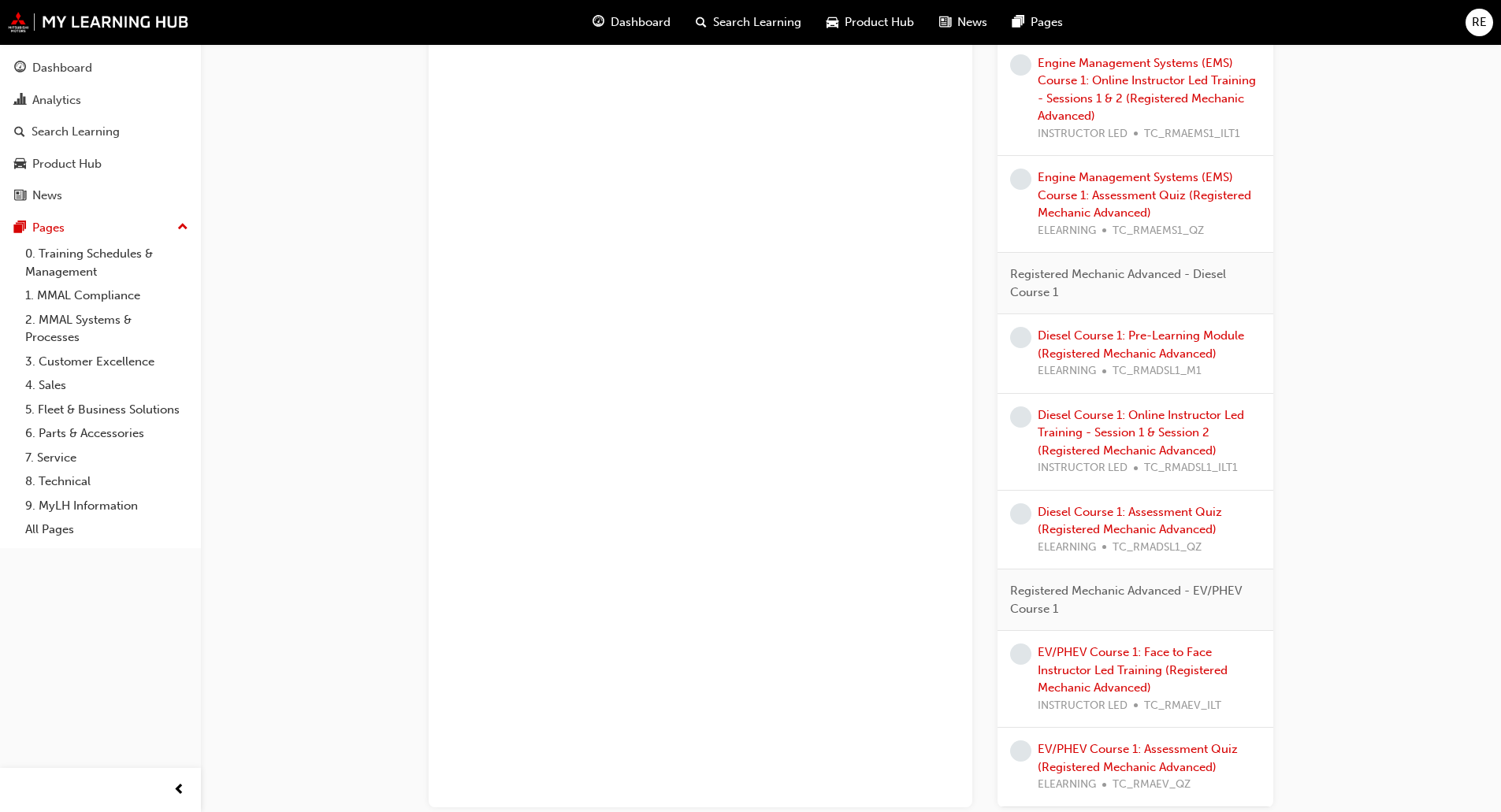
scroll to position [1518, 0]
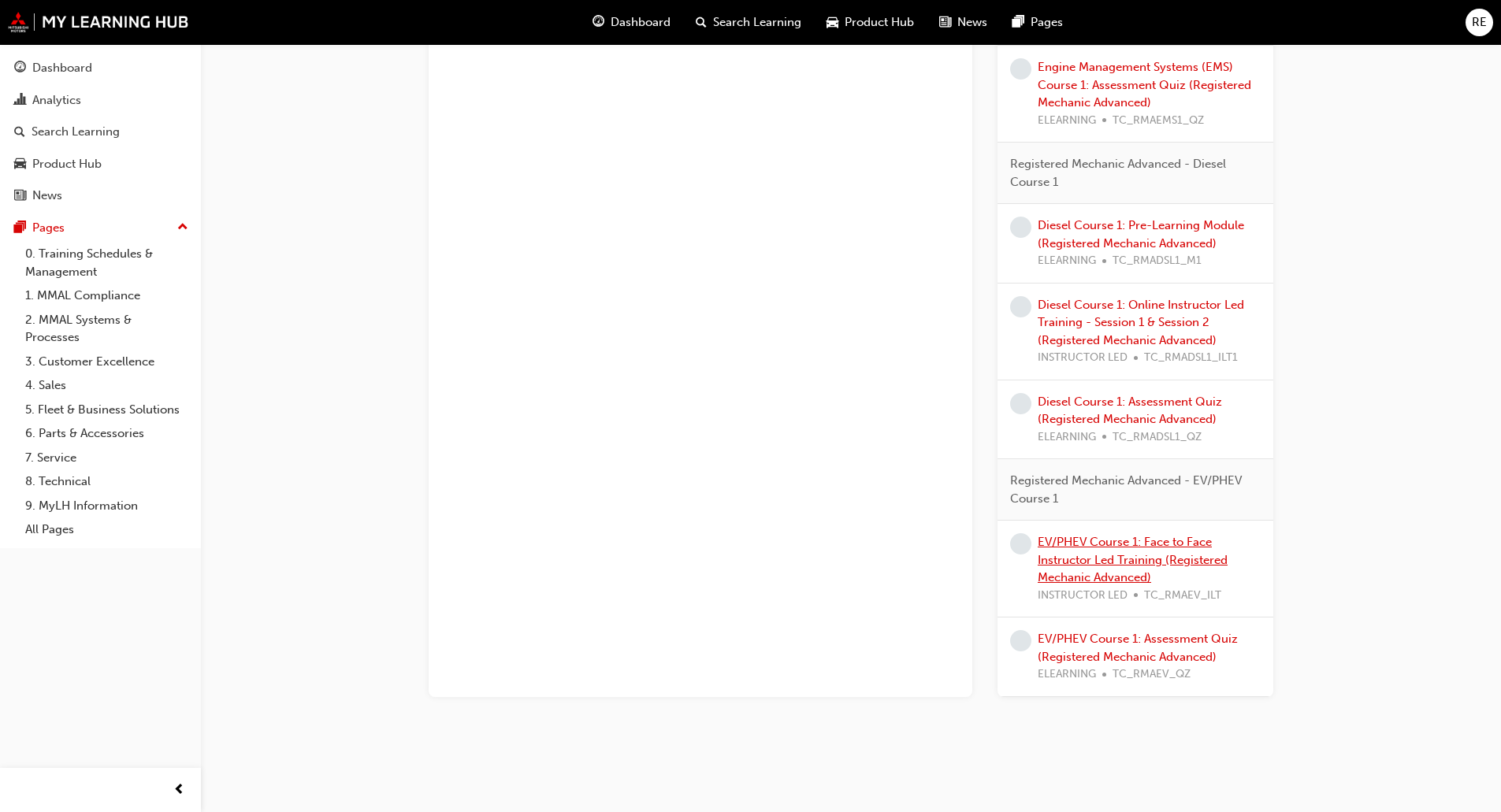
click at [1179, 552] on link "EV/PHEV Course 1: Face to Face Instructor Led Training (Registered Mechanic Adv…" at bounding box center [1132, 559] width 190 height 50
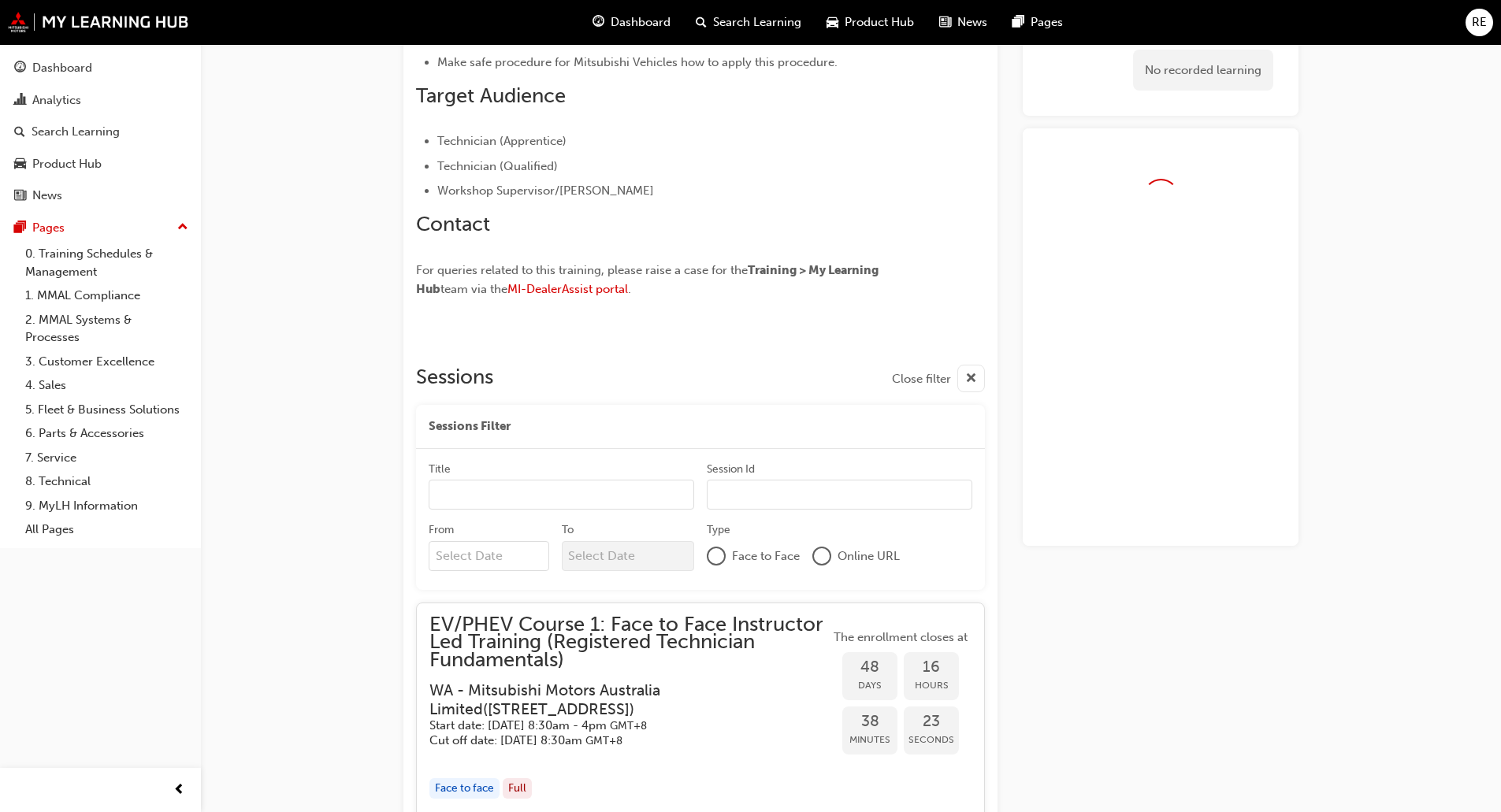
scroll to position [1518, 0]
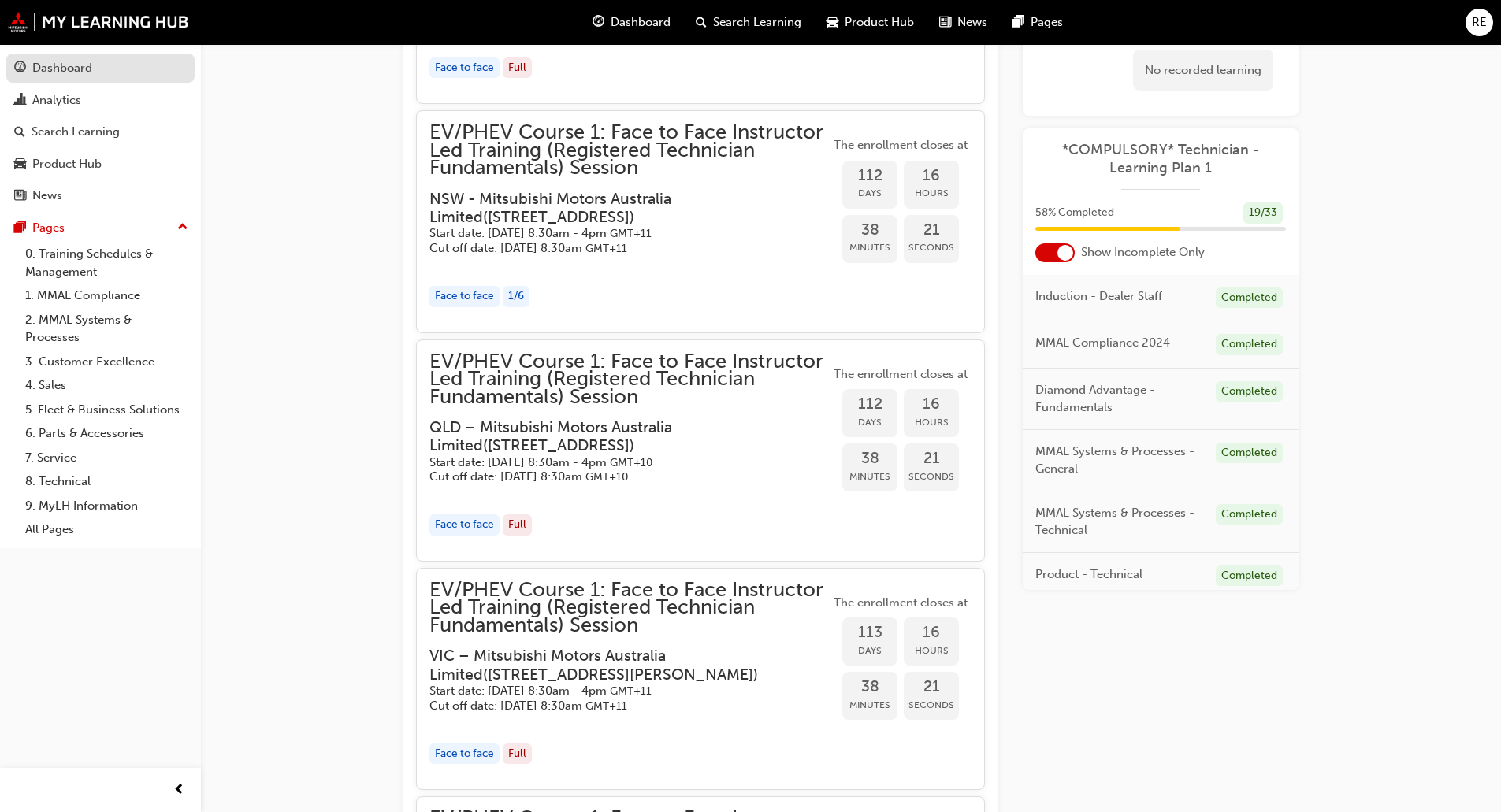
click at [86, 74] on div "Dashboard" at bounding box center [61, 68] width 60 height 18
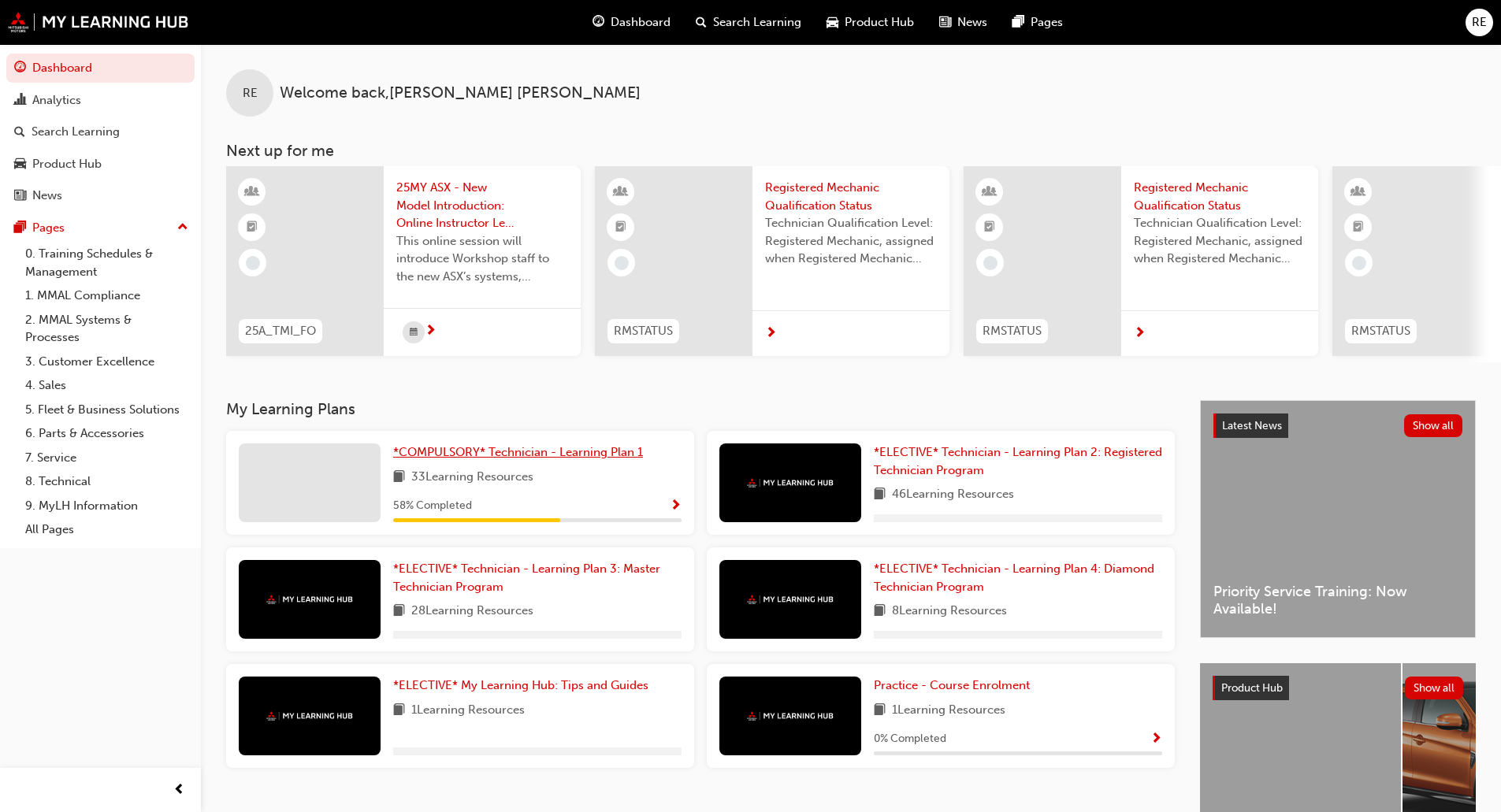
click at [459, 459] on span "*COMPULSORY* Technician - Learning Plan 1" at bounding box center [517, 452] width 249 height 14
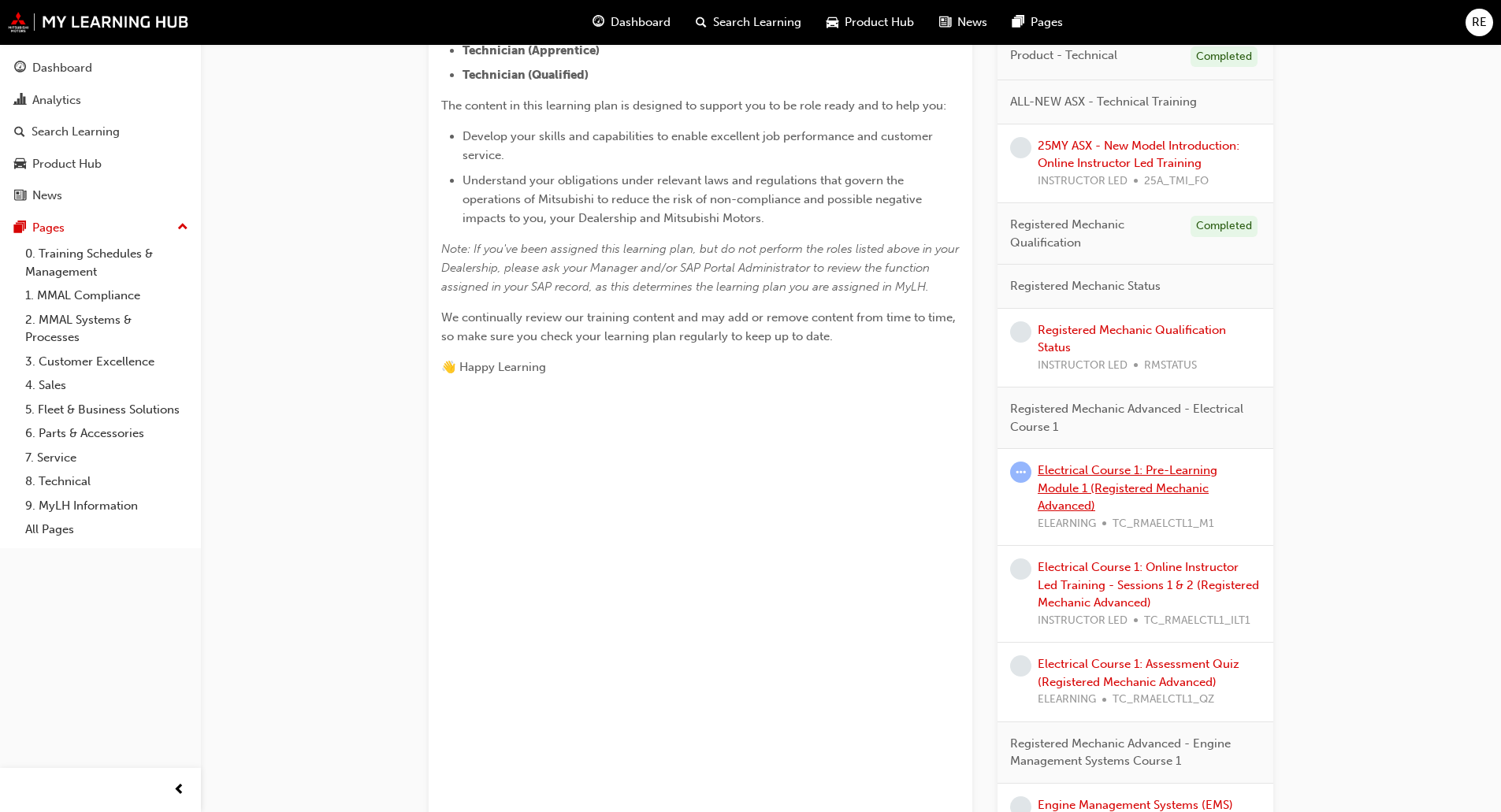
click at [1118, 481] on link "Electrical Course 1: Pre-Learning Module 1 (Registered Mechanic Advanced)" at bounding box center [1127, 487] width 180 height 50
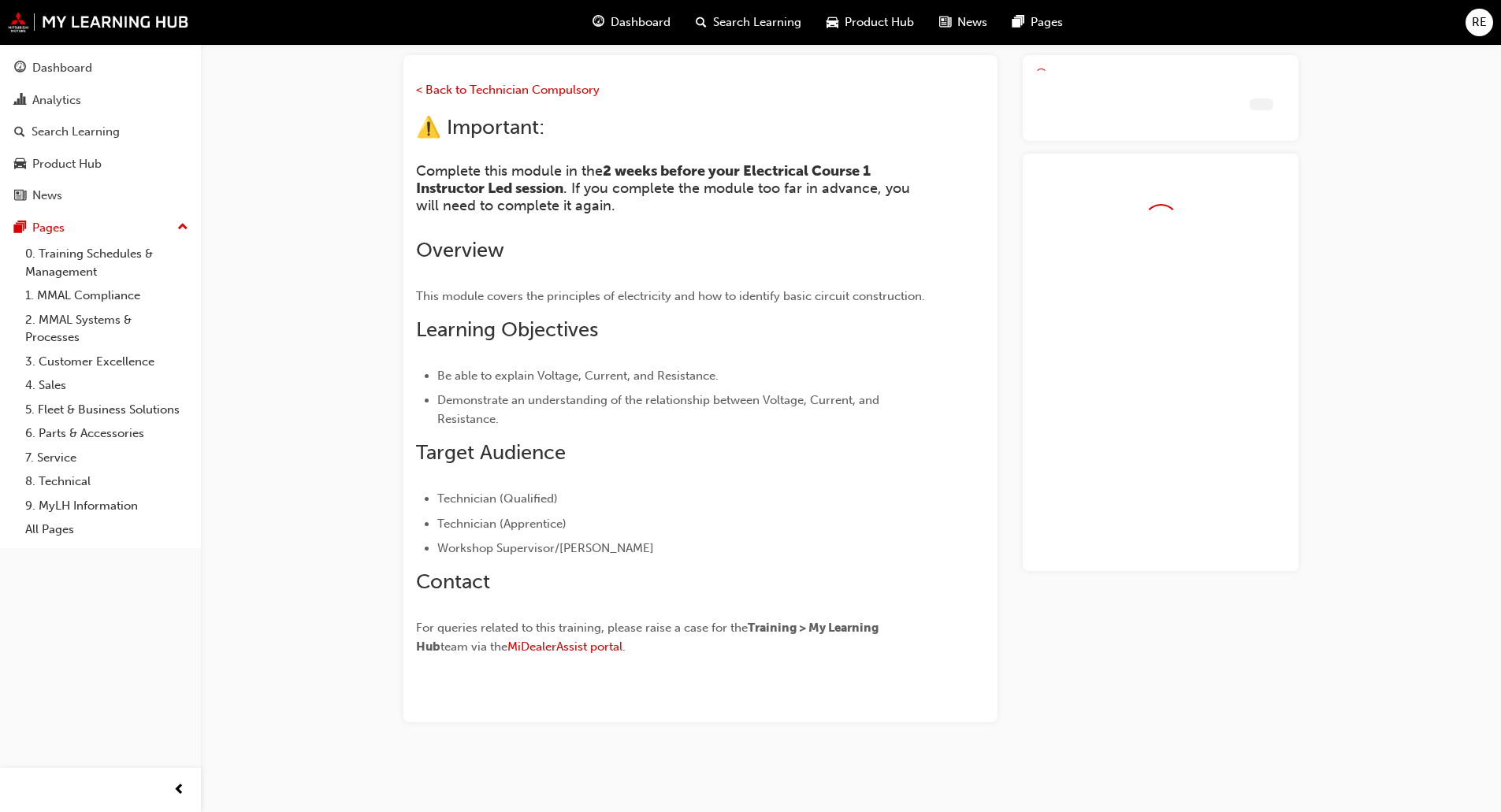
scroll to position [121, 0]
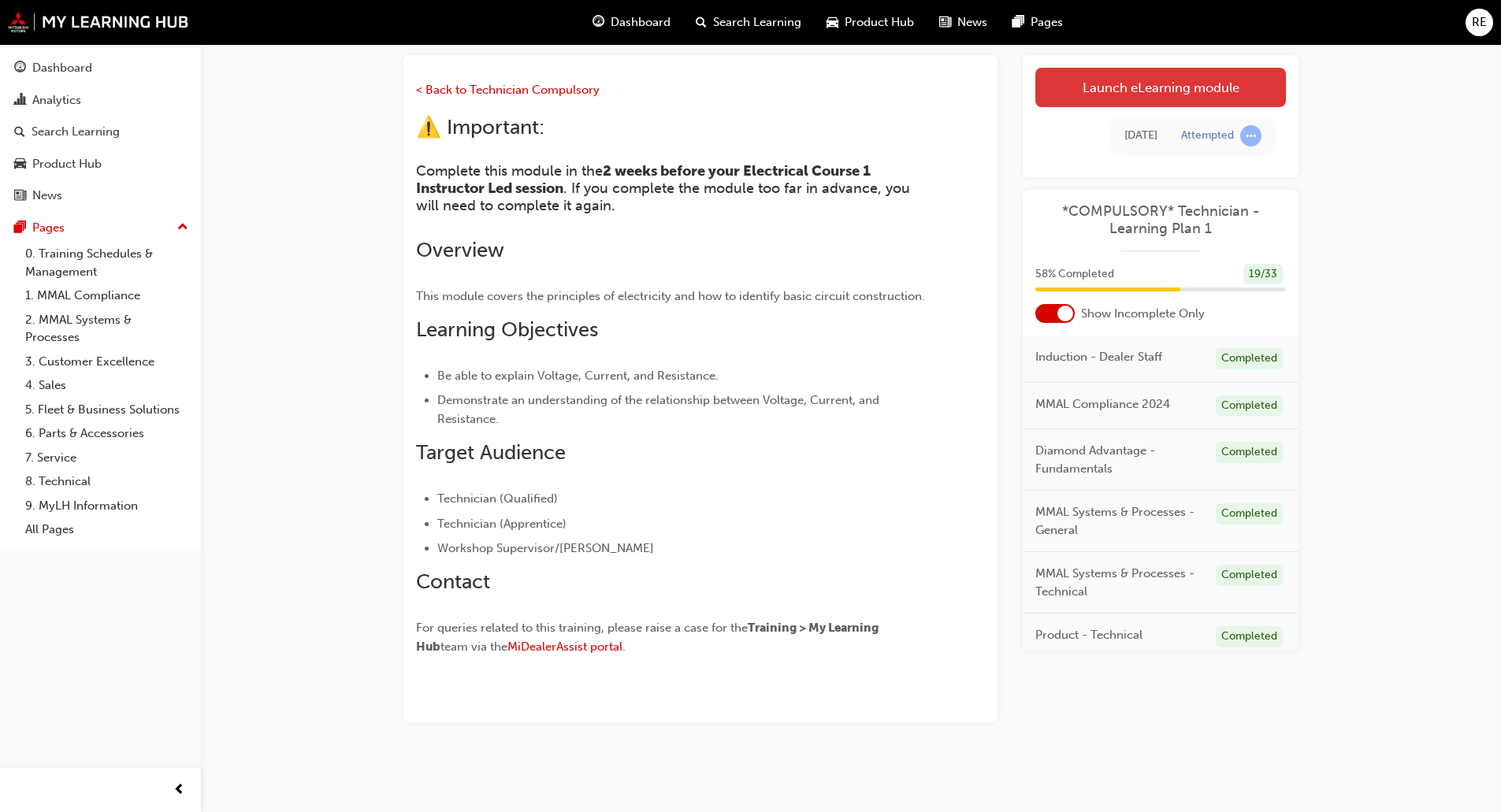
click at [1125, 96] on link "Launch eLearning module" at bounding box center [1160, 87] width 250 height 39
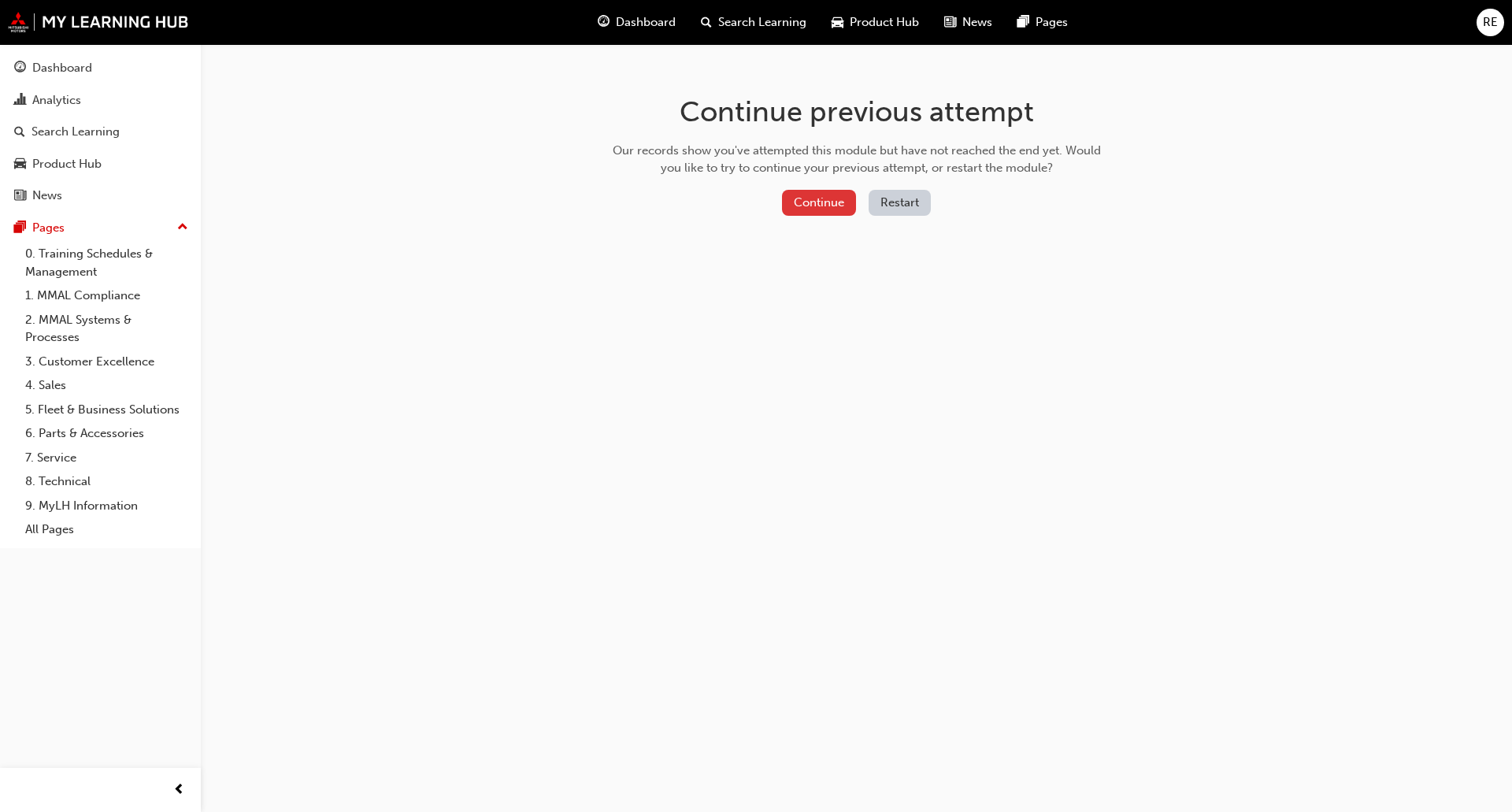
click at [849, 202] on button "Continue" at bounding box center [819, 202] width 74 height 26
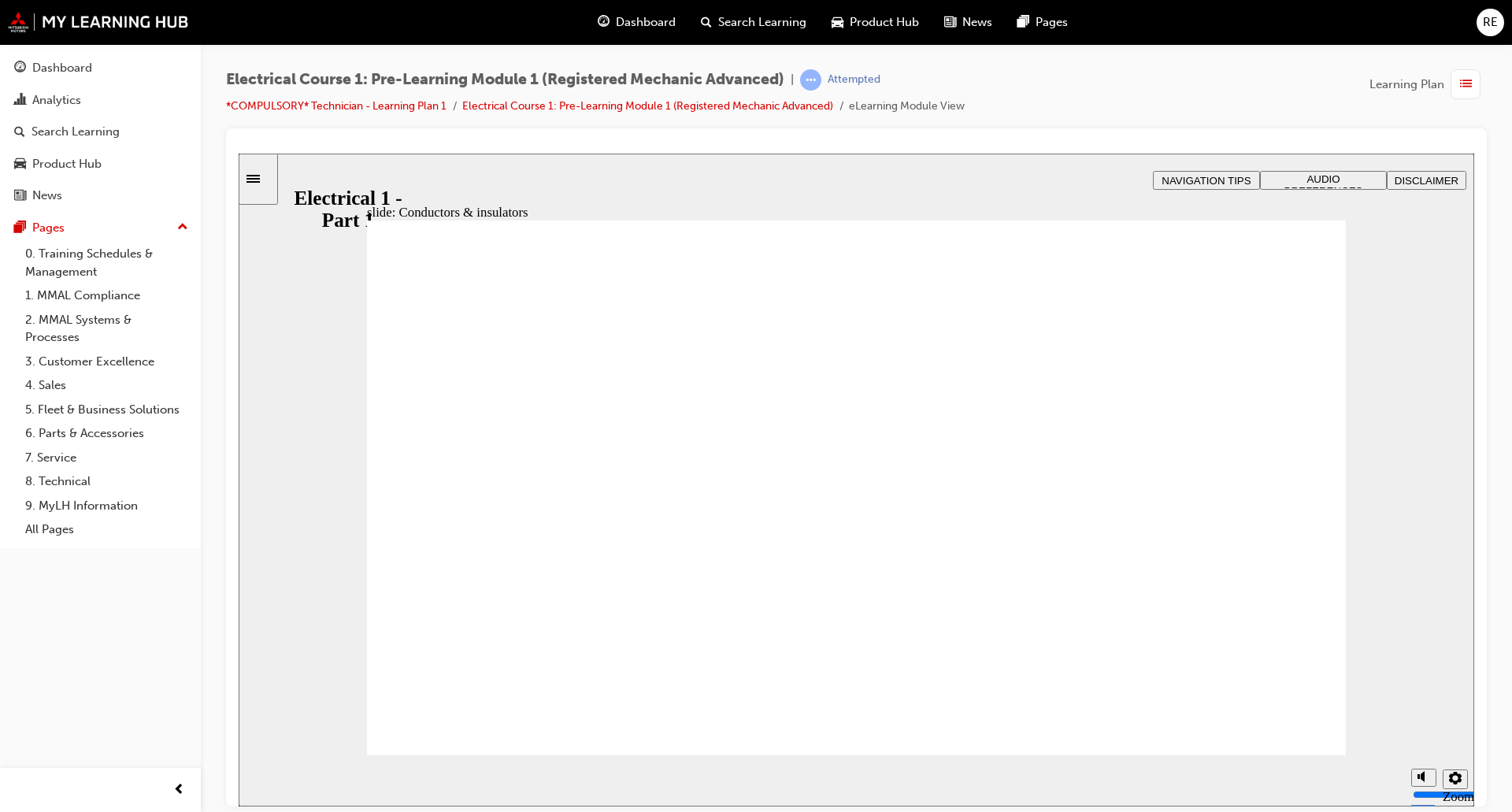
drag, startPoint x: 1276, startPoint y: 353, endPoint x: 1269, endPoint y: 375, distance: 23.1
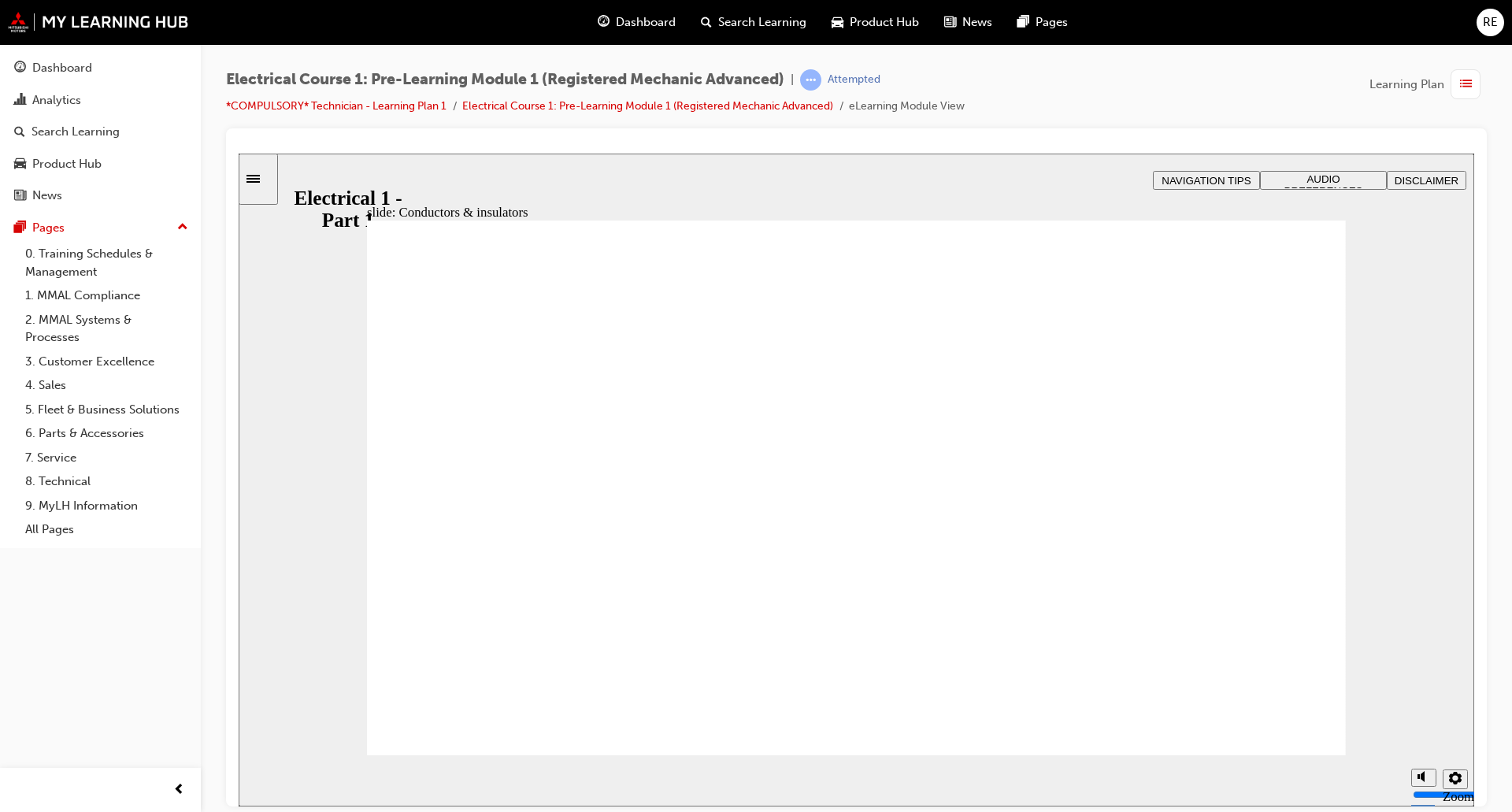
drag, startPoint x: 607, startPoint y: 380, endPoint x: 756, endPoint y: 392, distance: 149.5
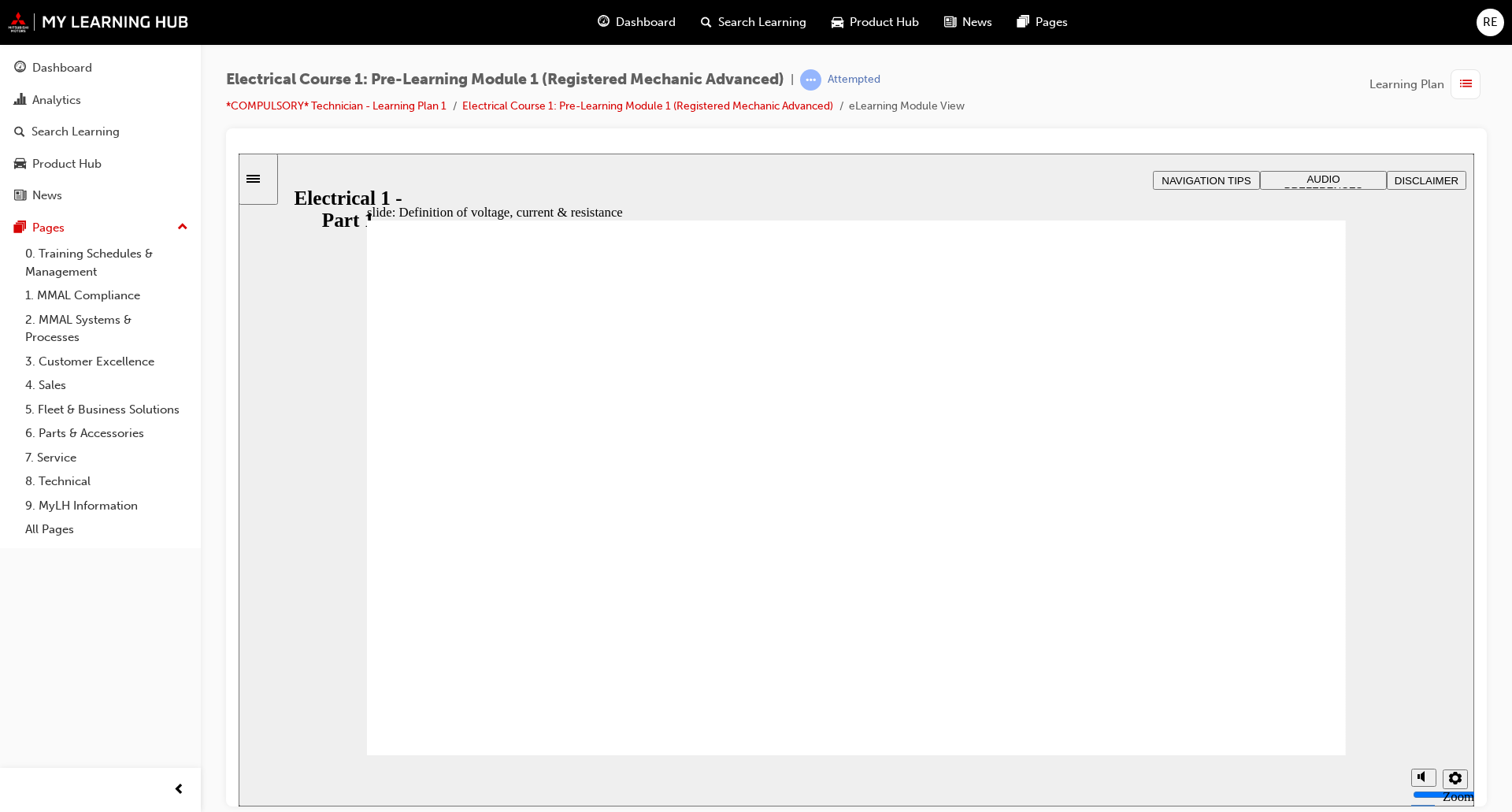
drag, startPoint x: 900, startPoint y: 397, endPoint x: 1103, endPoint y: 395, distance: 203.0
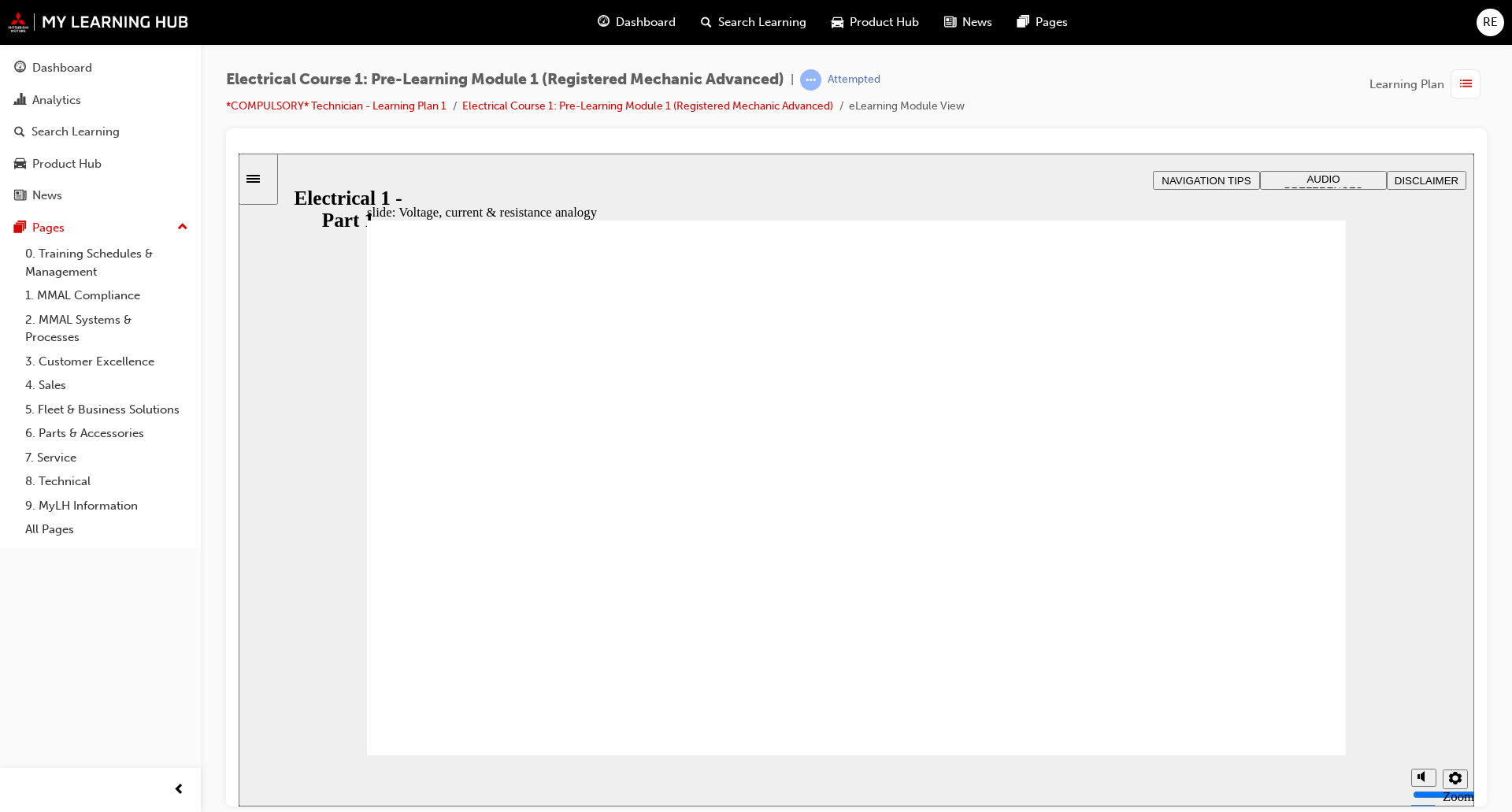
drag, startPoint x: 536, startPoint y: 558, endPoint x: 547, endPoint y: 558, distance: 11.0
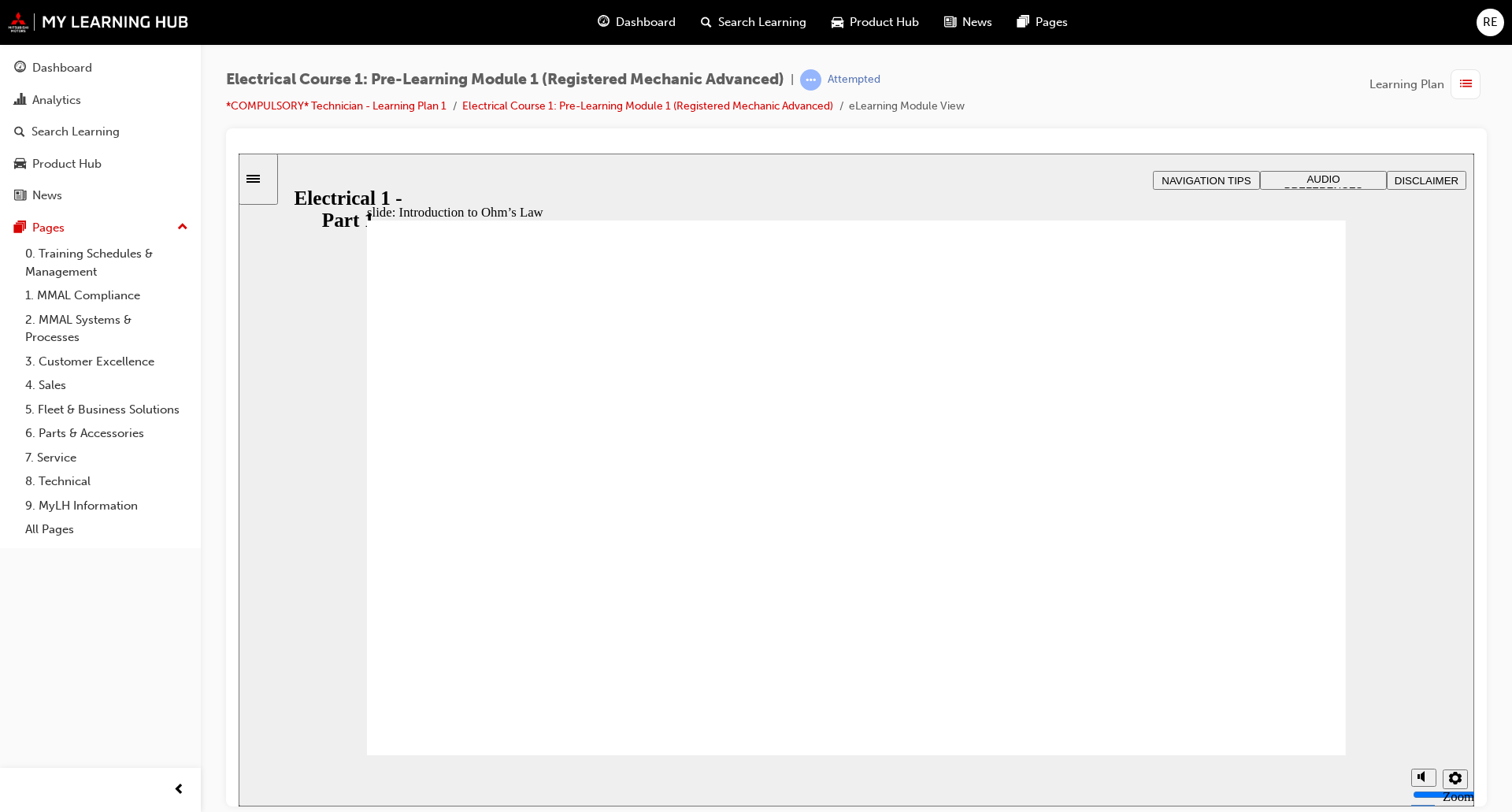
drag, startPoint x: 1418, startPoint y: 691, endPoint x: 1416, endPoint y: 642, distance: 49.0
type input "10"
click at [1416, 729] on input "volume" at bounding box center [1463, 735] width 102 height 13
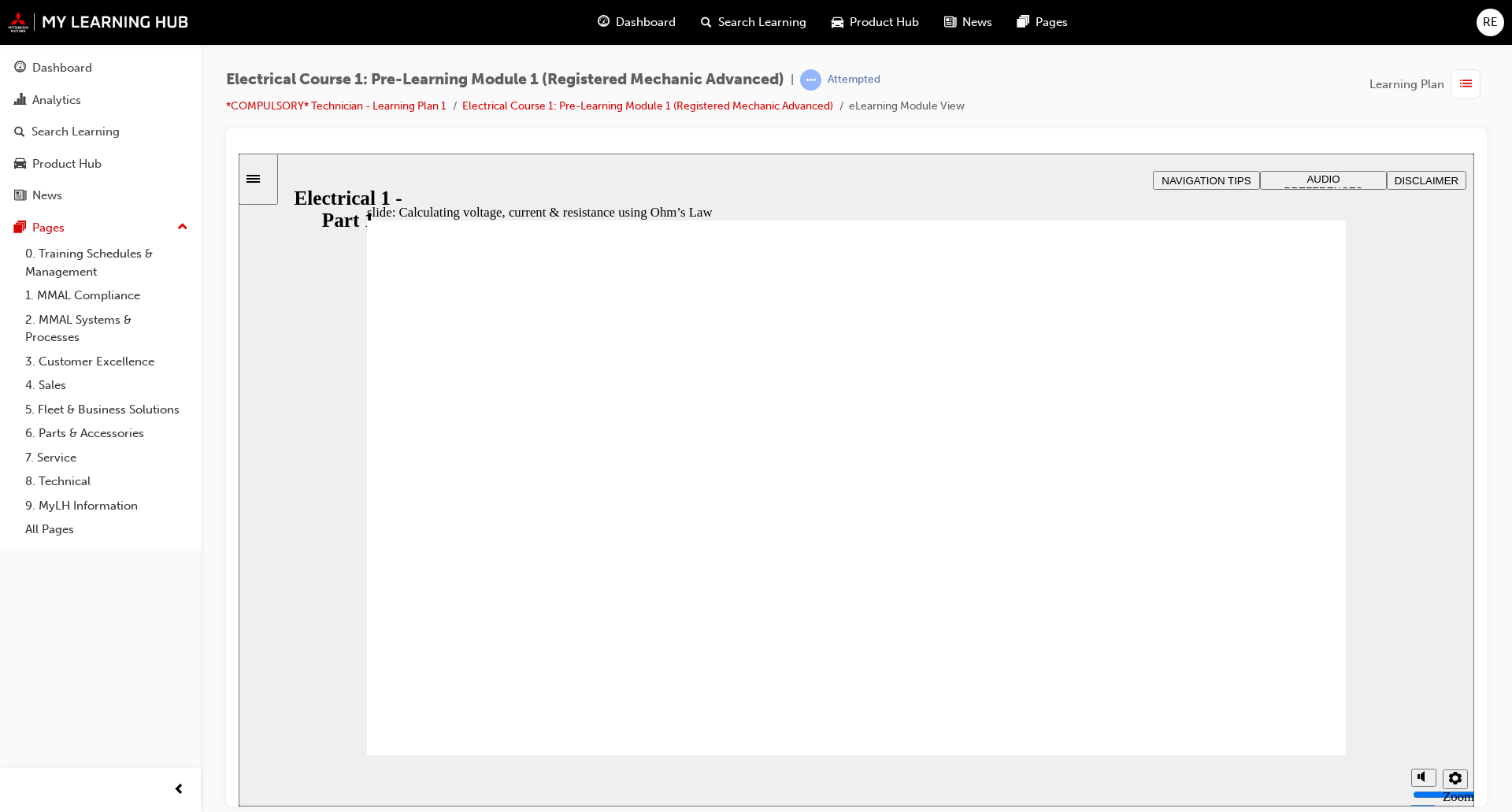
drag, startPoint x: 1256, startPoint y: 351, endPoint x: 1264, endPoint y: 336, distance: 17.0
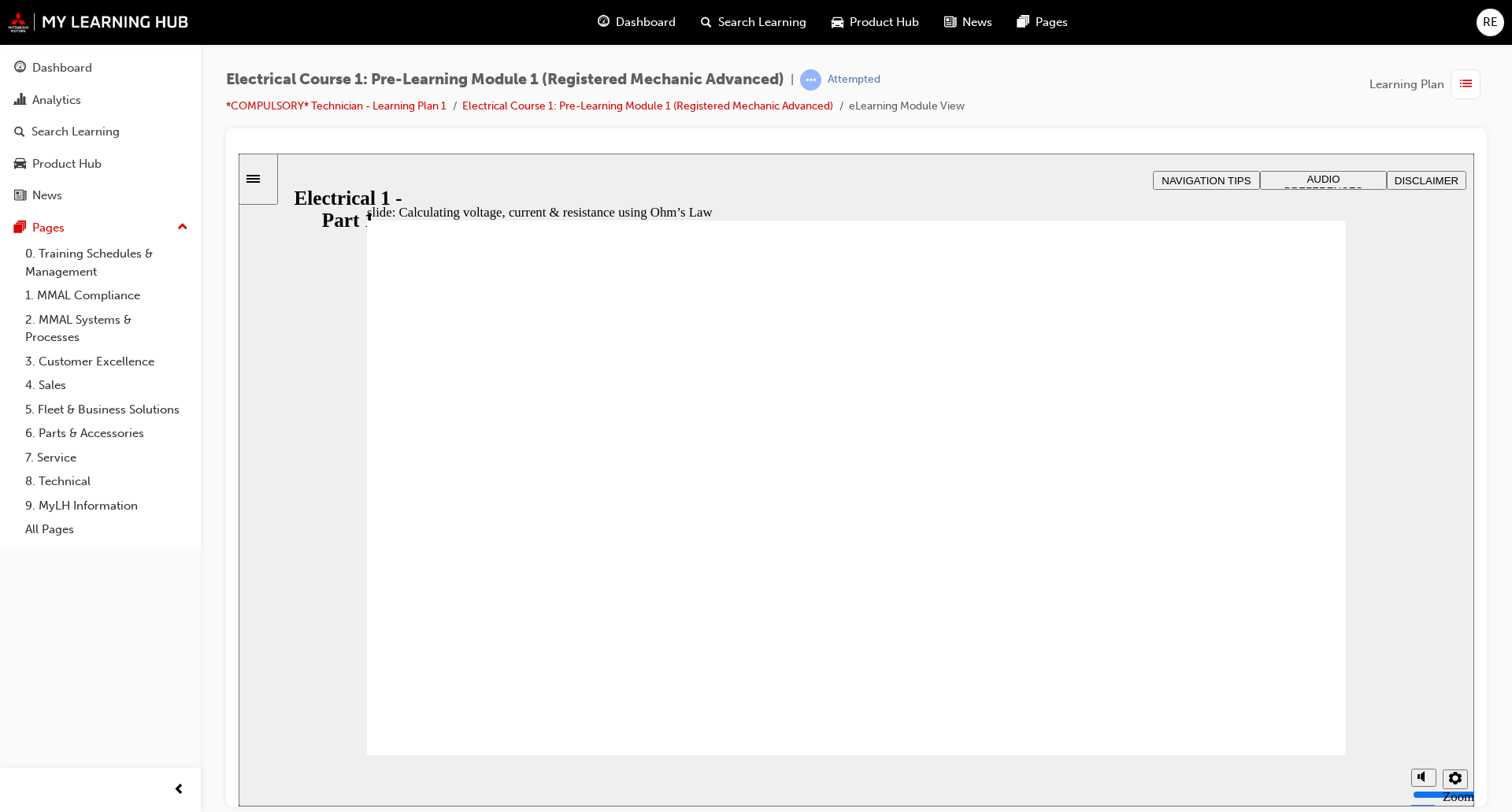
click at [1279, 757] on section "Playback Speed 2 1.75 1.5 1.25 Normal" at bounding box center [856, 780] width 1236 height 51
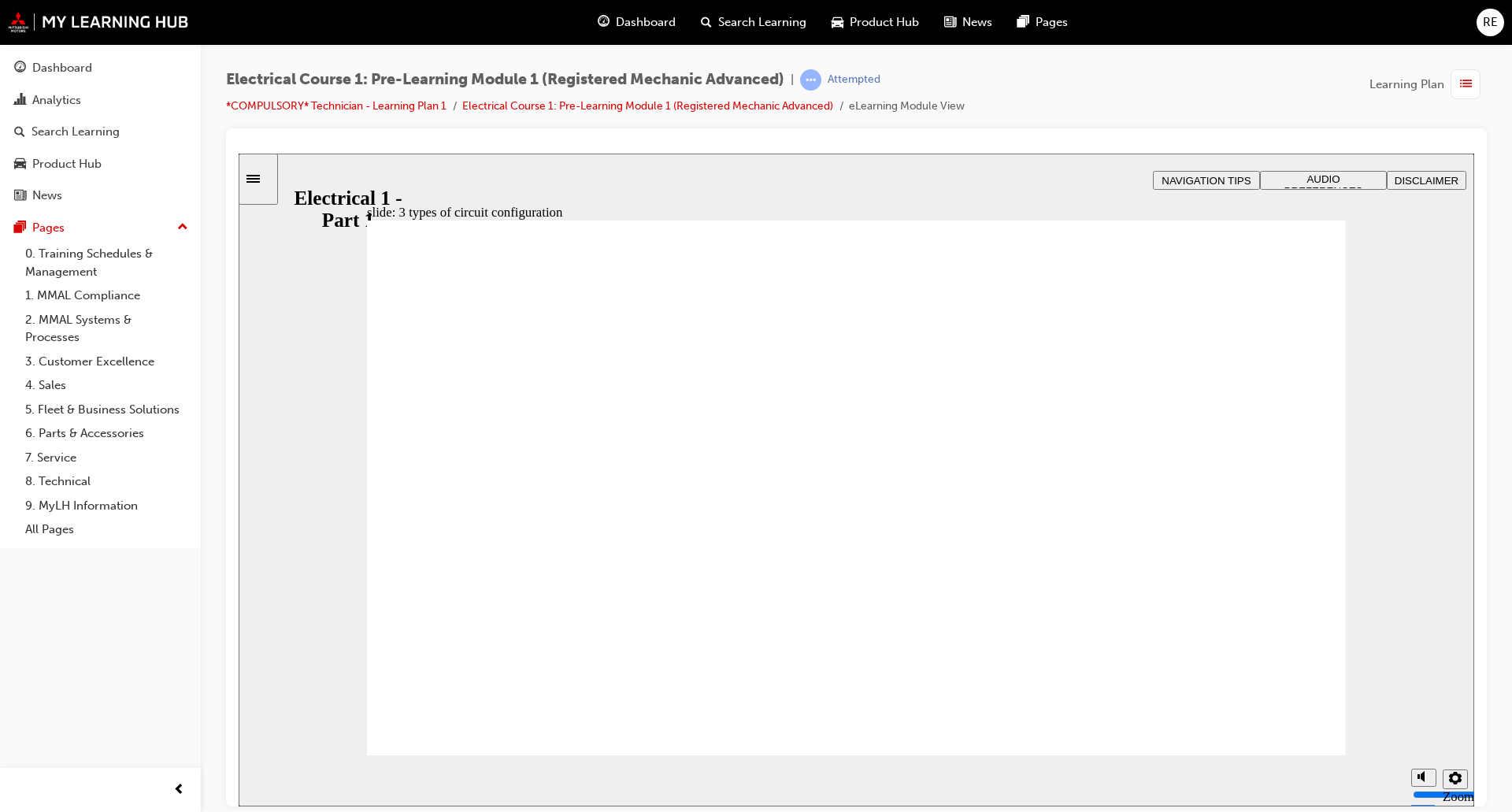
drag, startPoint x: 1294, startPoint y: 713, endPoint x: 1289, endPoint y: 755, distance: 42.3
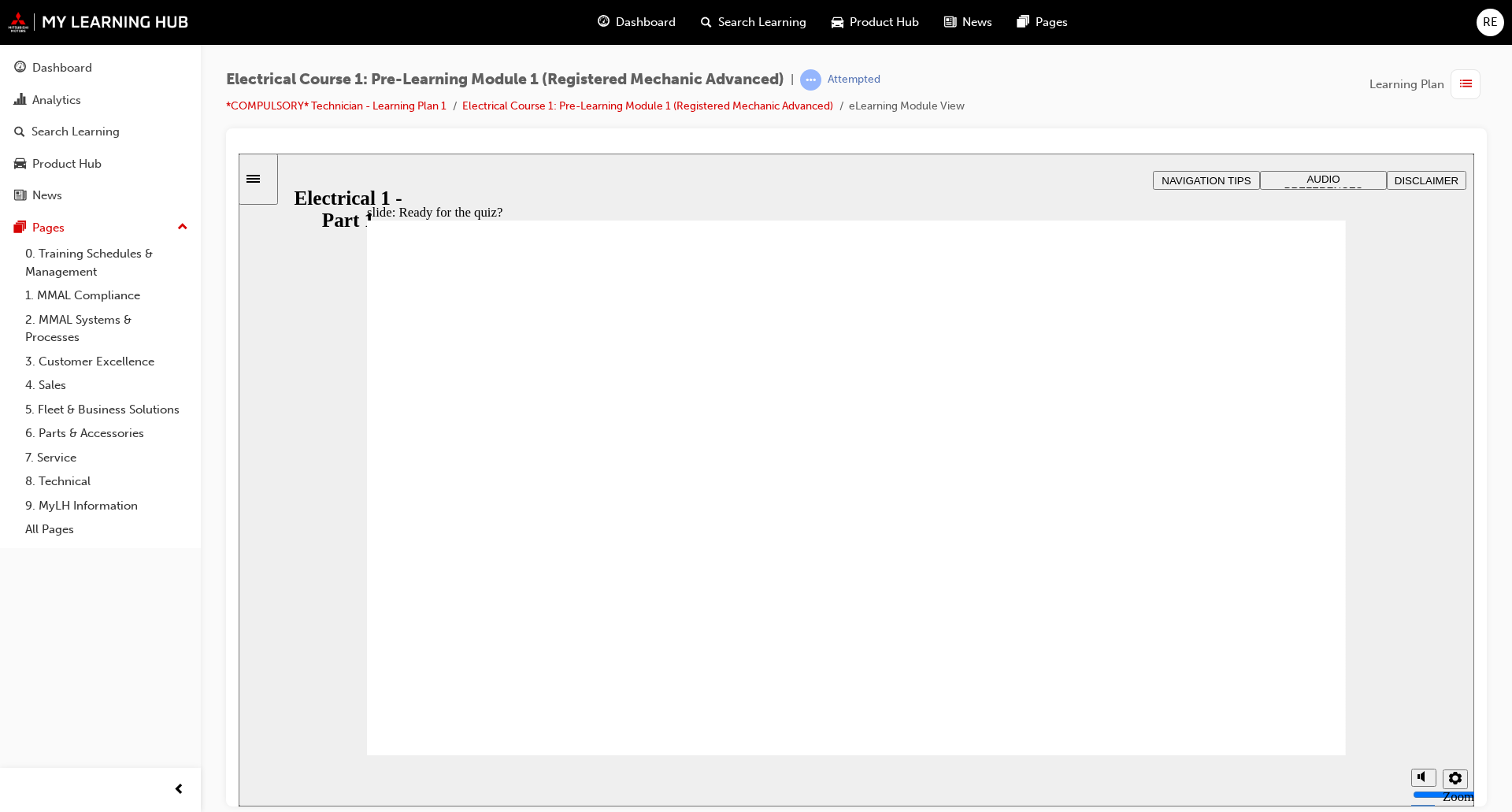
checkbox input "true"
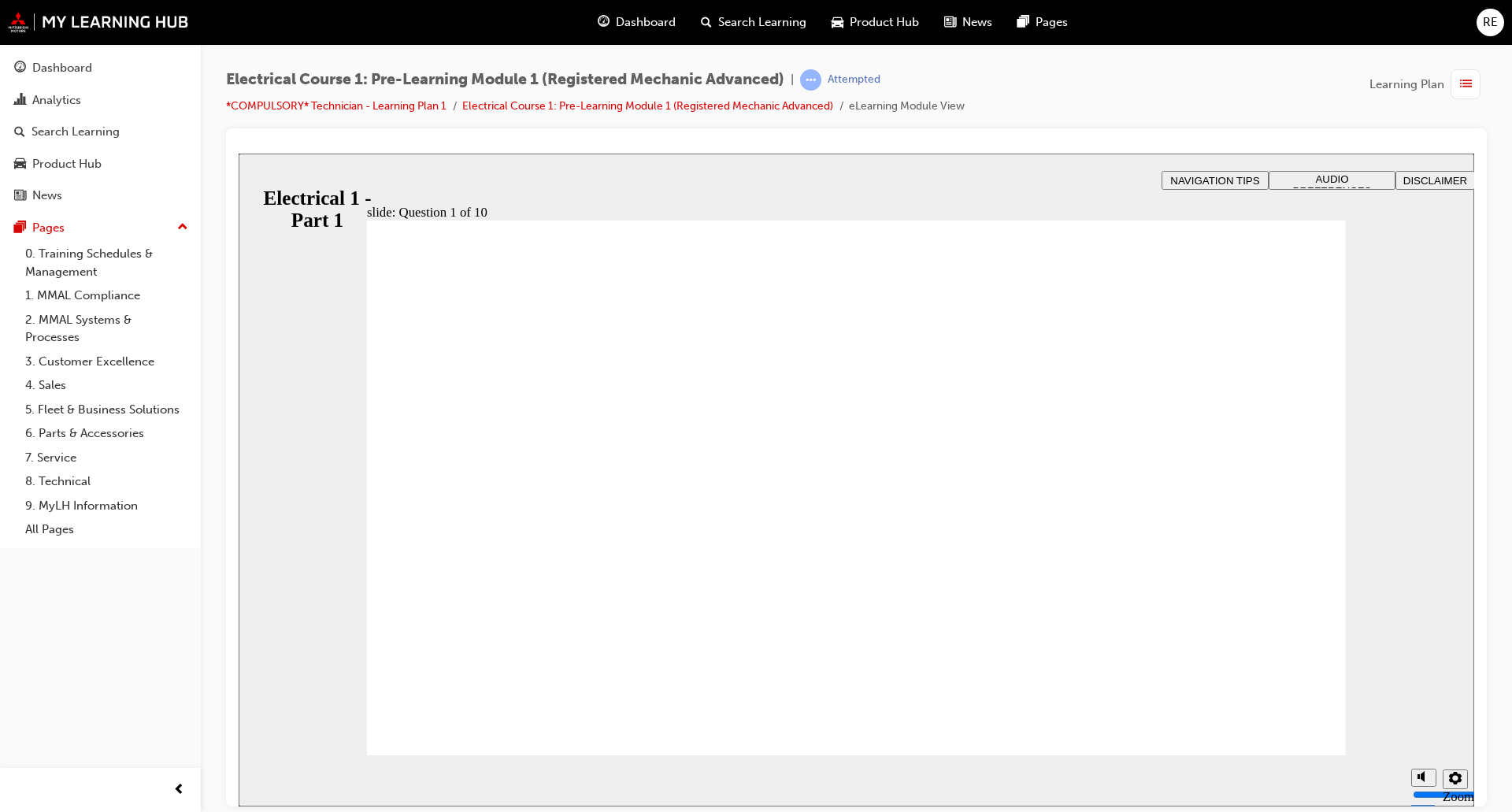
radio input "true"
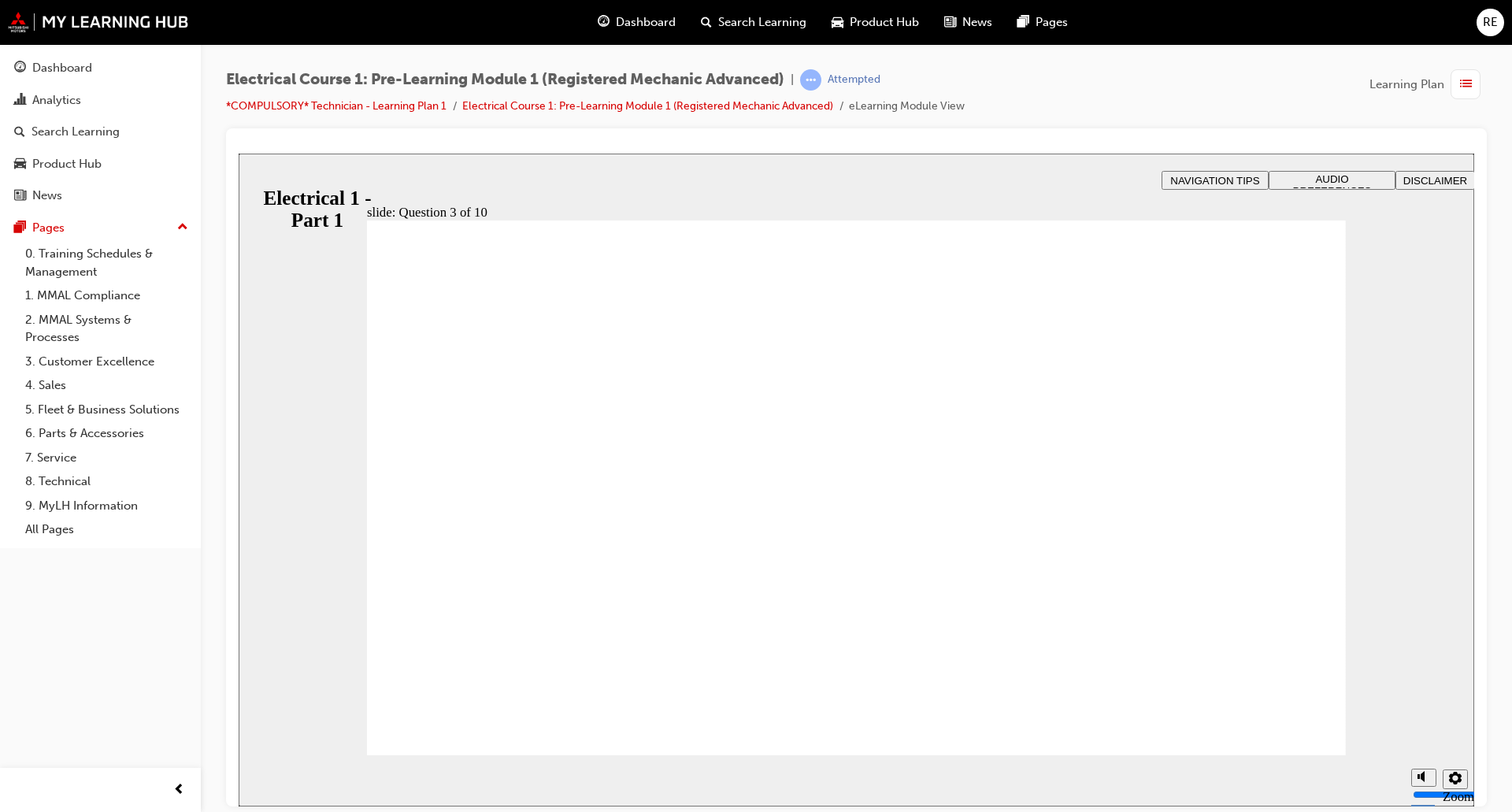
radio input "true"
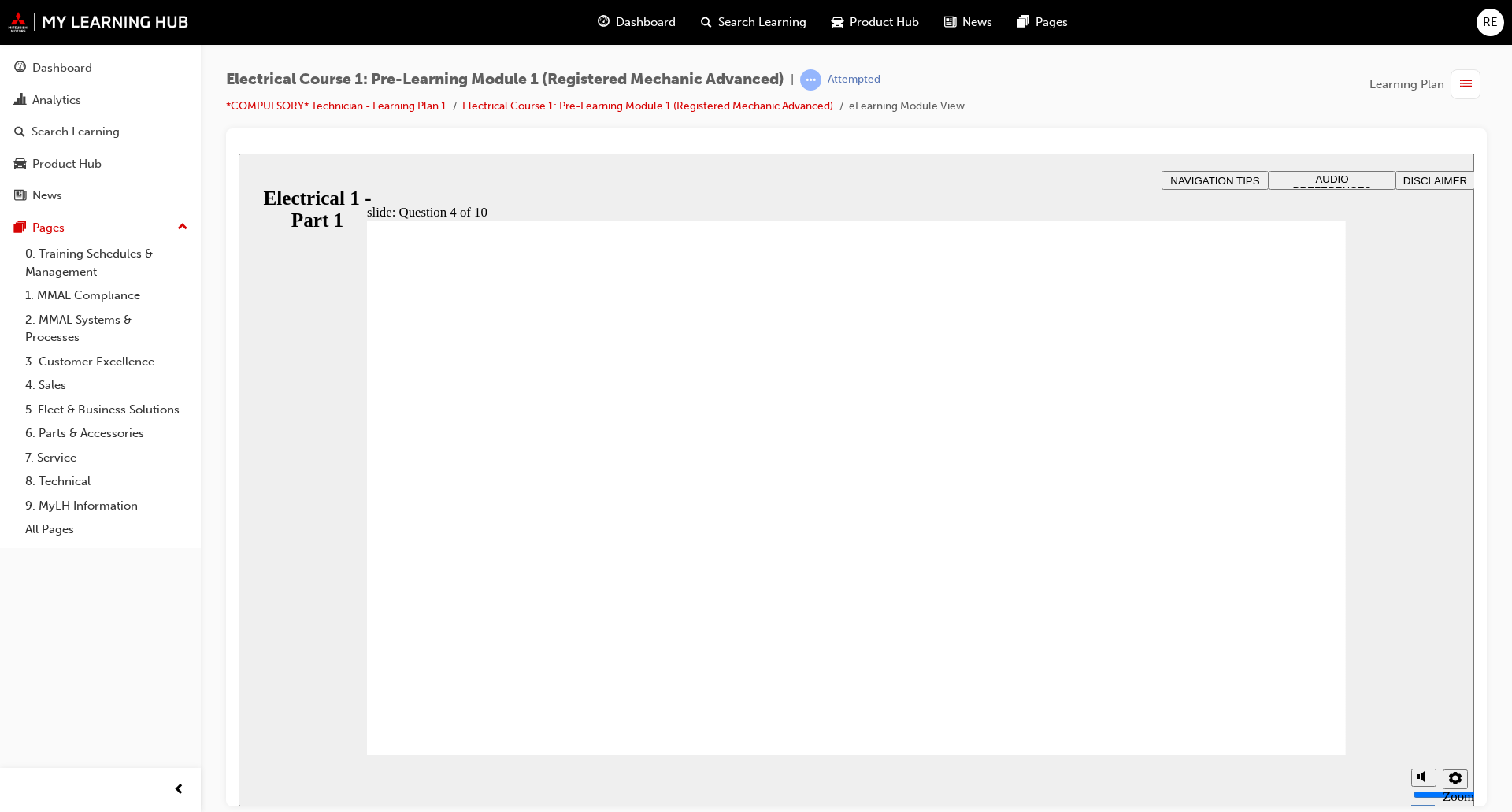
drag, startPoint x: 856, startPoint y: 646, endPoint x: 1292, endPoint y: 745, distance: 447.1
radio input "true"
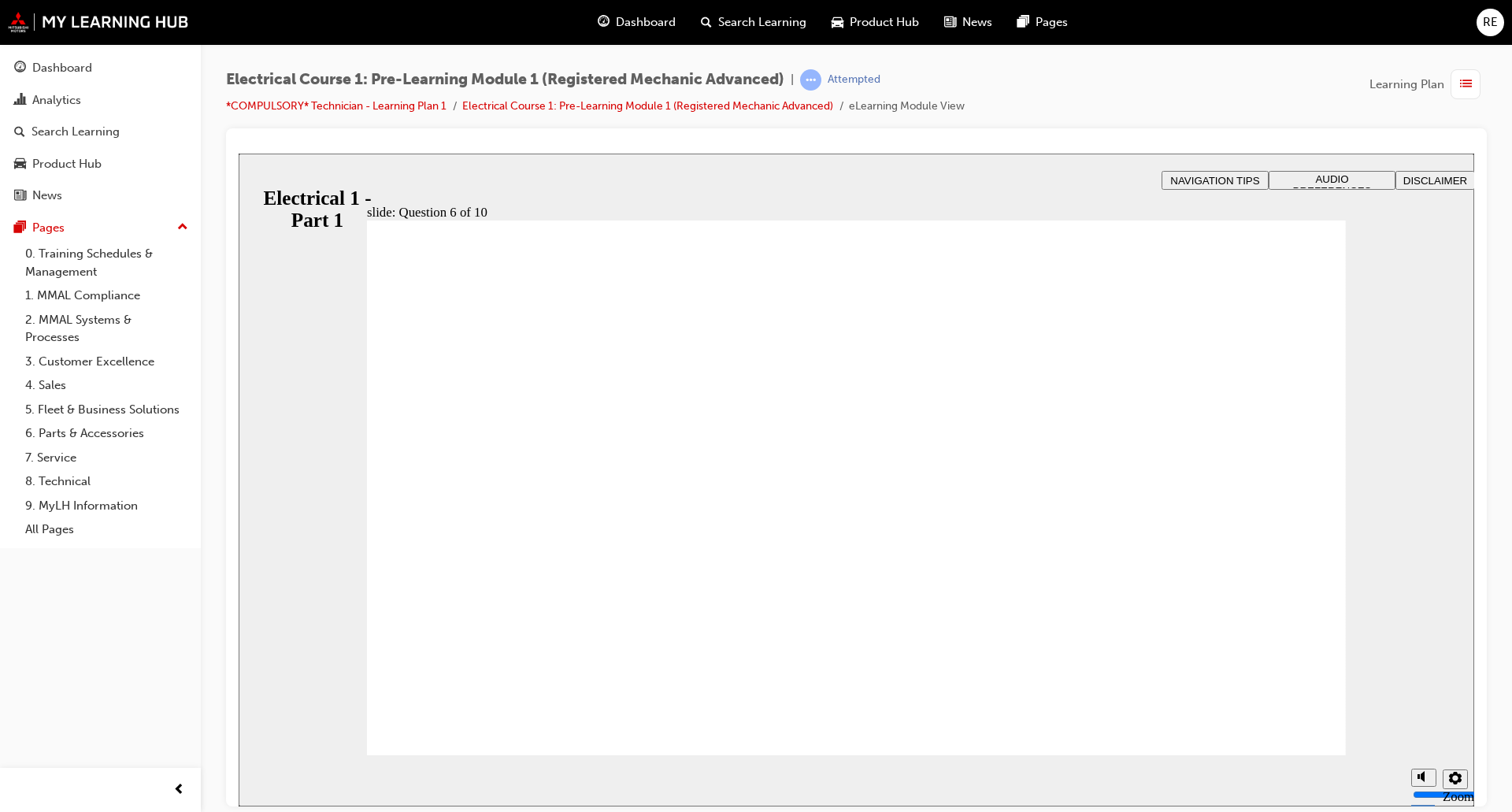
radio input "true"
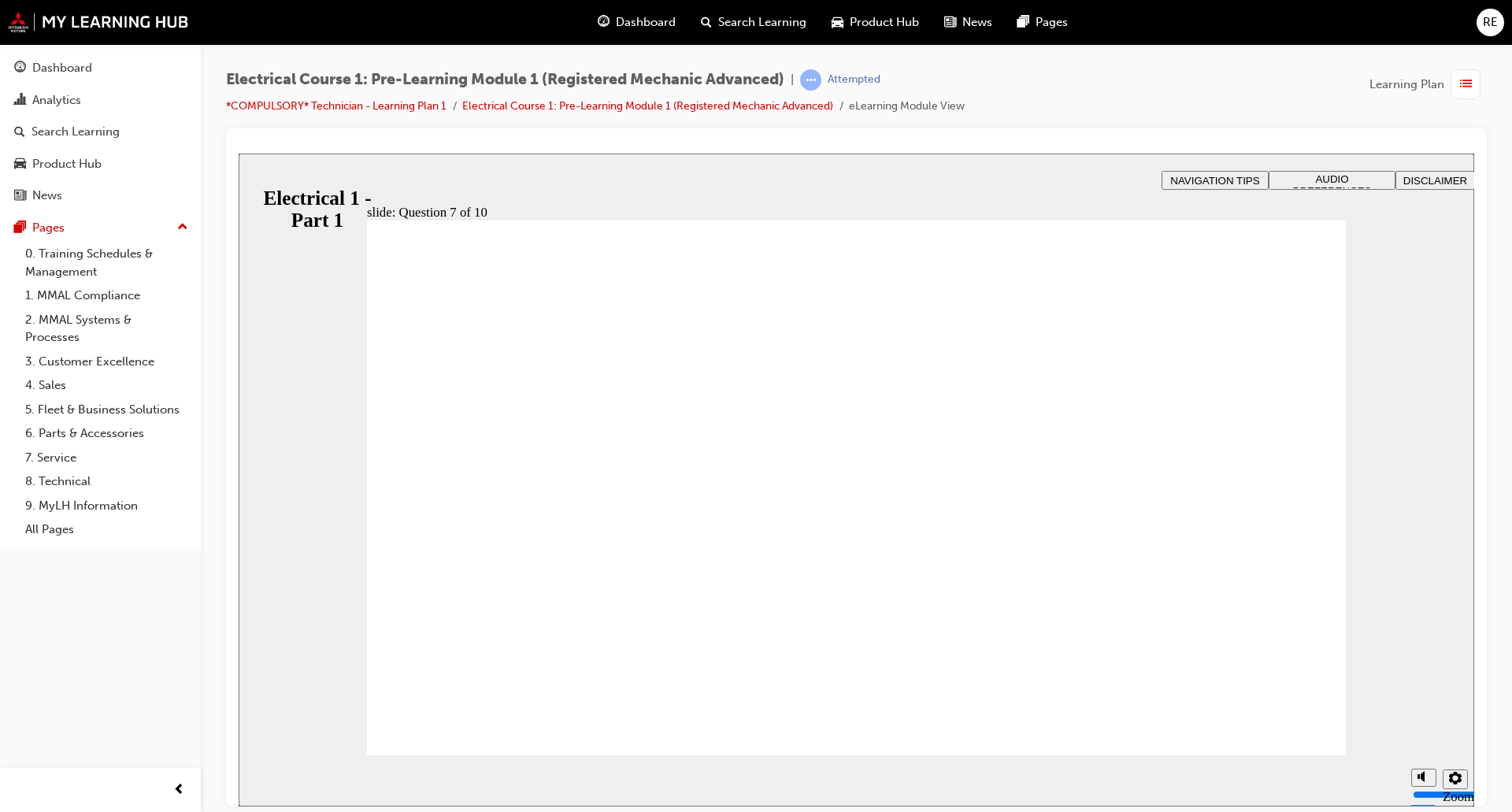
radio input "true"
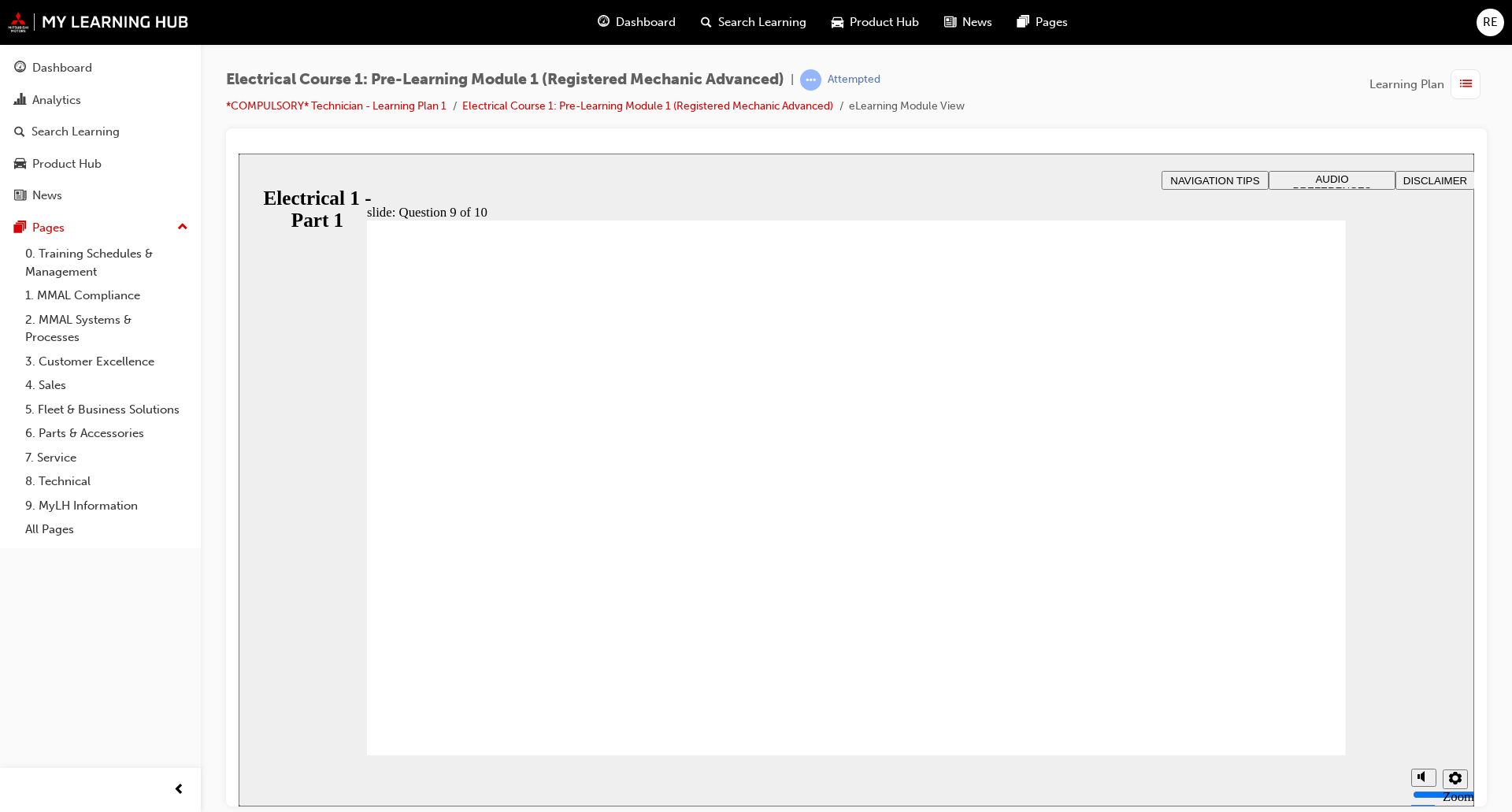
drag, startPoint x: 1333, startPoint y: 765, endPoint x: 1321, endPoint y: 752, distance: 17.7
click at [1331, 762] on section "Playback Speed 2 1.75 1.5 1.25 Normal" at bounding box center [856, 780] width 1236 height 51
radio input "true"
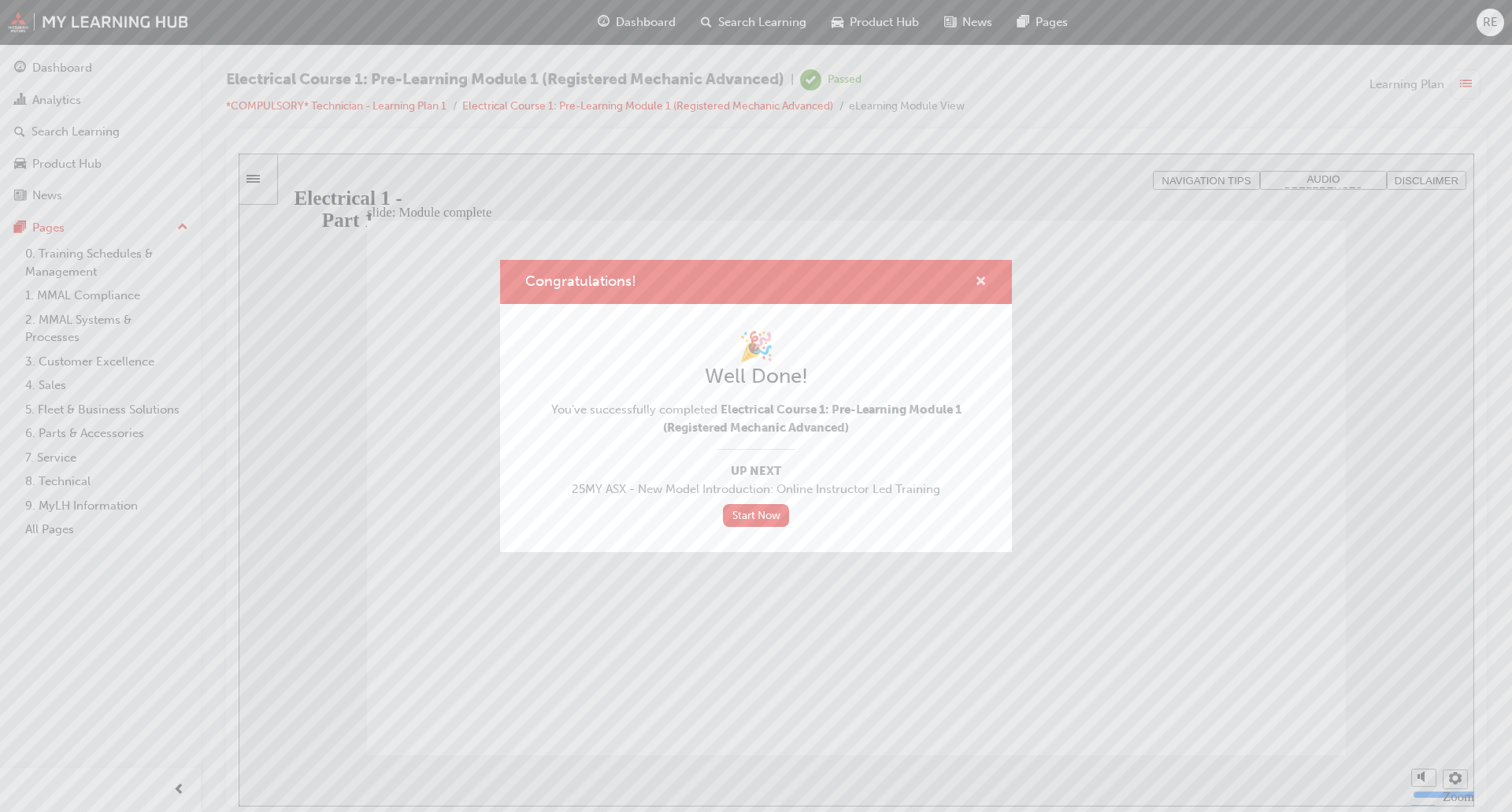
click at [983, 279] on span "cross-icon" at bounding box center [981, 282] width 12 height 14
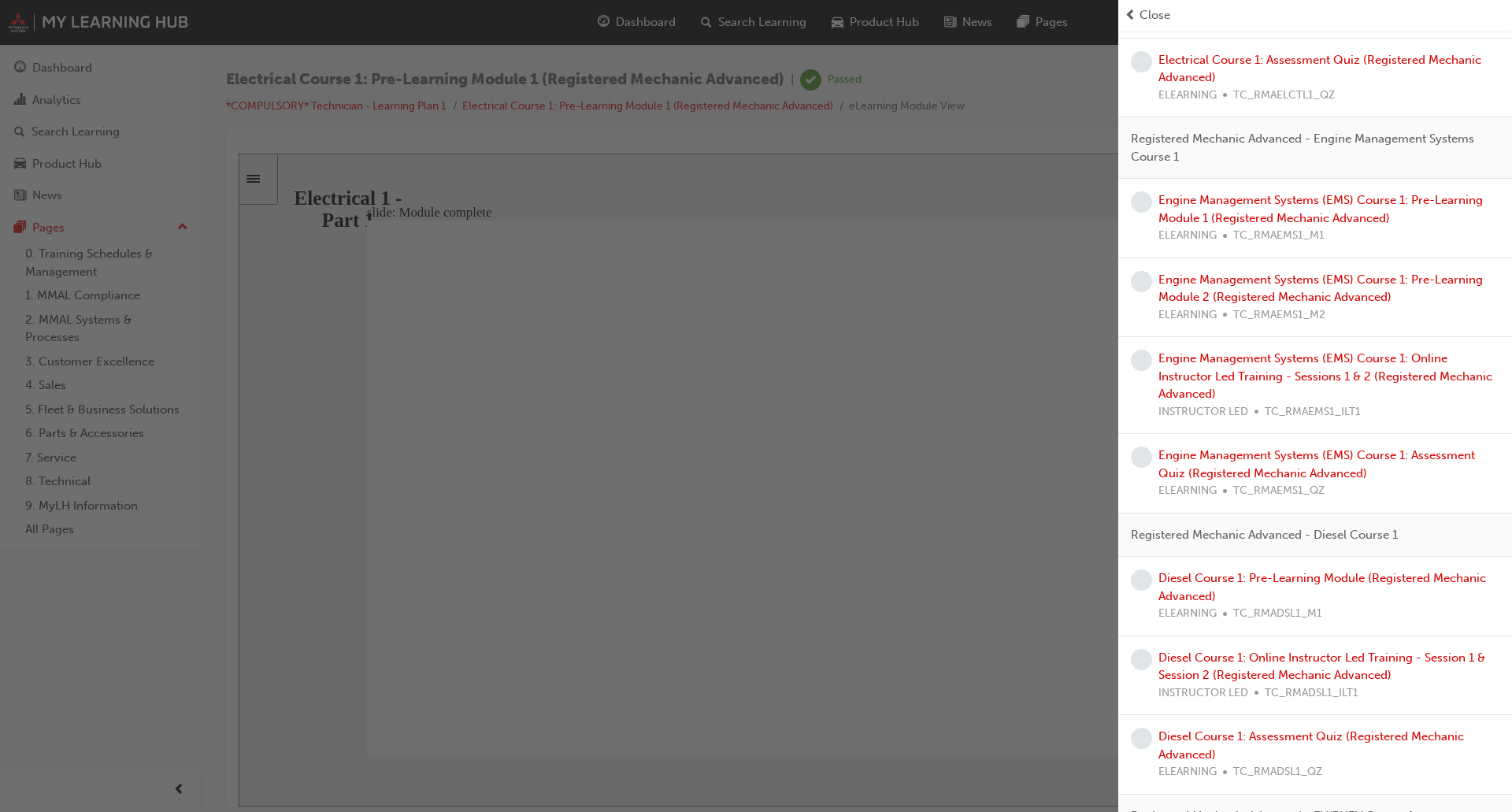
scroll to position [1042, 0]
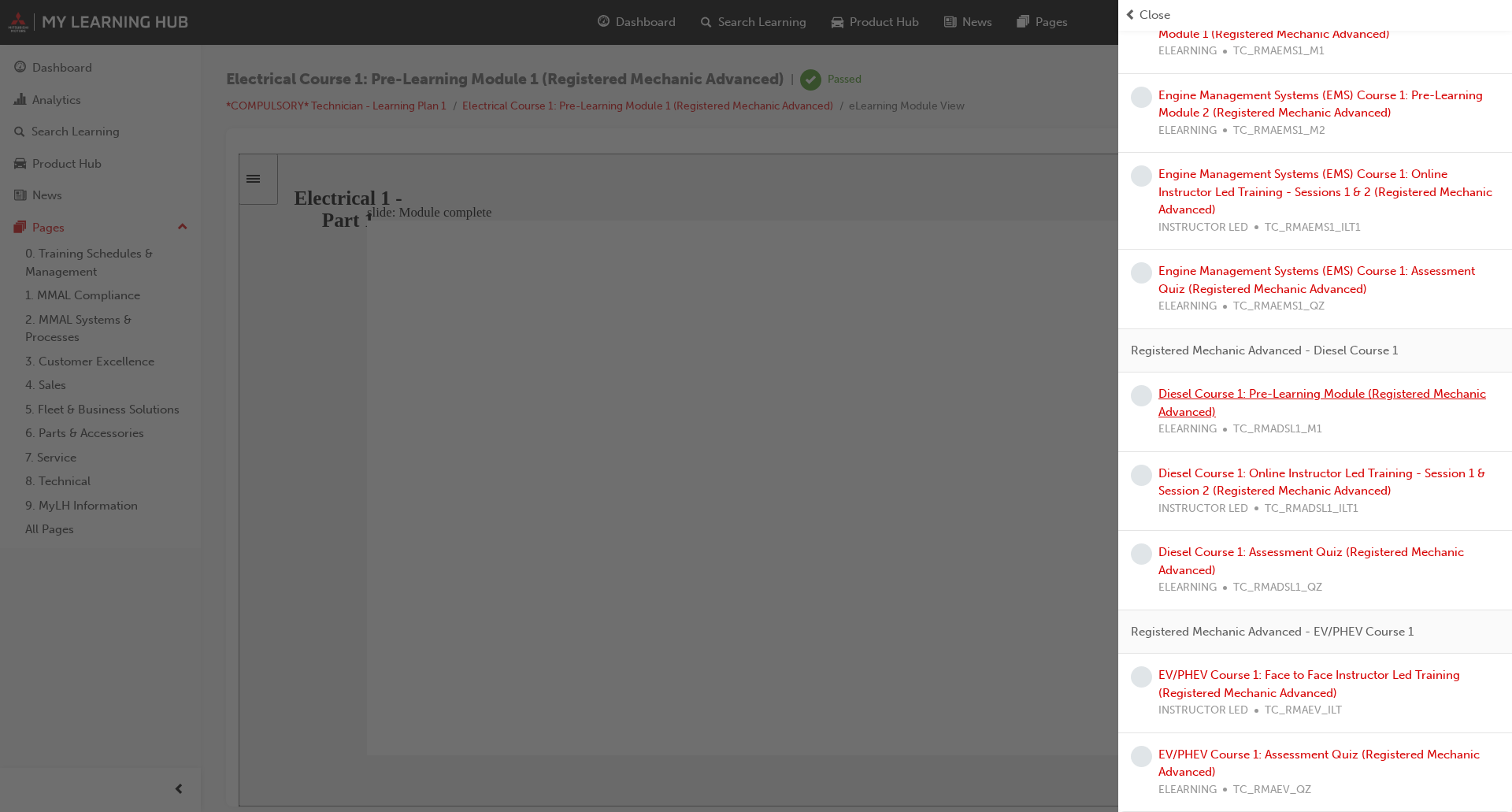
click at [1252, 397] on link "Diesel Course 1: Pre-Learning Module (Registered Mechanic Advanced)" at bounding box center [1322, 403] width 327 height 32
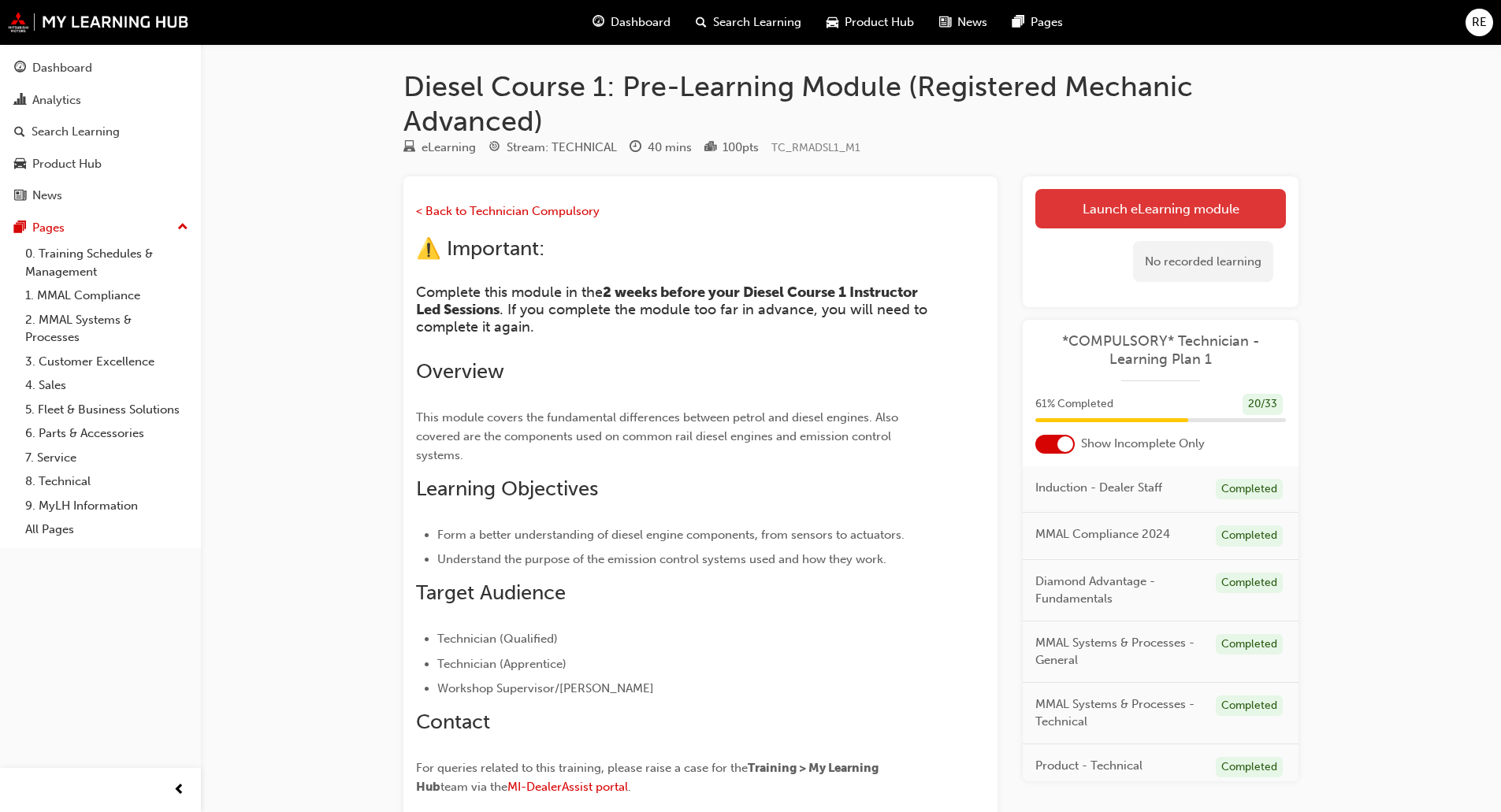
click at [1161, 211] on link "Launch eLearning module" at bounding box center [1160, 208] width 250 height 39
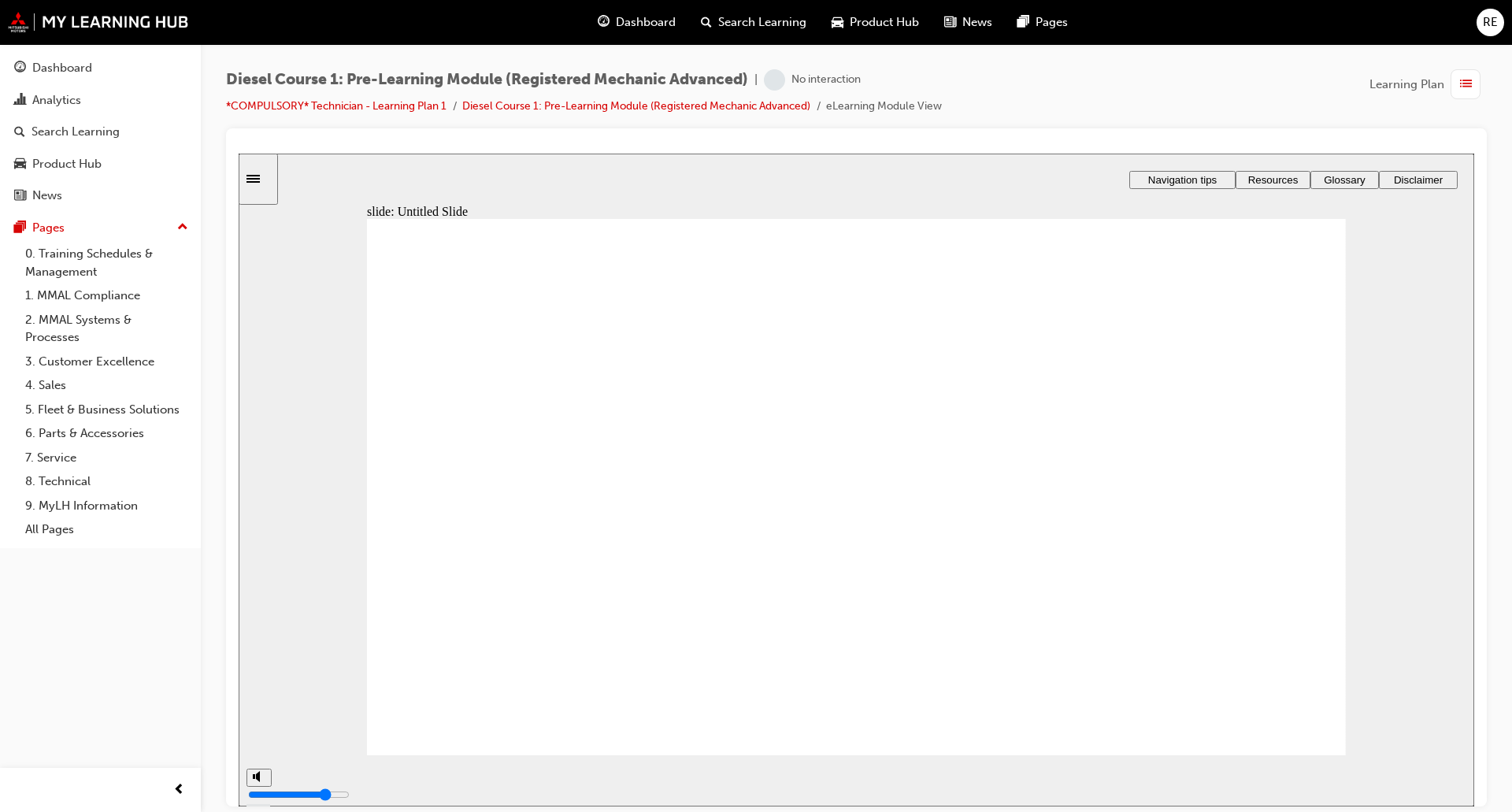
click at [65, 539] on link "All Pages" at bounding box center [107, 529] width 175 height 24
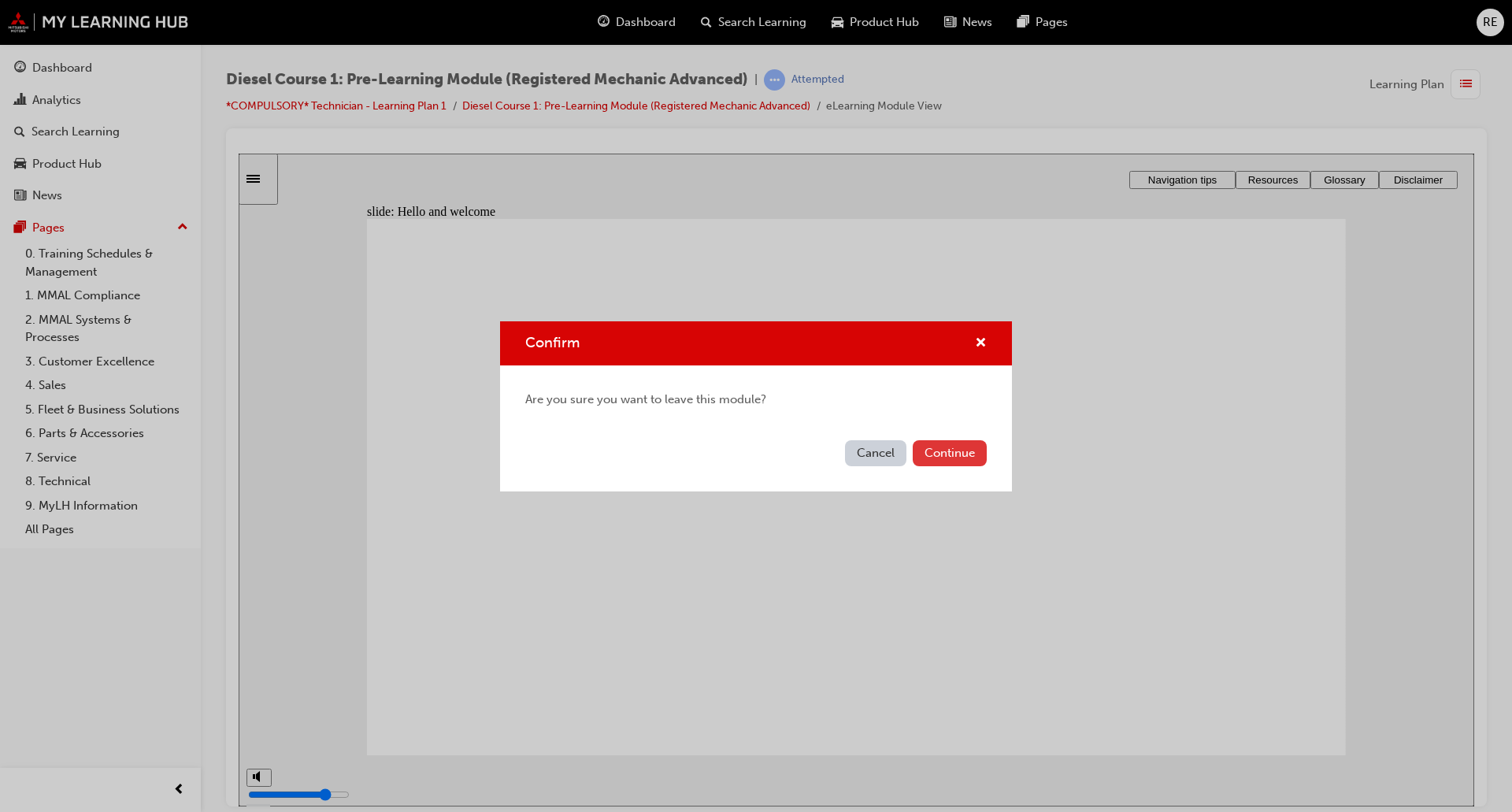
click at [966, 443] on button "Continue" at bounding box center [950, 453] width 74 height 26
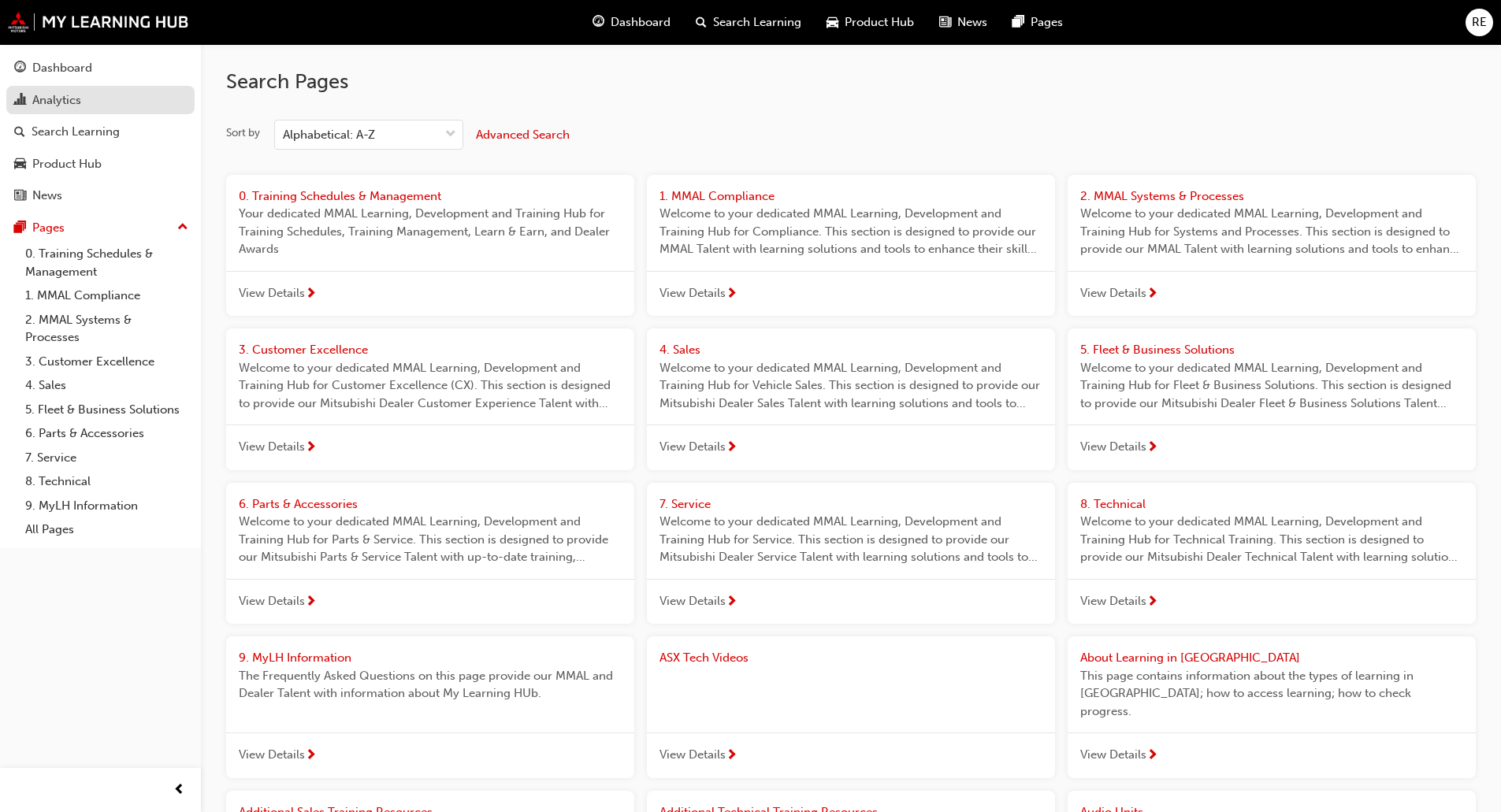
click at [70, 103] on div "Analytics" at bounding box center [56, 101] width 49 height 18
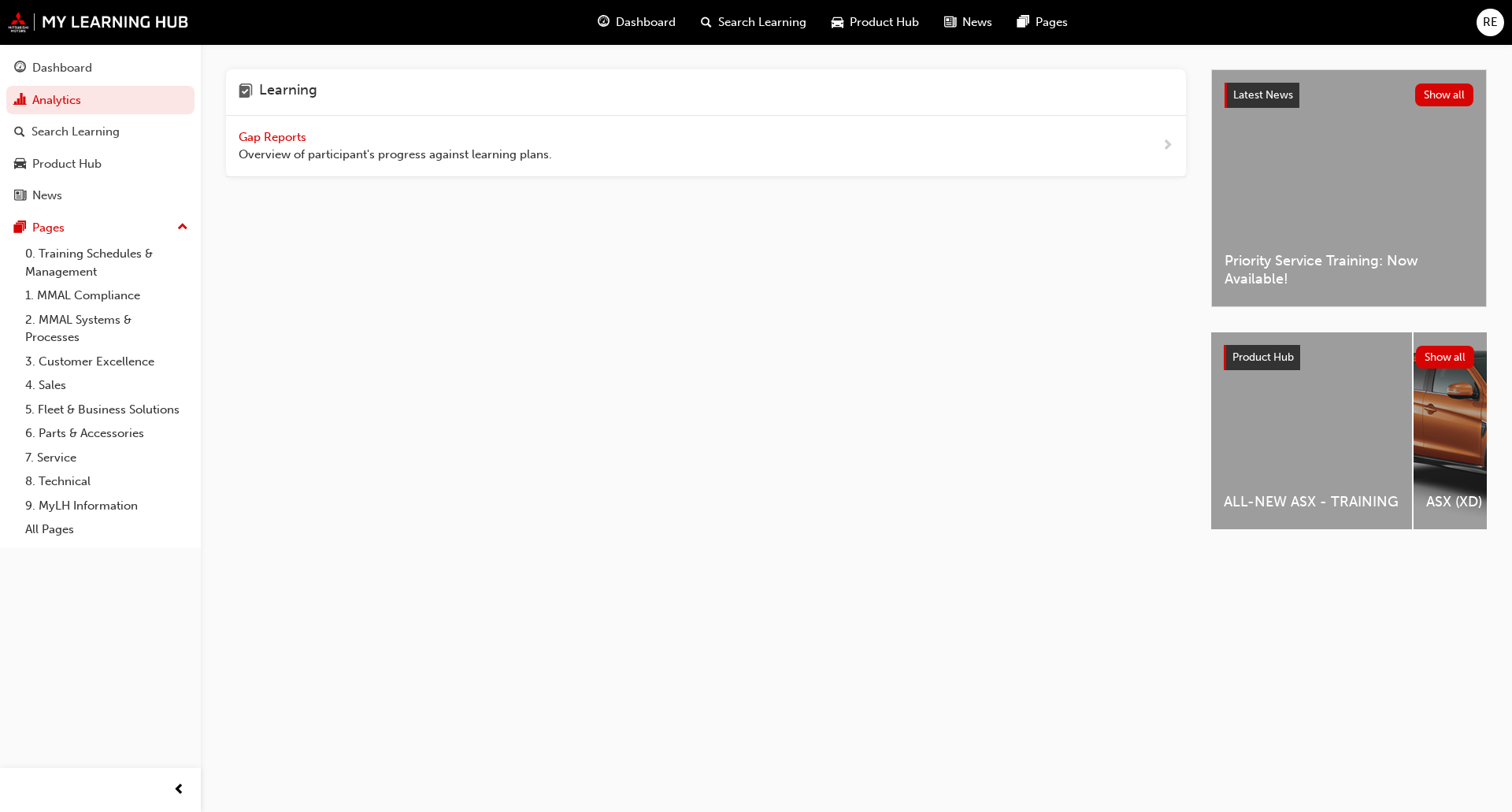
click at [269, 139] on span "Gap Reports" at bounding box center [274, 137] width 71 height 14
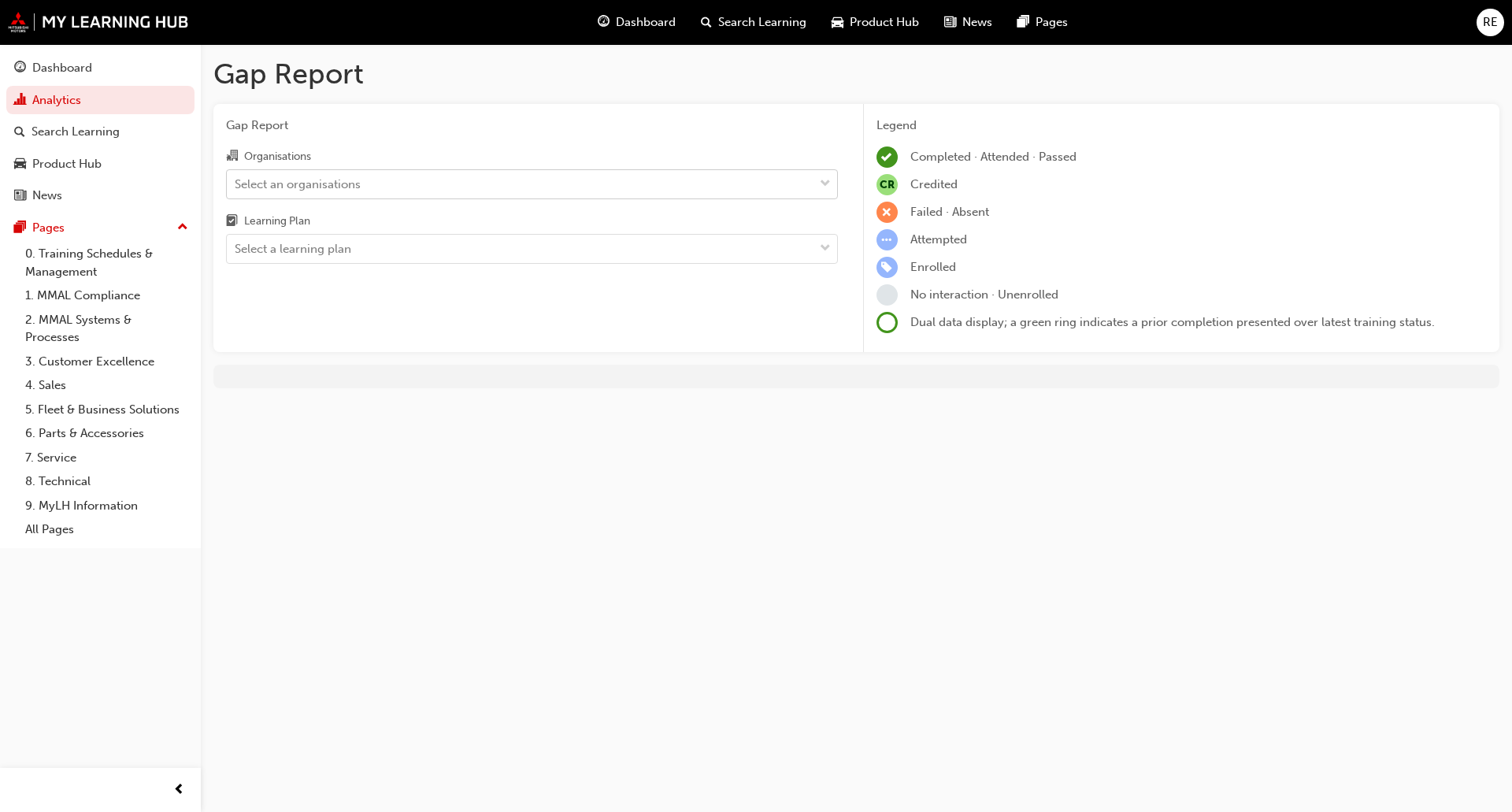
click at [552, 191] on div "Select an organisations" at bounding box center [520, 184] width 587 height 28
click at [236, 190] on input "Organisations Select an organisations" at bounding box center [235, 183] width 2 height 13
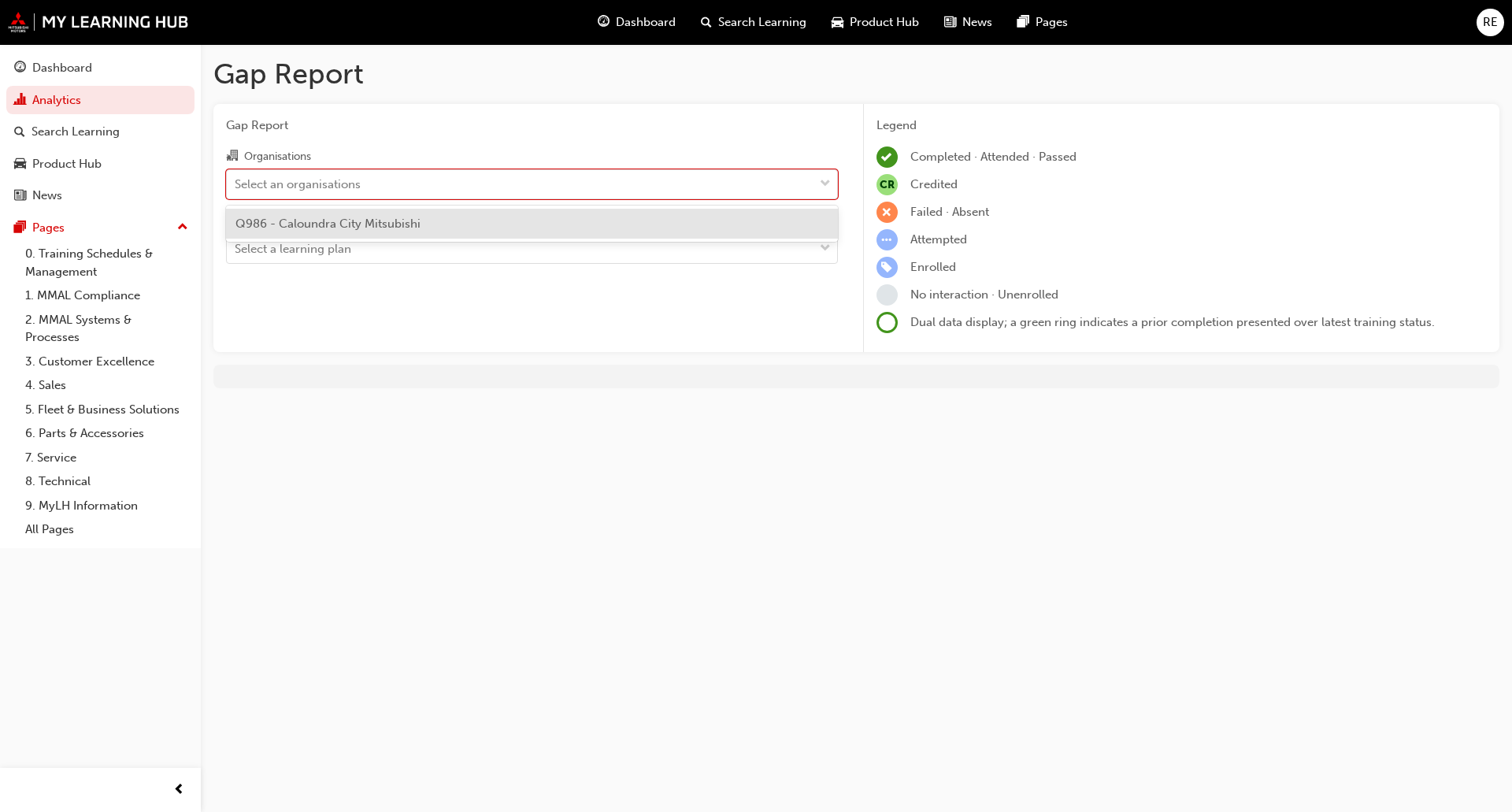
click at [513, 221] on div "Q986 - Caloundra City Mitsubishi" at bounding box center [531, 224] width 612 height 31
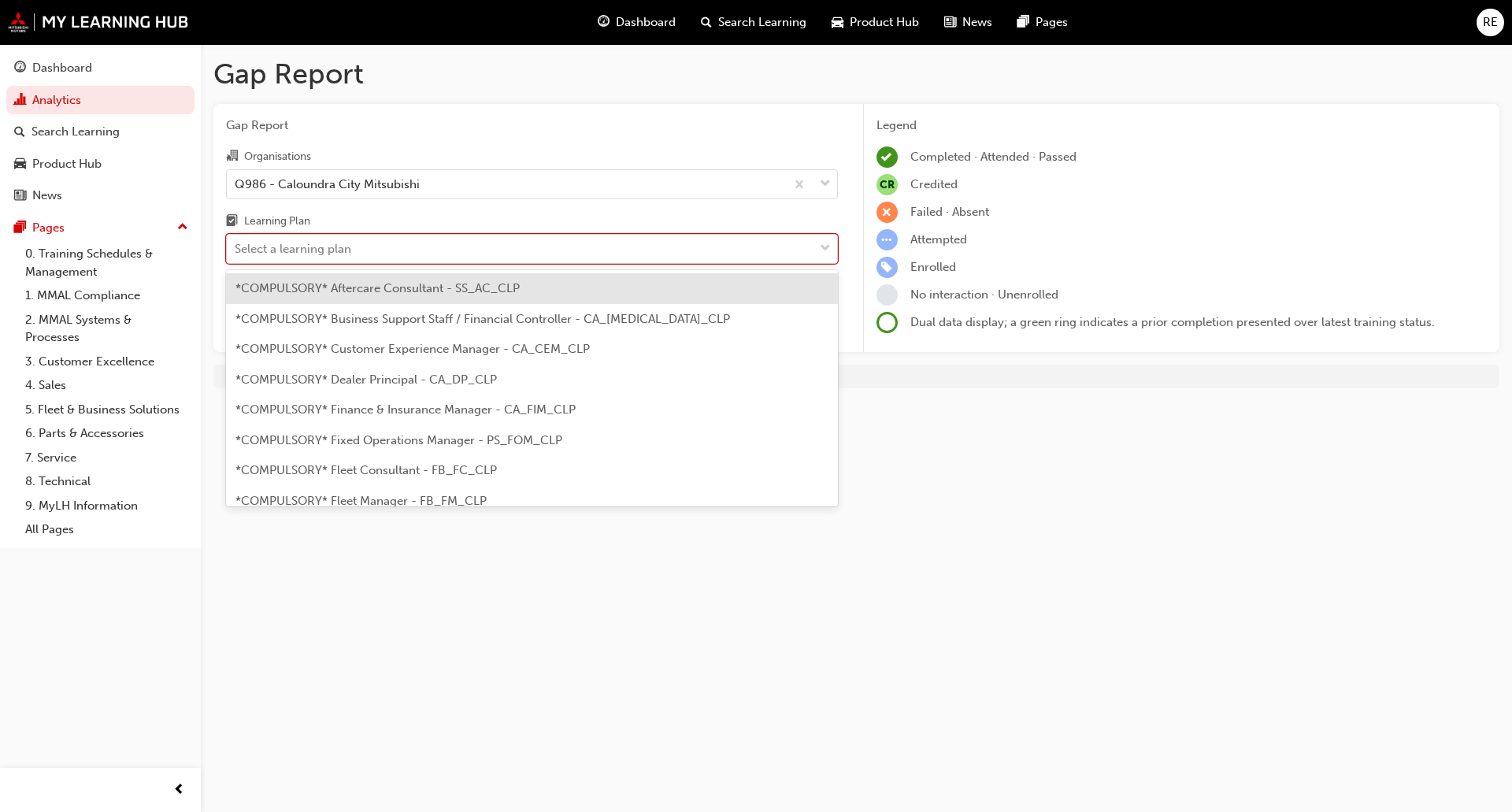
click at [450, 245] on div "Select a learning plan" at bounding box center [520, 249] width 587 height 28
click at [236, 245] on input "Learning Plan option *COMPULSORY* Aftercare Consultant - SS_AC_CLP focused, 1 o…" at bounding box center [235, 249] width 2 height 13
click at [489, 255] on div "Select a learning plan" at bounding box center [520, 249] width 587 height 28
click at [236, 255] on input "Learning Plan option *COMPULSORY* Aftercare Consultant - SS_AC_CLP focused, 1 o…" at bounding box center [235, 249] width 2 height 13
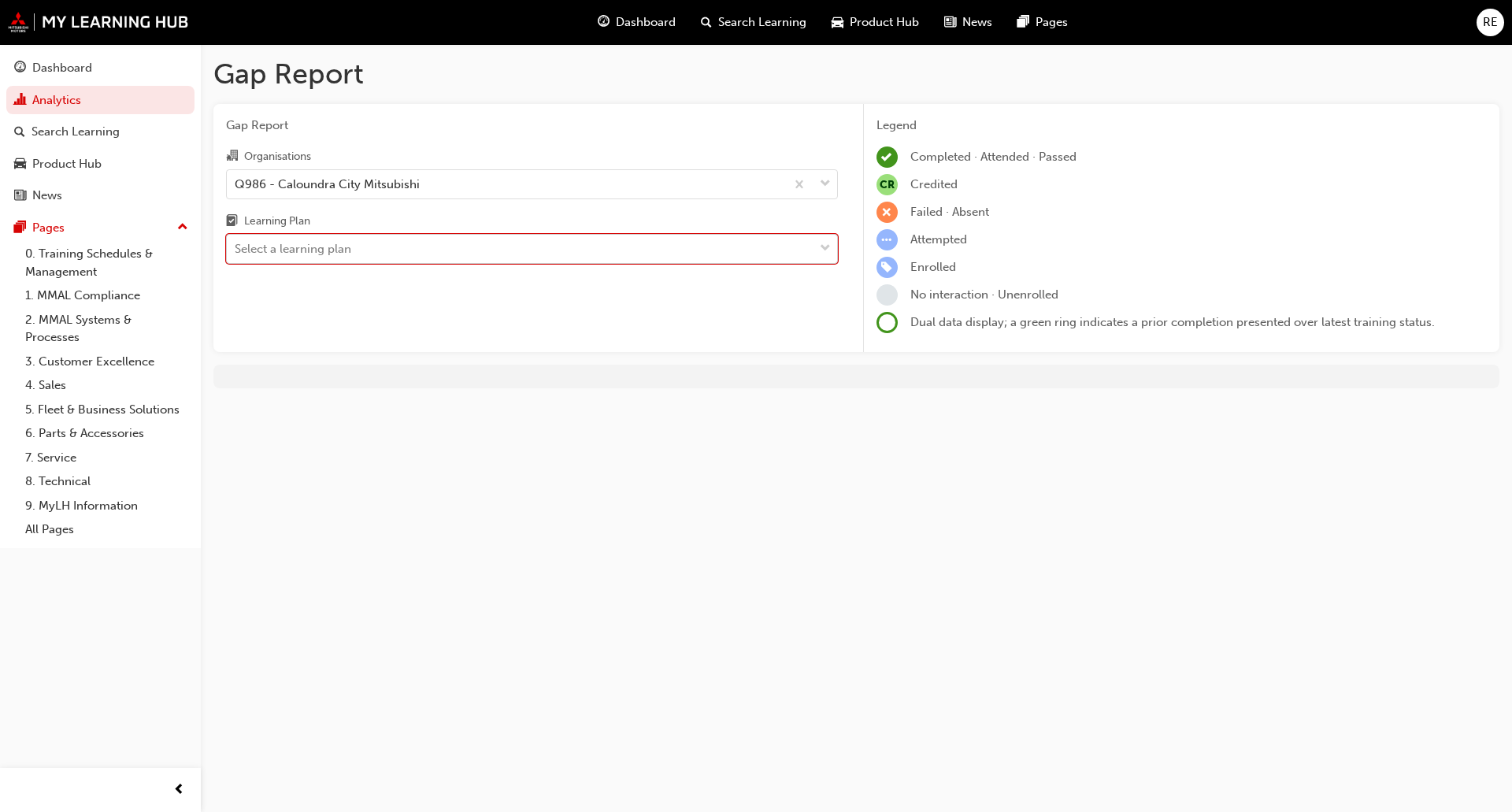
click at [791, 255] on div "Select a learning plan" at bounding box center [520, 249] width 587 height 28
click at [236, 255] on input "Learning Plan 0 results available. Select is focused ,type to refine list, pres…" at bounding box center [235, 249] width 2 height 13
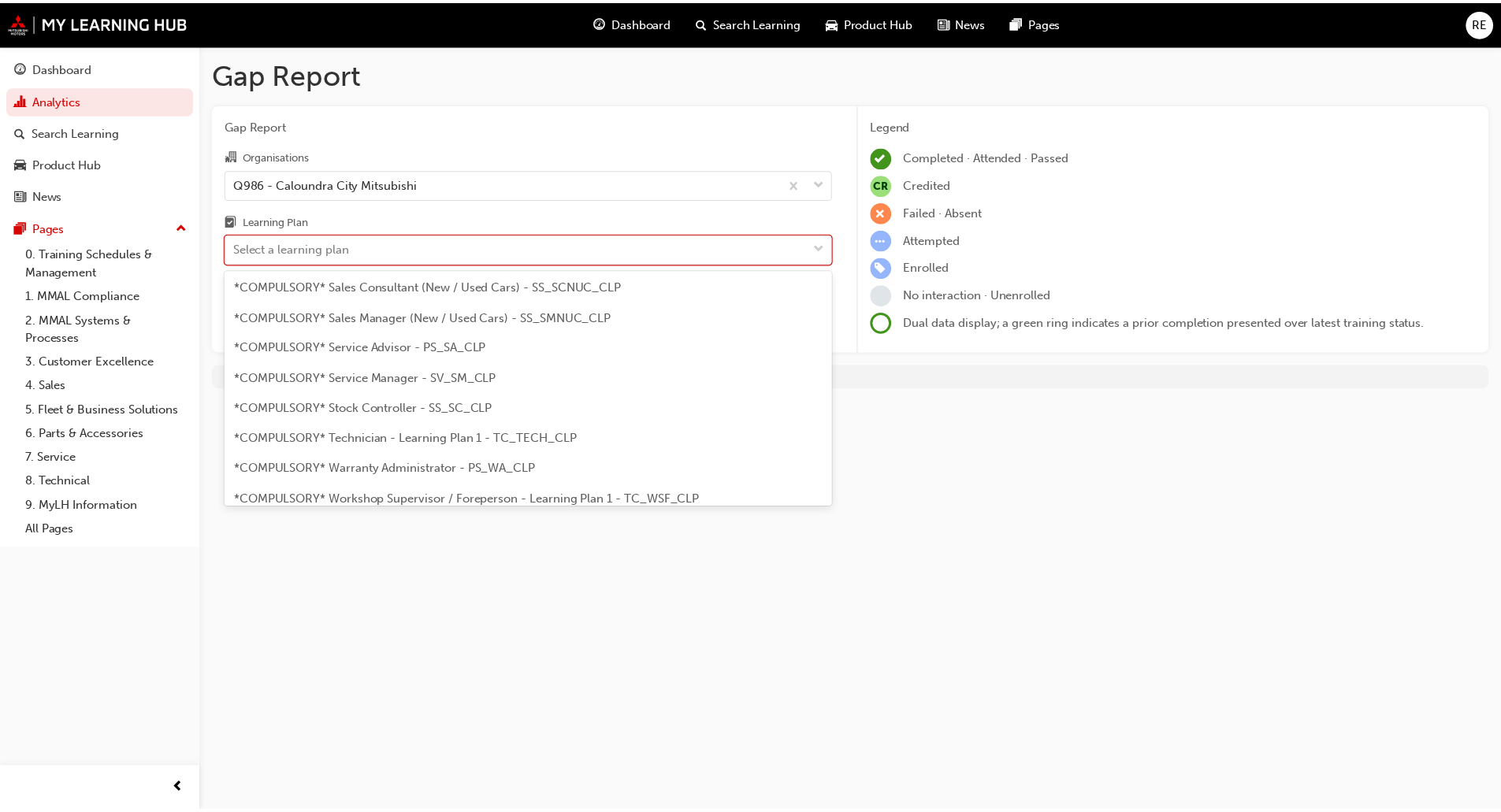
scroll to position [456, 0]
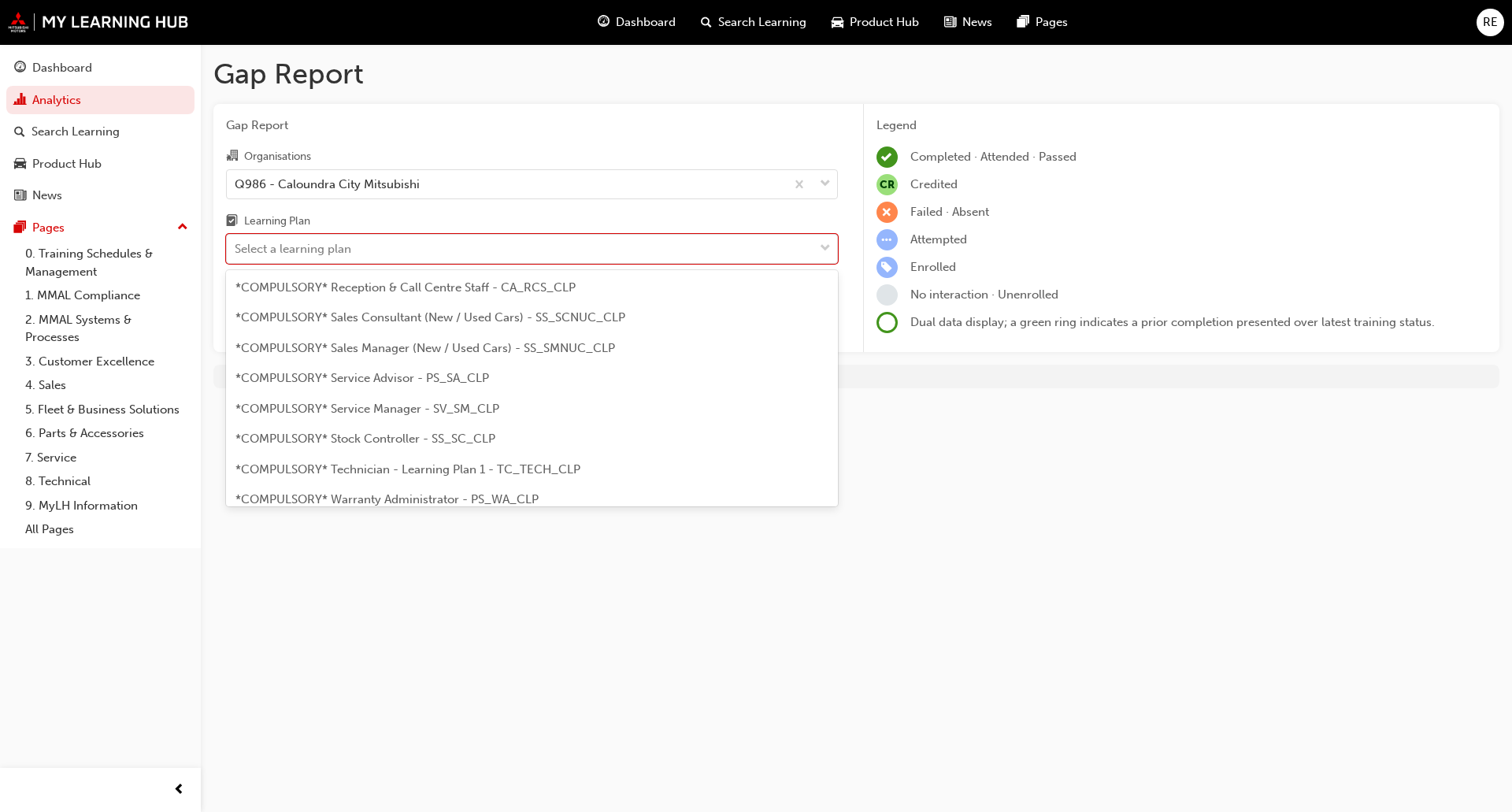
click at [414, 461] on div "*COMPULSORY* Technician - Learning Plan 1 - TC_TECH_CLP" at bounding box center [531, 469] width 612 height 31
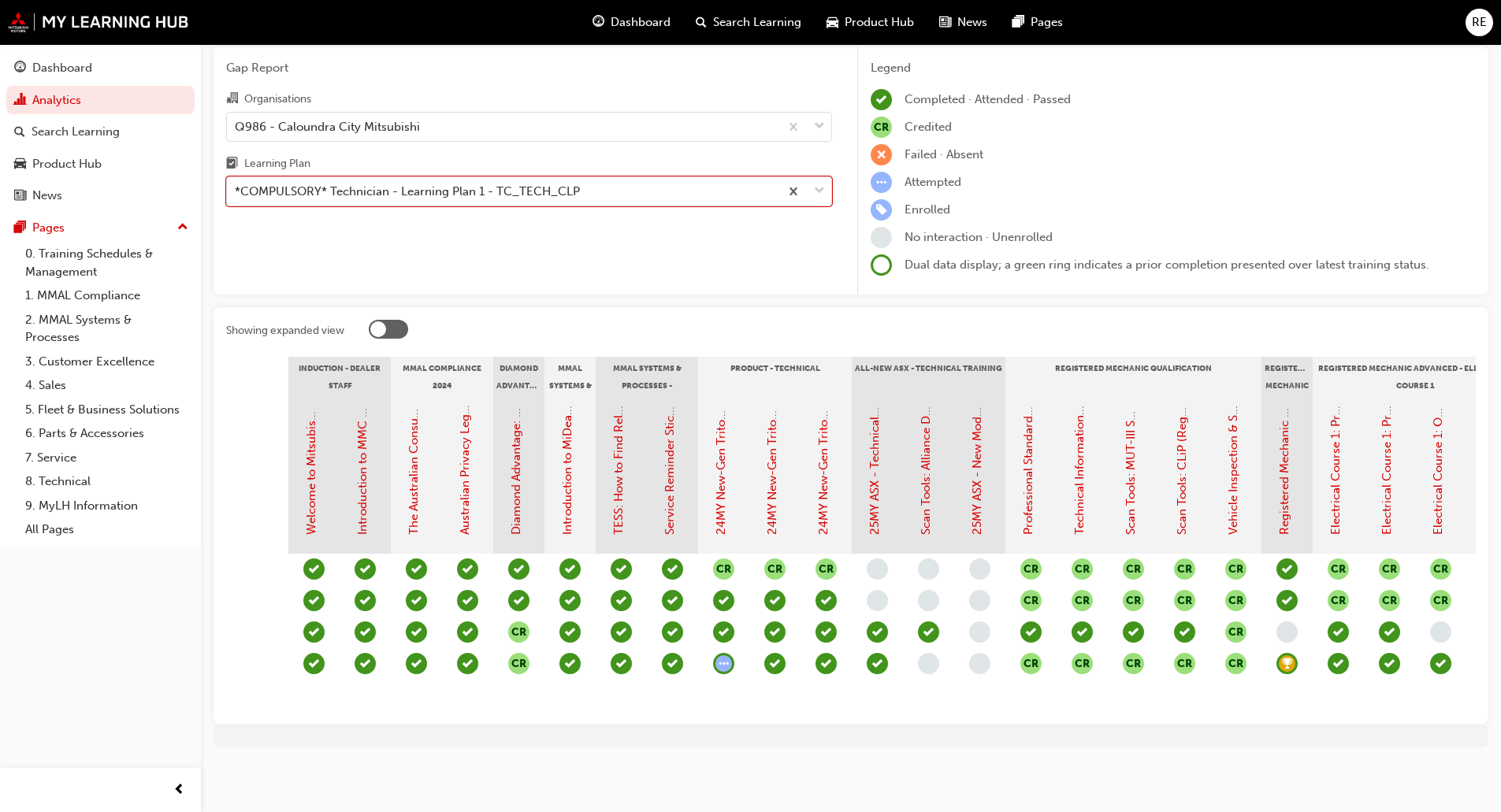
scroll to position [0, 145]
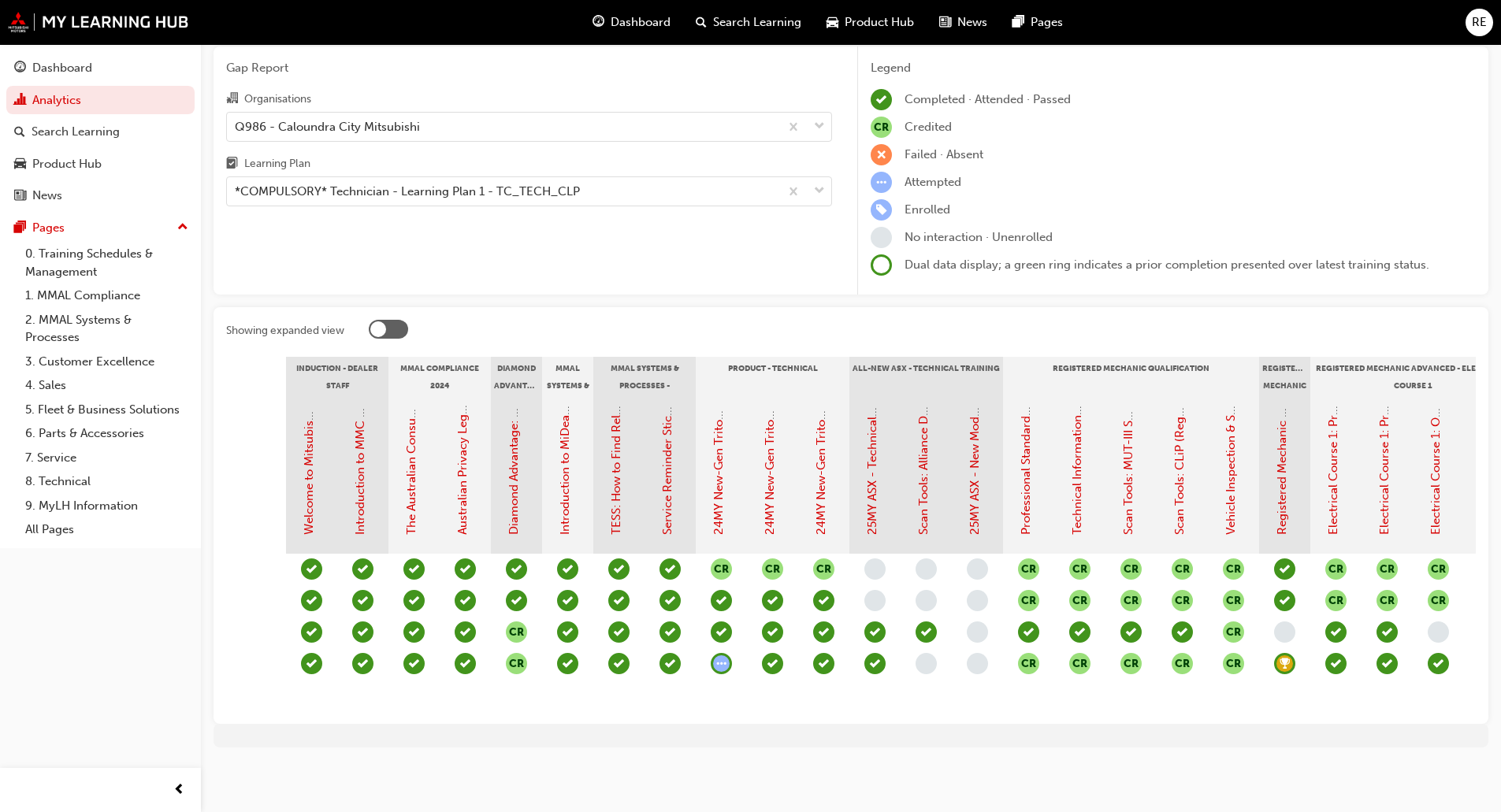
drag, startPoint x: 706, startPoint y: 710, endPoint x: 616, endPoint y: 720, distance: 90.6
click at [616, 720] on div "Showing expanded view Induction - Dealer Staff MMAL Compliance 2024 Diamond Adv…" at bounding box center [851, 516] width 1275 height 416
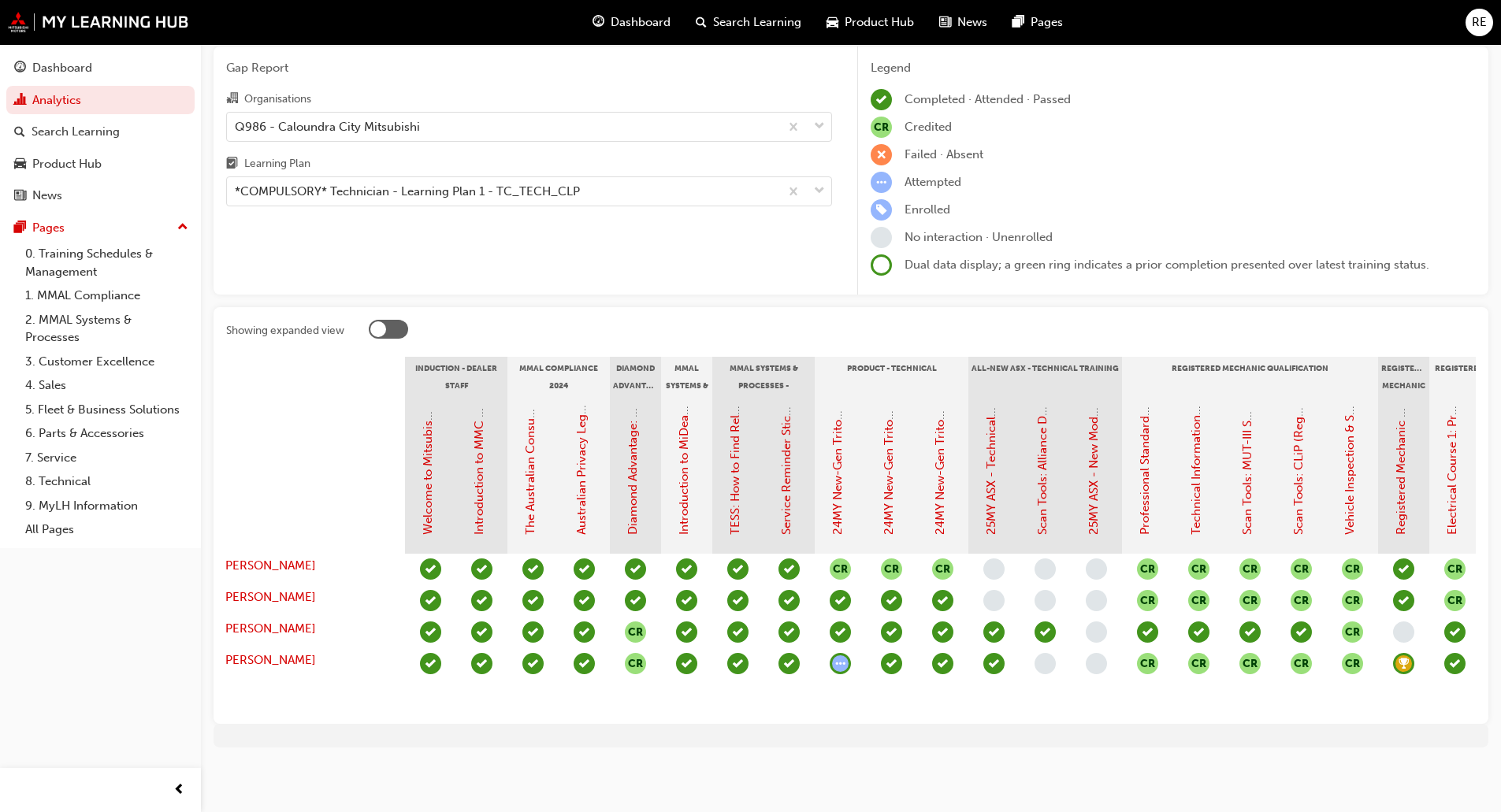
scroll to position [0, 0]
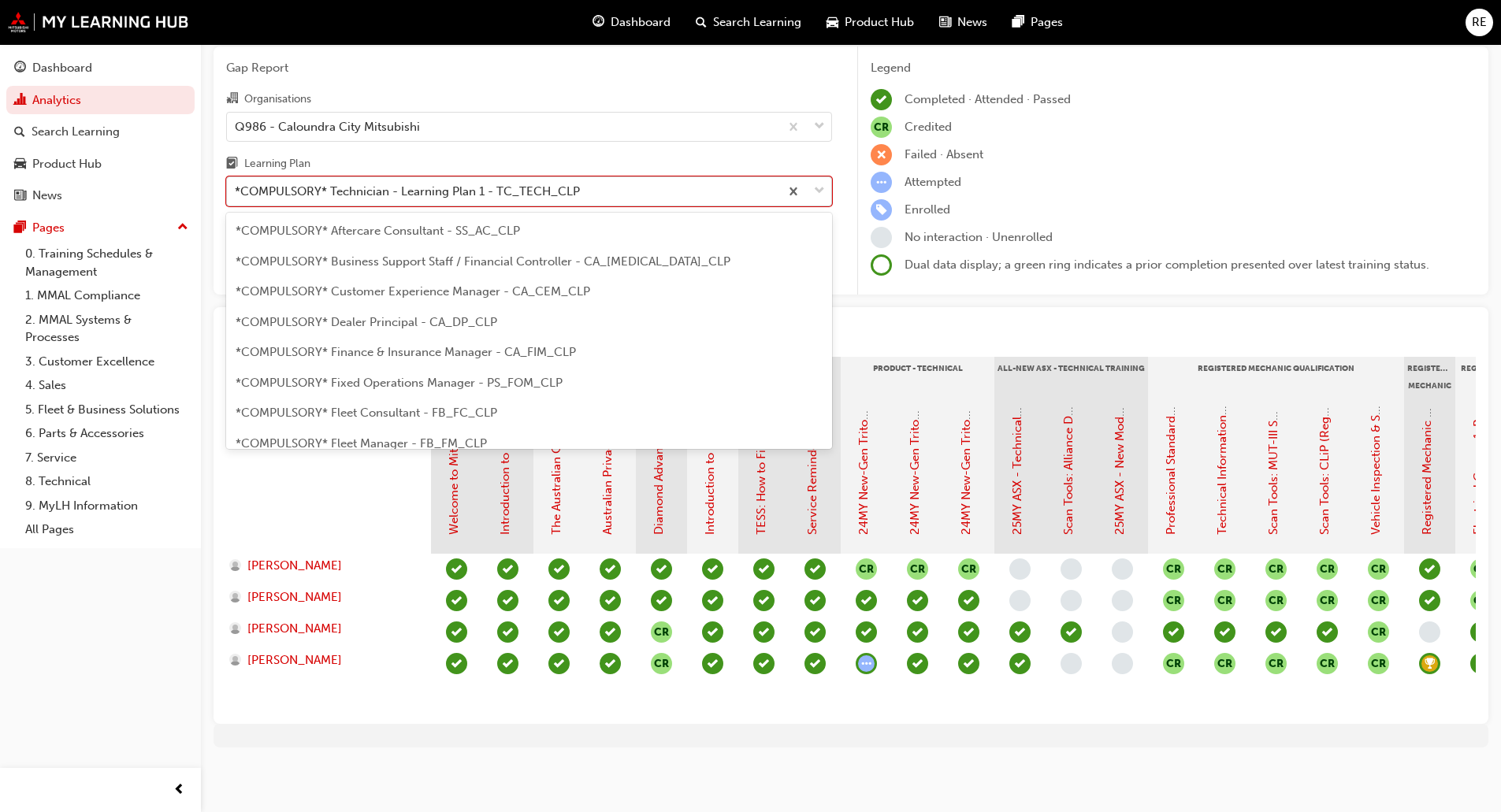
click at [818, 184] on span "down-icon" at bounding box center [819, 191] width 11 height 20
click at [236, 184] on input "Learning Plan option *COMPULSORY* Technician - Learning Plan 1 - TC_TECH_CLP, s…" at bounding box center [235, 191] width 2 height 13
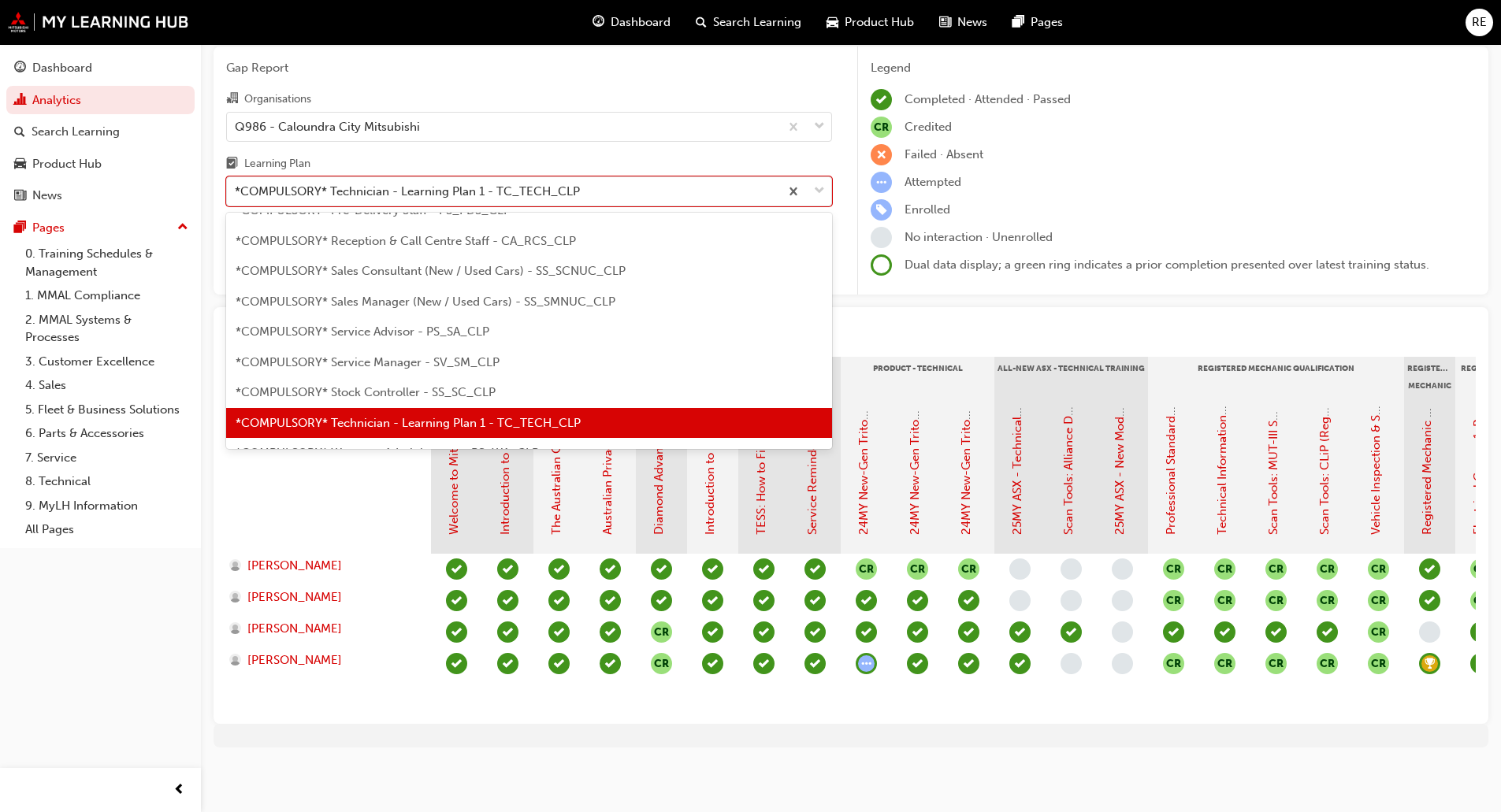
click at [488, 355] on span "*COMPULSORY* Service Manager - SV_SM_CLP" at bounding box center [367, 362] width 264 height 14
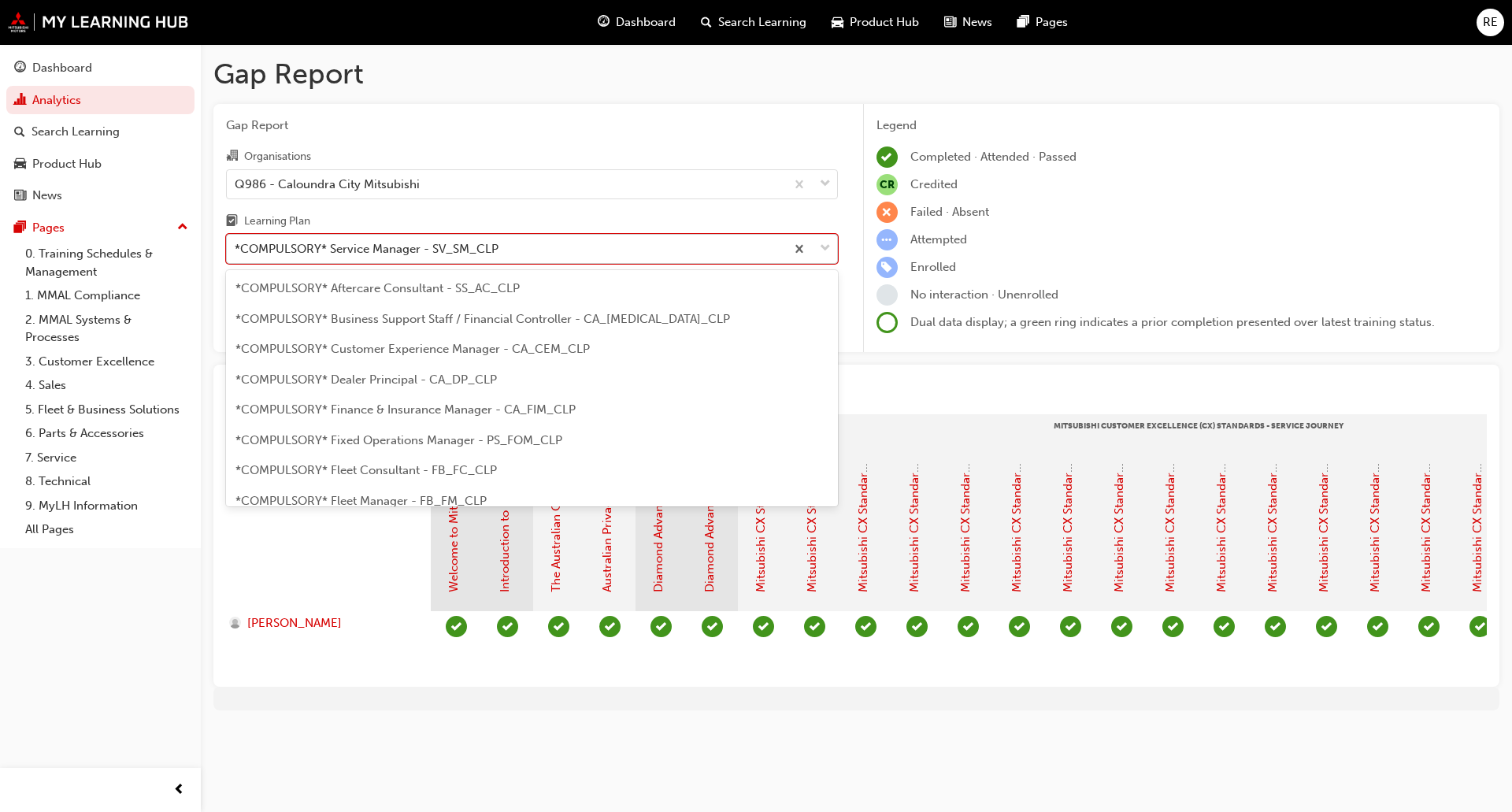
click at [822, 238] on div at bounding box center [811, 249] width 52 height 29
click at [236, 242] on input "Learning Plan option *COMPULSORY* Service Manager - SV_SM_CLP, selected. option…" at bounding box center [235, 249] width 2 height 13
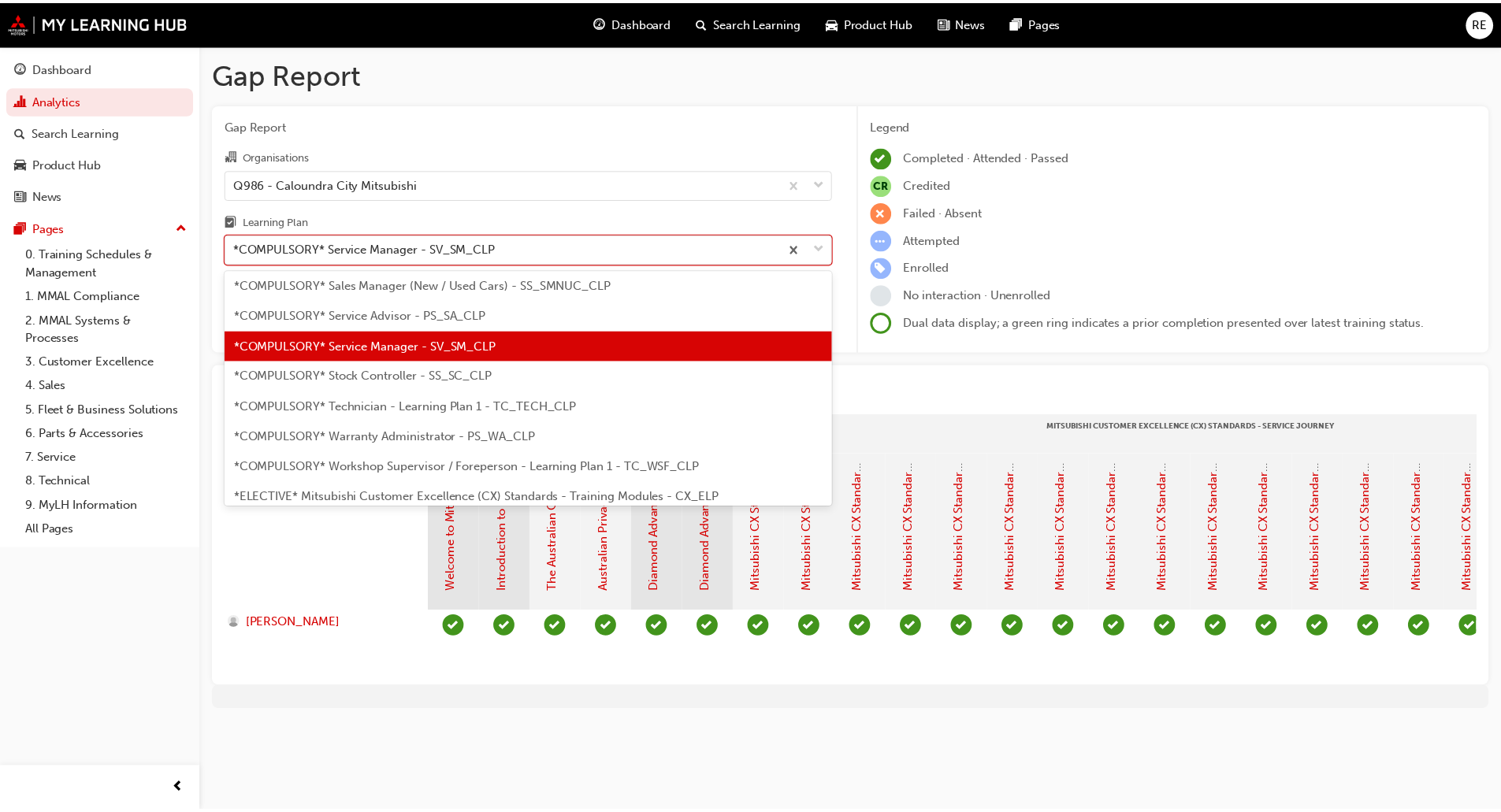
scroll to position [542, 0]
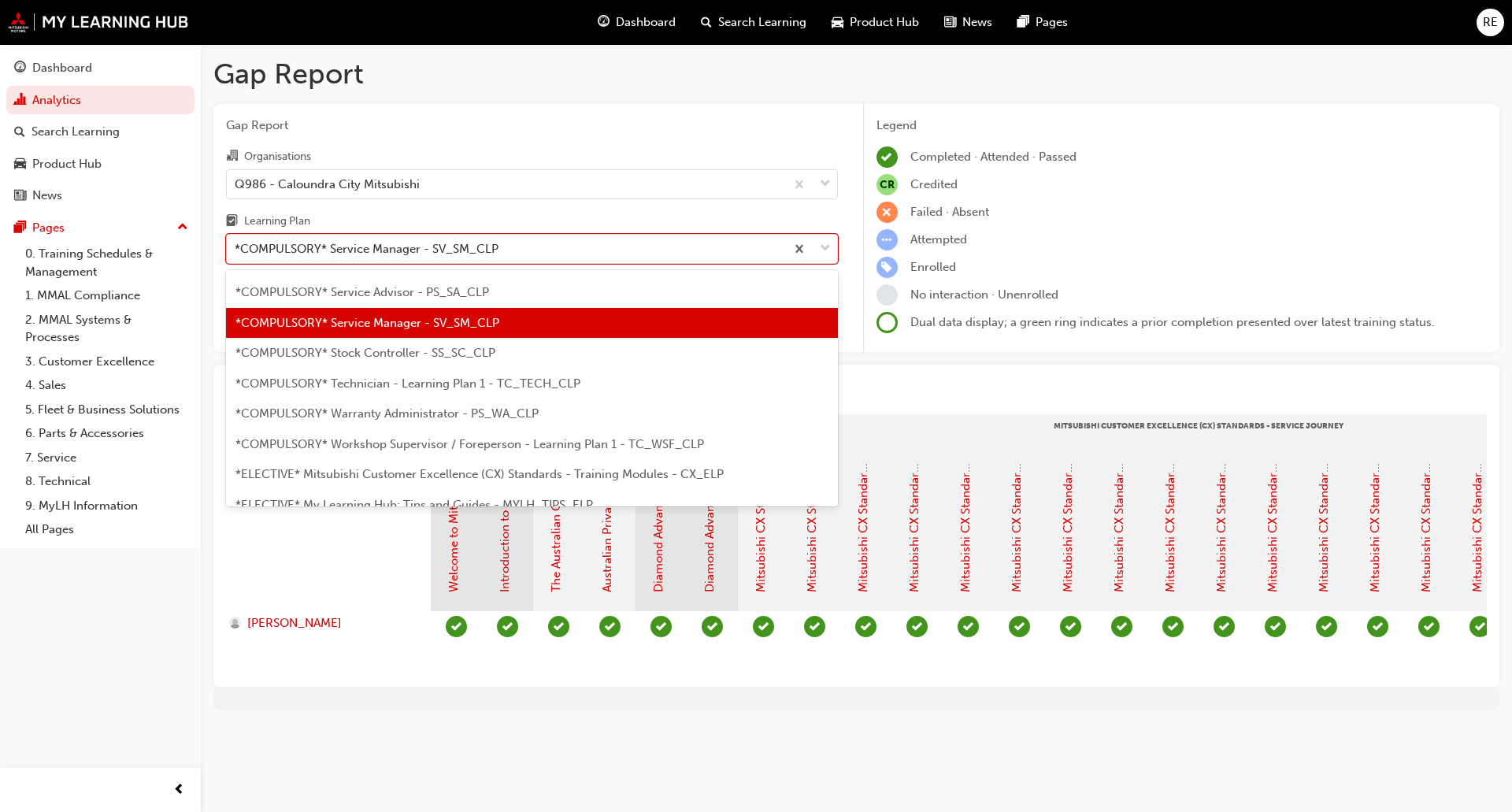
click at [426, 283] on div "*COMPULSORY* Service Advisor - PS_SA_CLP" at bounding box center [531, 292] width 612 height 31
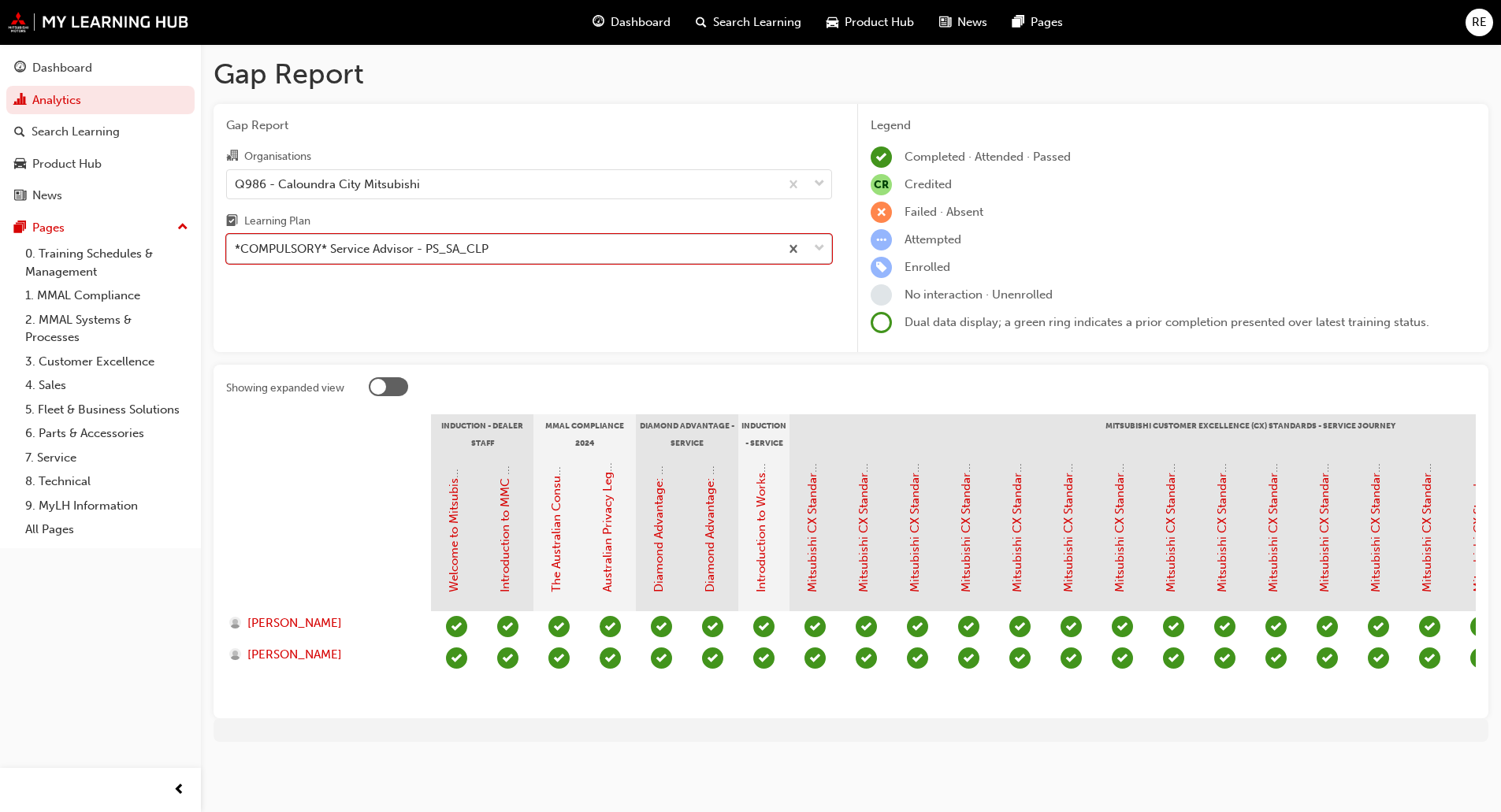
click at [820, 249] on span "down-icon" at bounding box center [819, 249] width 11 height 20
click at [236, 249] on input "Learning Plan option *COMPULSORY* Service Advisor - PS_SA_CLP, selected. 0 resu…" at bounding box center [235, 249] width 2 height 13
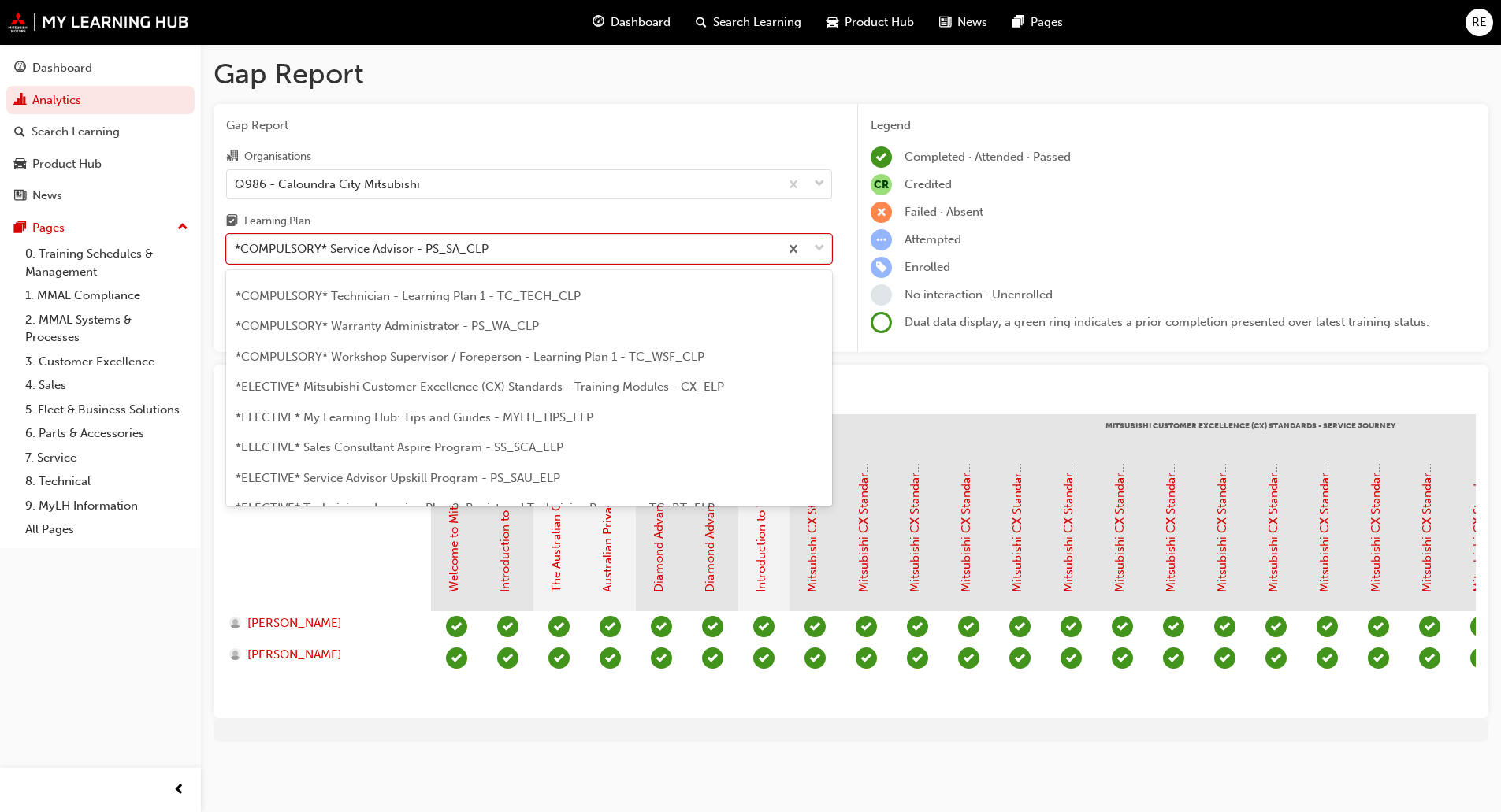
scroll to position [668, 0]
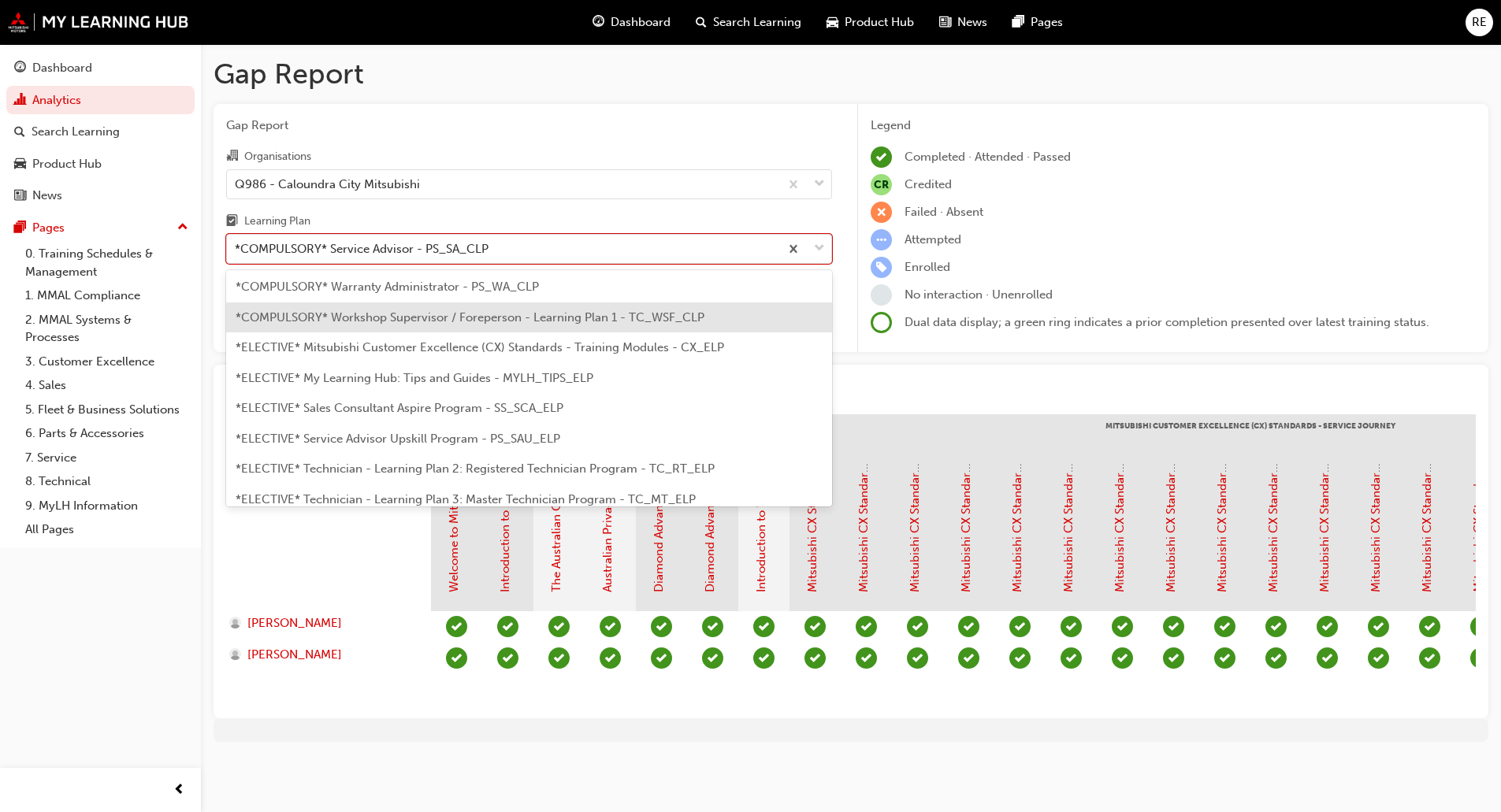
click at [440, 323] on span "*COMPULSORY* Workshop Supervisor / Foreperson - Learning Plan 1 - TC_WSF_CLP" at bounding box center [470, 317] width 469 height 14
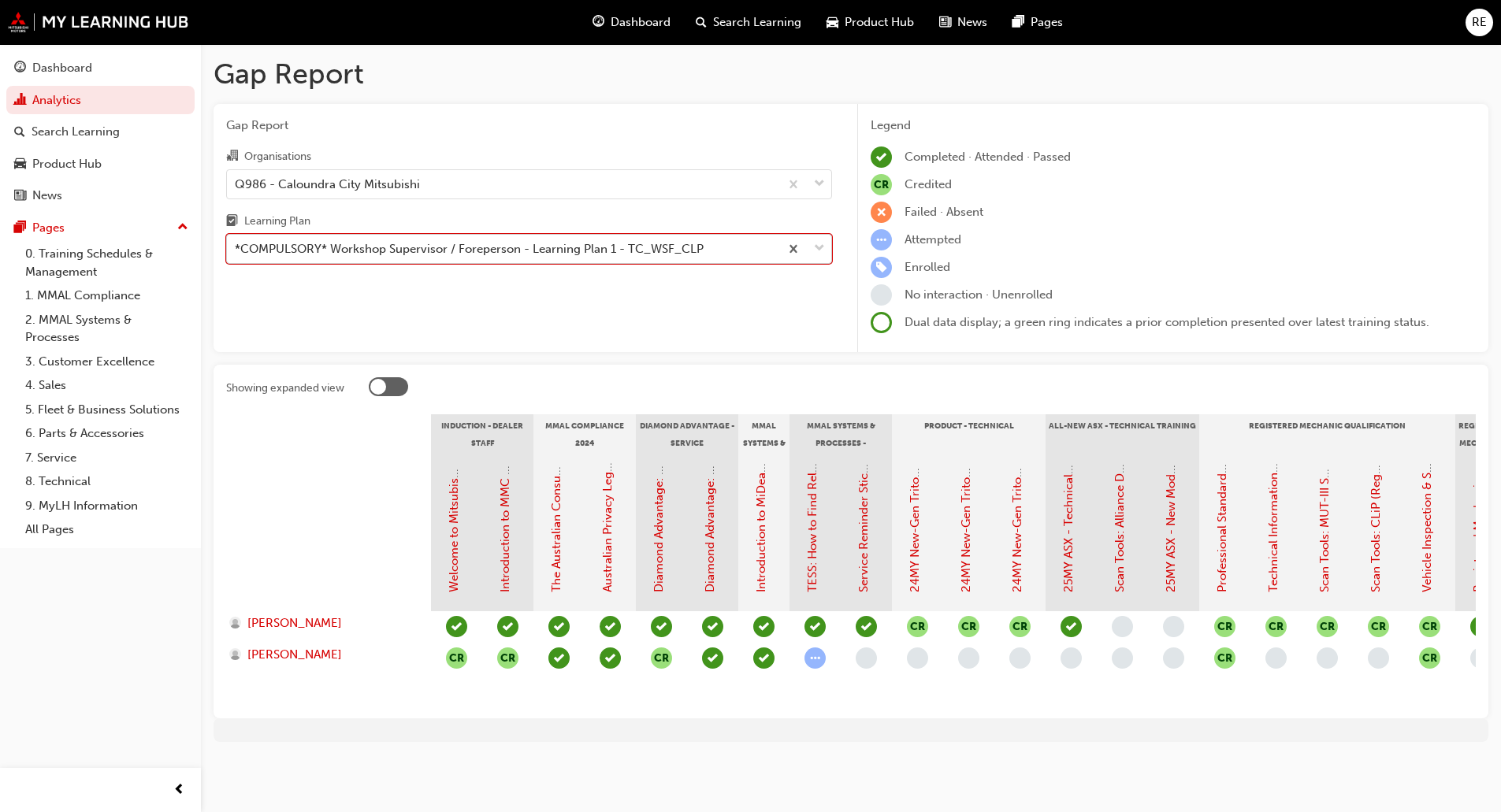
click at [814, 253] on span "down-icon" at bounding box center [819, 249] width 11 height 20
click at [236, 253] on input "Learning Plan option *COMPULSORY* Workshop Supervisor / Foreperson - Learning P…" at bounding box center [235, 249] width 2 height 13
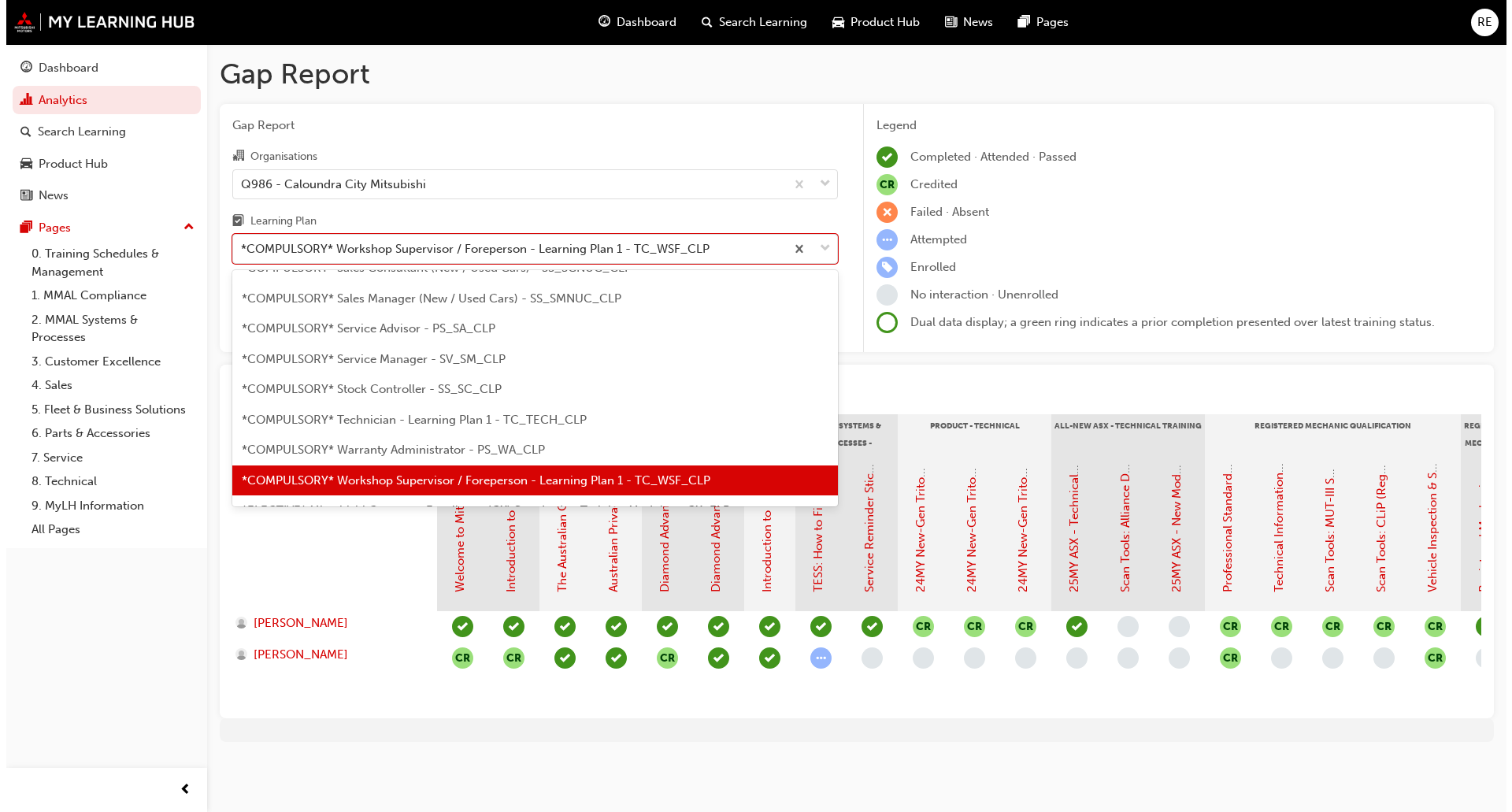
scroll to position [584, 0]
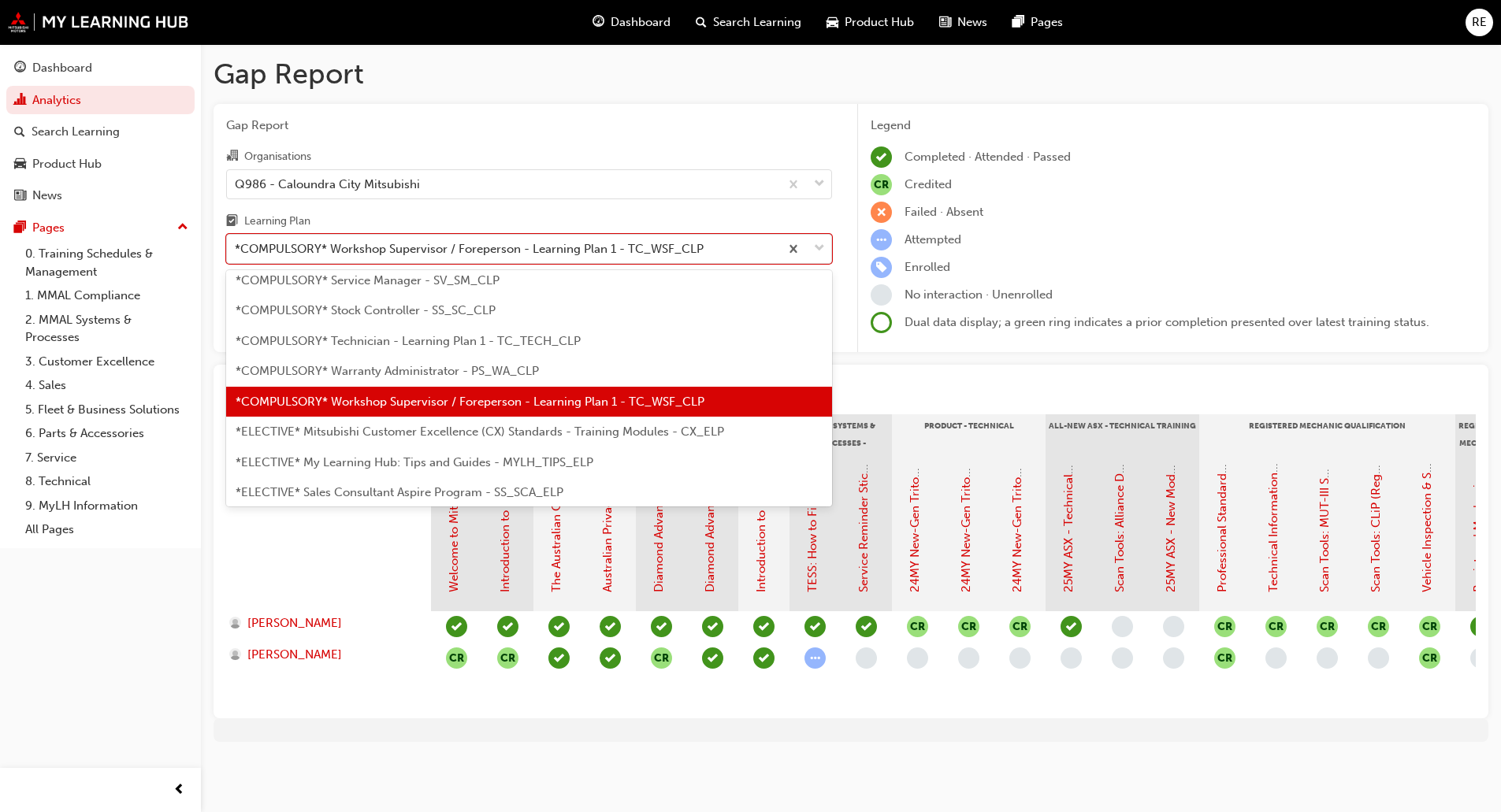
click at [575, 439] on div "*ELECTIVE* Mitsubishi Customer Excellence (CX) Standards - Training Modules - C…" at bounding box center [528, 432] width 606 height 31
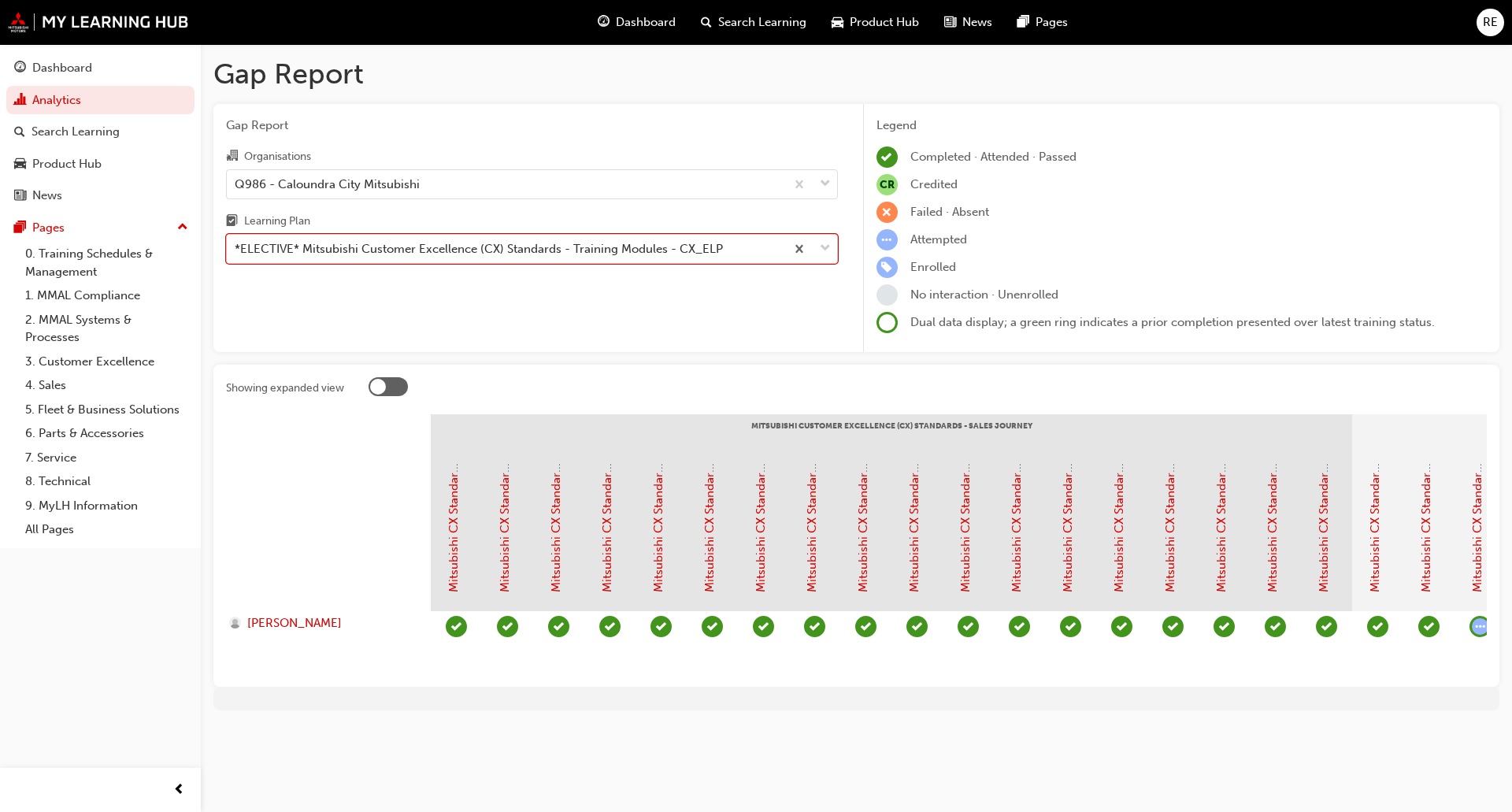
click at [829, 249] on span "down-icon" at bounding box center [824, 249] width 11 height 20
click at [236, 249] on input "Learning Plan option *ELECTIVE* Mitsubishi Customer Excellence (CX) Standards -…" at bounding box center [235, 249] width 2 height 13
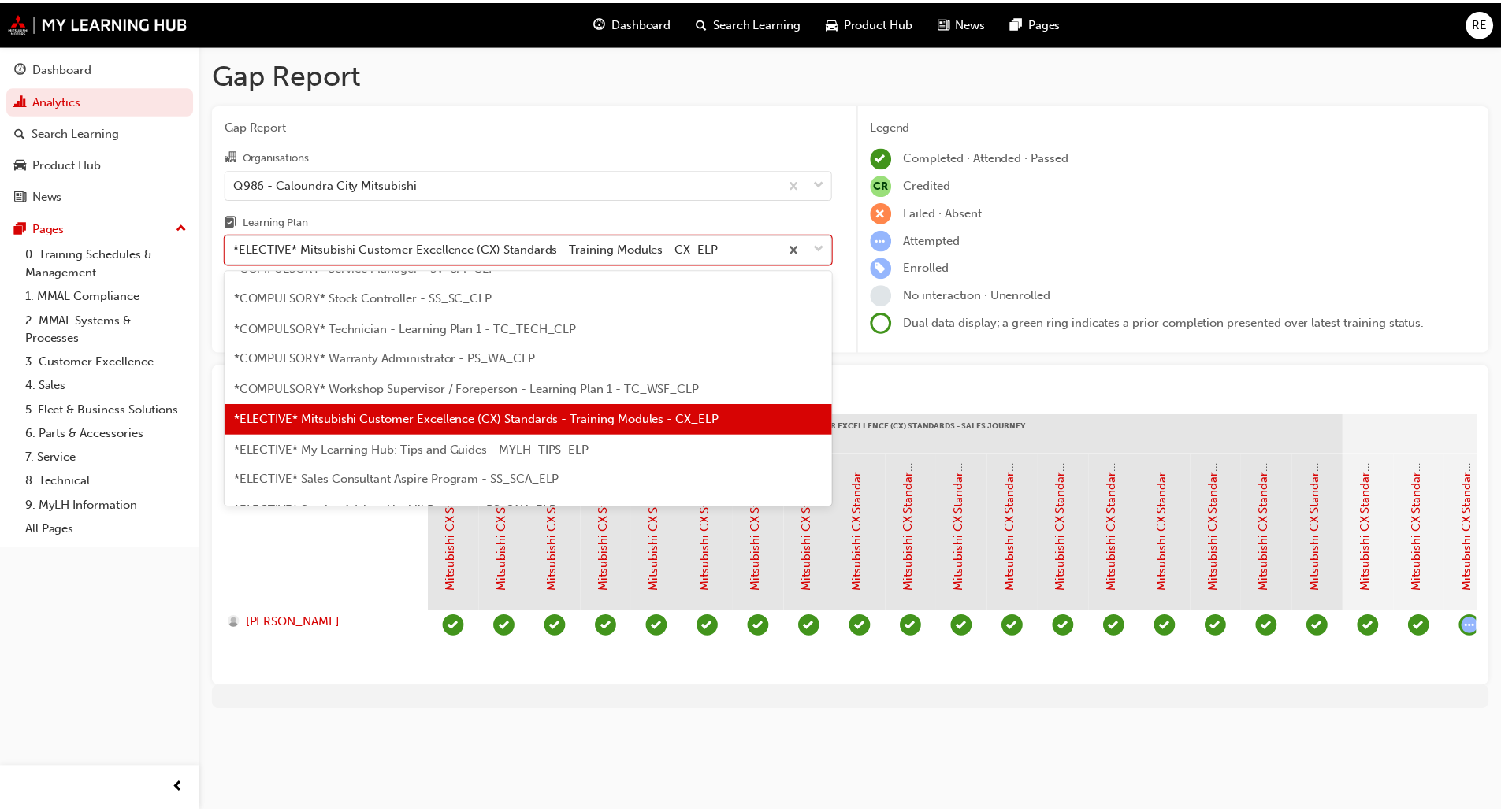
scroll to position [693, 0]
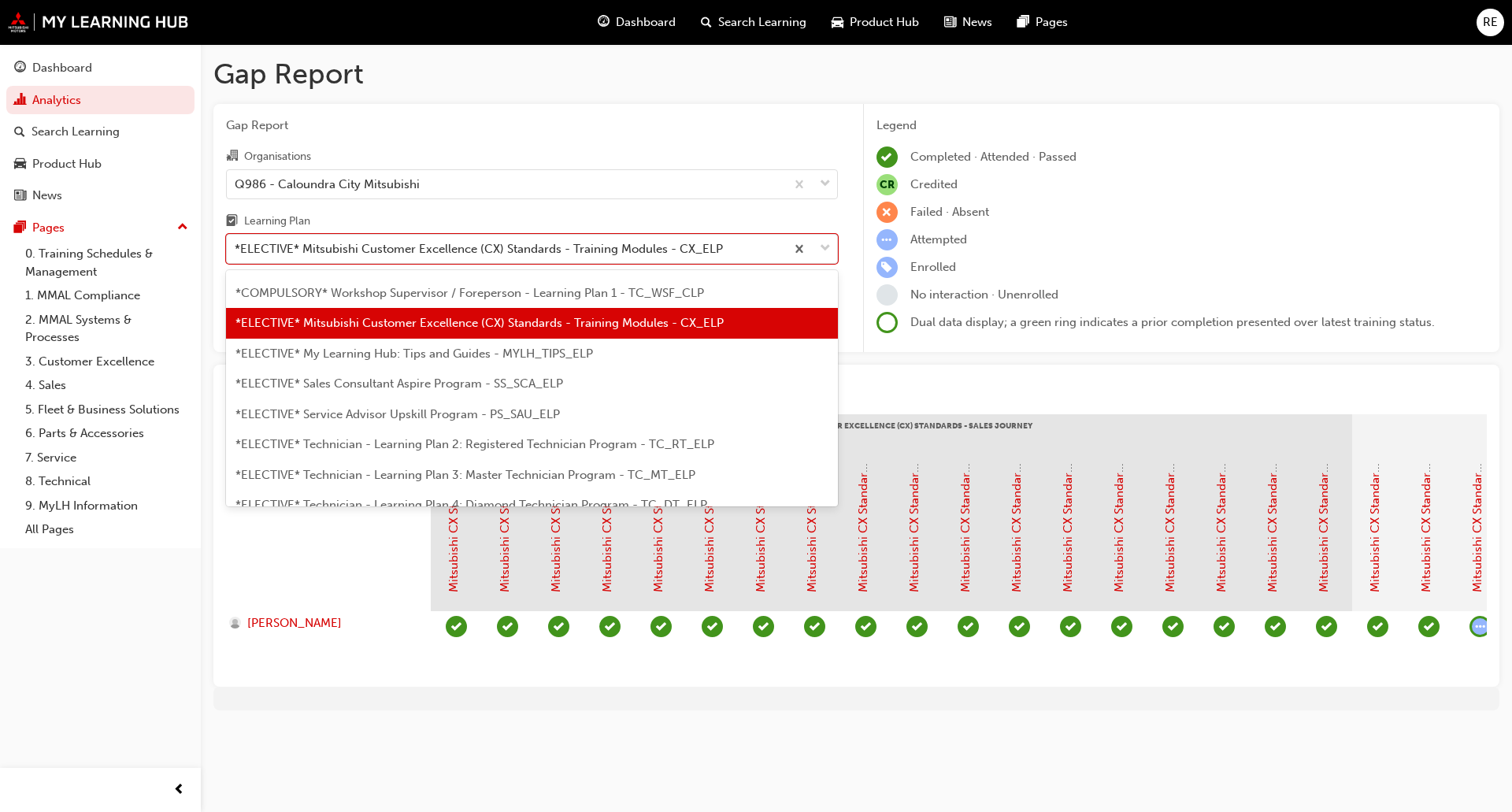
click at [441, 449] on span "*ELECTIVE* Technician - Learning Plan 2: Registered Technician Program - TC_RT_…" at bounding box center [474, 444] width 479 height 14
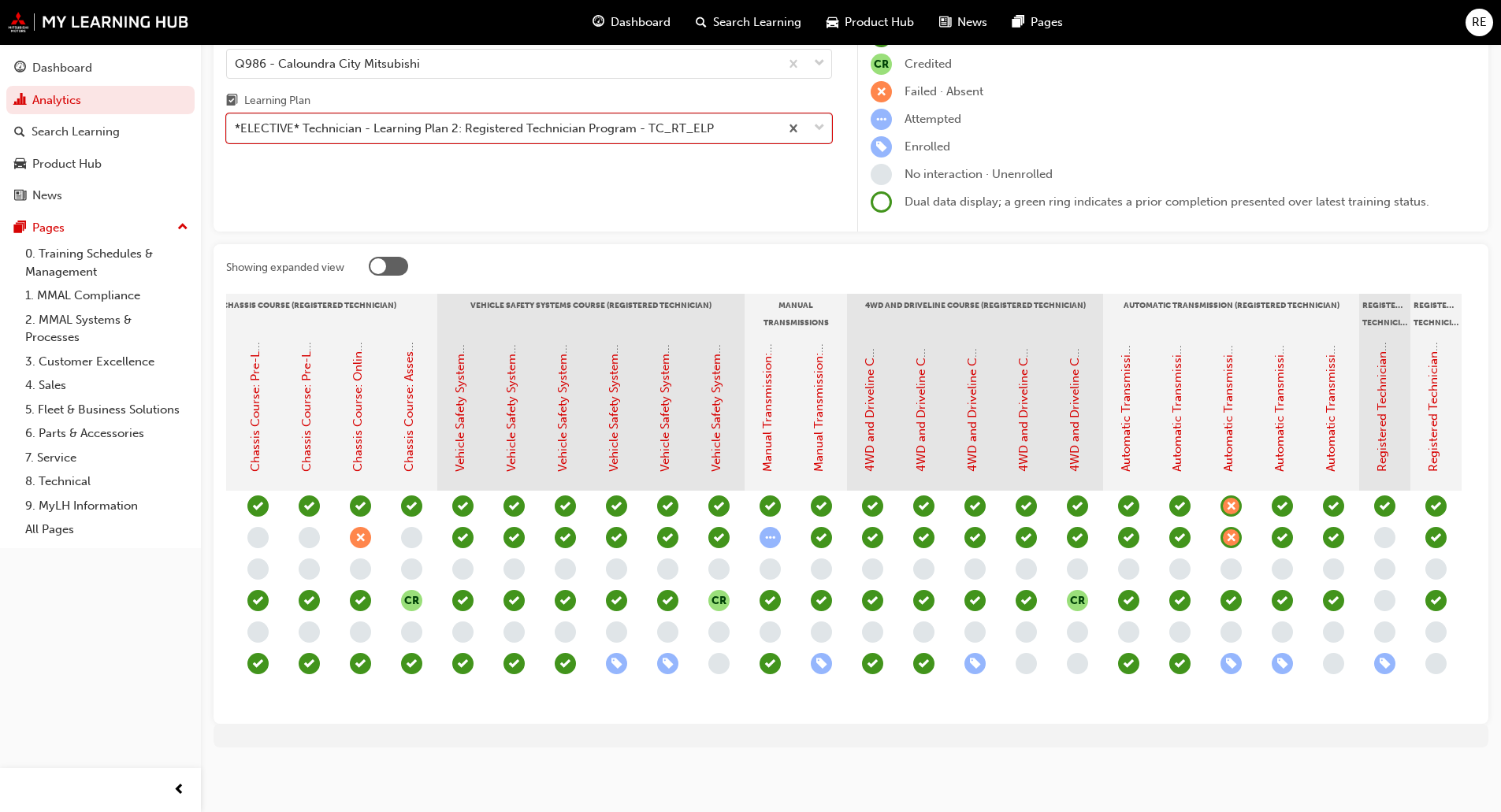
scroll to position [0, 1362]
